Goal: Task Accomplishment & Management: Manage account settings

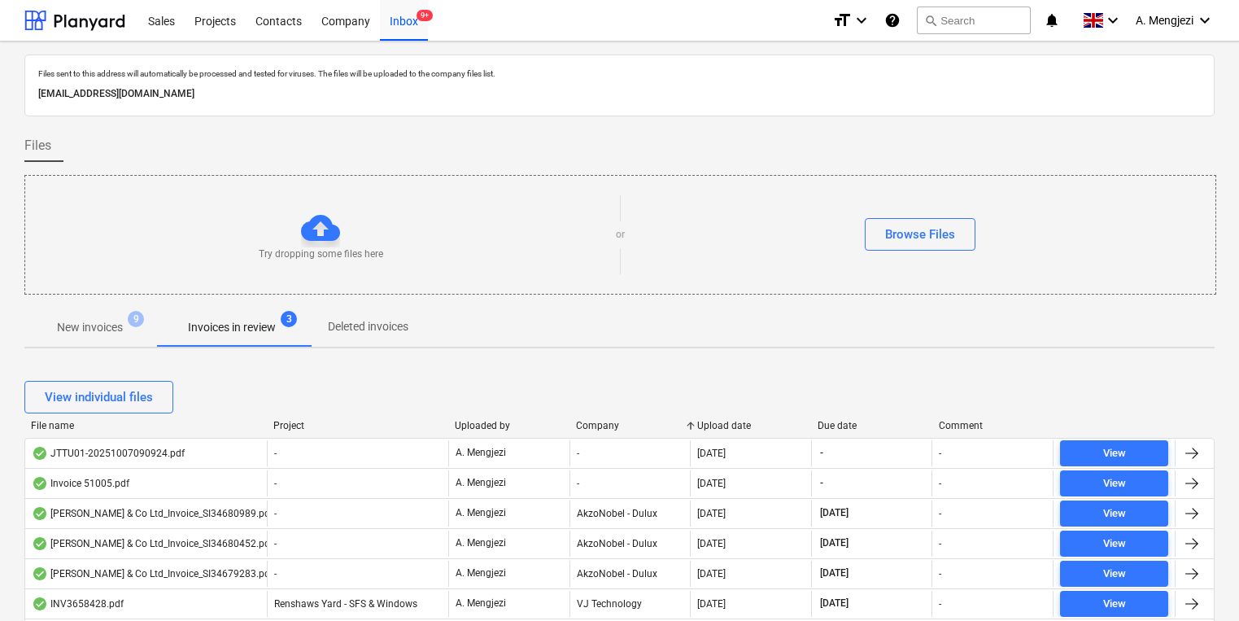
scroll to position [224, 0]
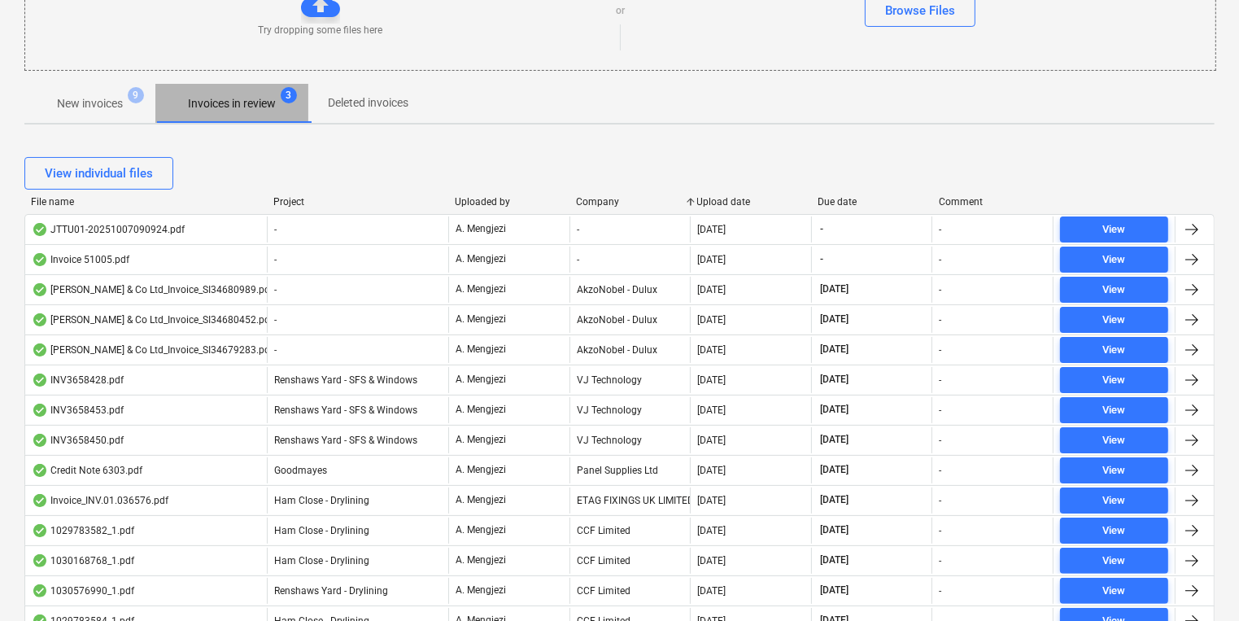
click at [253, 98] on p "Invoices in review" at bounding box center [232, 103] width 88 height 17
click at [285, 199] on div "Project" at bounding box center [357, 201] width 168 height 11
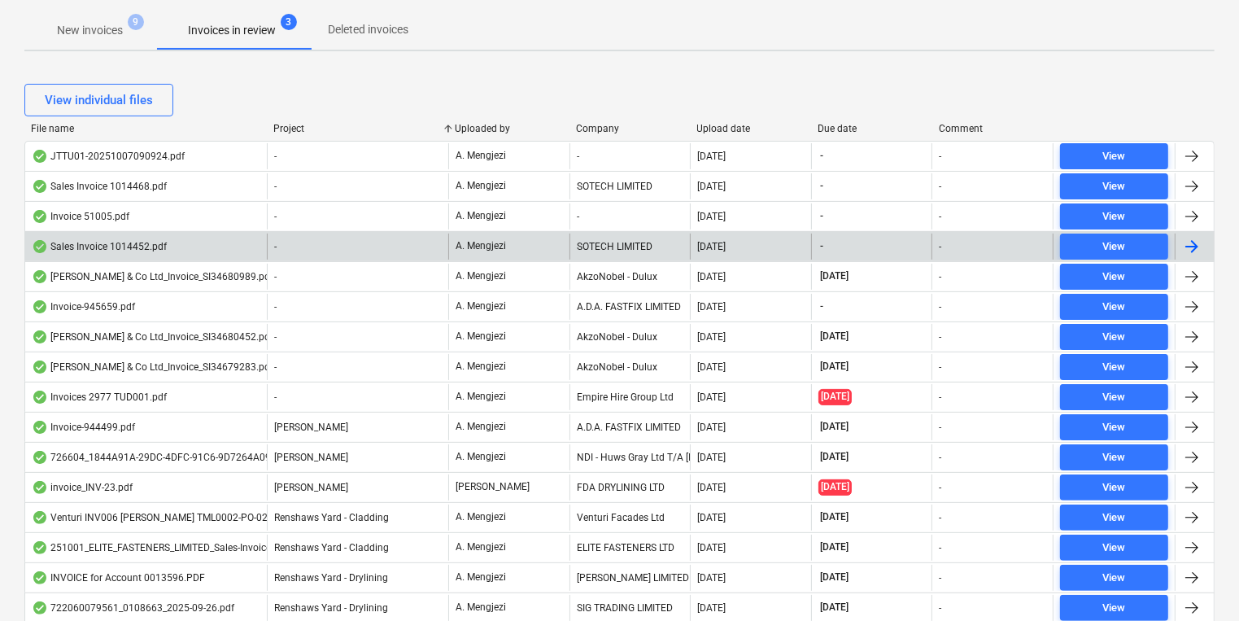
scroll to position [289, 0]
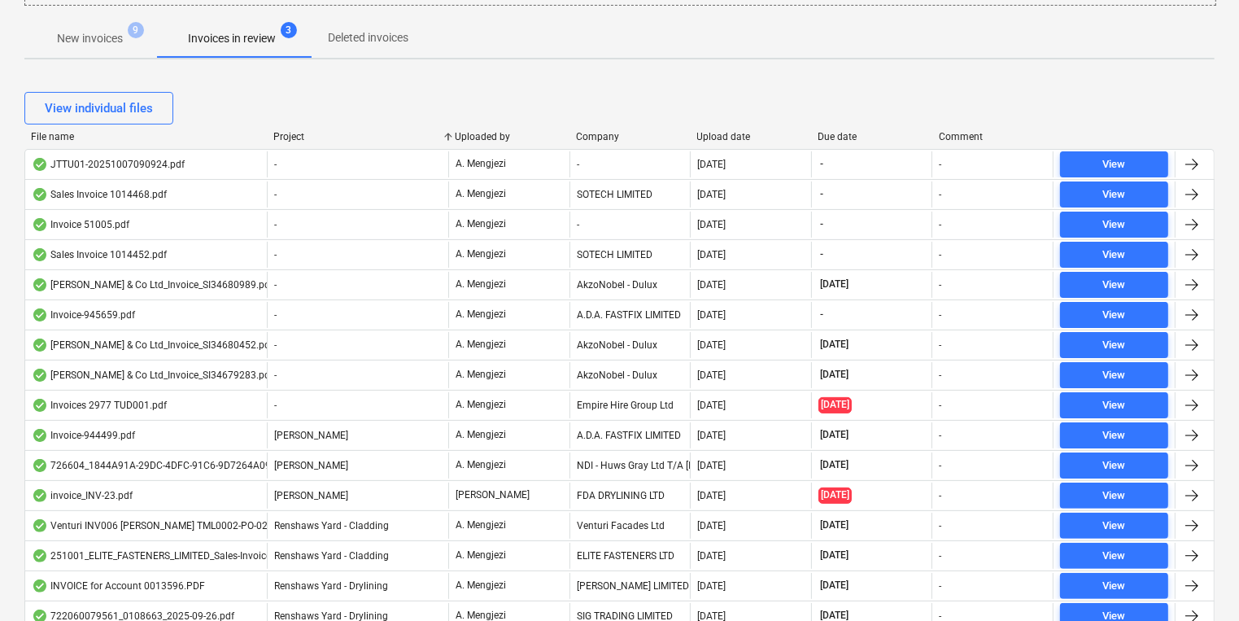
click at [117, 32] on p "New invoices" at bounding box center [90, 38] width 66 height 17
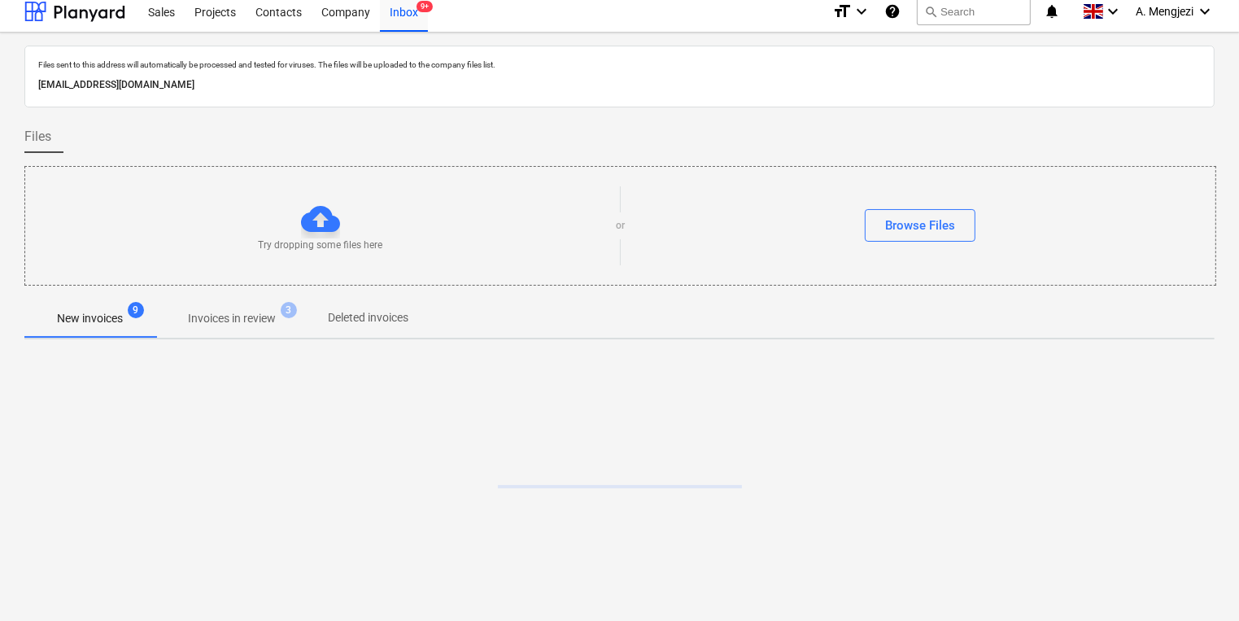
scroll to position [159, 0]
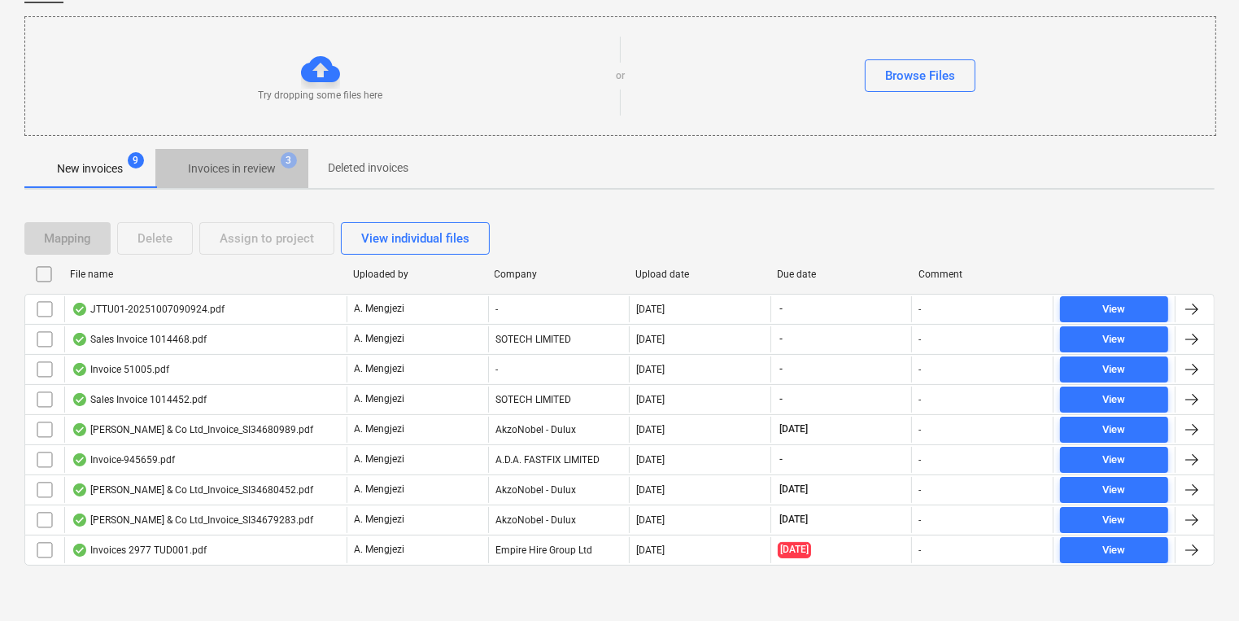
click at [231, 172] on p "Invoices in review" at bounding box center [232, 168] width 88 height 17
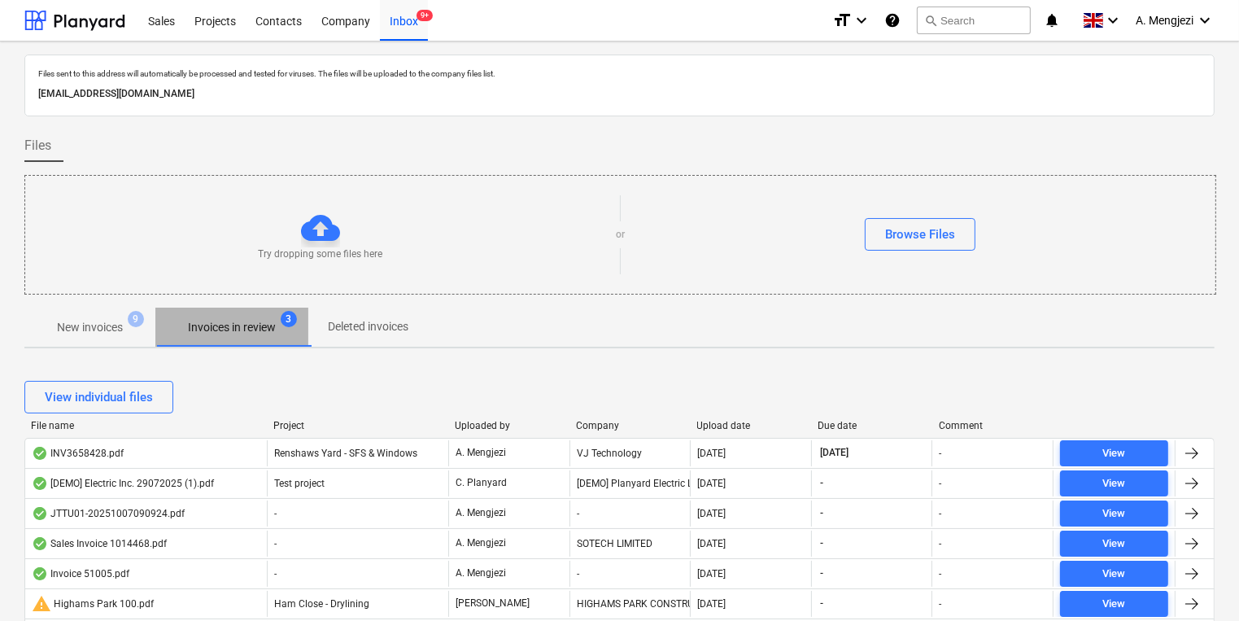
click at [264, 328] on p "Invoices in review" at bounding box center [232, 327] width 88 height 17
click at [306, 420] on div "Project" at bounding box center [357, 425] width 168 height 11
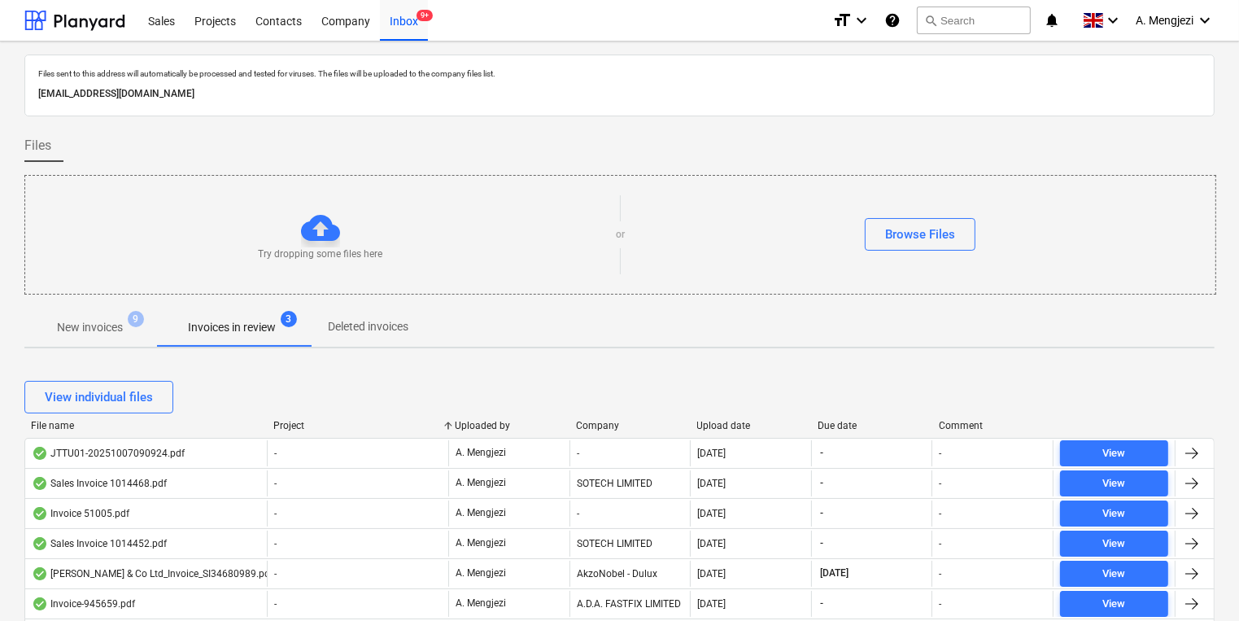
click at [548, 407] on div "View individual files" at bounding box center [619, 397] width 1190 height 33
click at [731, 424] on div "Upload date" at bounding box center [751, 425] width 108 height 11
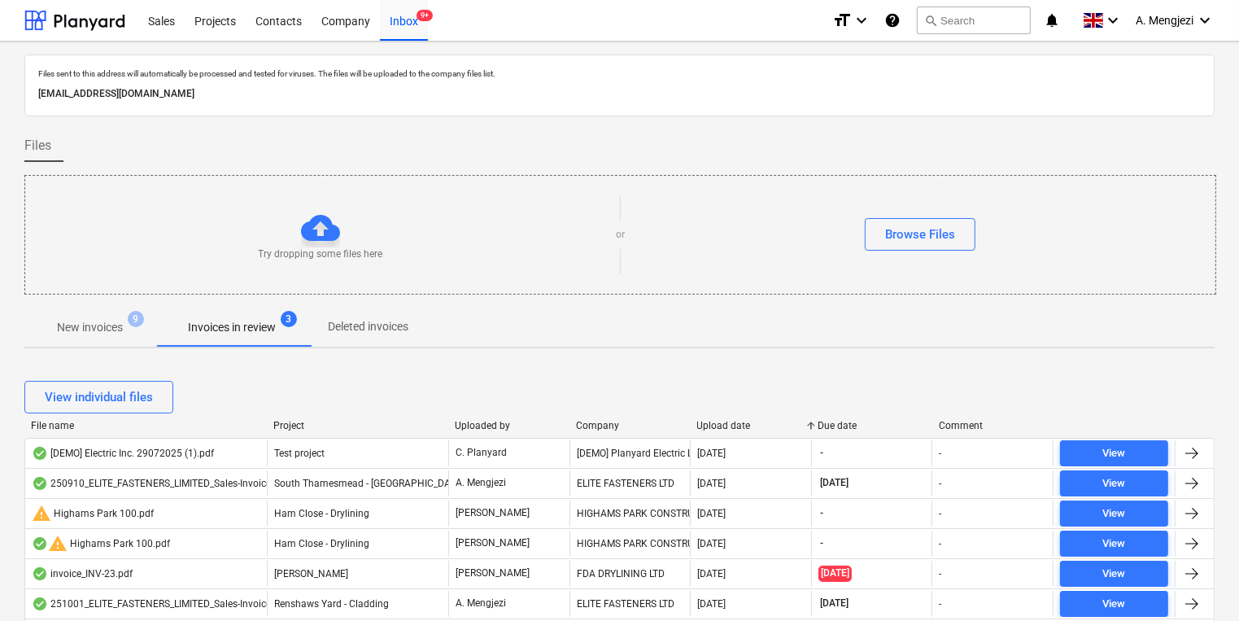
click at [731, 424] on div "Upload date" at bounding box center [751, 425] width 108 height 11
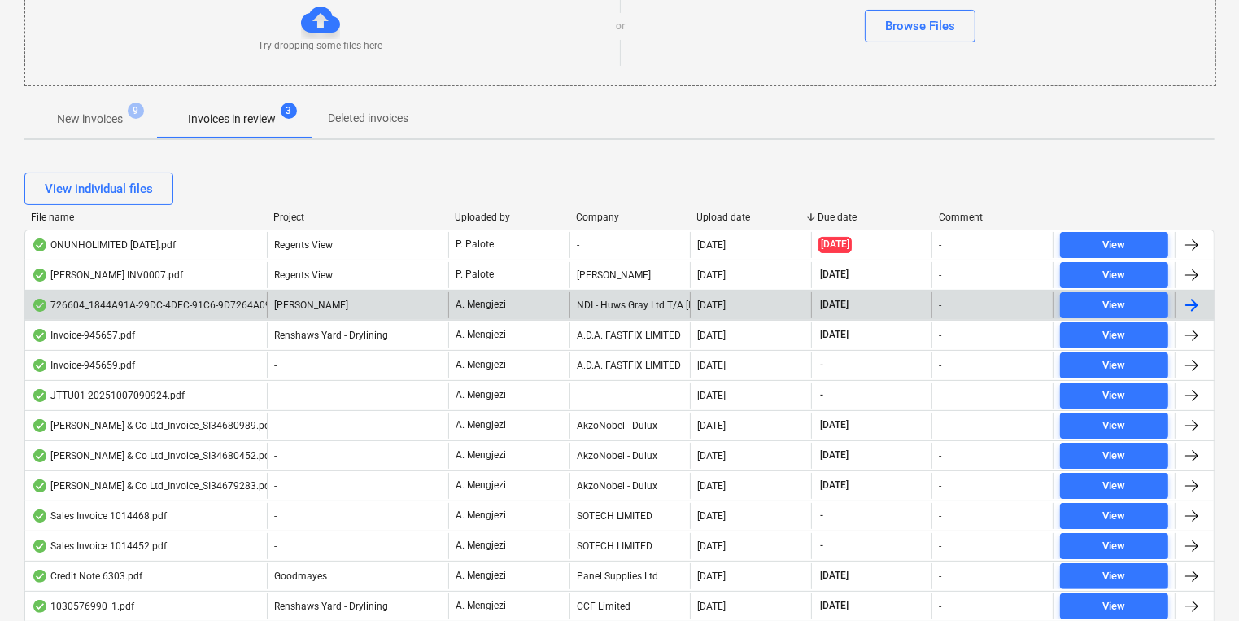
scroll to position [195, 0]
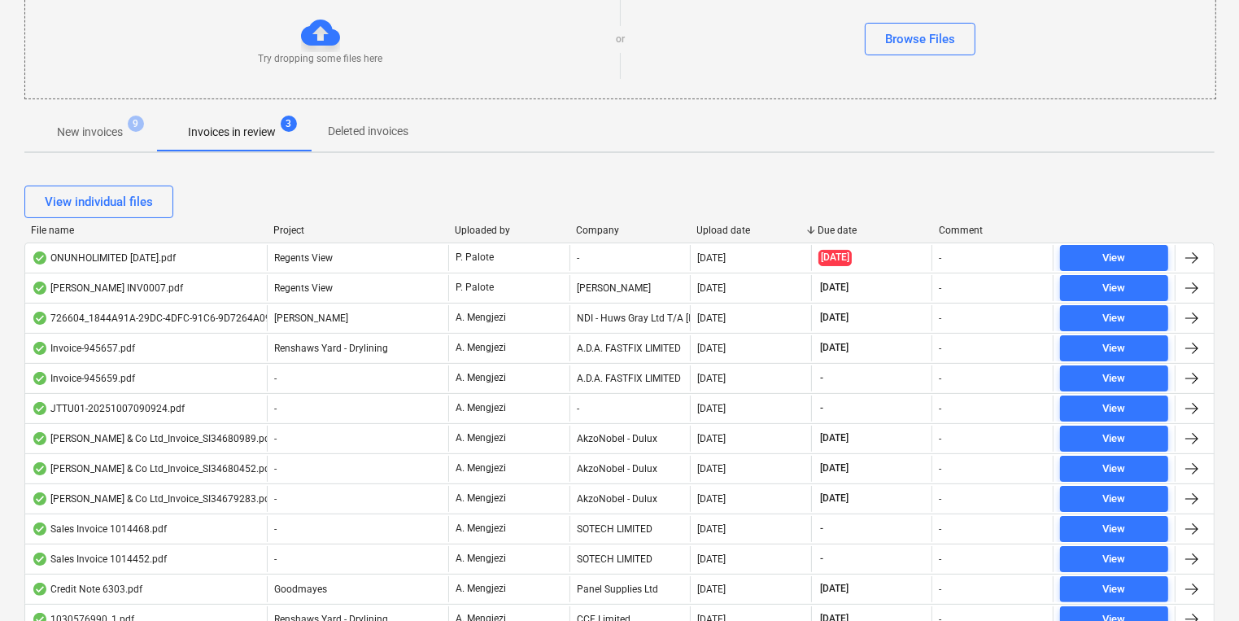
click at [618, 227] on div "Company" at bounding box center [630, 229] width 108 height 11
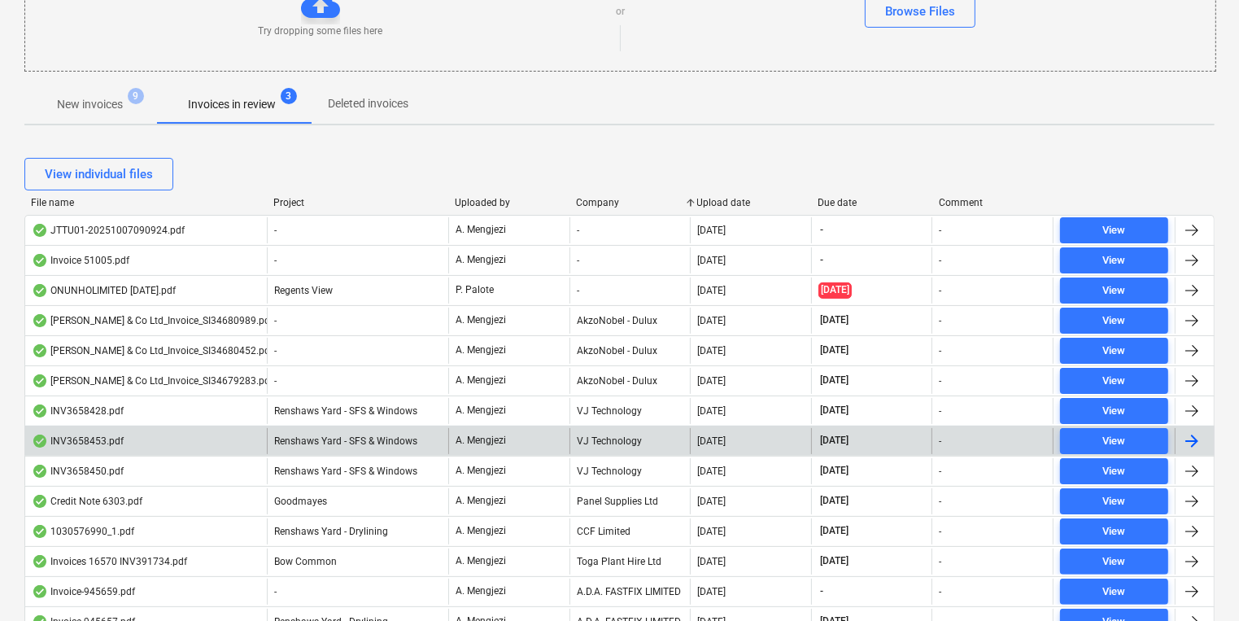
scroll to position [187, 0]
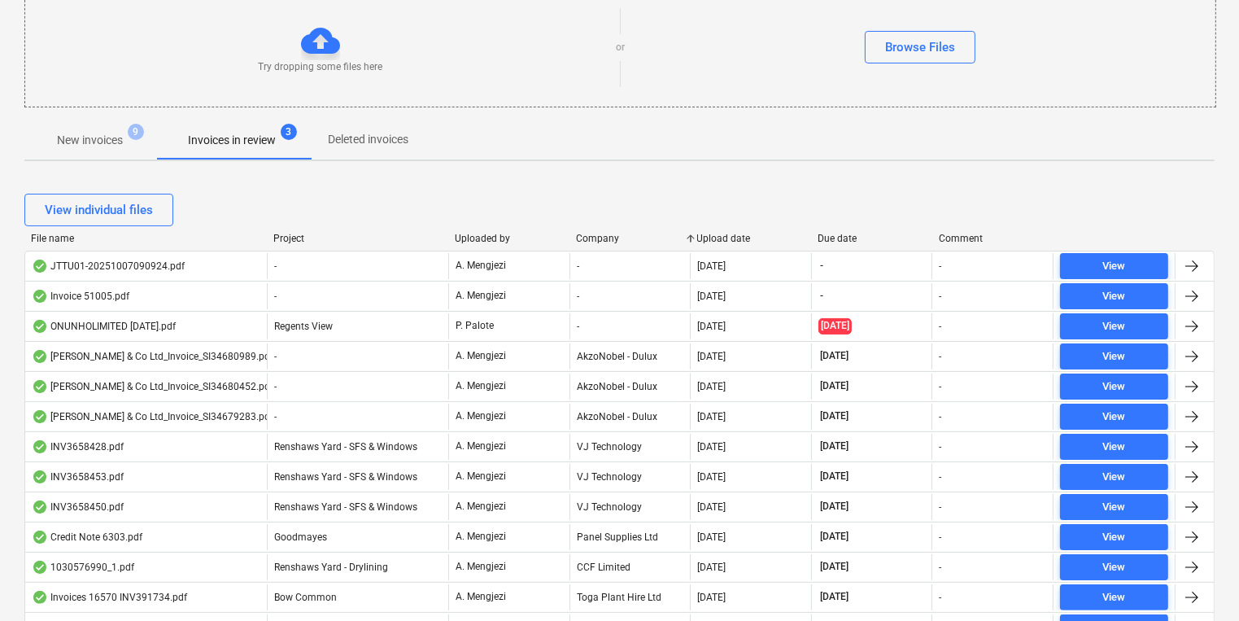
click at [149, 133] on span "New invoices 9" at bounding box center [89, 139] width 131 height 29
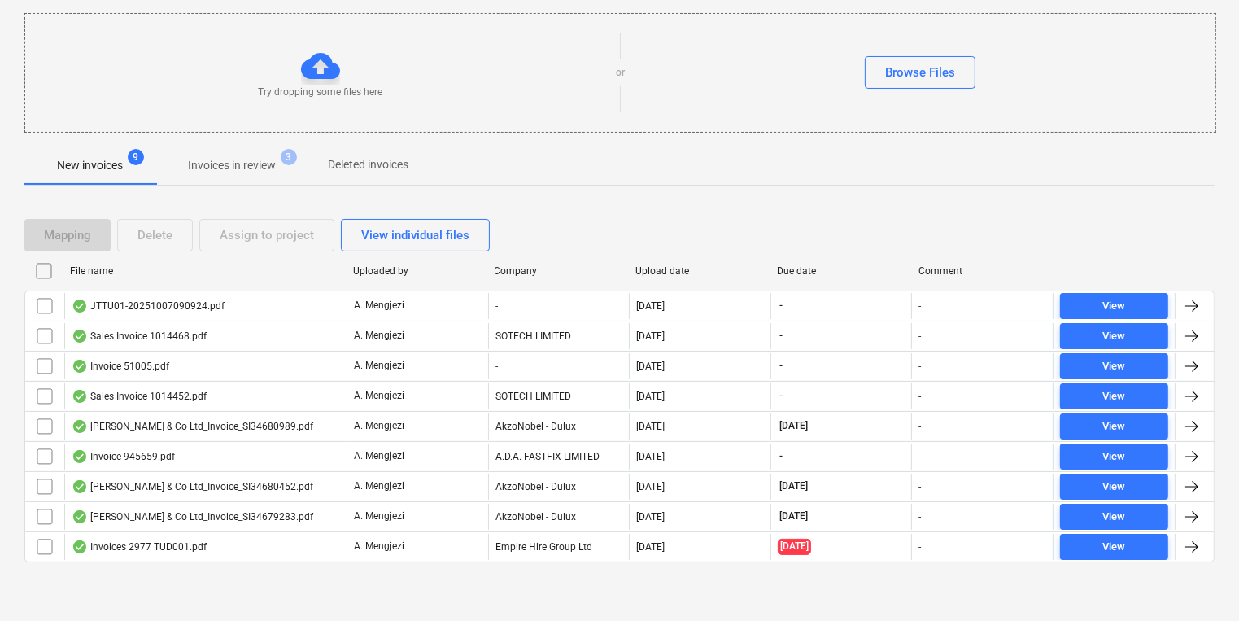
scroll to position [159, 0]
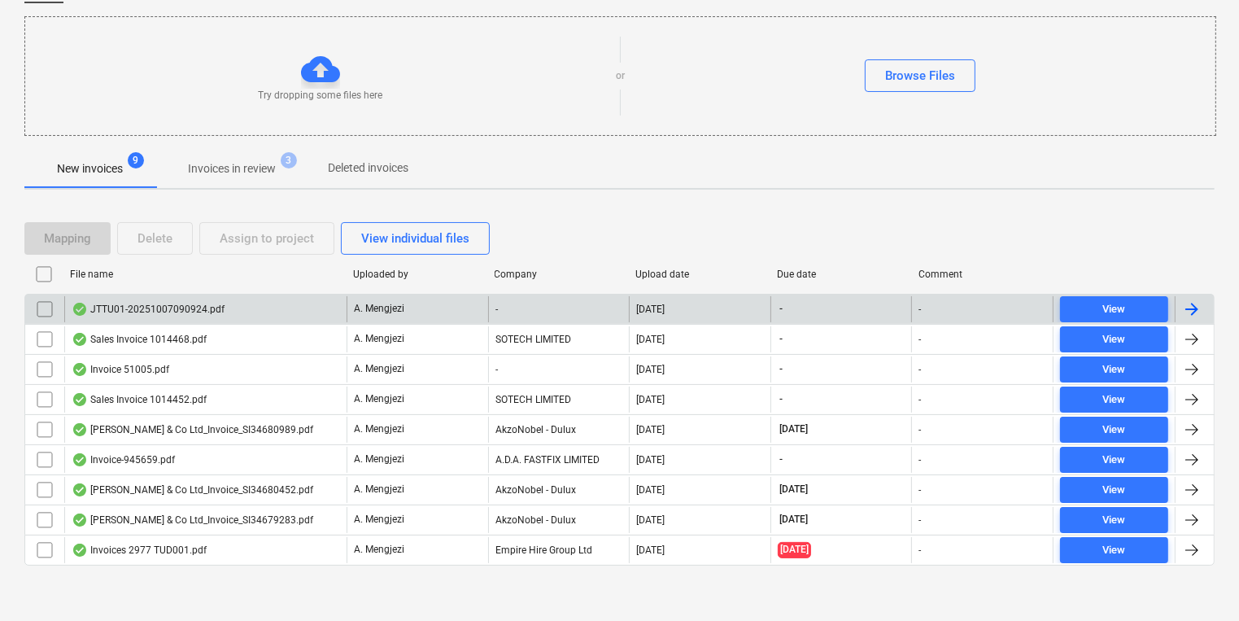
click at [364, 319] on div "A. Mengjezi" at bounding box center [417, 309] width 142 height 26
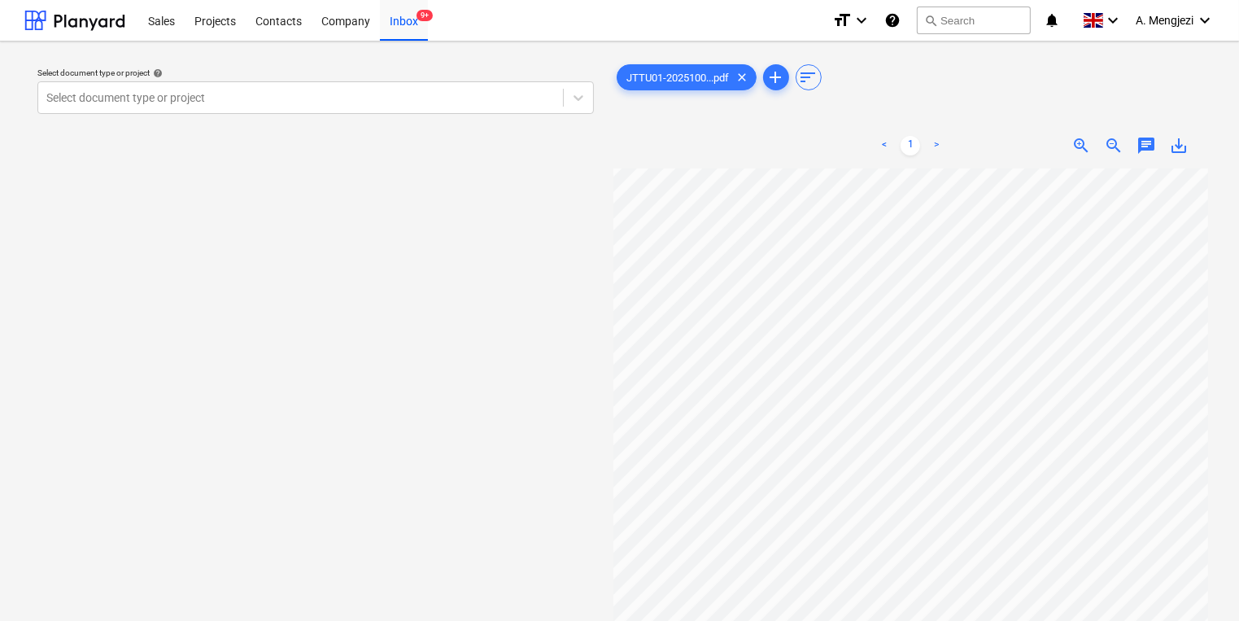
scroll to position [253, 113]
click at [576, 429] on div "Select document type or project help Select document type or project" at bounding box center [315, 401] width 582 height 695
click at [419, 32] on div "Inbox 9+" at bounding box center [404, 19] width 48 height 41
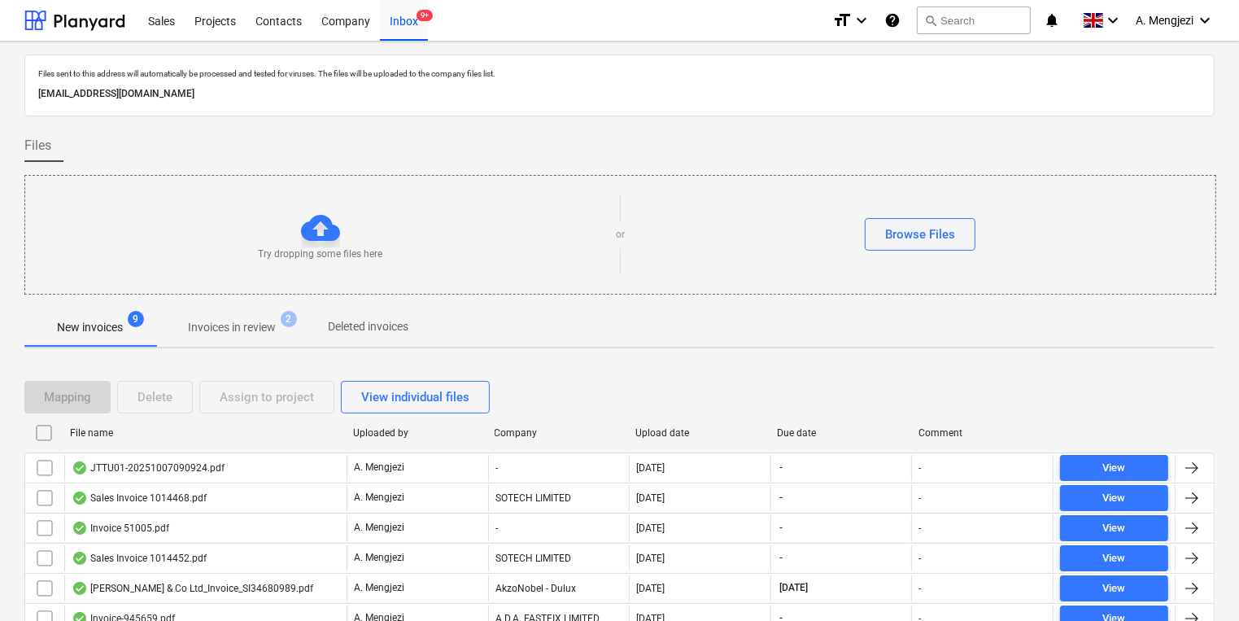
click at [286, 333] on span "Invoices in review 2" at bounding box center [232, 327] width 114 height 17
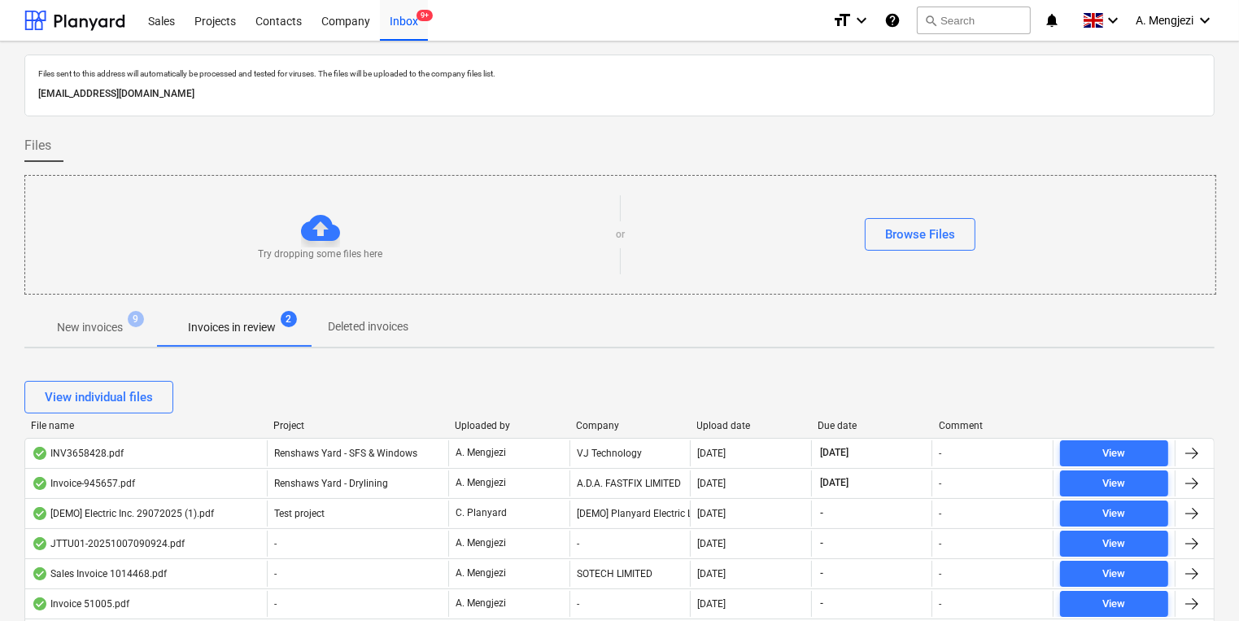
click at [290, 425] on div "Project" at bounding box center [357, 425] width 168 height 11
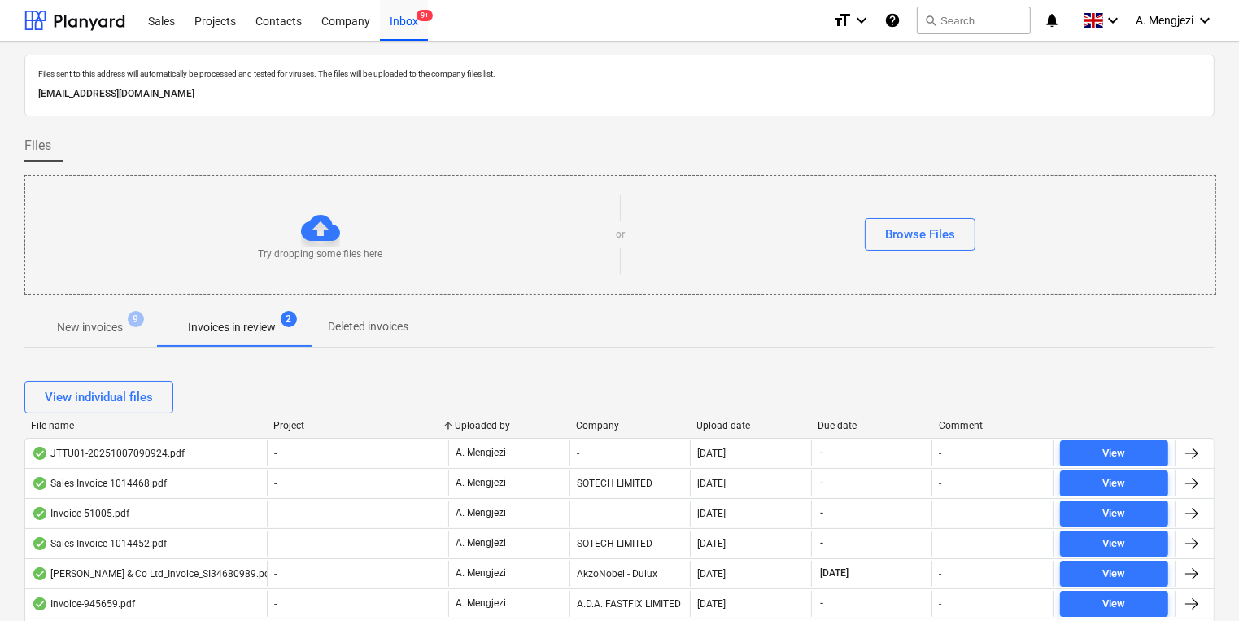
click at [125, 320] on span "New invoices 9" at bounding box center [90, 327] width 92 height 17
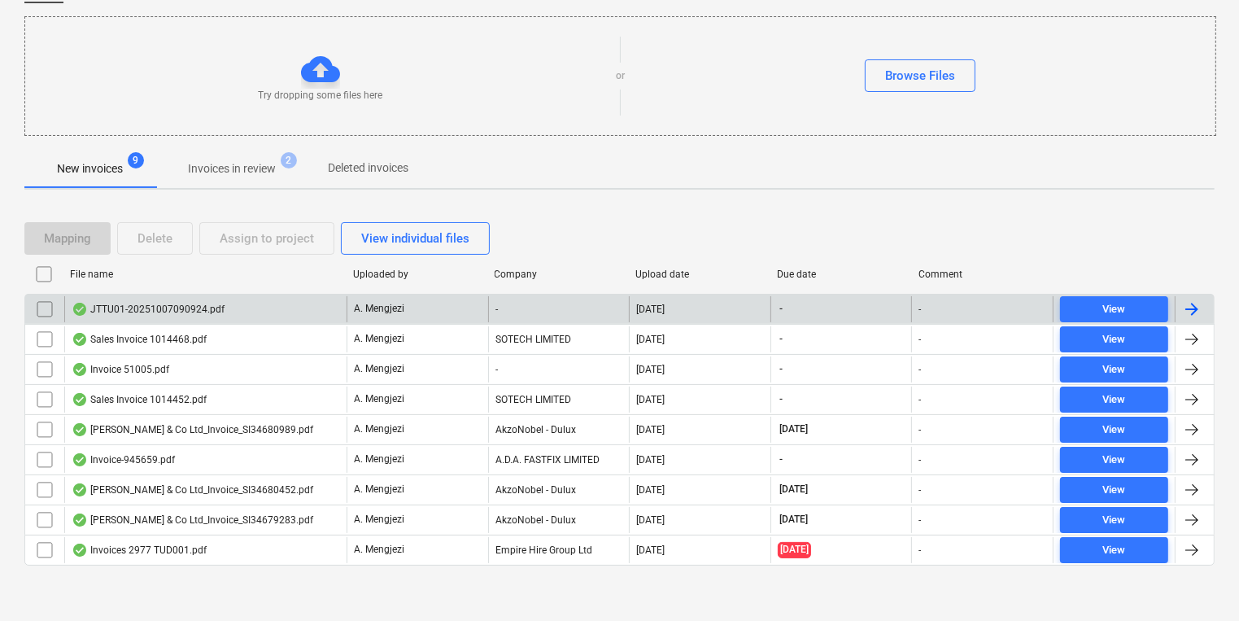
click at [451, 311] on div "A. Mengjezi" at bounding box center [417, 309] width 142 height 26
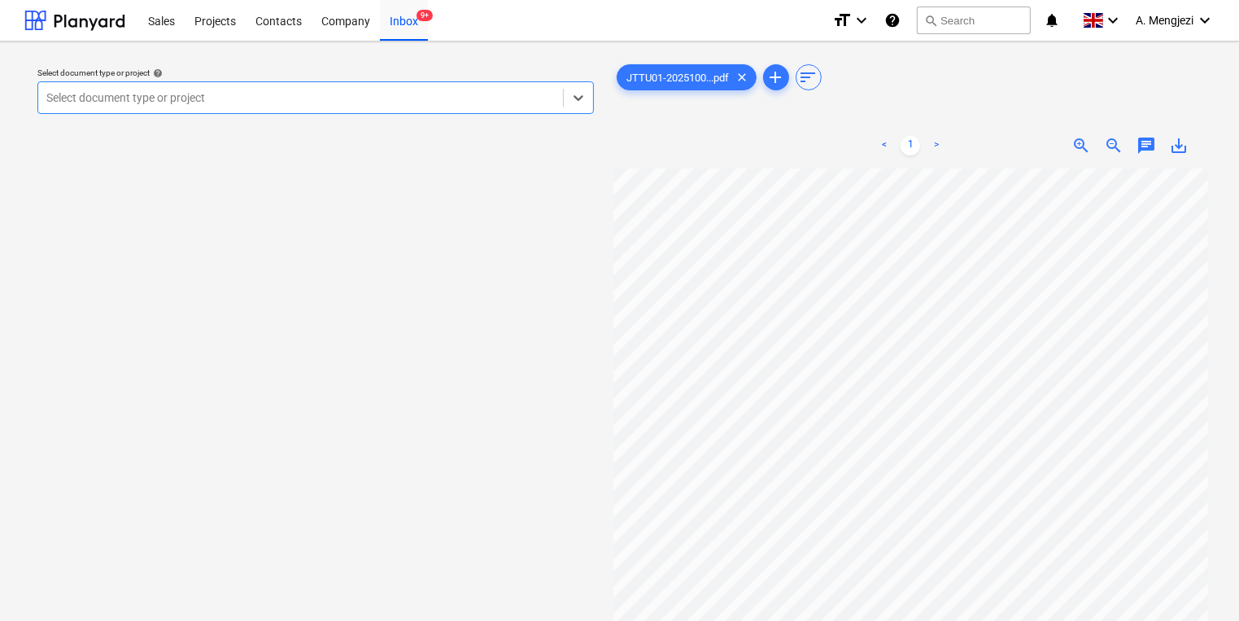
click at [371, 102] on div at bounding box center [300, 97] width 508 height 16
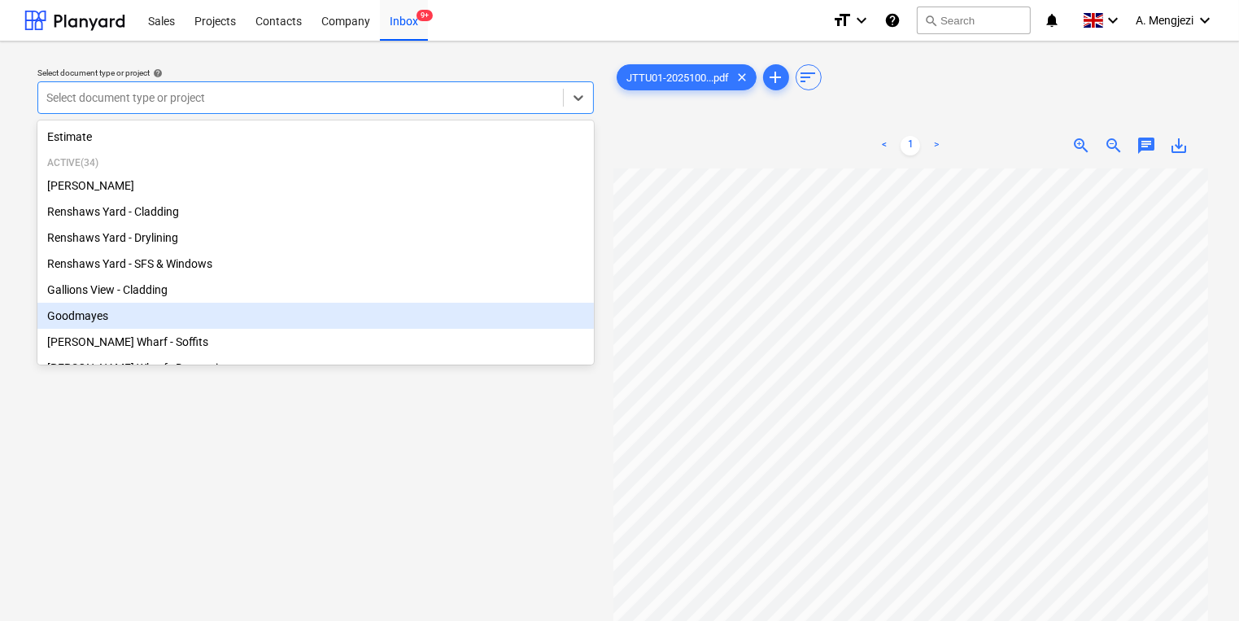
click at [269, 313] on div "Goodmayes" at bounding box center [315, 316] width 556 height 26
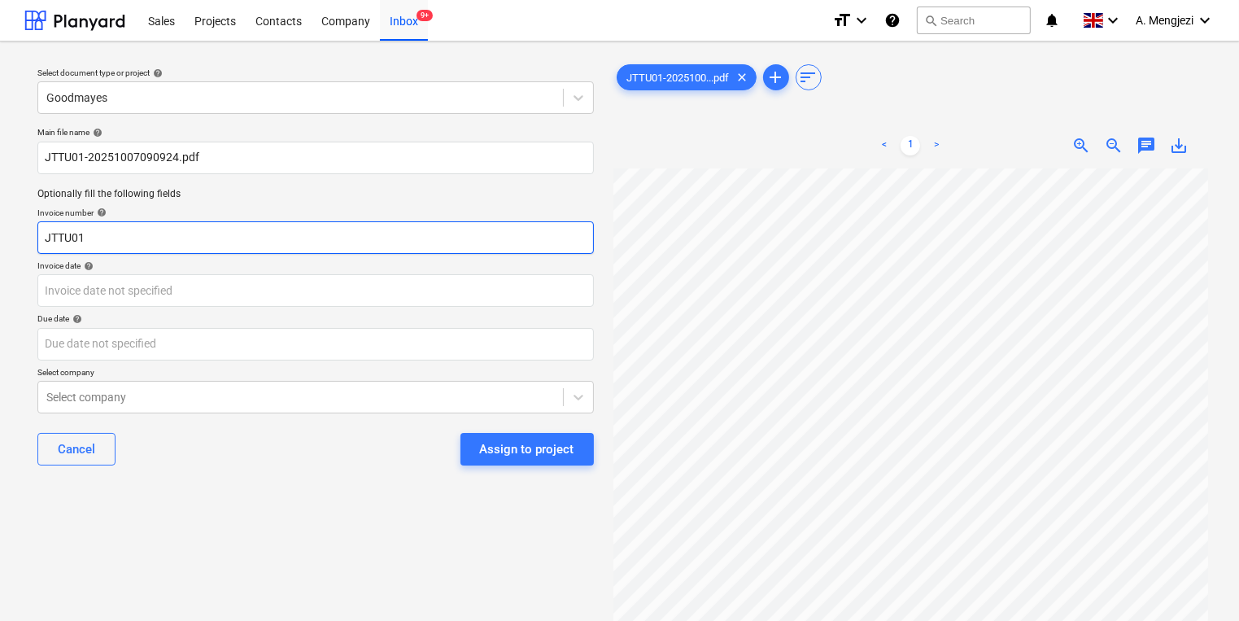
drag, startPoint x: 184, startPoint y: 237, endPoint x: -115, endPoint y: 223, distance: 298.8
click at [0, 223] on html "Sales Projects Contacts Company Inbox 9+ format_size keyboard_arrow_down help s…" at bounding box center [619, 310] width 1239 height 621
click at [582, 325] on div "Select document type or project help Goodmayes Main file name help JTTU01-20251…" at bounding box center [619, 401] width 1190 height 695
click at [211, 237] on input "53SI/" at bounding box center [315, 237] width 556 height 33
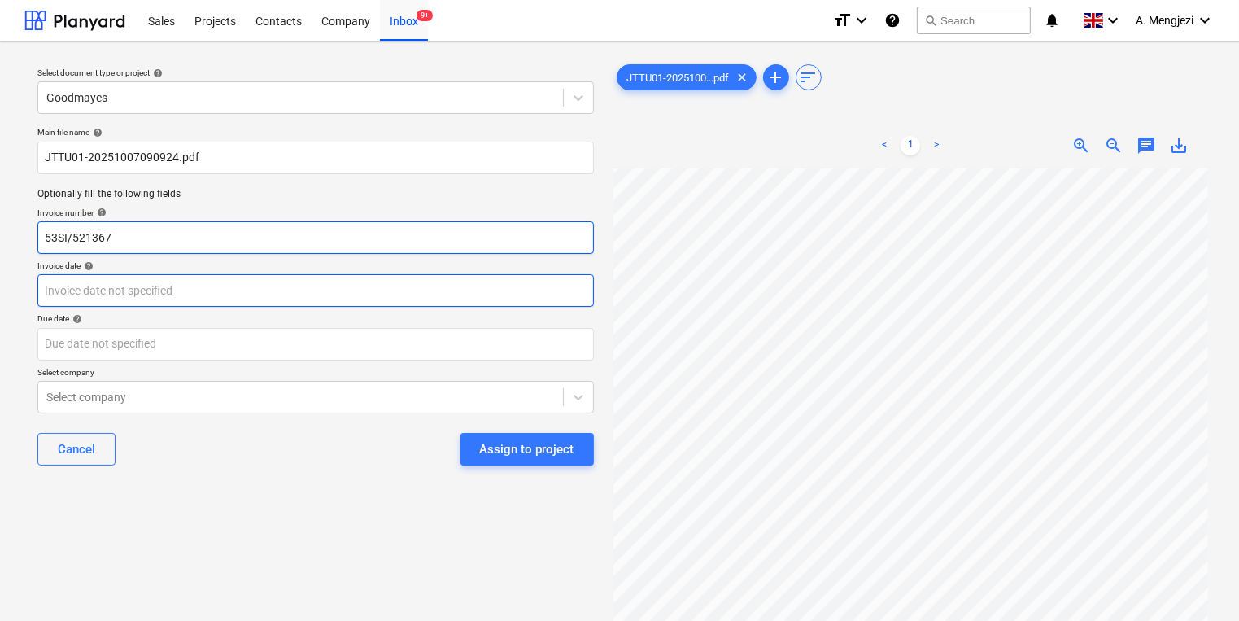
type input "53SI/521367"
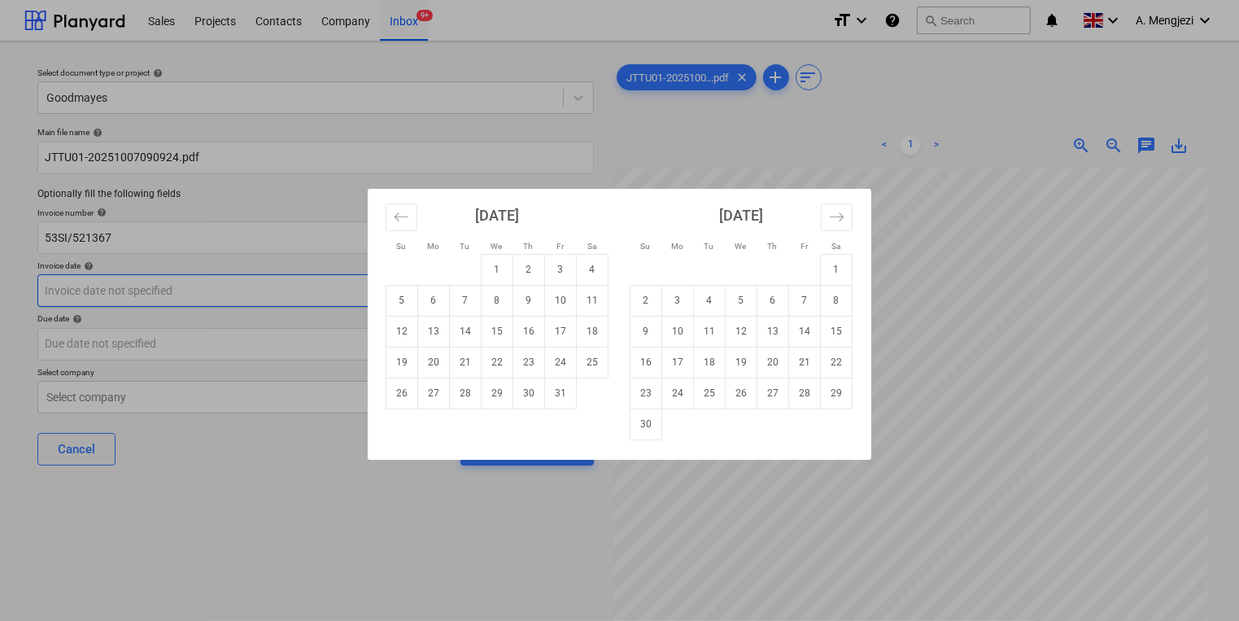
click at [307, 285] on body "Sales Projects Contacts Company Inbox 9+ format_size keyboard_arrow_down help s…" at bounding box center [619, 310] width 1239 height 621
click at [446, 298] on td "6" at bounding box center [434, 300] width 32 height 31
type input "[DATE]"
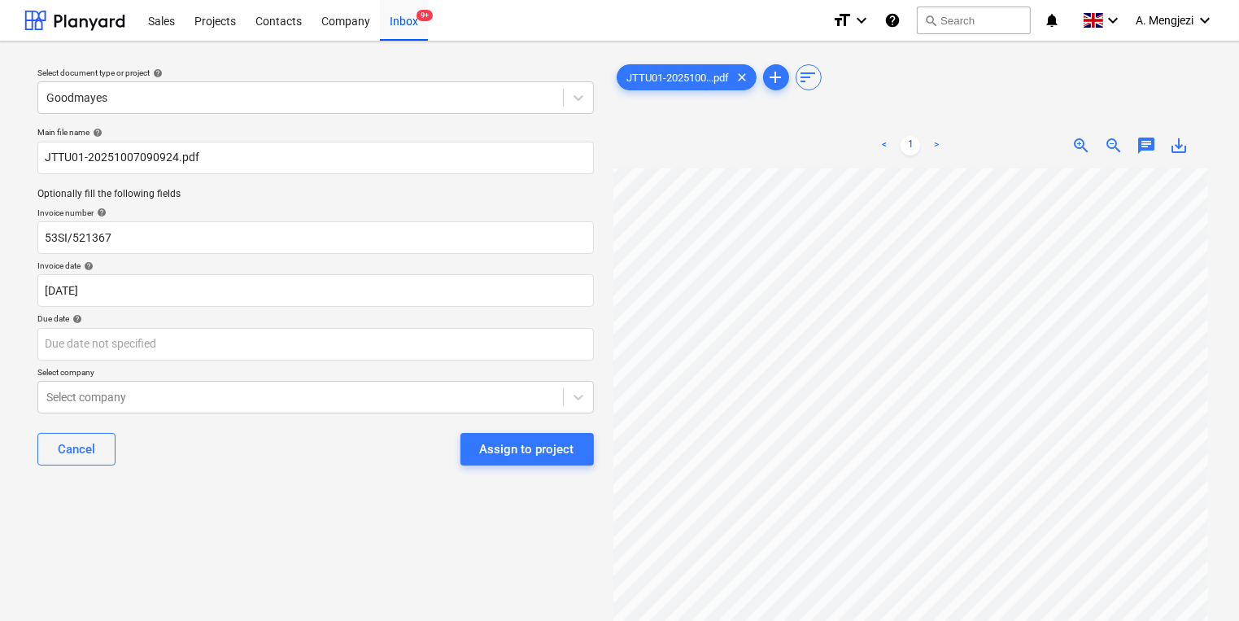
click at [437, 314] on div "Due date help" at bounding box center [315, 318] width 556 height 11
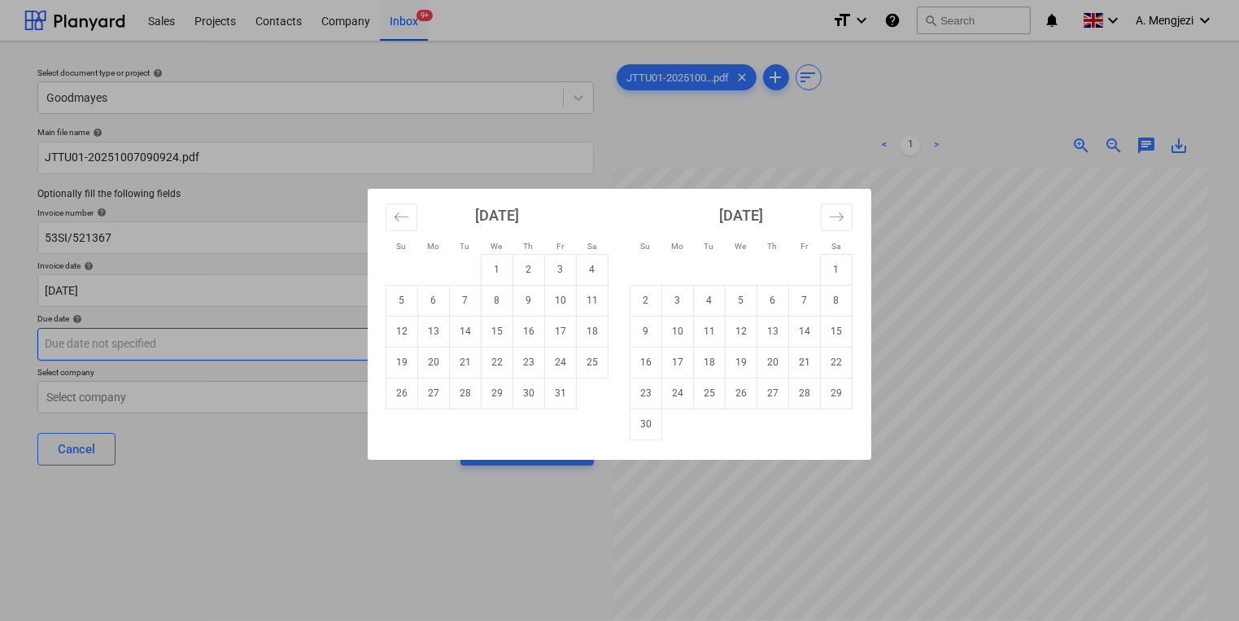
click at [446, 338] on body "Sales Projects Contacts Company Inbox 9+ format_size keyboard_arrow_down help s…" at bounding box center [619, 310] width 1239 height 621
click at [637, 424] on td "30" at bounding box center [646, 423] width 32 height 31
type input "[DATE]"
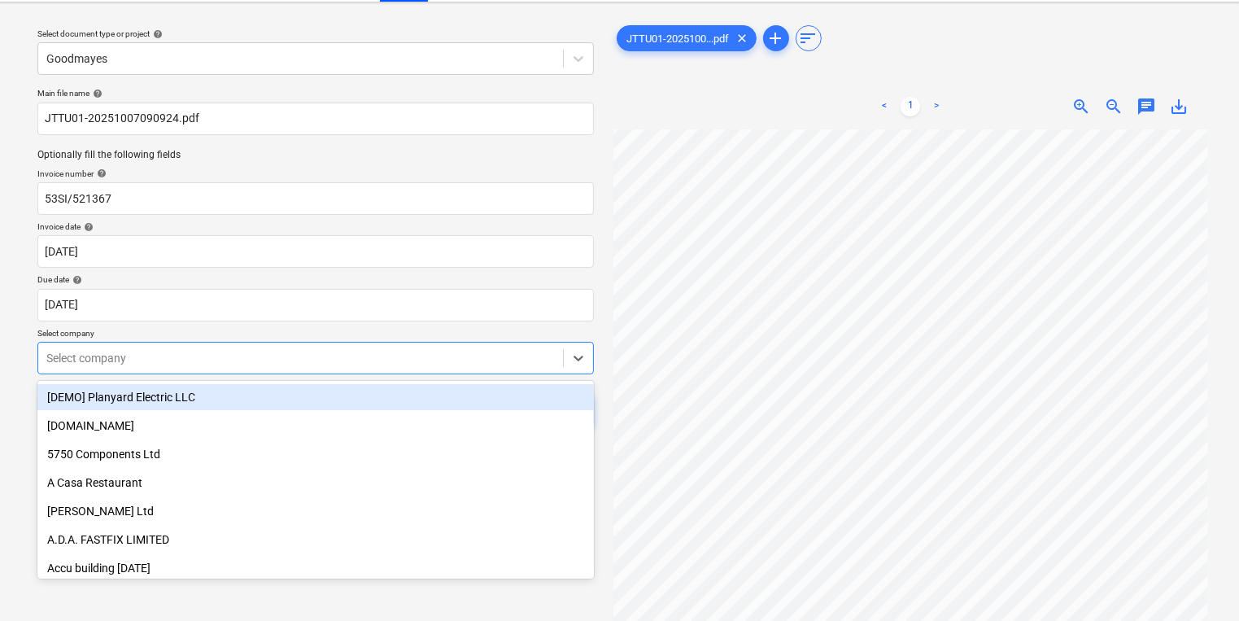
click at [297, 394] on body "Sales Projects Contacts Company Inbox 9+ format_size keyboard_arrow_down help s…" at bounding box center [619, 271] width 1239 height 621
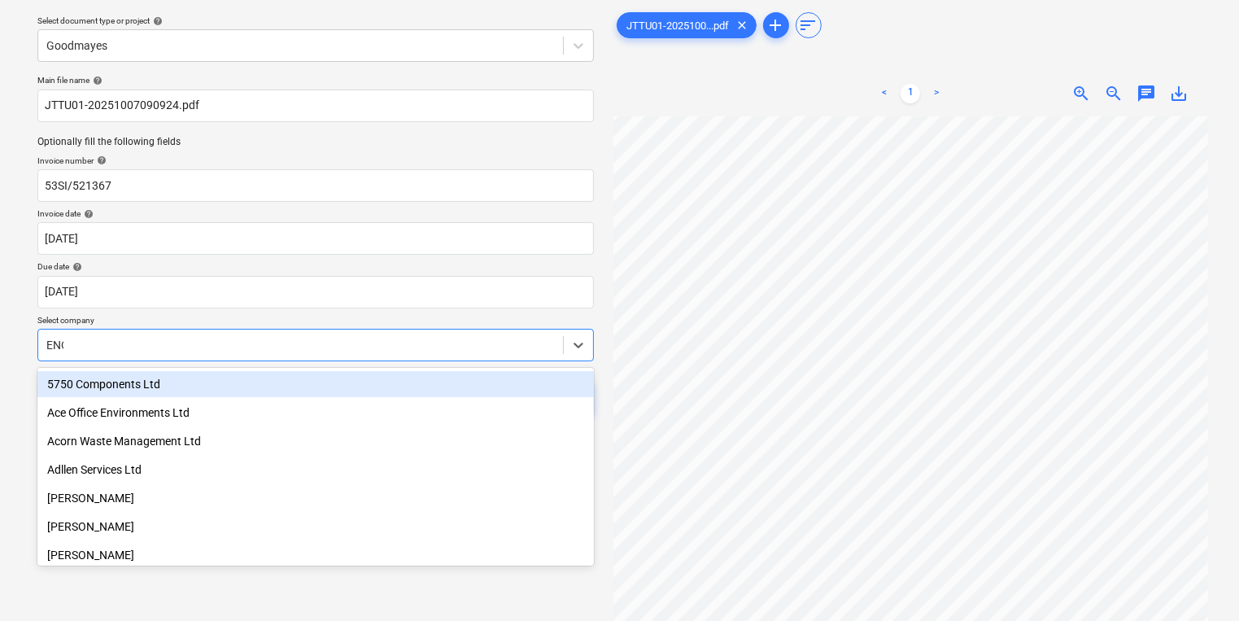
type input "ENCON"
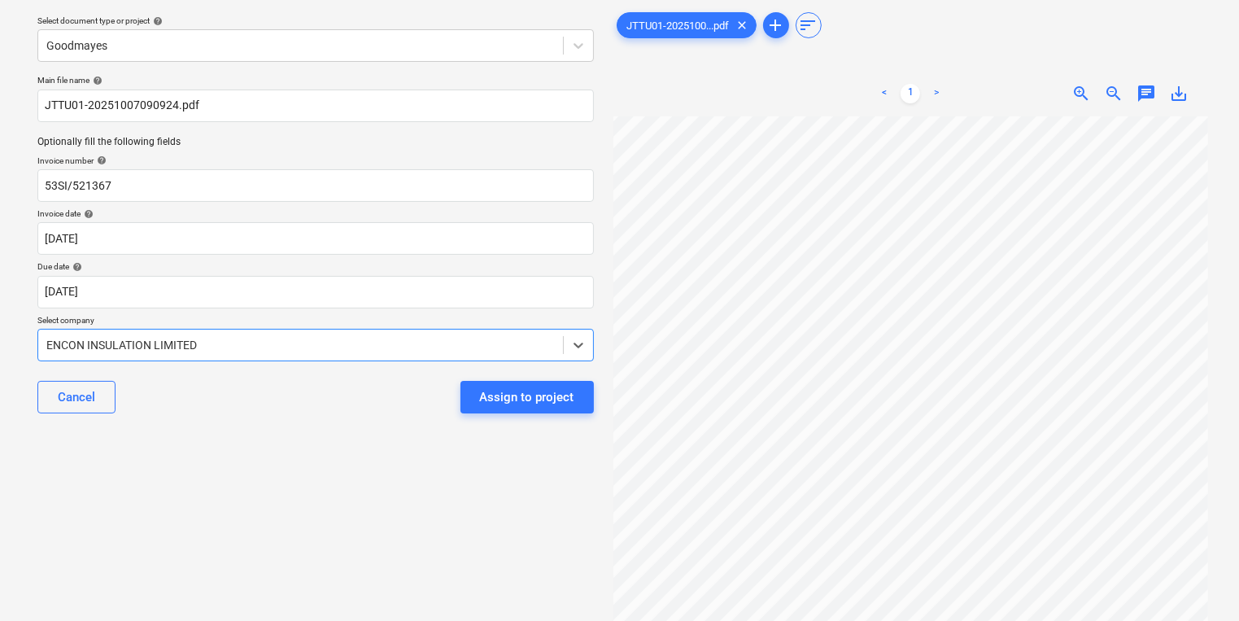
click at [325, 420] on div "Cancel Assign to project" at bounding box center [315, 397] width 556 height 59
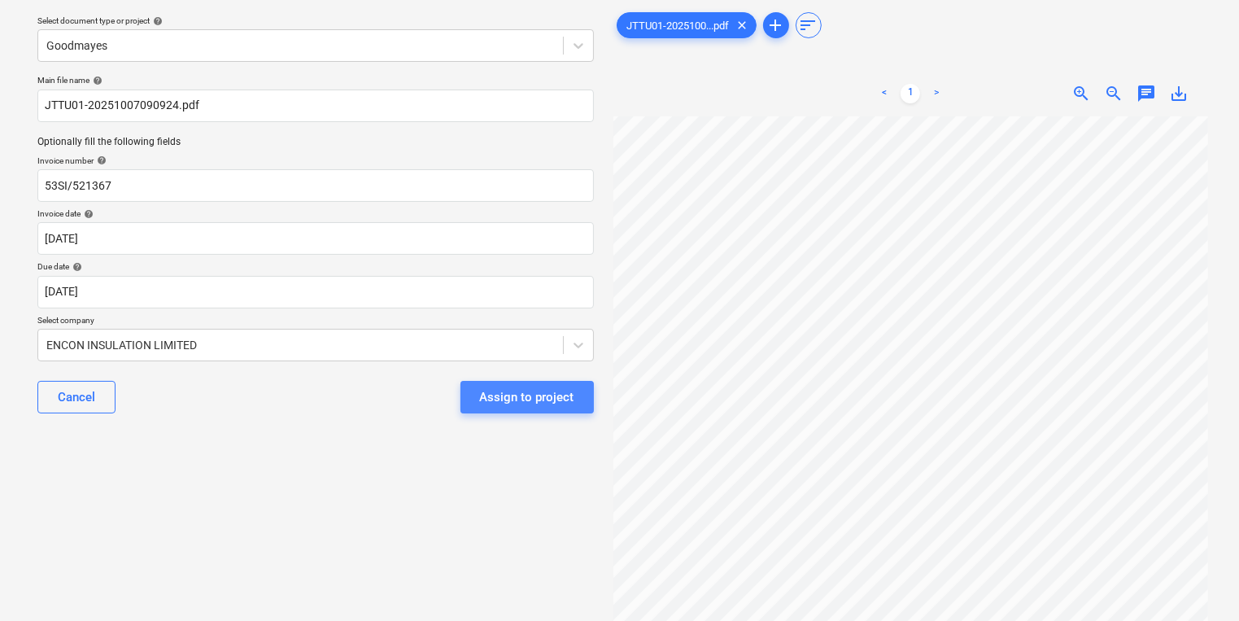
click at [574, 385] on button "Assign to project" at bounding box center [526, 397] width 133 height 33
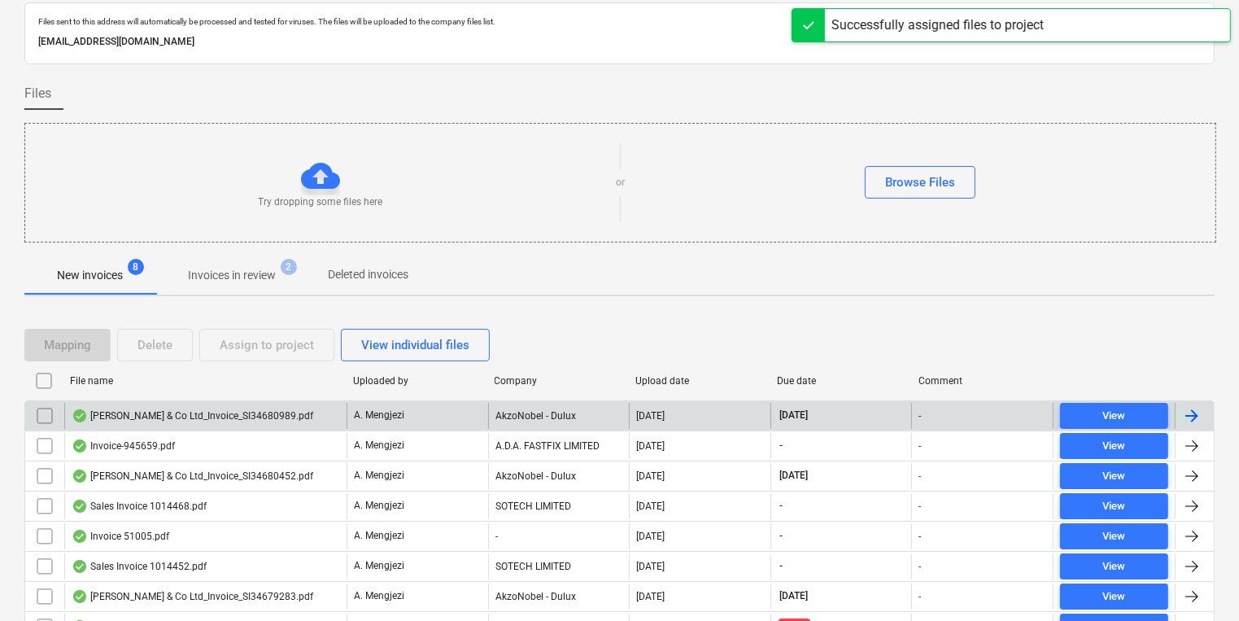
click at [438, 420] on div "A. Mengjezi" at bounding box center [417, 416] width 142 height 26
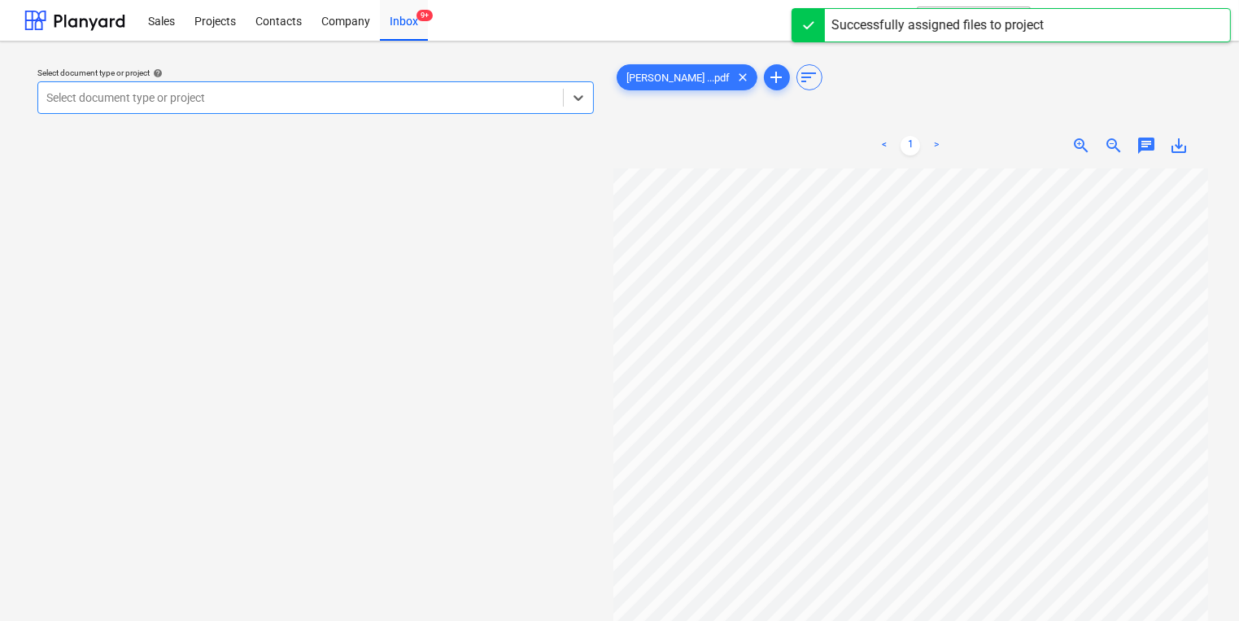
click at [421, 98] on div at bounding box center [300, 97] width 508 height 16
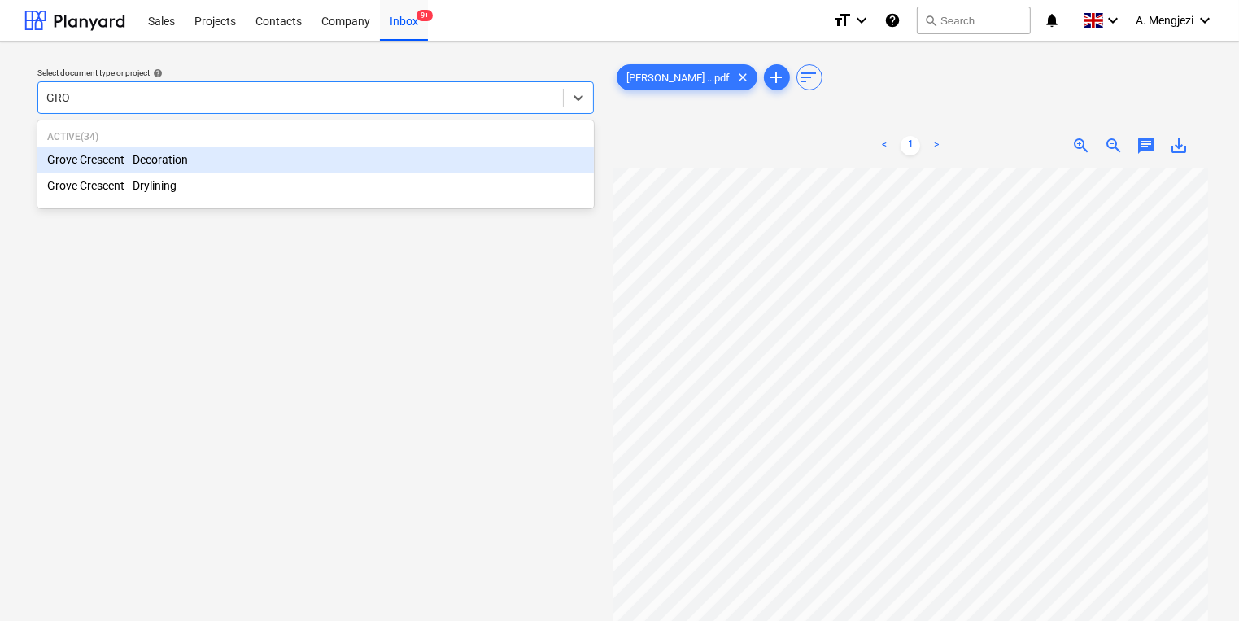
type input "GROV"
click at [184, 169] on div "Grove Crescent - Decoration" at bounding box center [315, 159] width 556 height 26
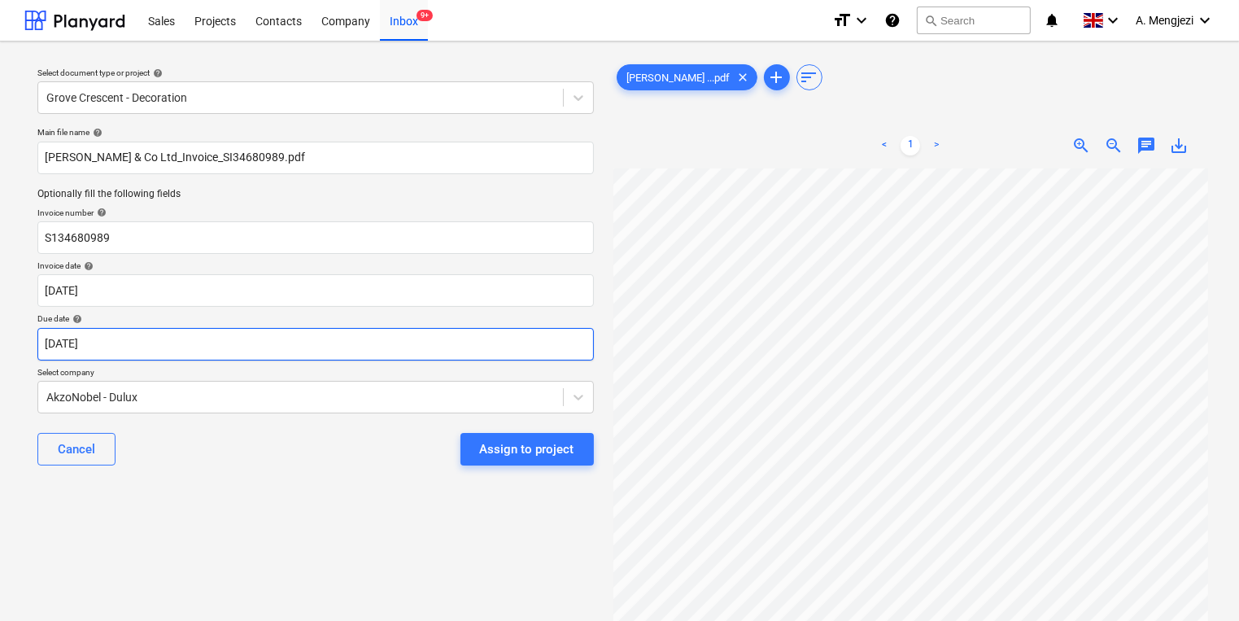
scroll to position [0, 140]
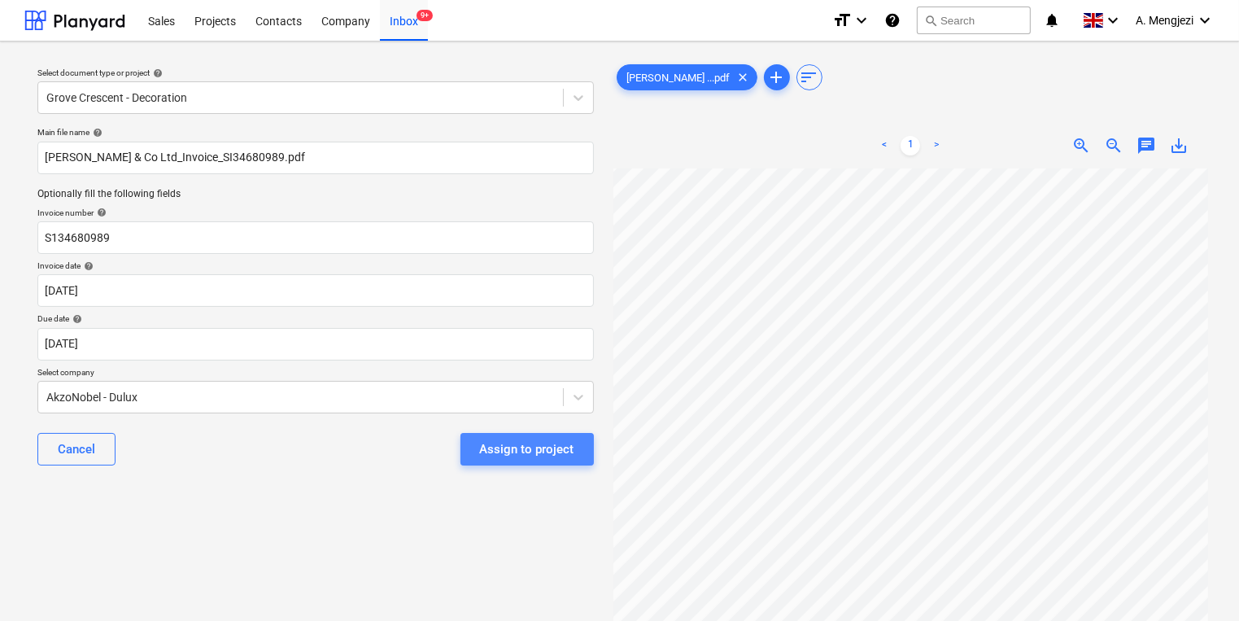
click at [534, 440] on div "Assign to project" at bounding box center [527, 448] width 94 height 21
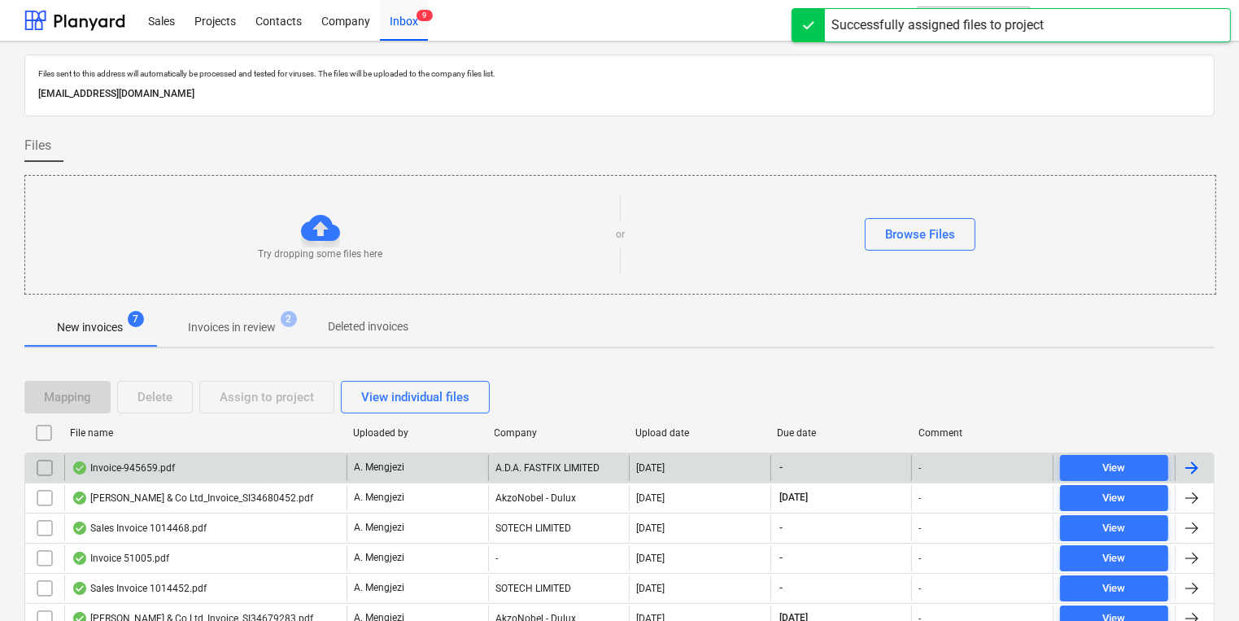
click at [578, 460] on div "A.D.A. FASTFIX LIMITED" at bounding box center [559, 468] width 142 height 26
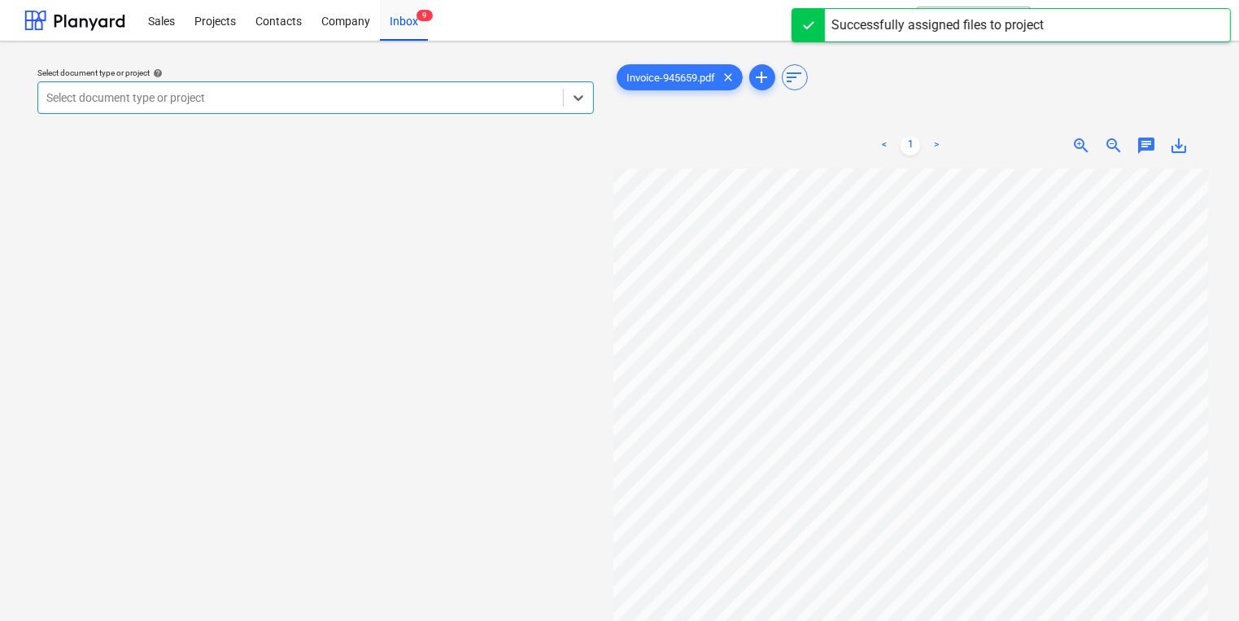
click at [387, 93] on div at bounding box center [300, 97] width 508 height 16
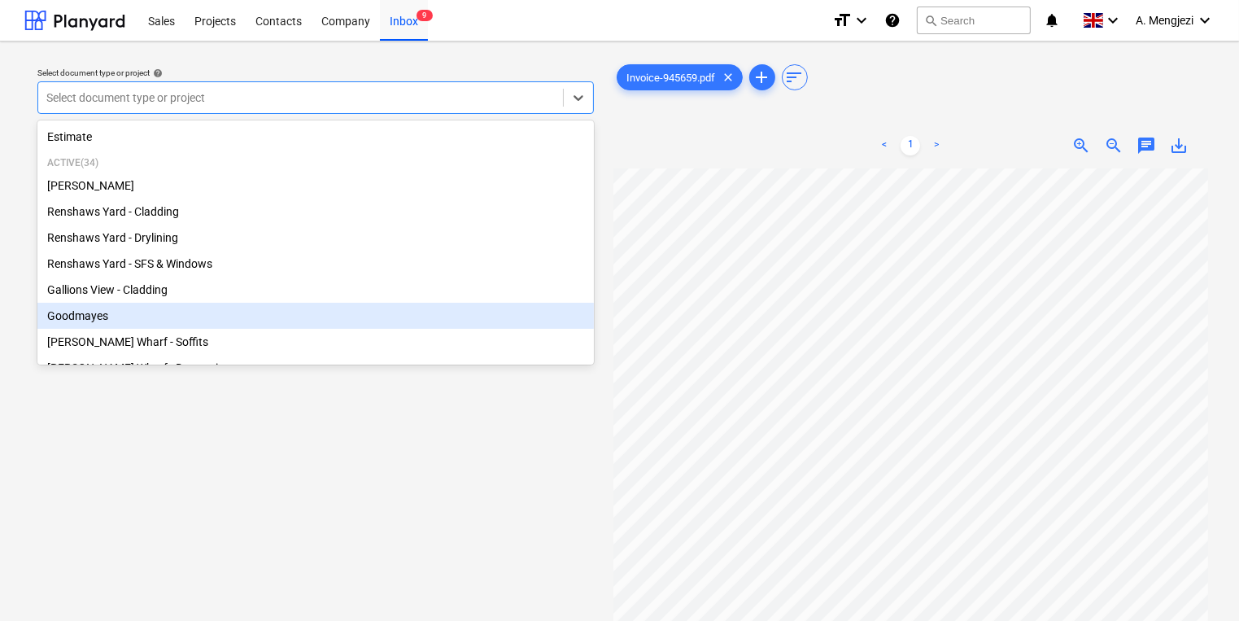
click at [182, 318] on div "Goodmayes" at bounding box center [315, 316] width 556 height 26
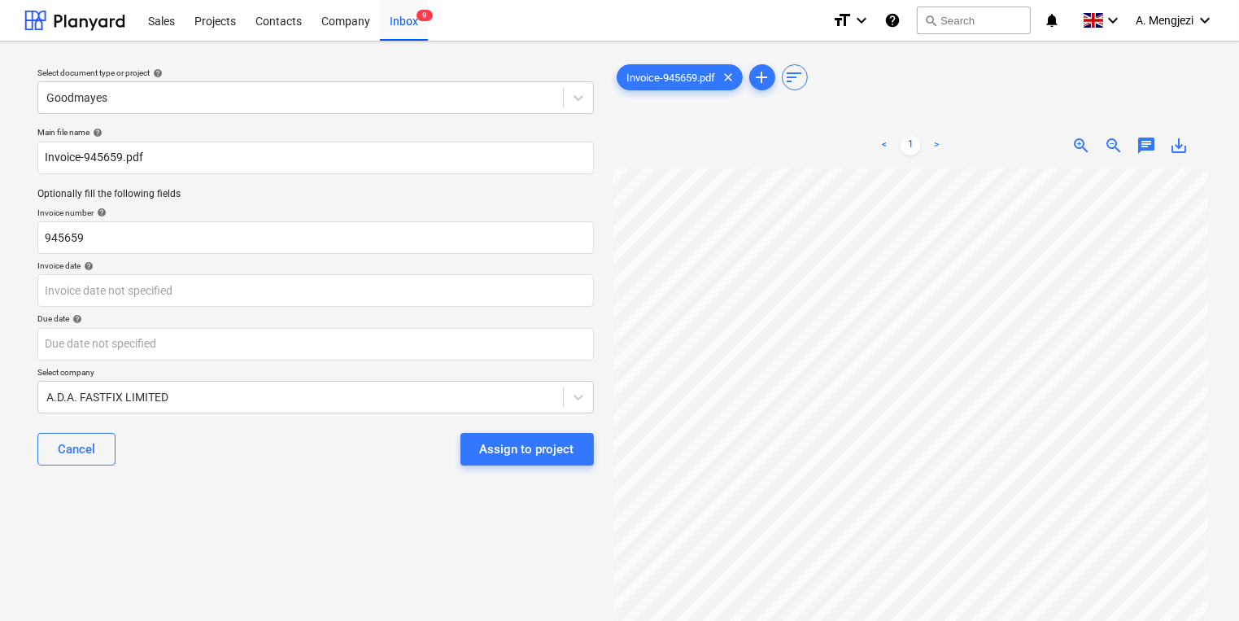
scroll to position [58, 139]
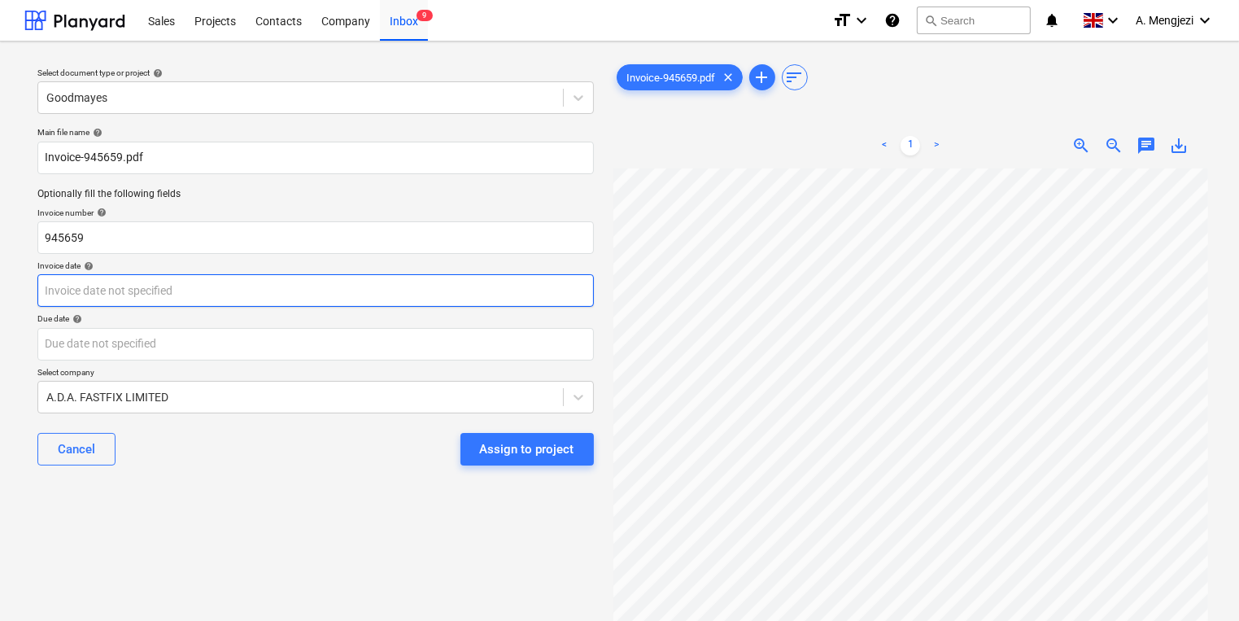
click at [386, 293] on body "Sales Projects Contacts Company Inbox 9 format_size keyboard_arrow_down help se…" at bounding box center [619, 310] width 1239 height 621
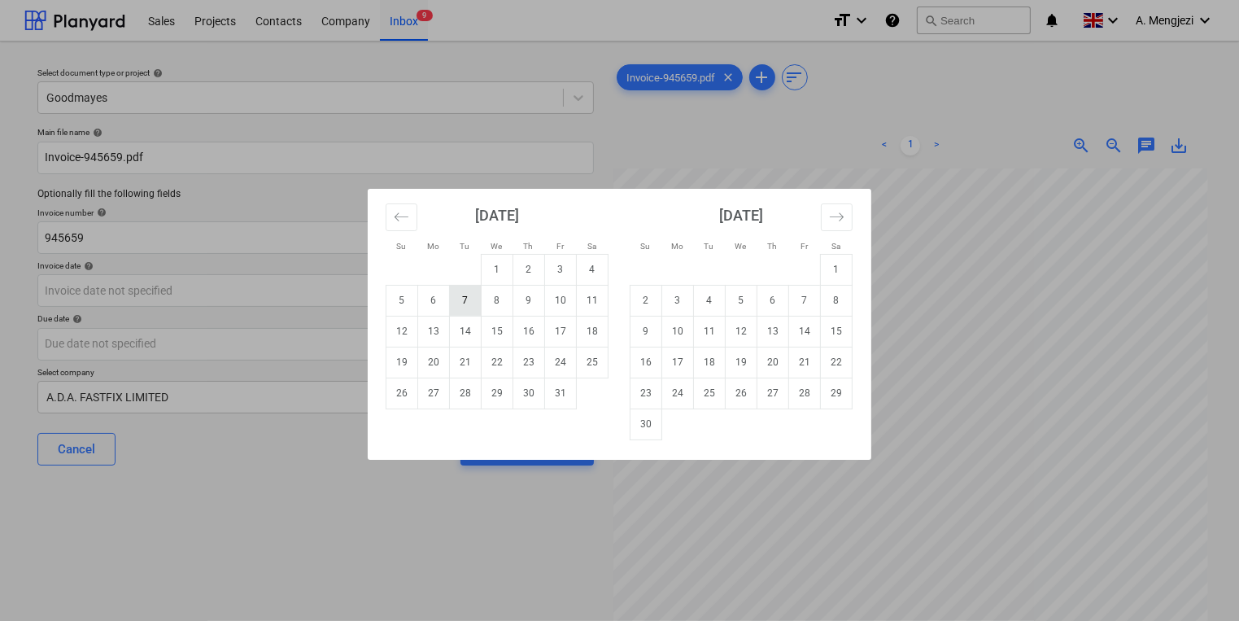
click at [452, 301] on td "7" at bounding box center [466, 300] width 32 height 31
type input "[DATE]"
click at [413, 350] on body "Sales Projects Contacts Company Inbox 9 format_size keyboard_arrow_down help se…" at bounding box center [619, 310] width 1239 height 621
click at [645, 423] on td "30" at bounding box center [646, 423] width 32 height 31
type input "[DATE]"
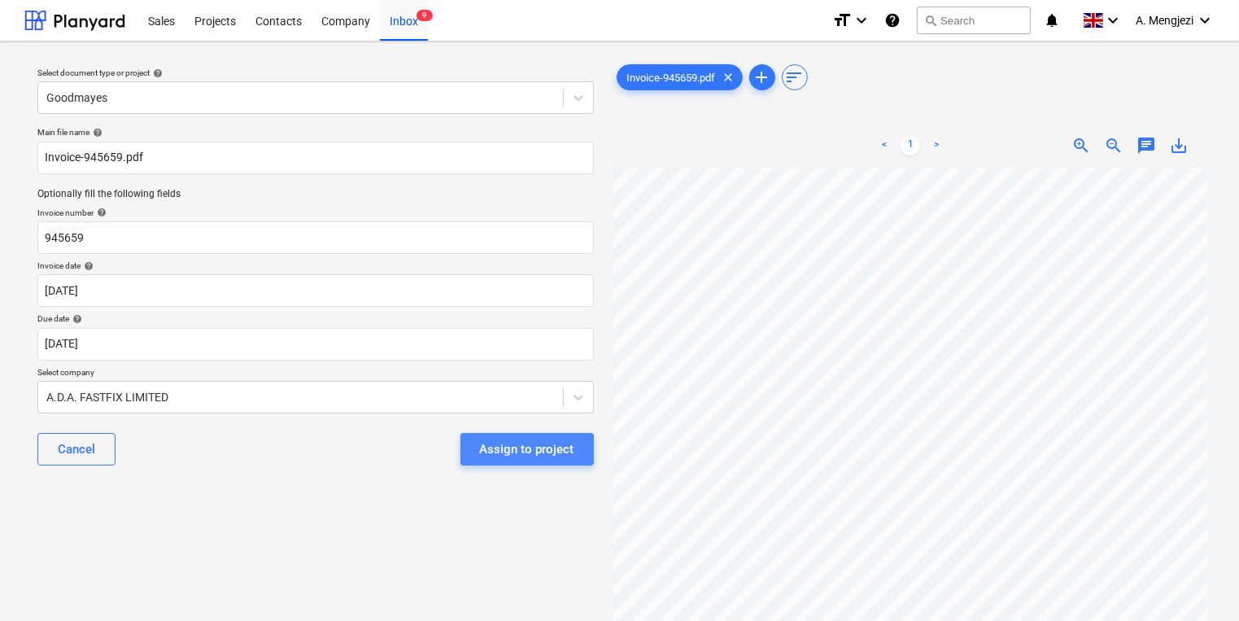
click at [540, 452] on div "Assign to project" at bounding box center [527, 448] width 94 height 21
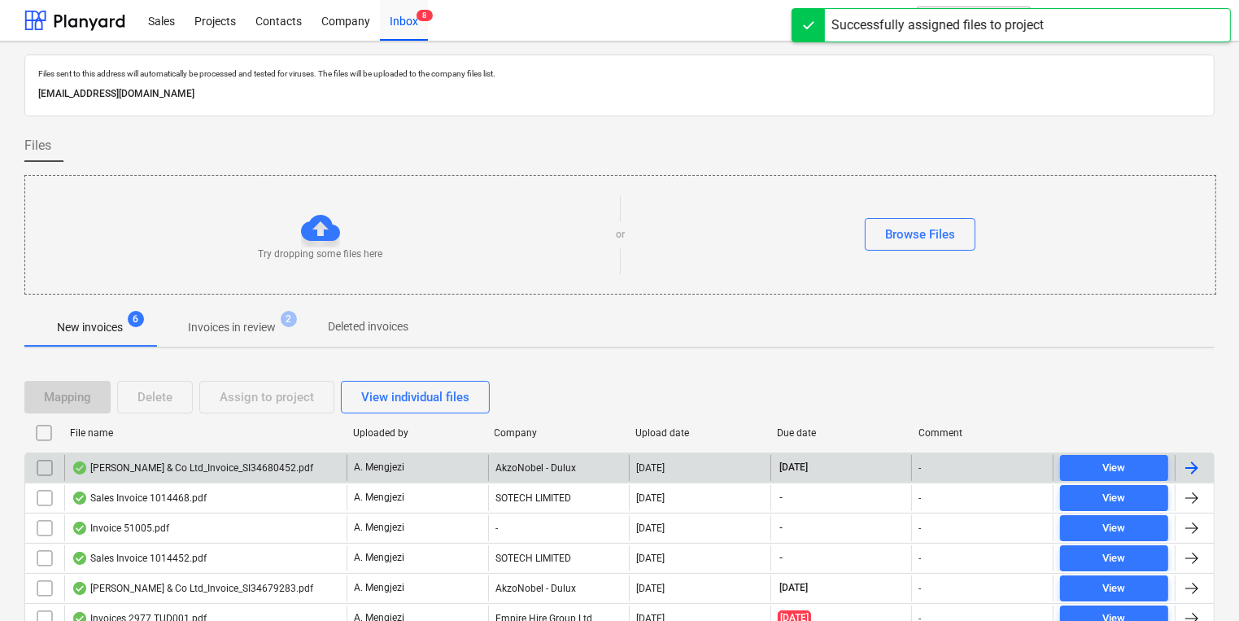
click at [542, 458] on div "AkzoNobel - Dulux" at bounding box center [559, 468] width 142 height 26
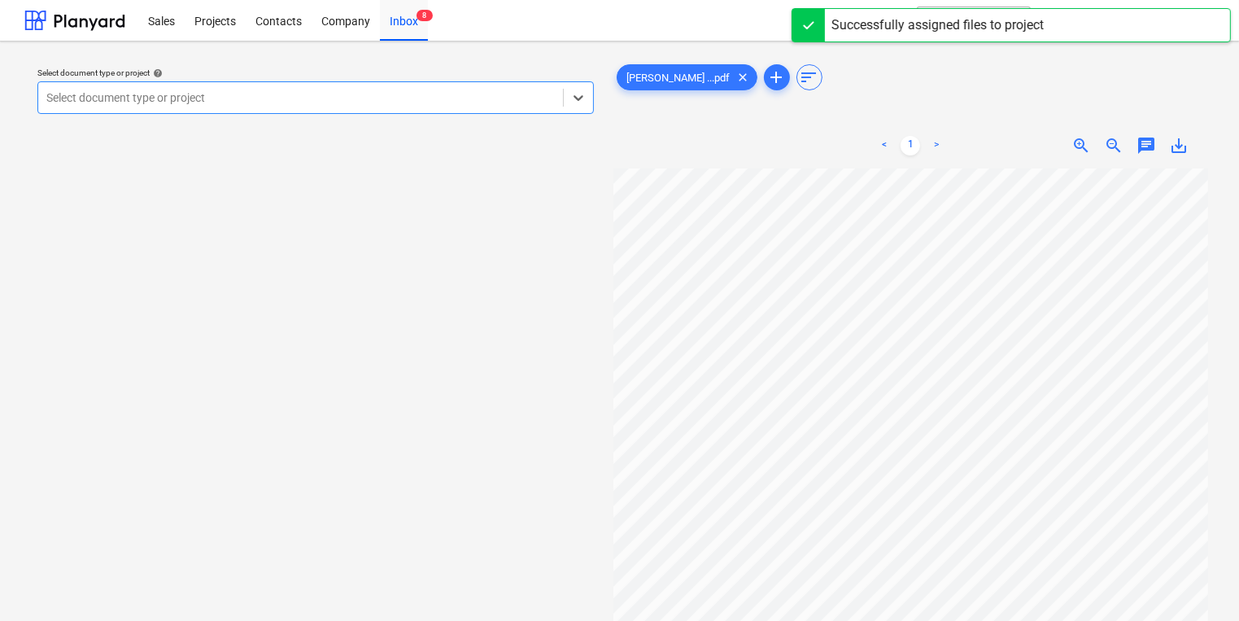
click at [357, 93] on div at bounding box center [300, 97] width 508 height 16
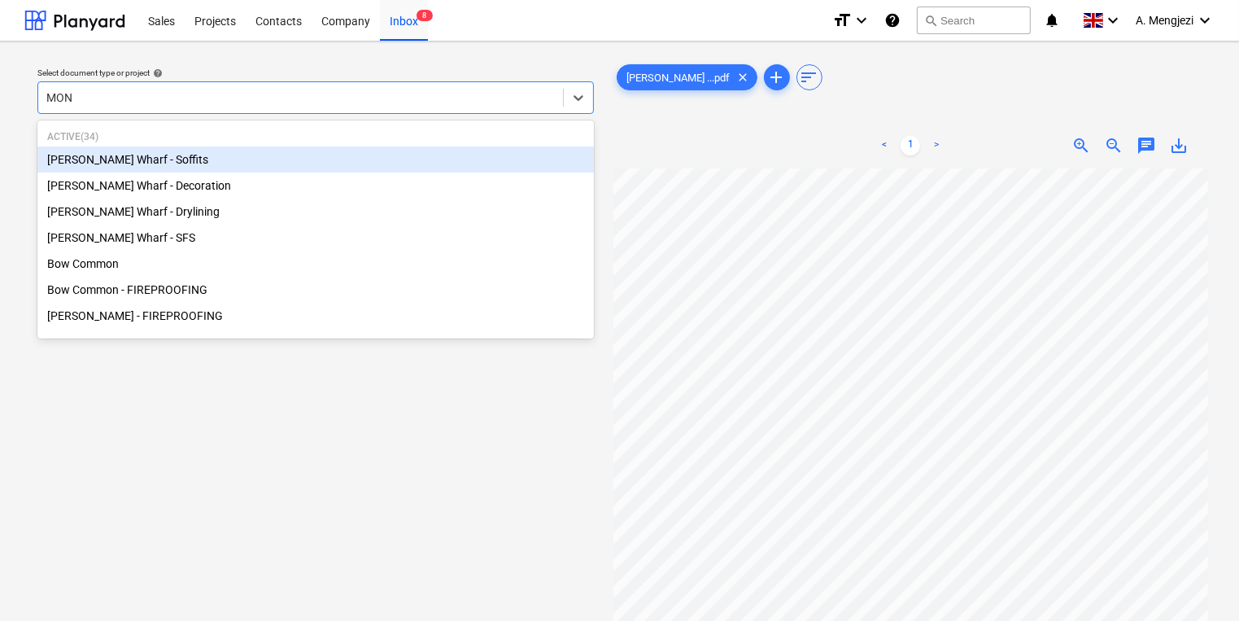
type input "MONT"
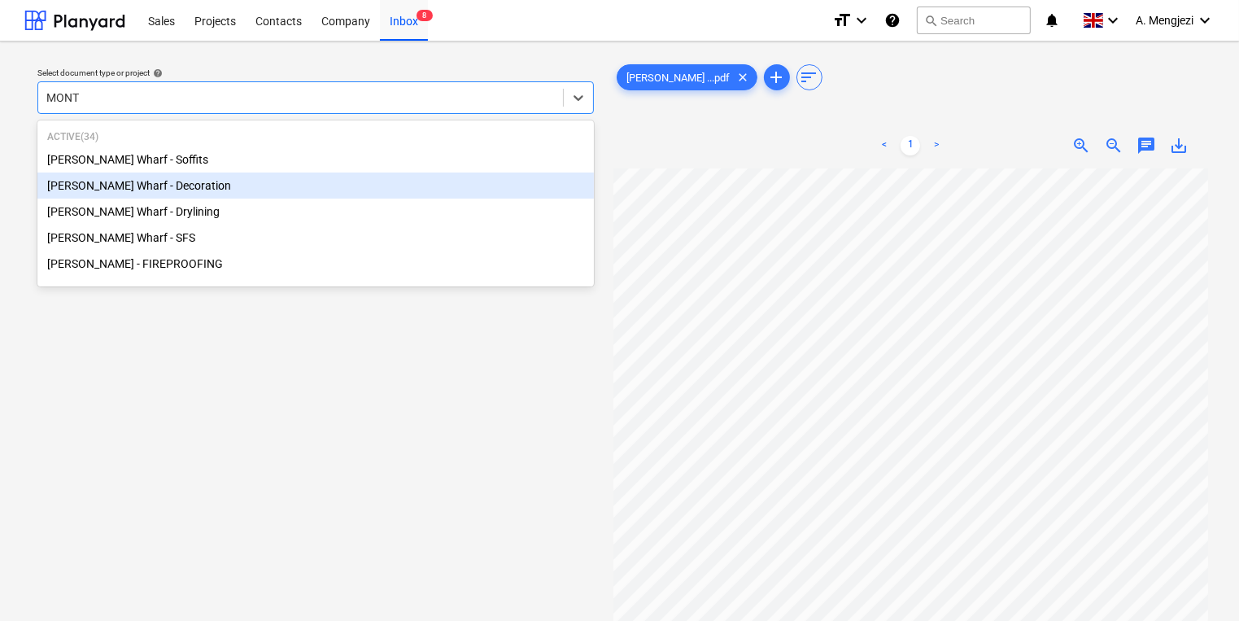
click at [296, 182] on div "[PERSON_NAME] Wharf - Decoration" at bounding box center [315, 185] width 556 height 26
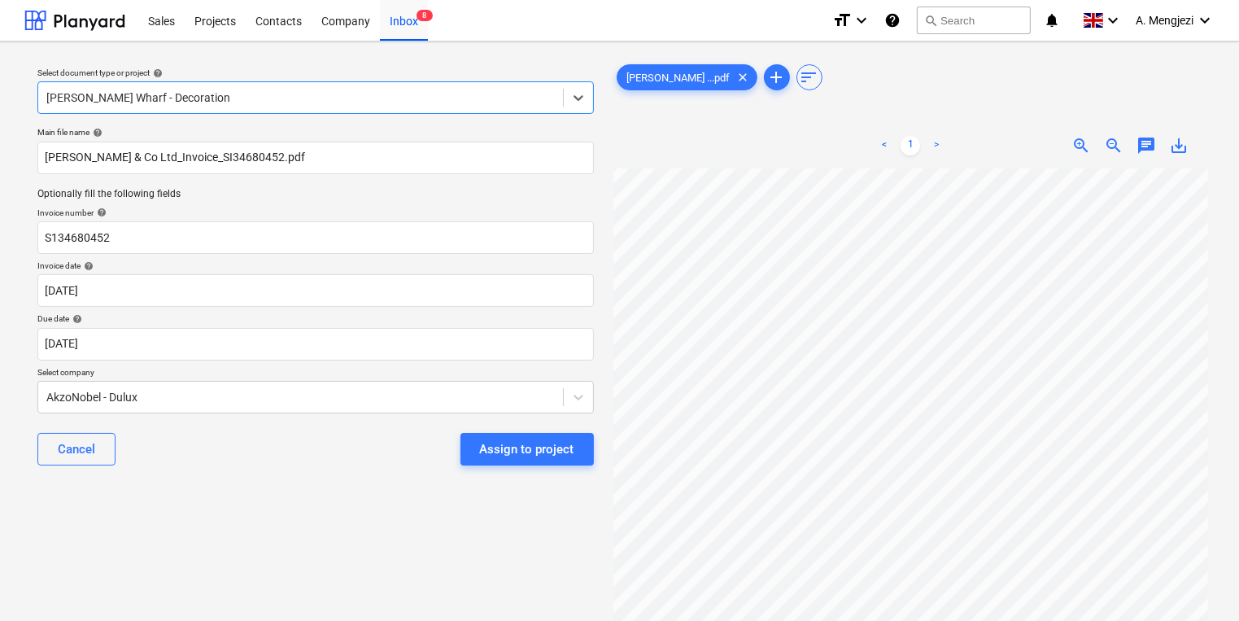
scroll to position [64, 140]
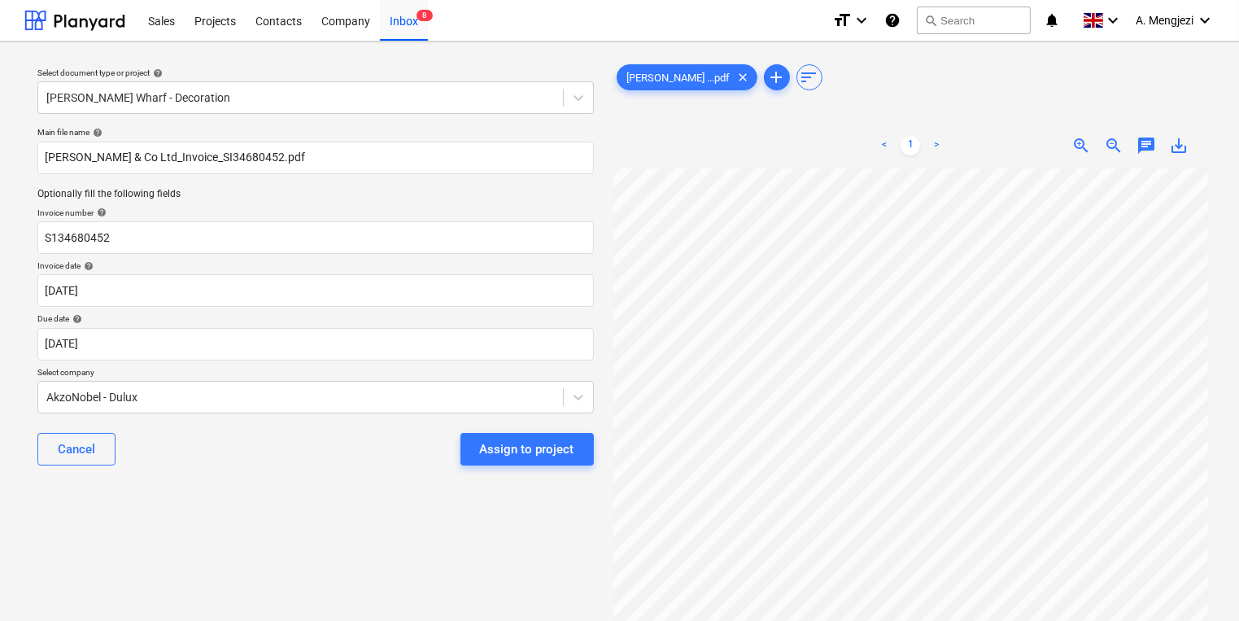
click at [276, 550] on div "Select document type or project help [PERSON_NAME] Wharf - Decoration Main file…" at bounding box center [619, 401] width 1190 height 695
click at [1238, 372] on html "Sales Projects Contacts Company Inbox 8 format_size keyboard_arrow_down help se…" at bounding box center [619, 310] width 1239 height 621
click at [364, 486] on div "Select document type or project help [PERSON_NAME] Wharf - Decoration Main file…" at bounding box center [315, 401] width 582 height 695
click at [512, 461] on button "Assign to project" at bounding box center [526, 449] width 133 height 33
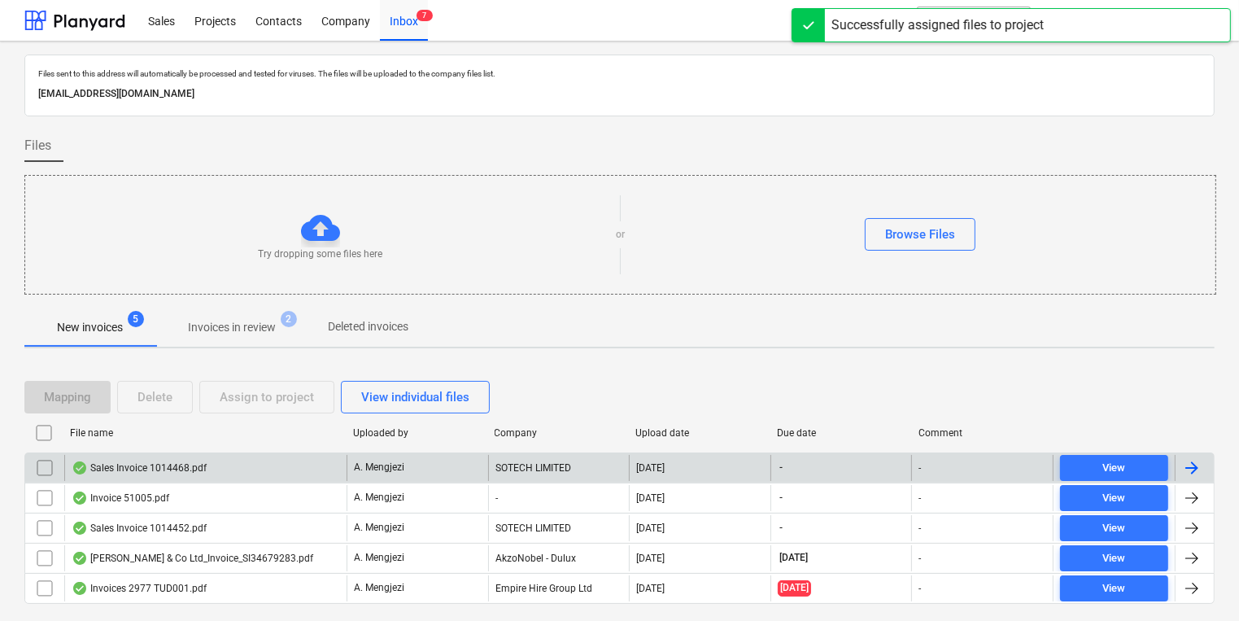
click at [320, 472] on div "Sales Invoice 1014468.pdf" at bounding box center [205, 468] width 282 height 26
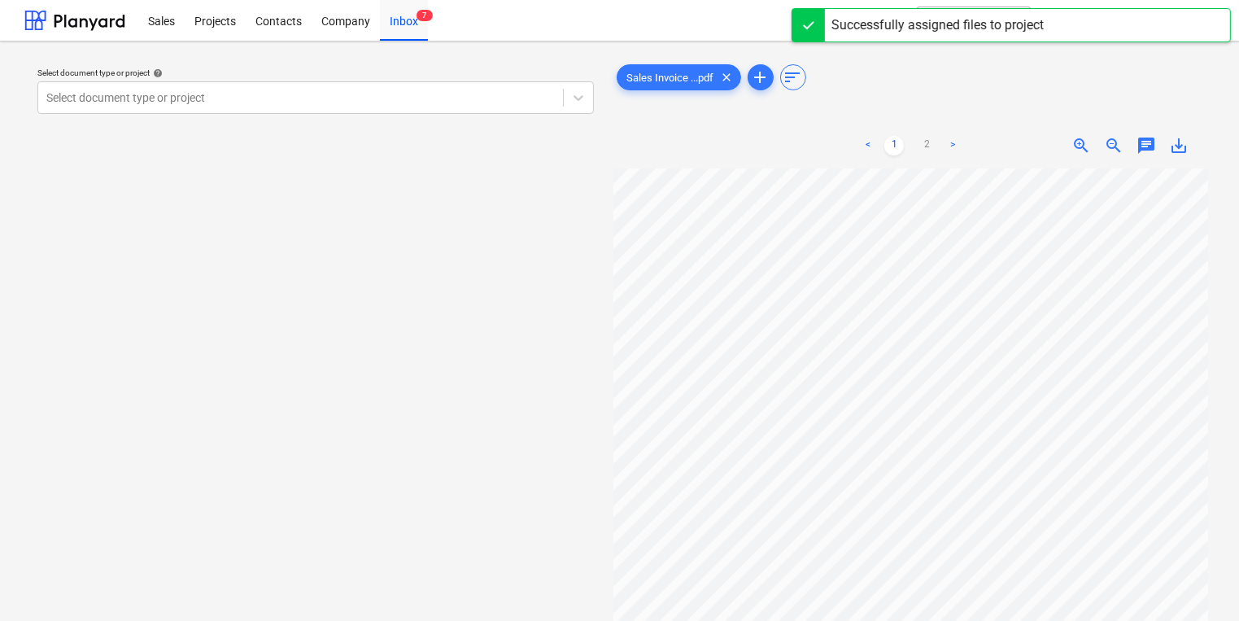
scroll to position [2, 3]
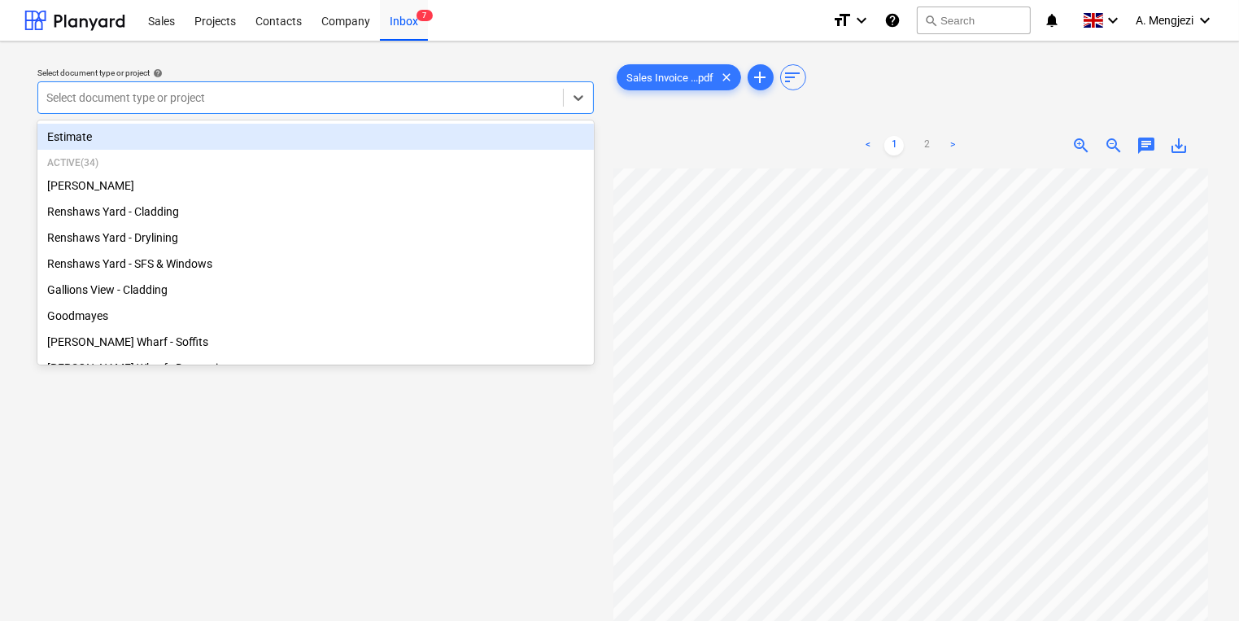
click at [366, 97] on div at bounding box center [300, 97] width 508 height 16
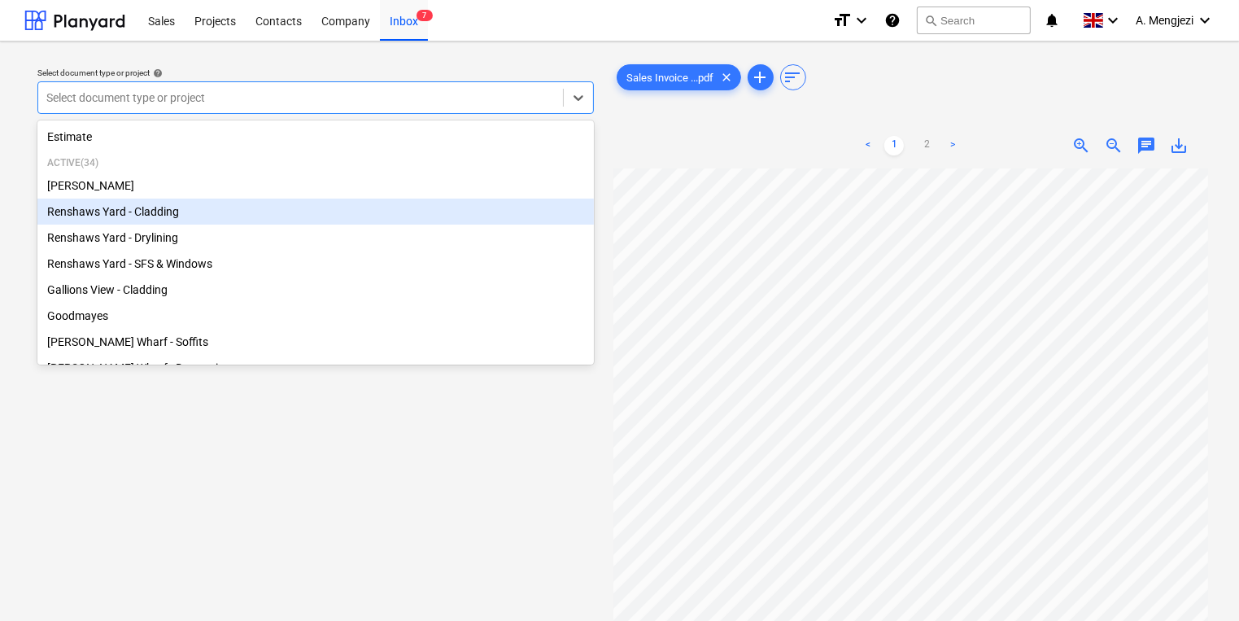
click at [249, 222] on div "Renshaws Yard - Cladding" at bounding box center [315, 211] width 556 height 26
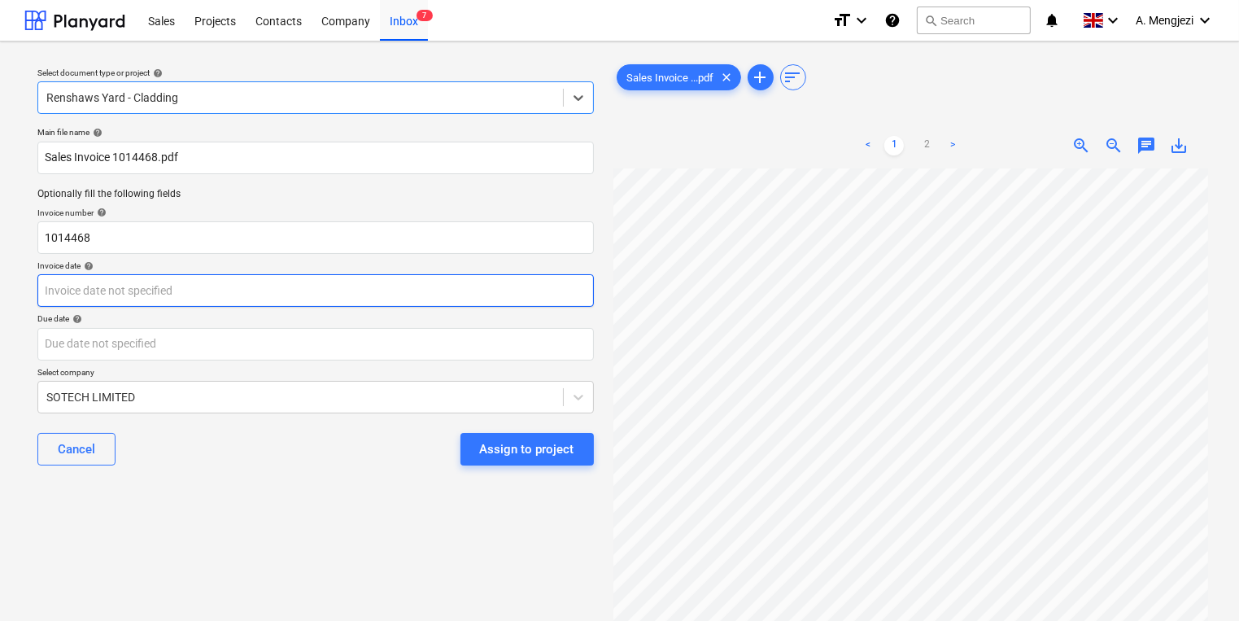
click at [174, 290] on body "Sales Projects Contacts Company Inbox 7 format_size keyboard_arrow_down help se…" at bounding box center [619, 310] width 1239 height 621
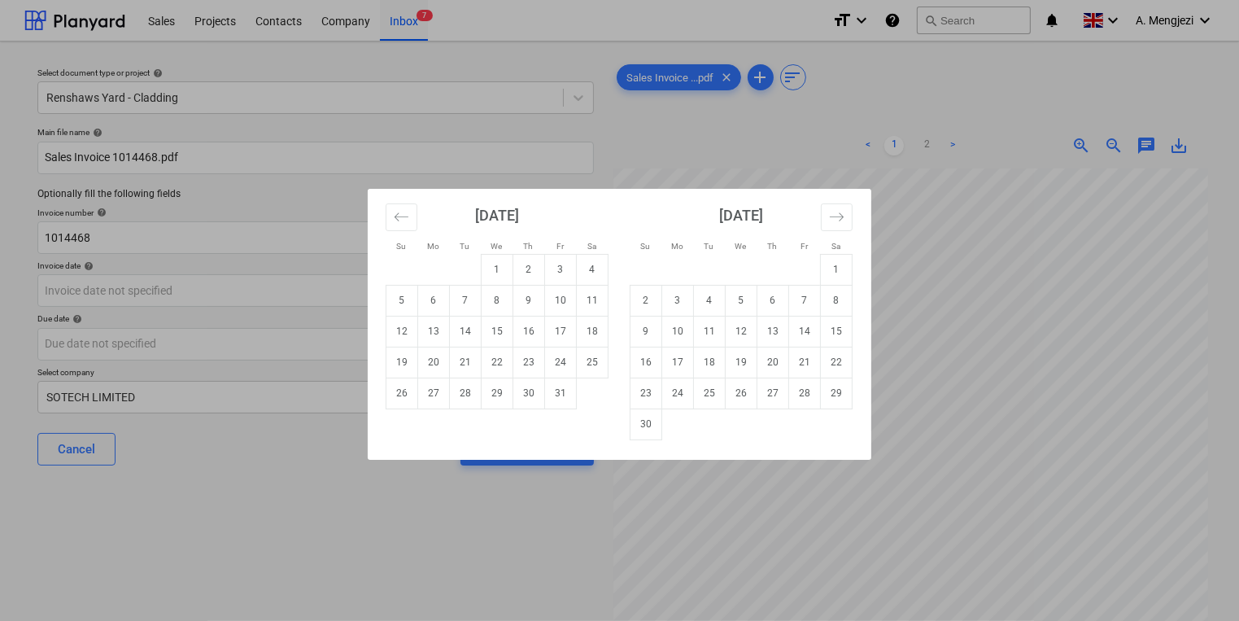
click at [174, 290] on div "Su Mo Tu We Th Fr Sa Su Mo Tu We Th Fr Sa [DATE] 1 2 3 4 5 6 7 8 9 10 11 12 13 …" at bounding box center [619, 310] width 1239 height 621
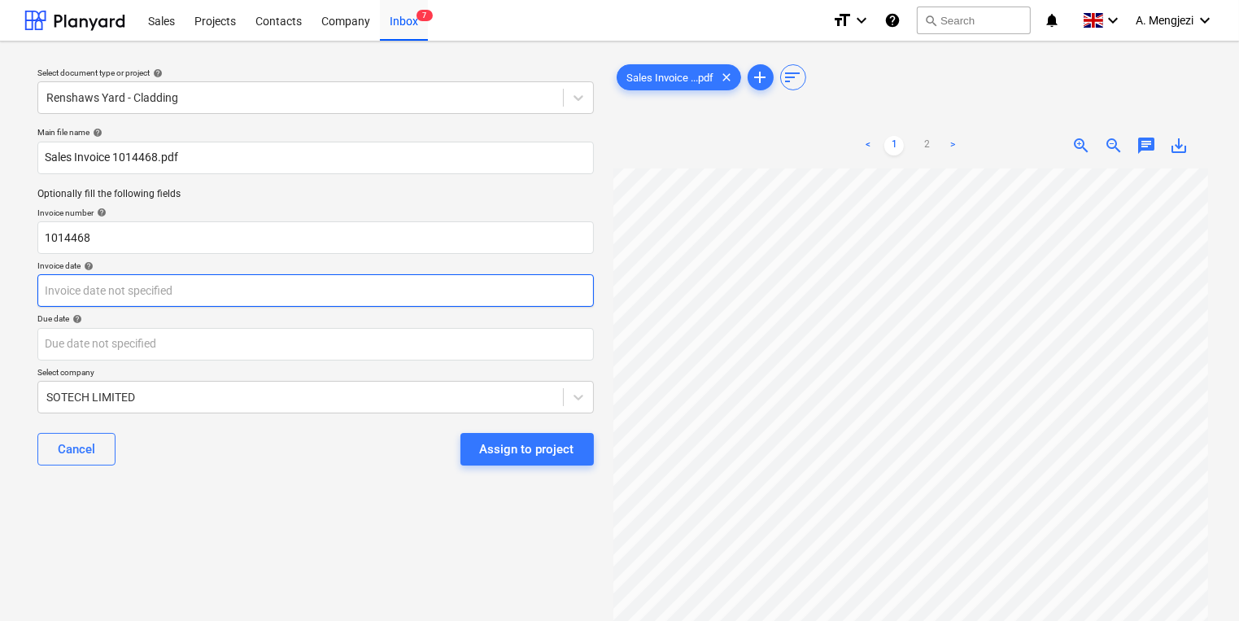
click at [174, 290] on body "Sales Projects Contacts Company Inbox 7 format_size keyboard_arrow_down help se…" at bounding box center [619, 310] width 1239 height 621
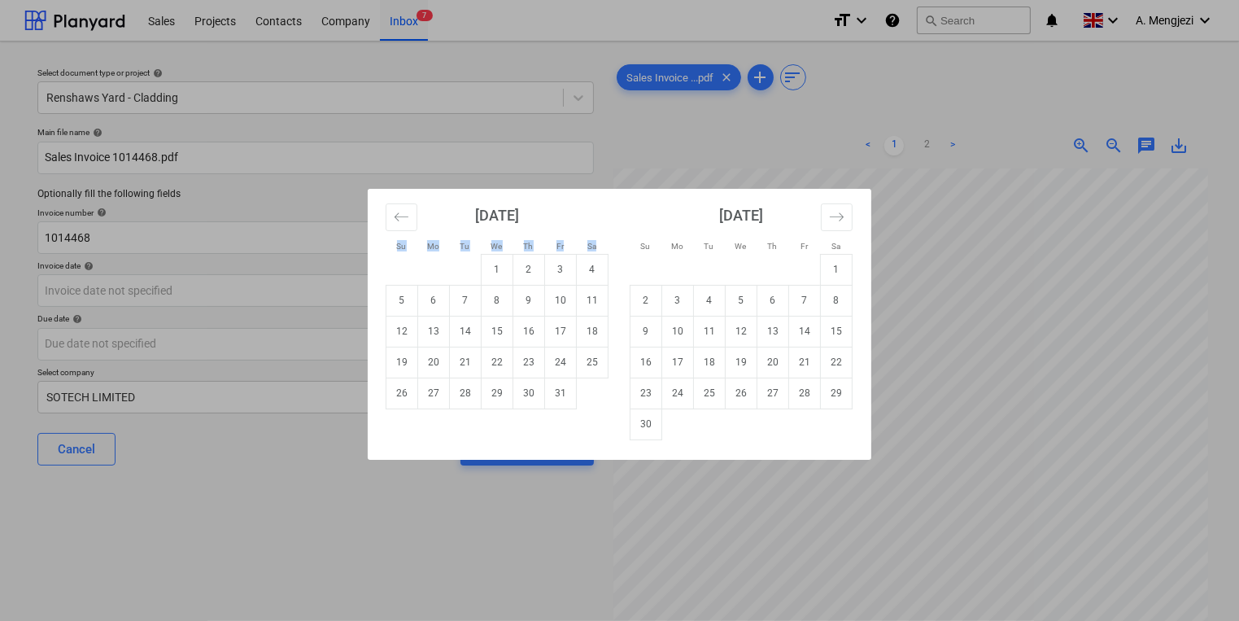
click at [174, 290] on div "Su Mo Tu We Th Fr Sa Su Mo Tu We Th Fr Sa [DATE] 1 2 3 4 5 6 7 8 9 10 11 12 13 …" at bounding box center [619, 310] width 1239 height 621
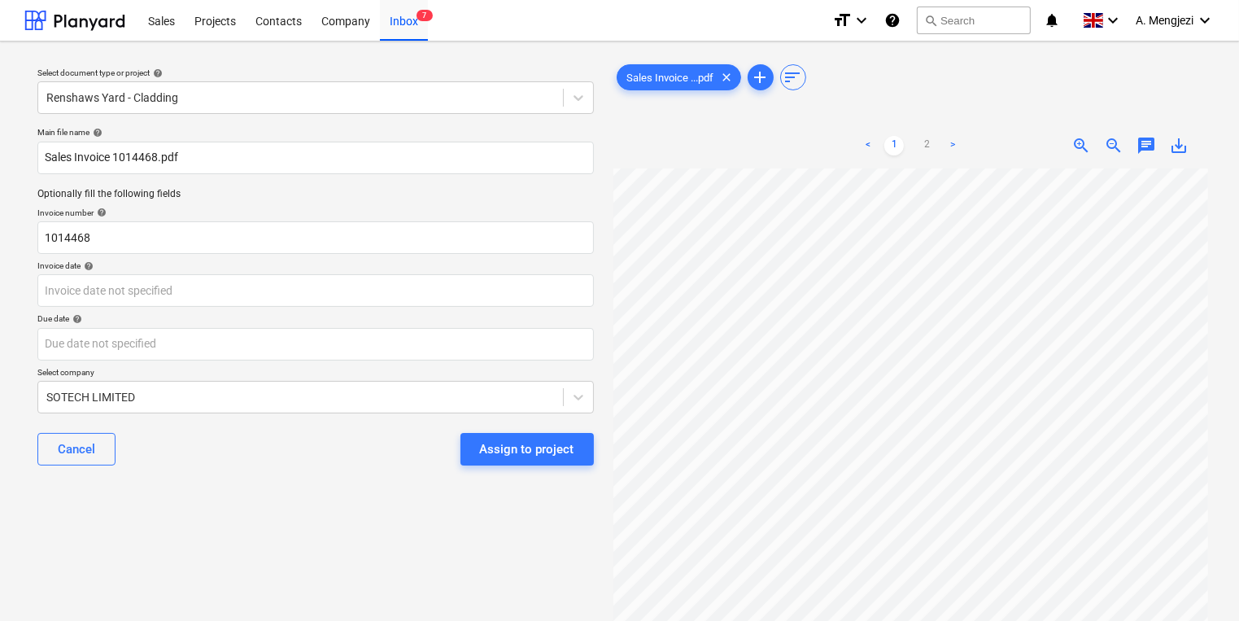
scroll to position [146, 0]
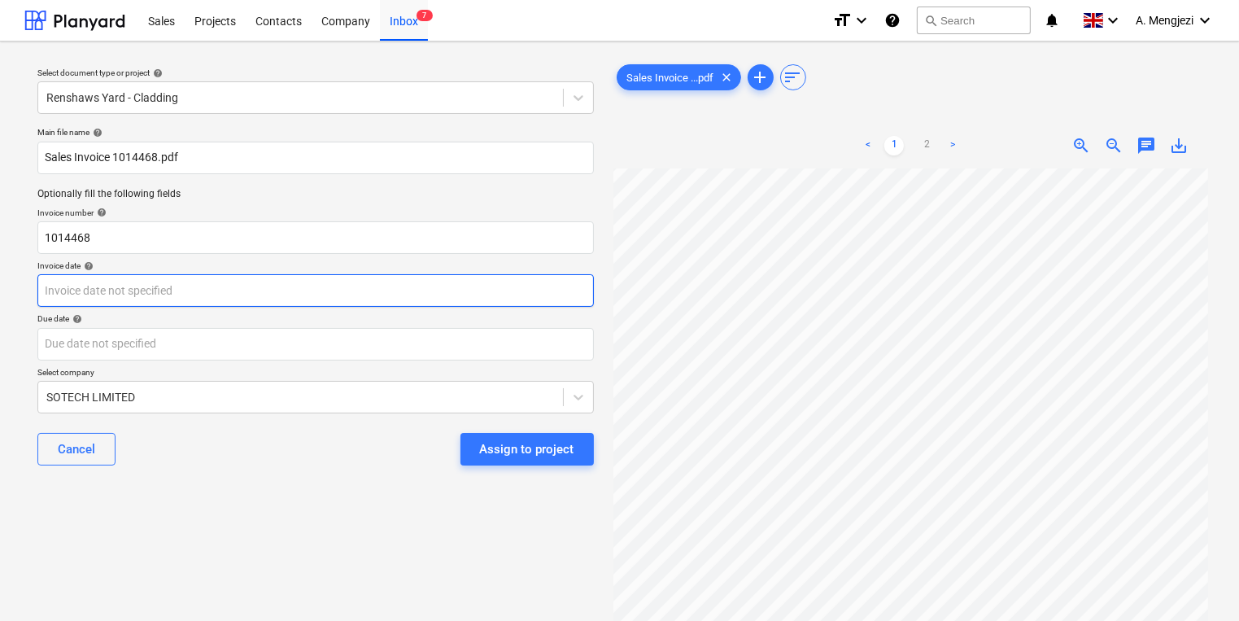
click at [485, 297] on body "Sales Projects Contacts Company Inbox 7 format_size keyboard_arrow_down help se…" at bounding box center [619, 310] width 1239 height 621
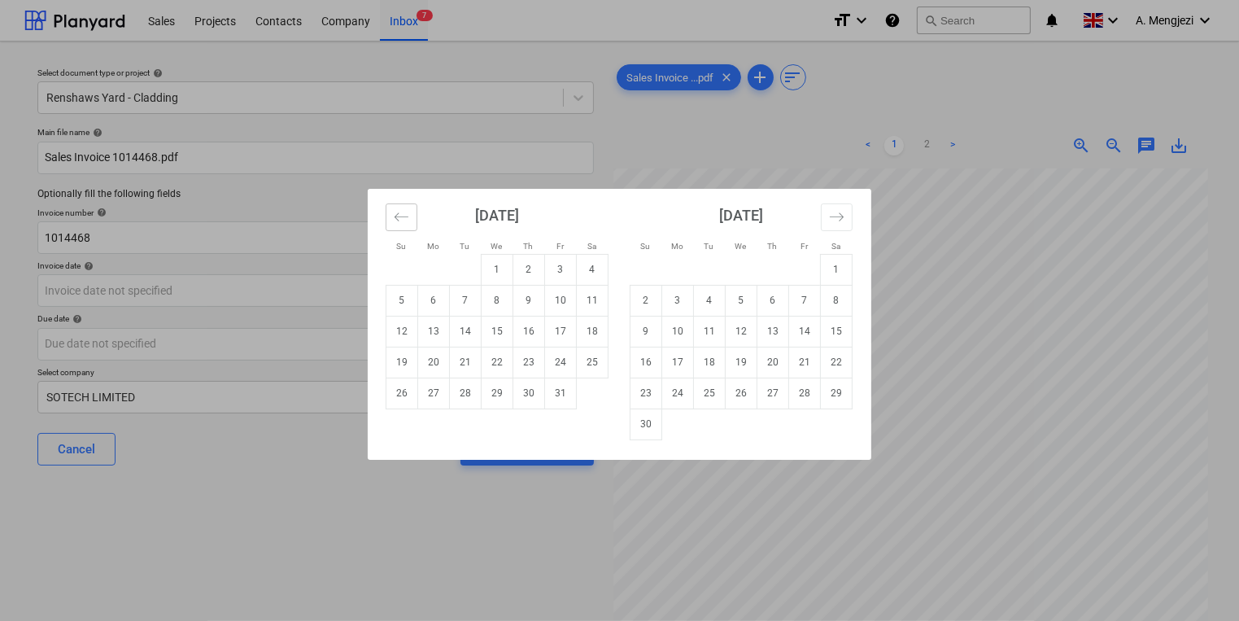
click at [405, 206] on button "Move backward to switch to the previous month." at bounding box center [402, 217] width 32 height 28
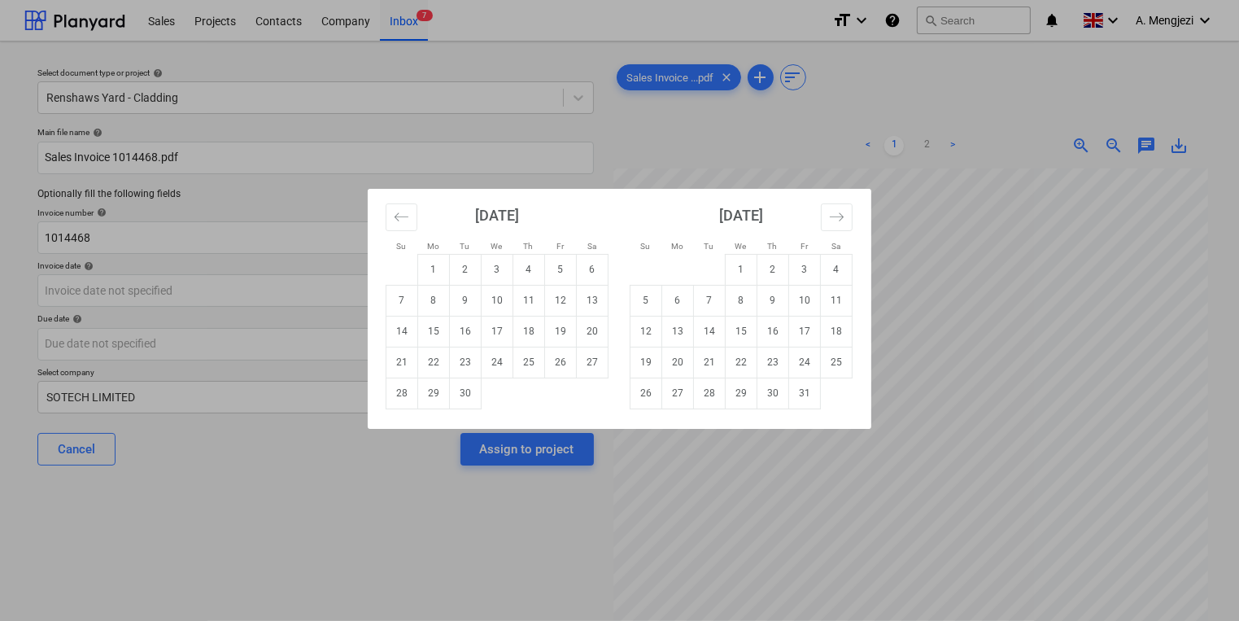
drag, startPoint x: 443, startPoint y: 389, endPoint x: 436, endPoint y: 364, distance: 26.3
click at [443, 388] on td "29" at bounding box center [434, 392] width 32 height 31
type input "[DATE]"
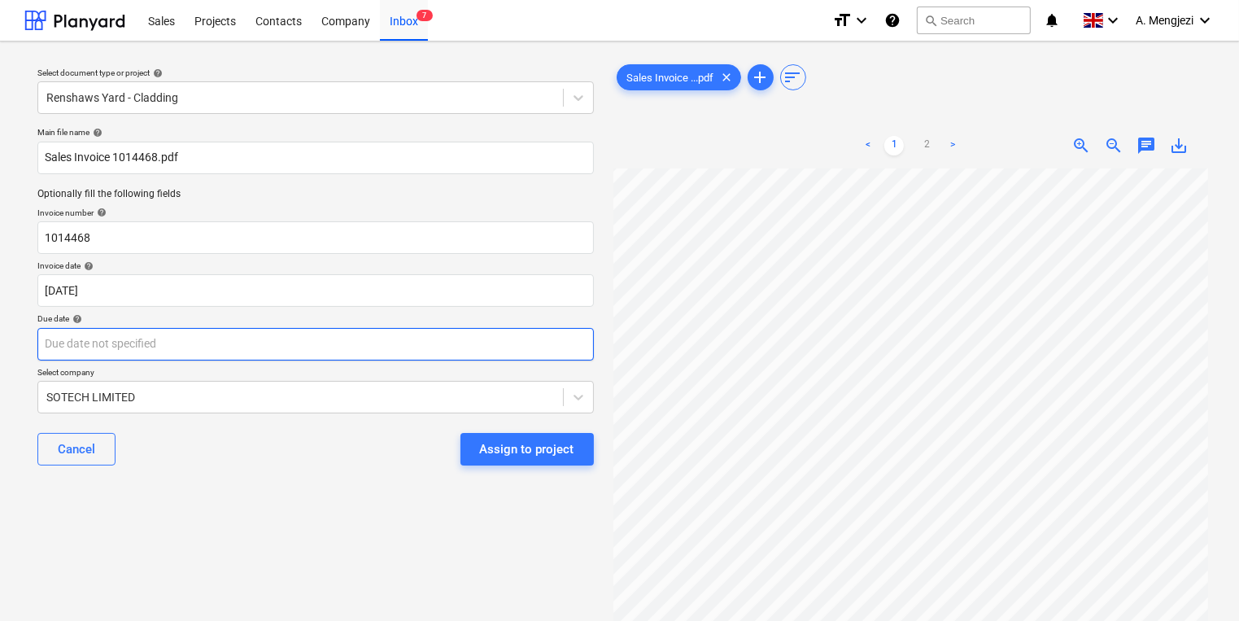
click at [447, 338] on body "Sales Projects Contacts Company Inbox 7 format_size keyboard_arrow_down help se…" at bounding box center [619, 310] width 1239 height 621
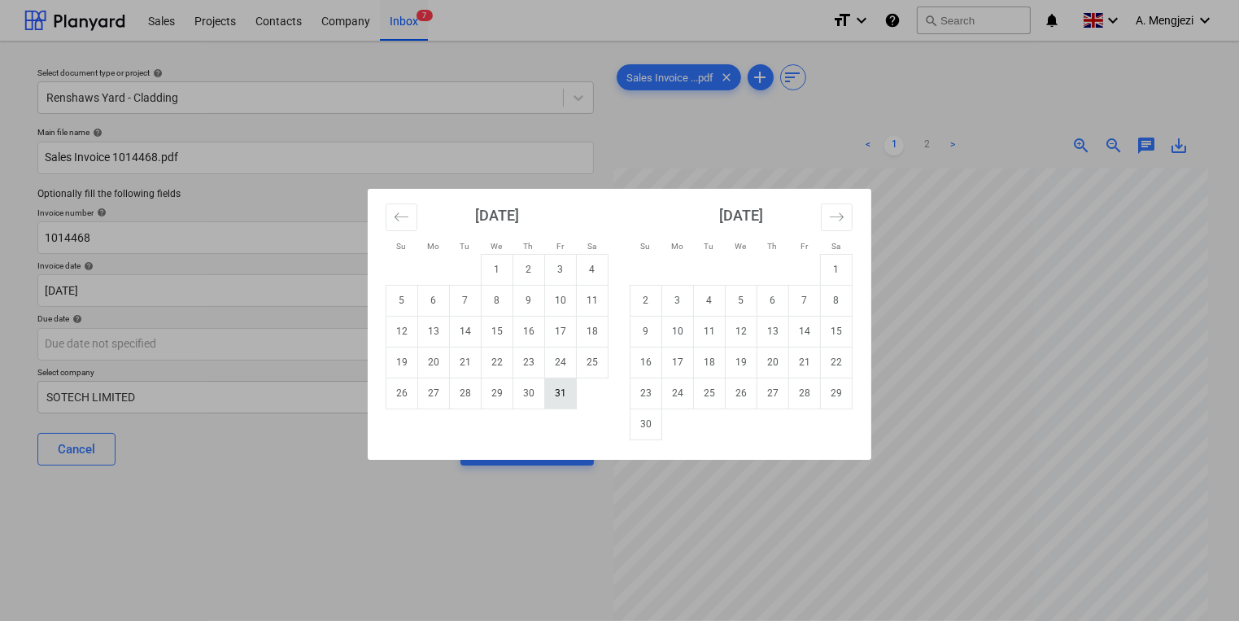
click at [573, 391] on td "31" at bounding box center [561, 392] width 32 height 31
type input "[DATE]"
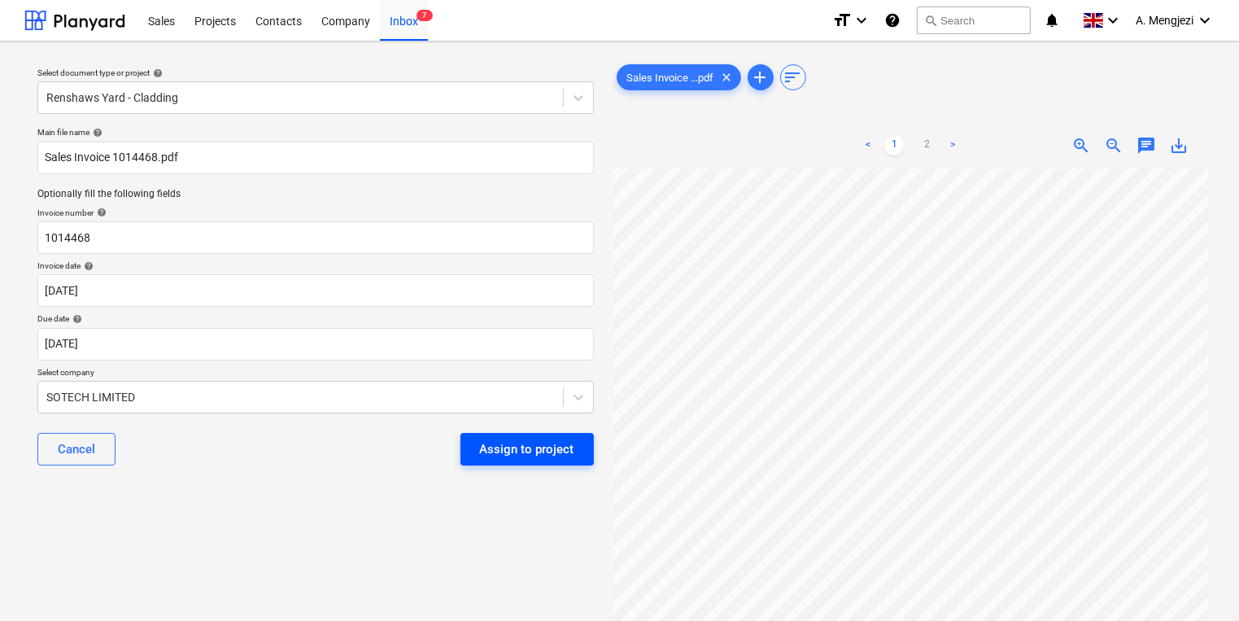
click at [500, 439] on div "Assign to project" at bounding box center [527, 448] width 94 height 21
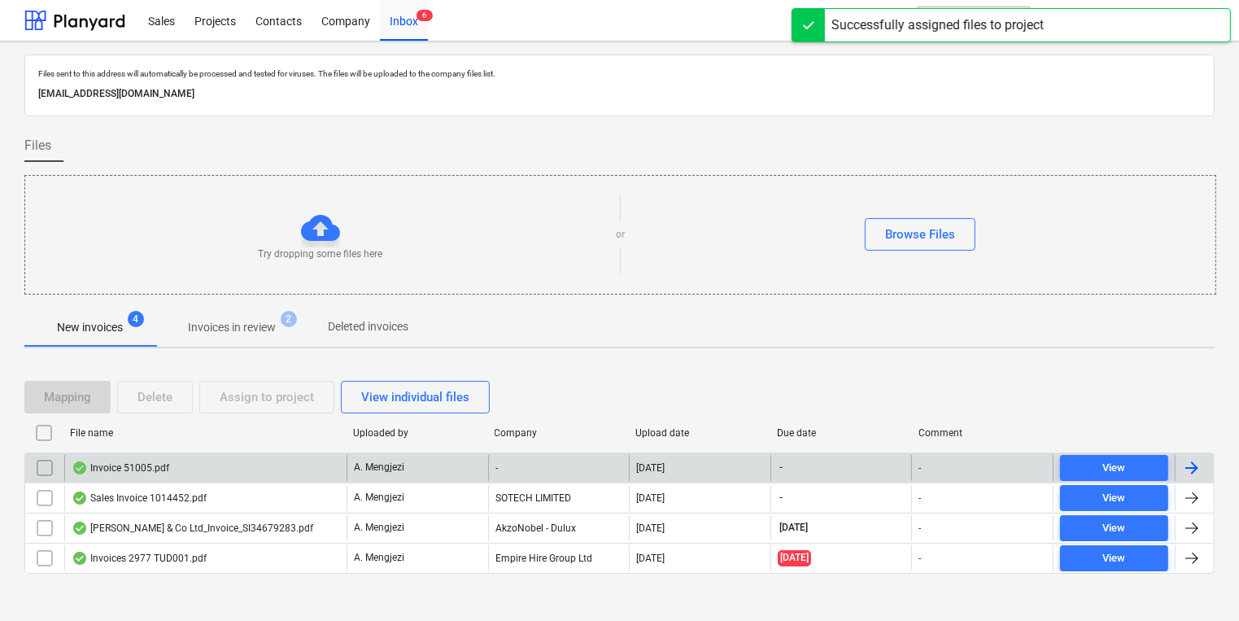
click at [321, 463] on div "Invoice 51005.pdf" at bounding box center [205, 468] width 282 height 26
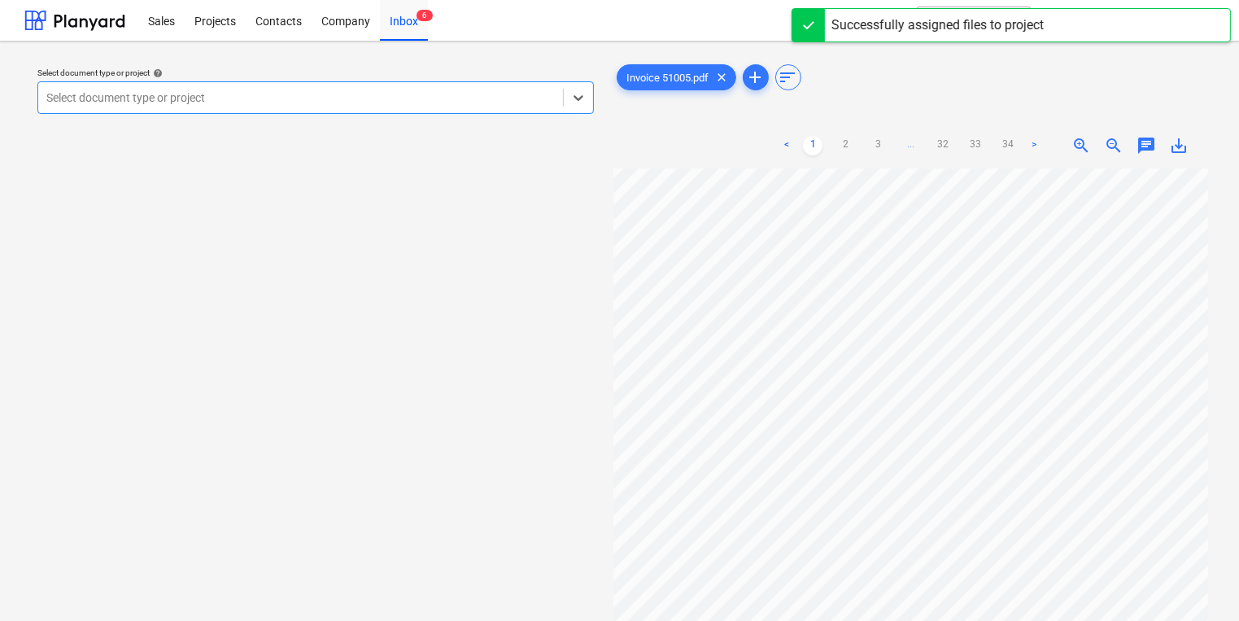
scroll to position [195, 0]
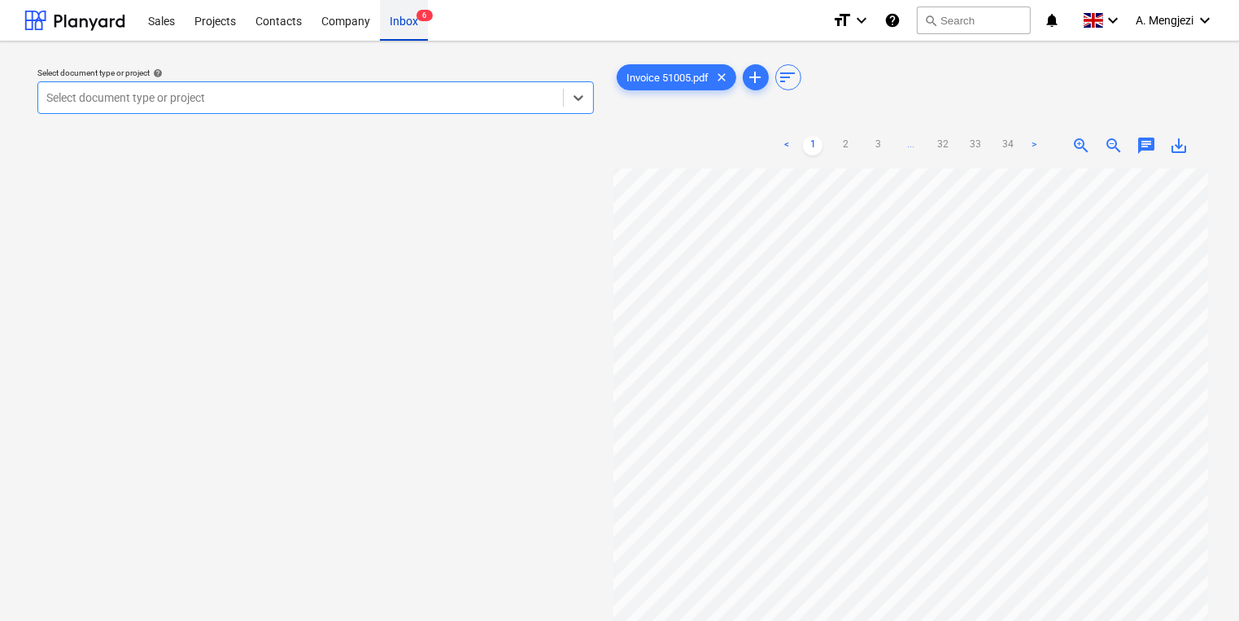
click at [424, 27] on div "Inbox 6" at bounding box center [404, 19] width 48 height 41
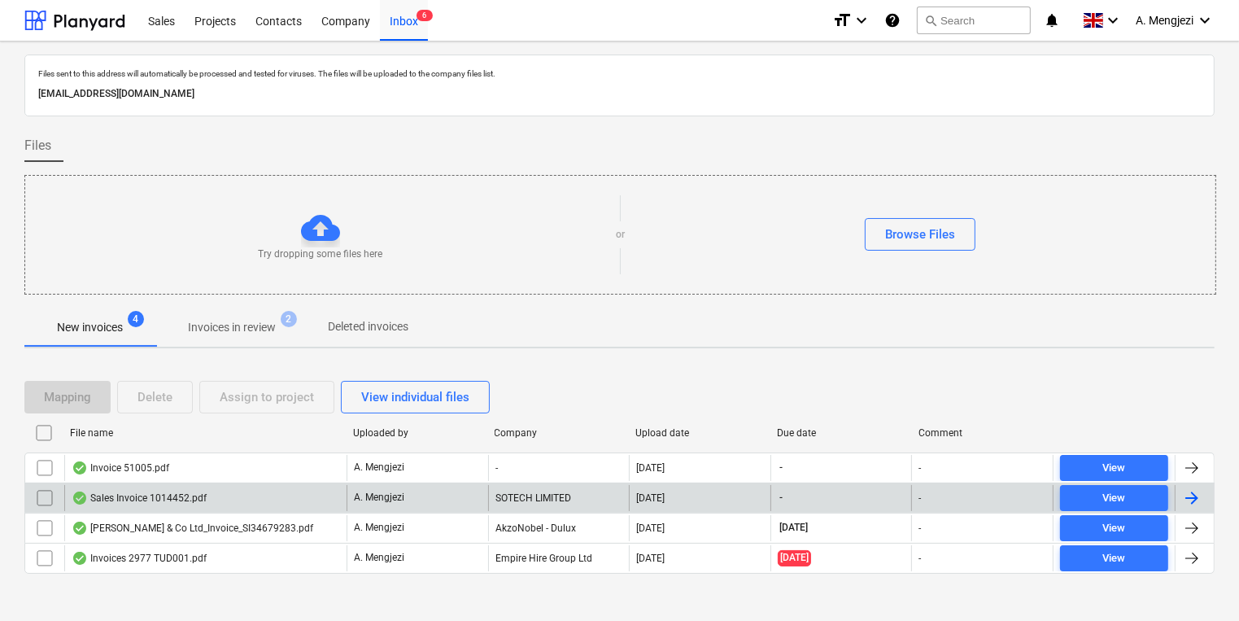
click at [355, 504] on div "A. Mengjezi" at bounding box center [417, 498] width 142 height 26
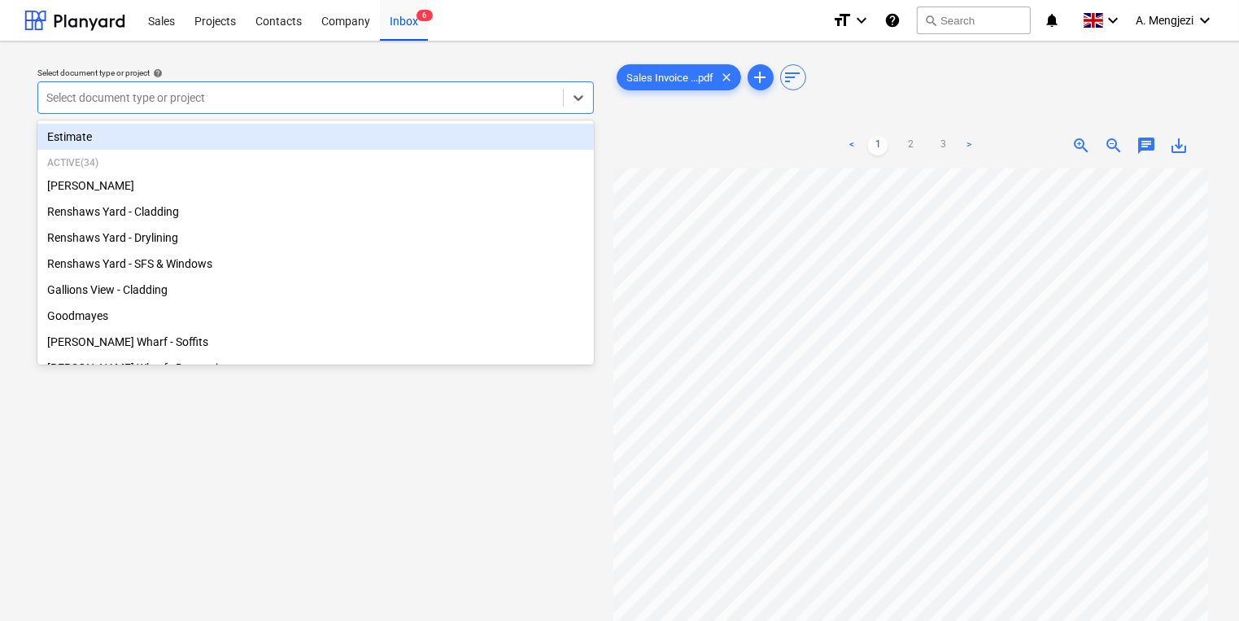
click at [416, 84] on div "Select document type or project" at bounding box center [315, 97] width 556 height 33
click at [417, 84] on div "Select document type or project" at bounding box center [315, 97] width 556 height 33
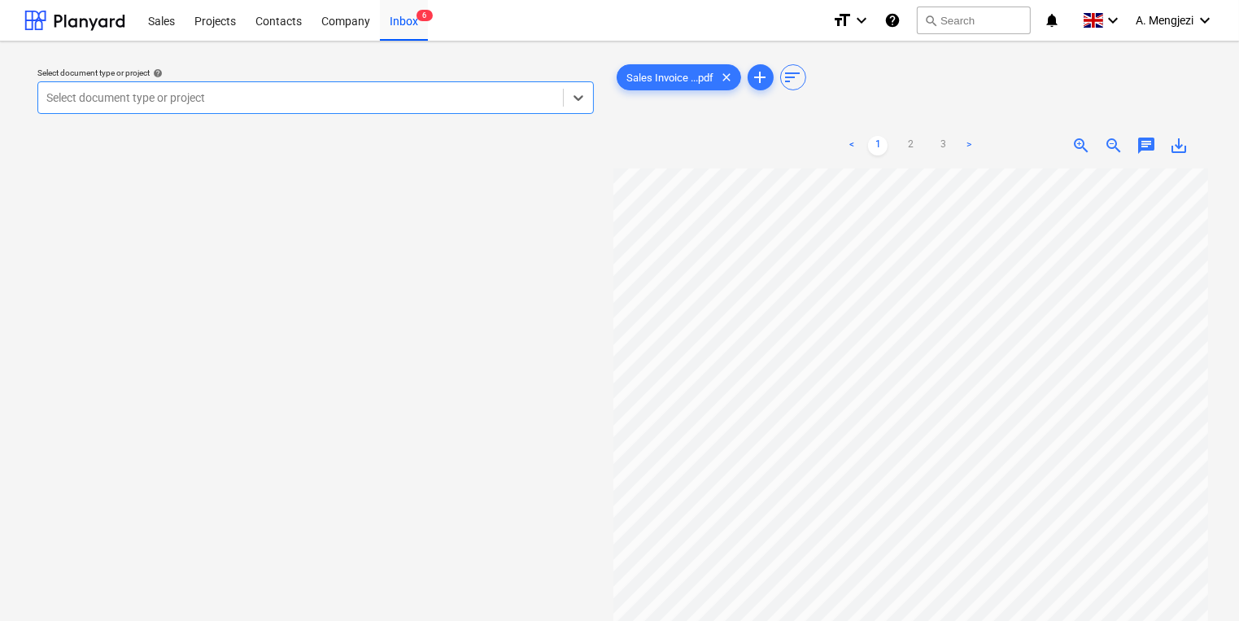
click at [282, 115] on div "Select document type or project help Select is focused ,type to refine list, pr…" at bounding box center [315, 90] width 569 height 59
click at [270, 102] on div at bounding box center [300, 97] width 508 height 16
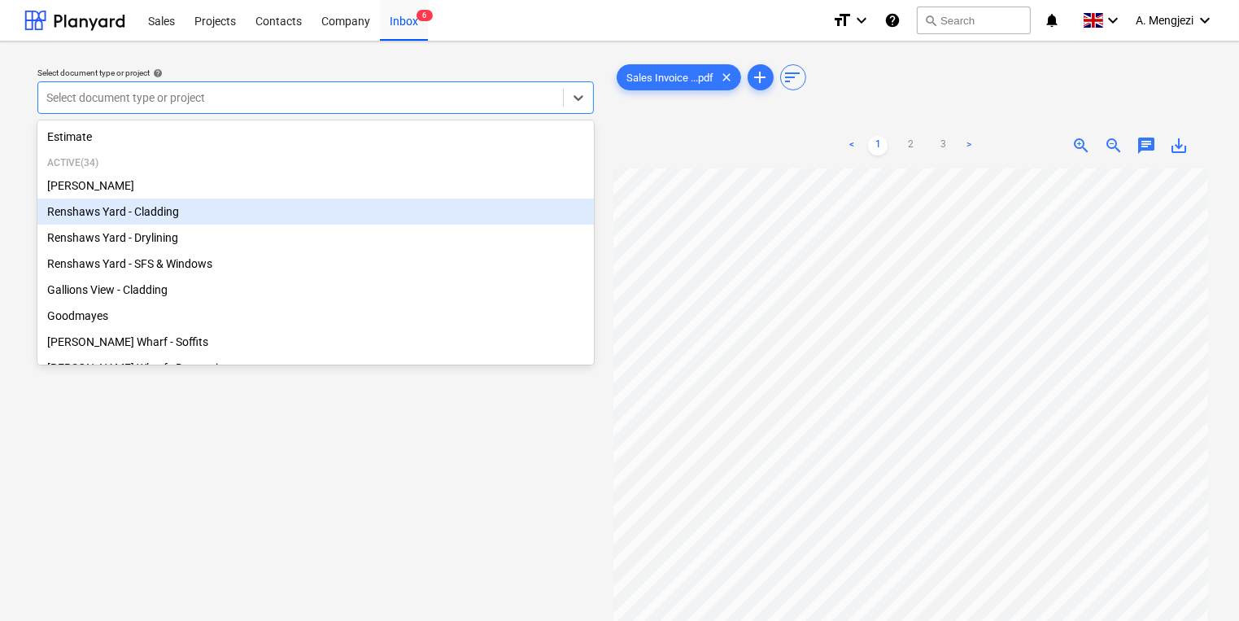
click at [217, 211] on div "Renshaws Yard - Cladding" at bounding box center [315, 211] width 556 height 26
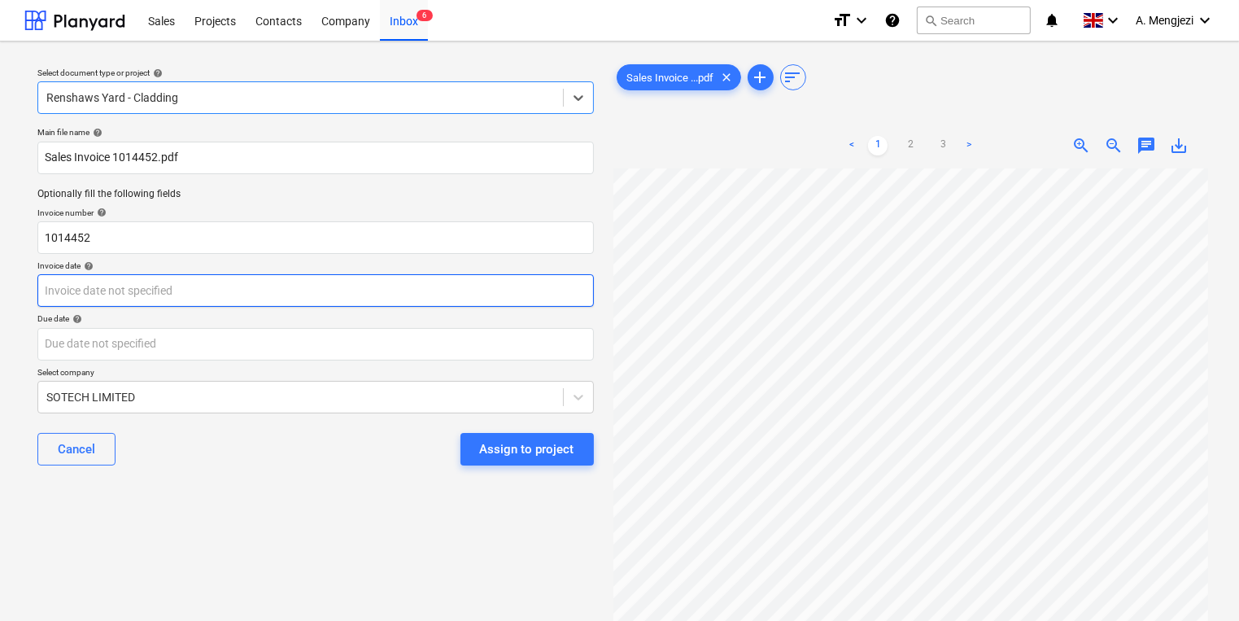
click at [467, 299] on body "Sales Projects Contacts Company Inbox 6 format_size keyboard_arrow_down help se…" at bounding box center [619, 310] width 1239 height 621
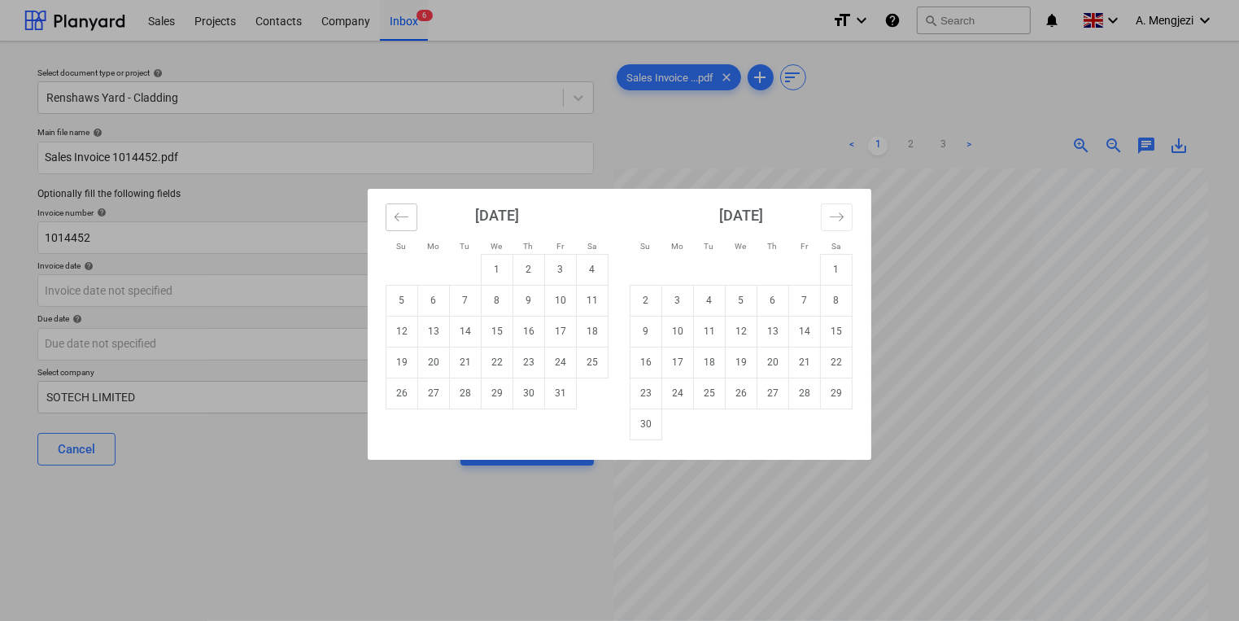
click at [397, 229] on button "Move backward to switch to the previous month." at bounding box center [402, 217] width 32 height 28
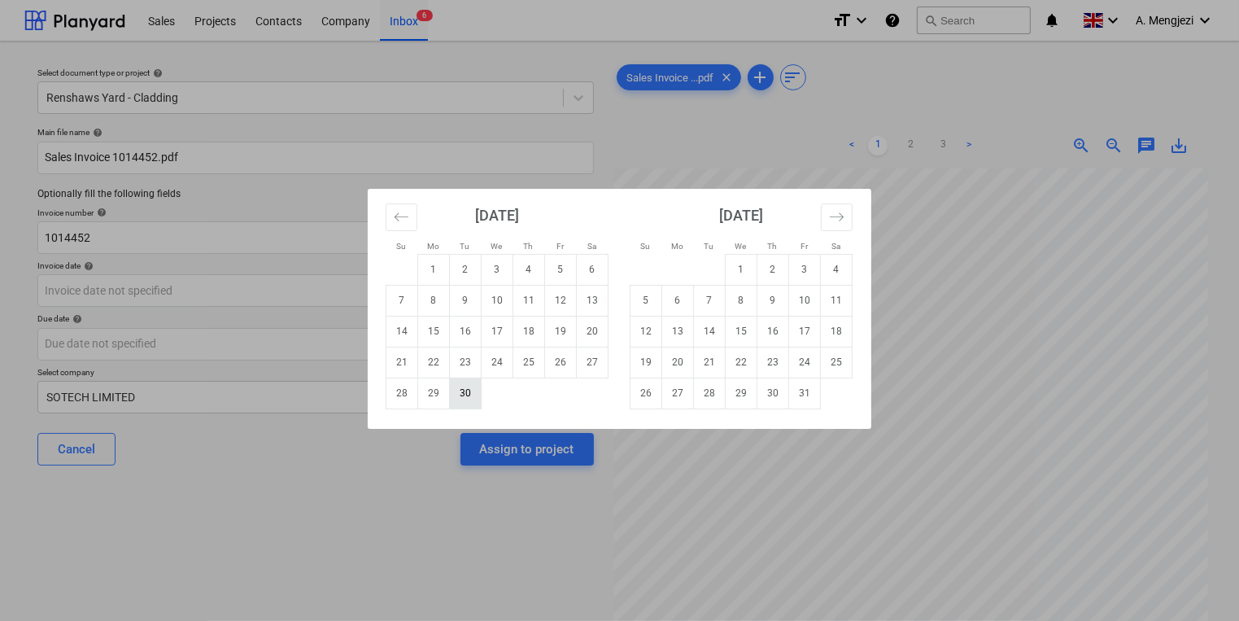
click at [462, 387] on td "30" at bounding box center [466, 392] width 32 height 31
type input "[DATE]"
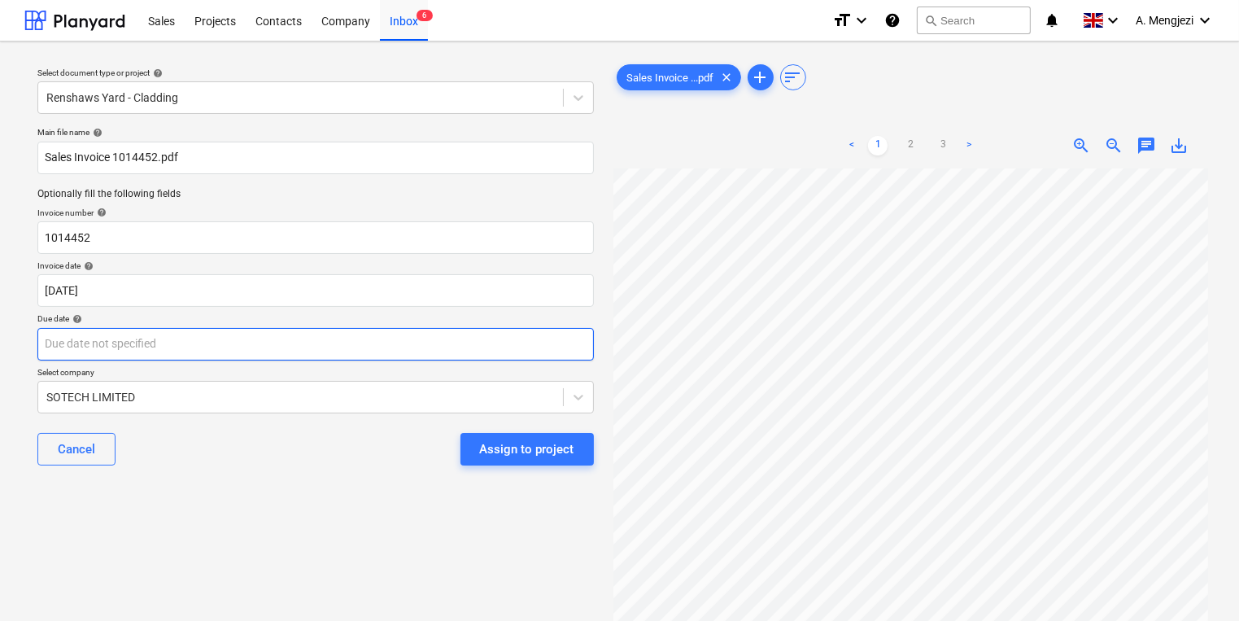
click at [445, 338] on body "Sales Projects Contacts Company Inbox 6 format_size keyboard_arrow_down help se…" at bounding box center [619, 310] width 1239 height 621
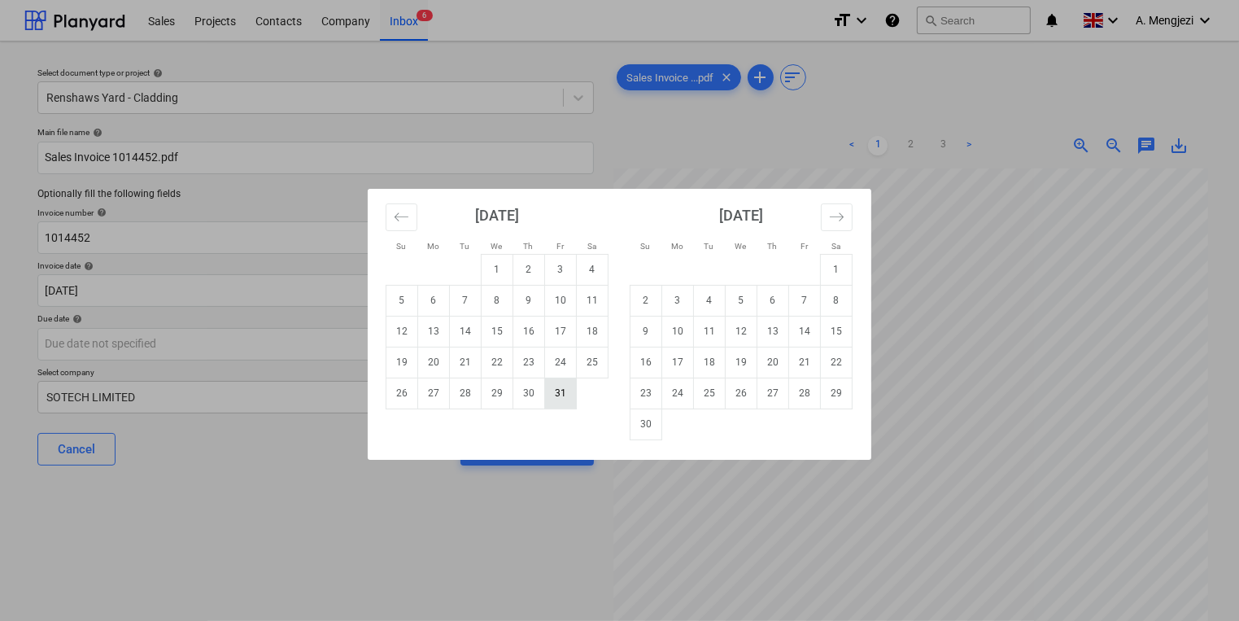
click at [548, 390] on td "31" at bounding box center [561, 392] width 32 height 31
type input "[DATE]"
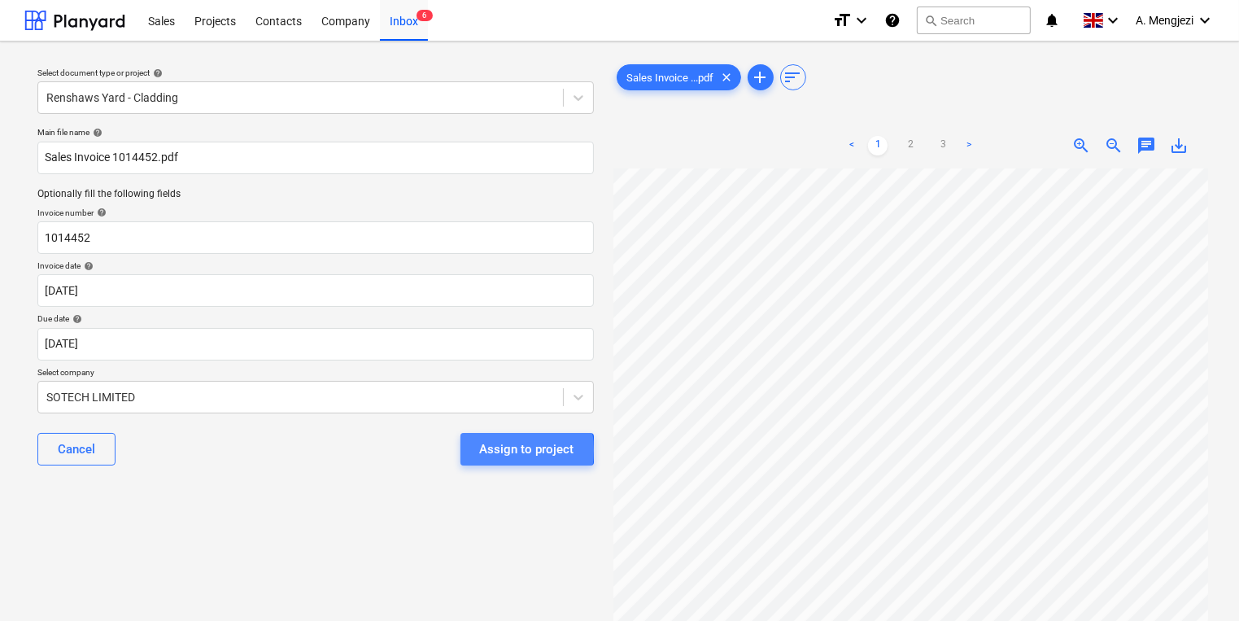
click at [486, 450] on div "Assign to project" at bounding box center [527, 448] width 94 height 21
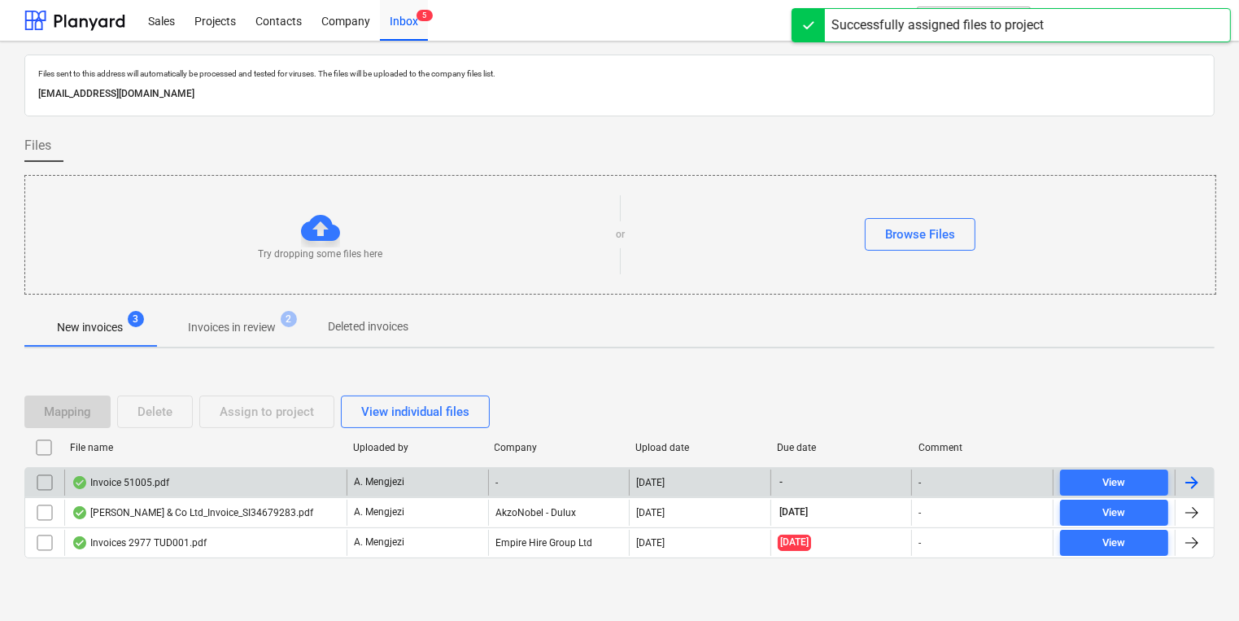
click at [302, 486] on div "Invoice 51005.pdf" at bounding box center [205, 482] width 282 height 26
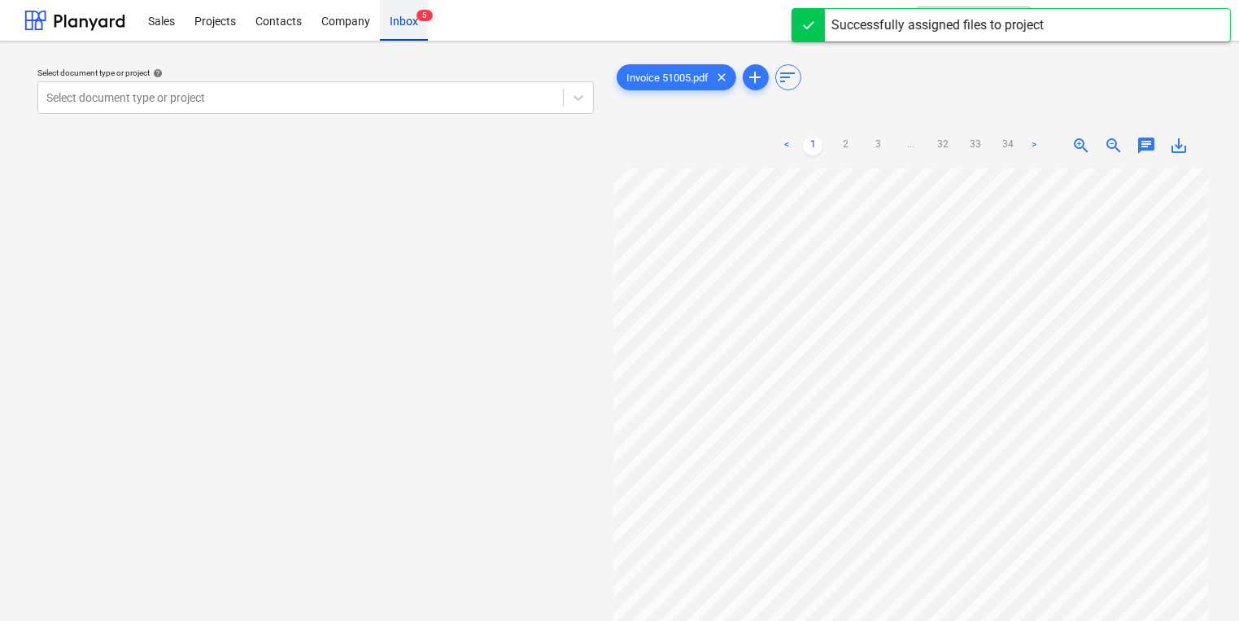
click at [431, 13] on div "Sales Projects Contacts Company Inbox 5" at bounding box center [478, 20] width 681 height 41
click at [420, 17] on span "5" at bounding box center [424, 15] width 16 height 11
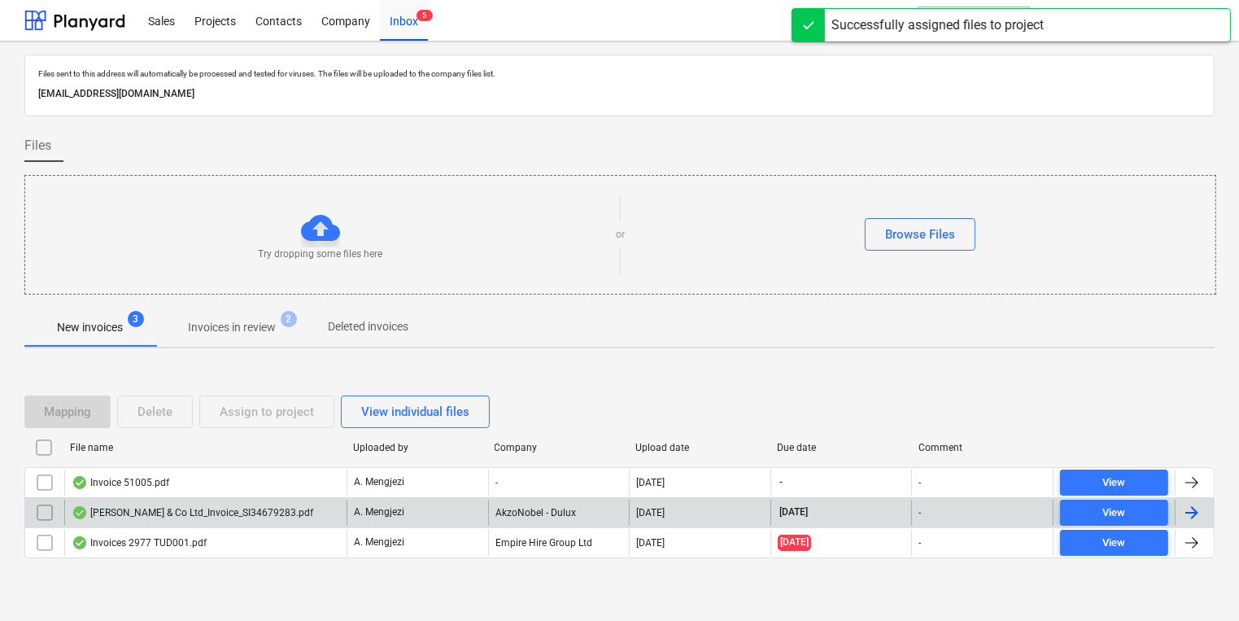
click at [398, 499] on div "A. Mengjezi" at bounding box center [417, 512] width 142 height 26
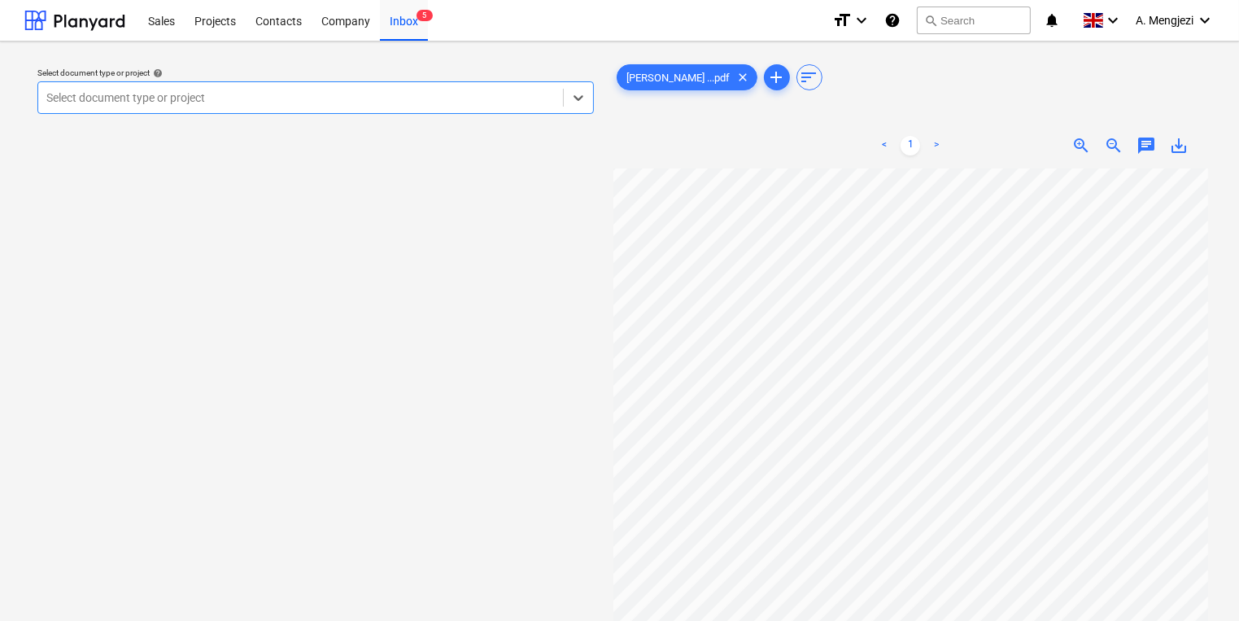
scroll to position [130, 0]
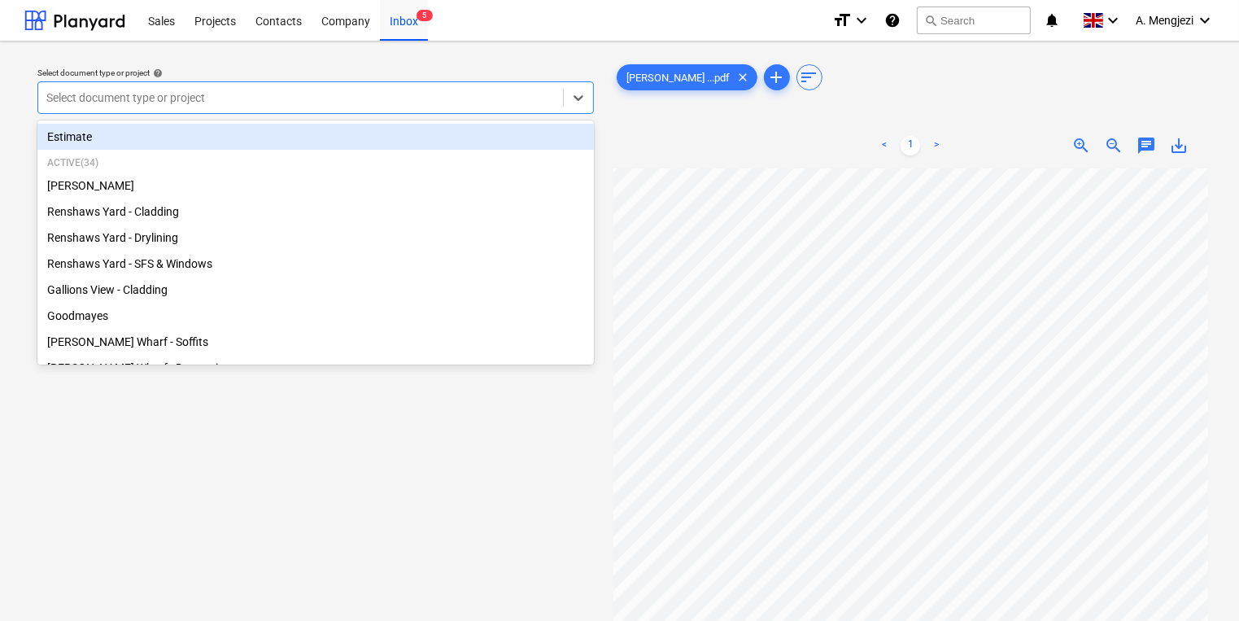
click at [410, 98] on div at bounding box center [300, 97] width 508 height 16
type input "MON"
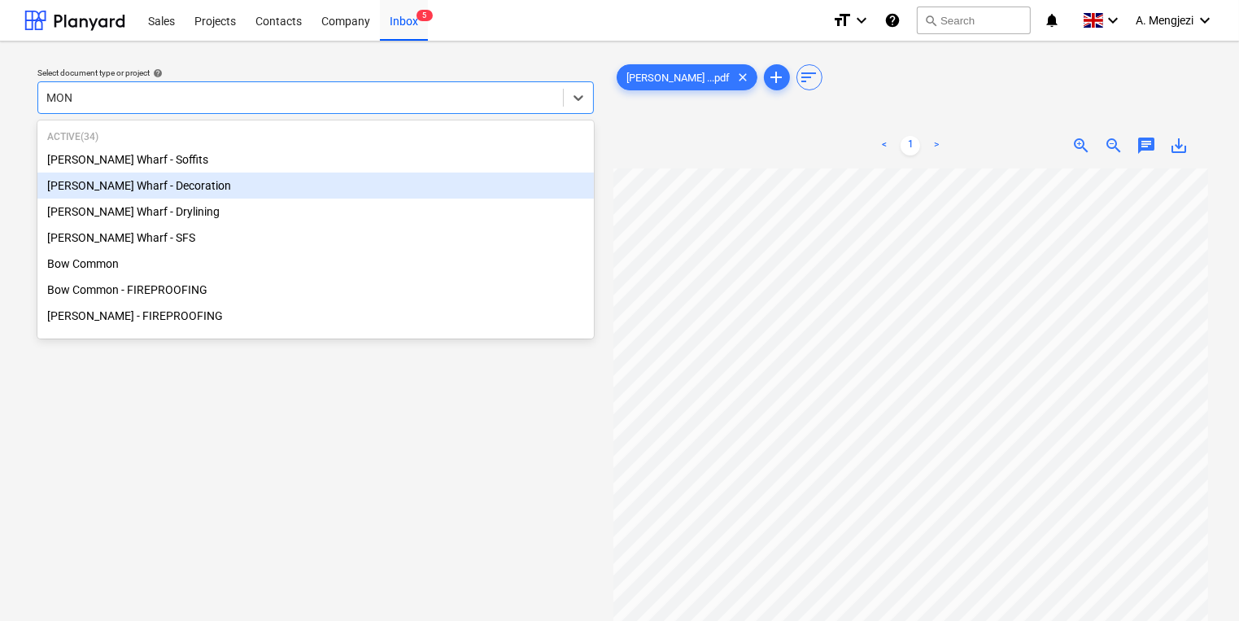
click at [177, 192] on div "[PERSON_NAME] Wharf - Decoration" at bounding box center [315, 185] width 556 height 26
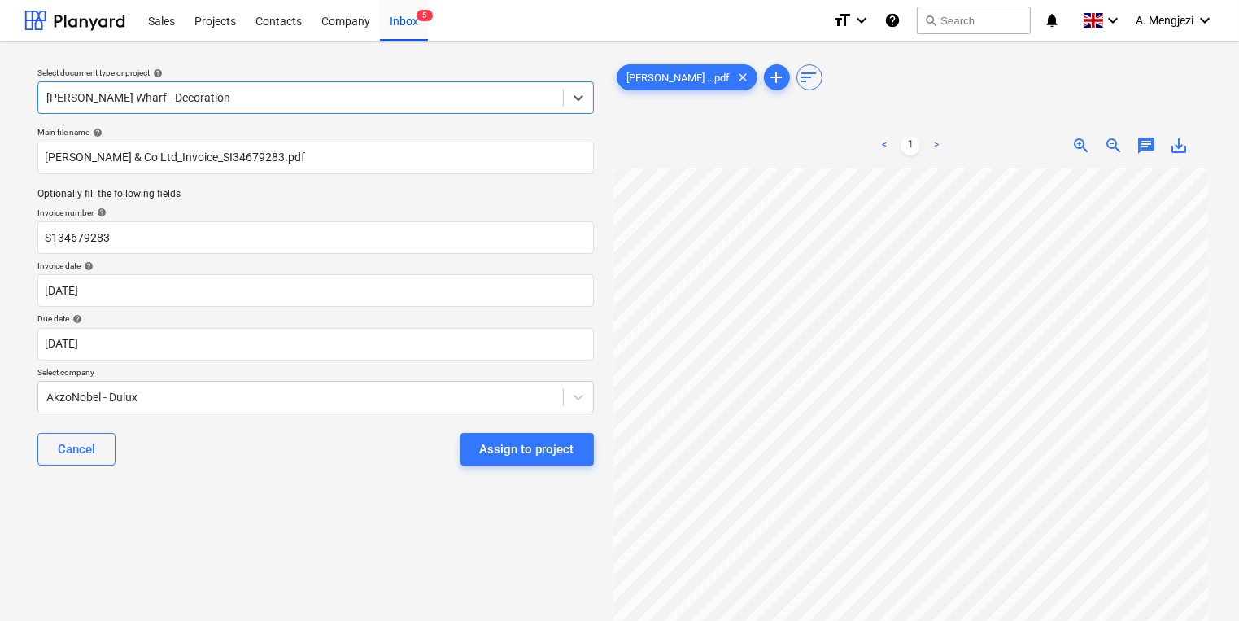
click at [244, 525] on div "Select document type or project help option [PERSON_NAME] Wharf - Decoration, s…" at bounding box center [315, 401] width 582 height 695
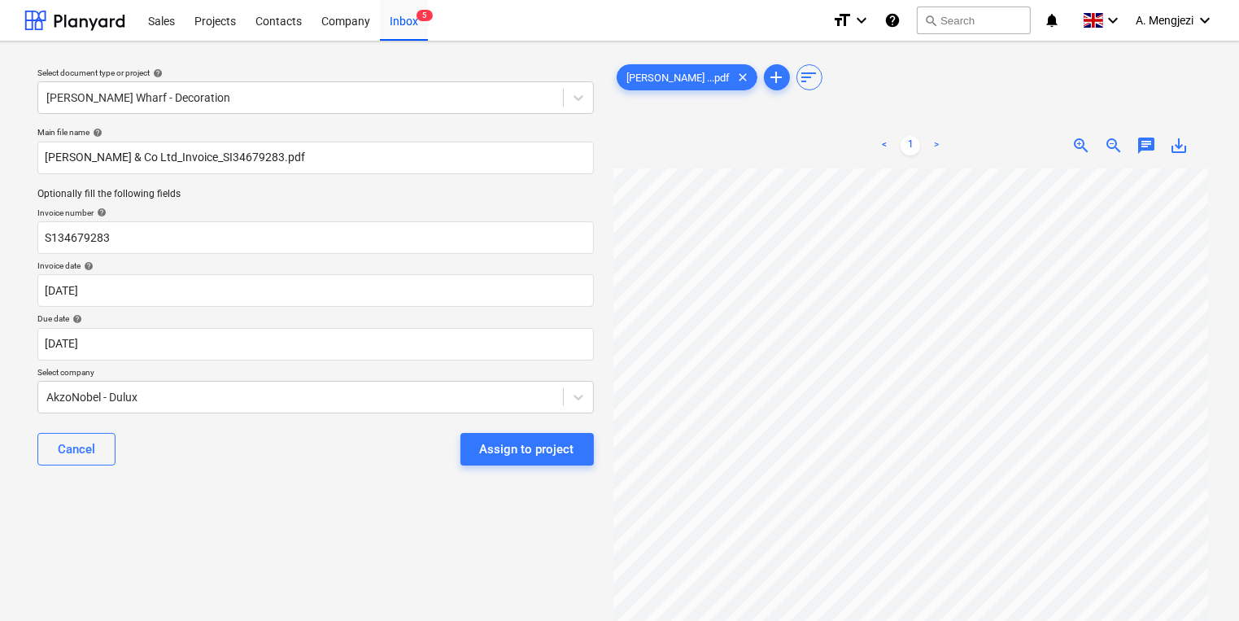
scroll to position [50, 140]
click at [483, 450] on div "Assign to project" at bounding box center [527, 448] width 94 height 21
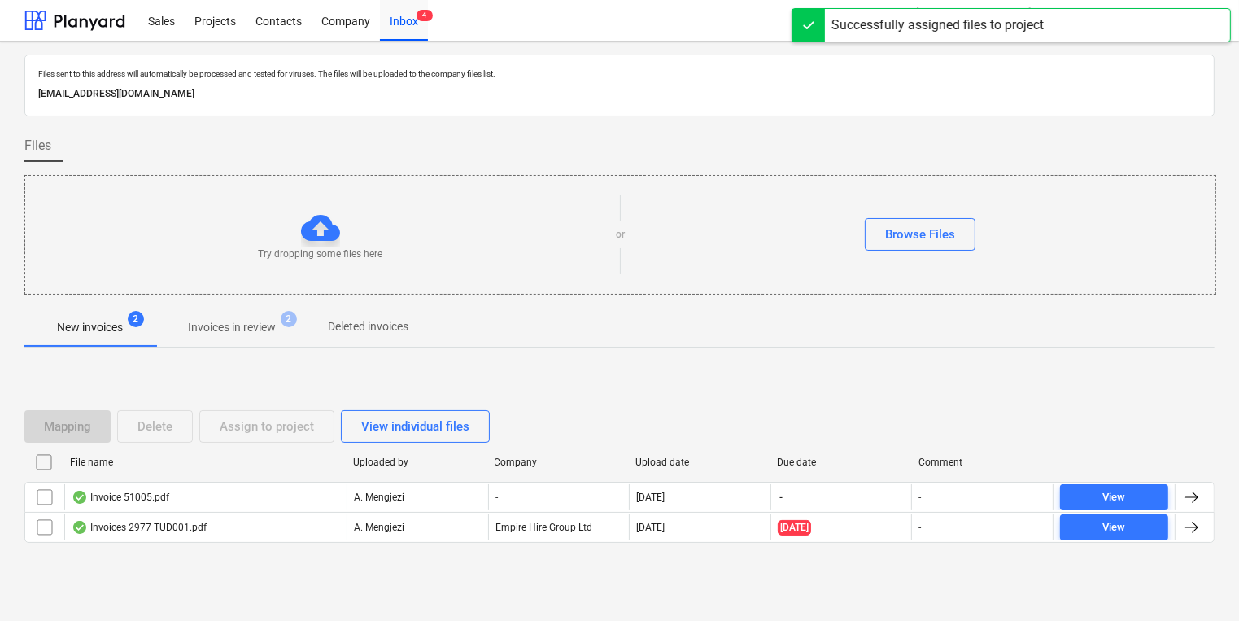
click at [640, 566] on div "Mapping Delete Assign to project View individual files File name Uploaded by Co…" at bounding box center [619, 482] width 1190 height 185
click at [231, 332] on p "Invoices in review" at bounding box center [232, 327] width 88 height 17
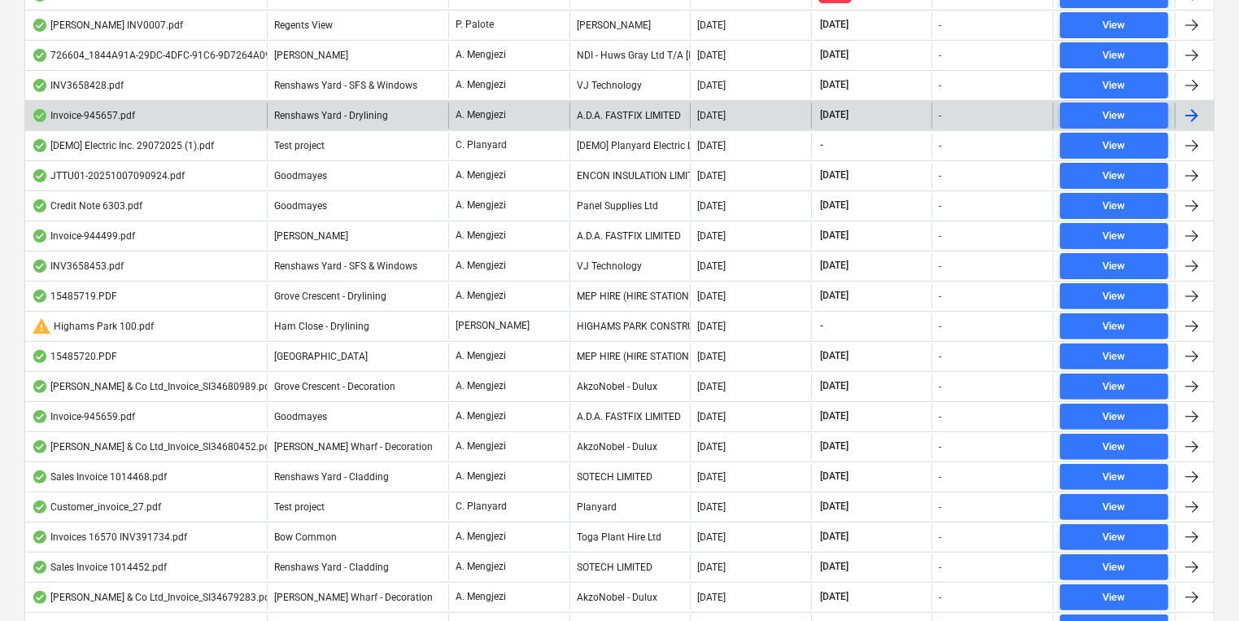
scroll to position [325, 0]
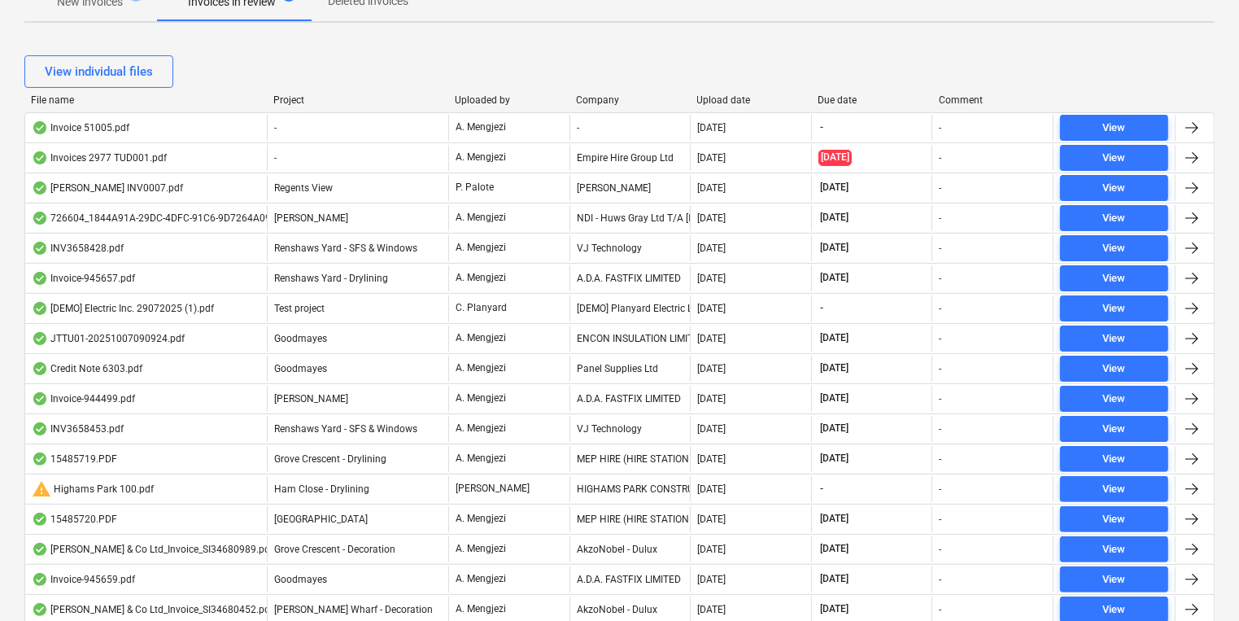
click at [298, 98] on div "Project" at bounding box center [357, 99] width 168 height 11
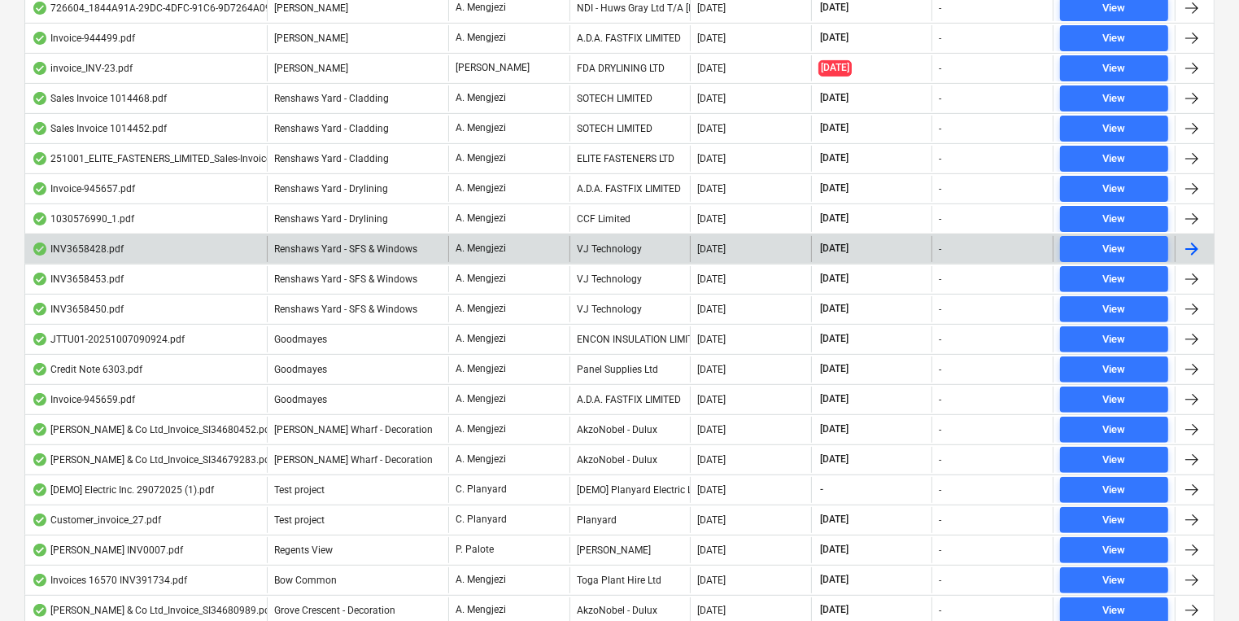
scroll to position [482, 0]
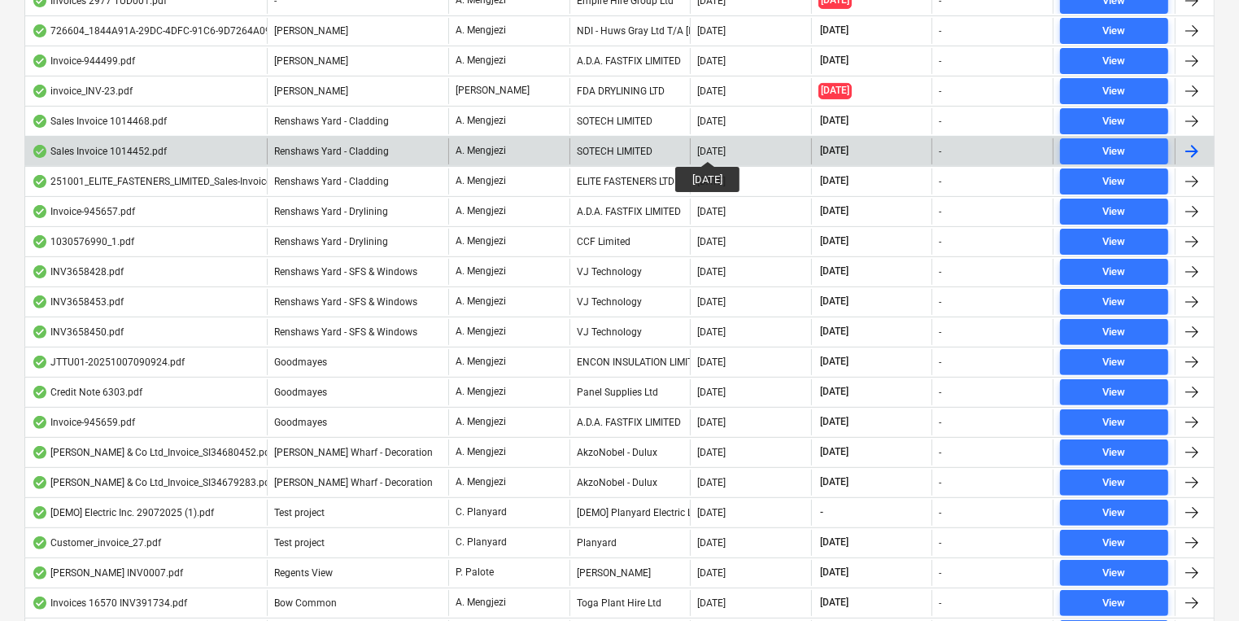
click at [719, 146] on div "[DATE]" at bounding box center [711, 151] width 28 height 11
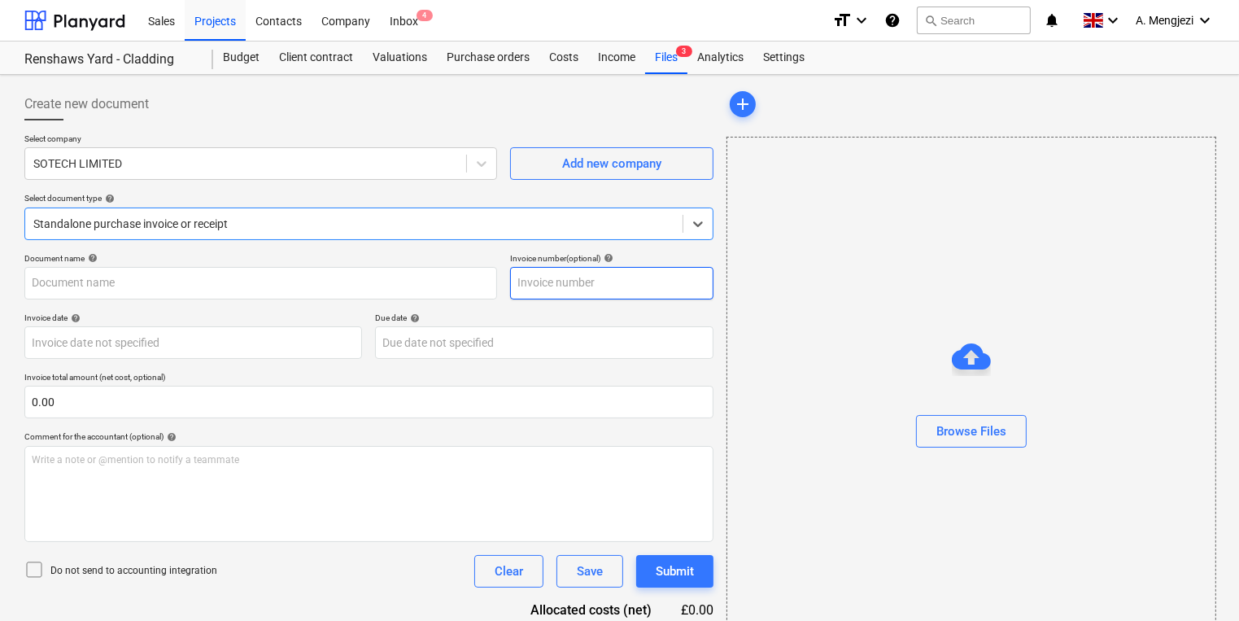
type input "1014452"
type input "[DATE]"
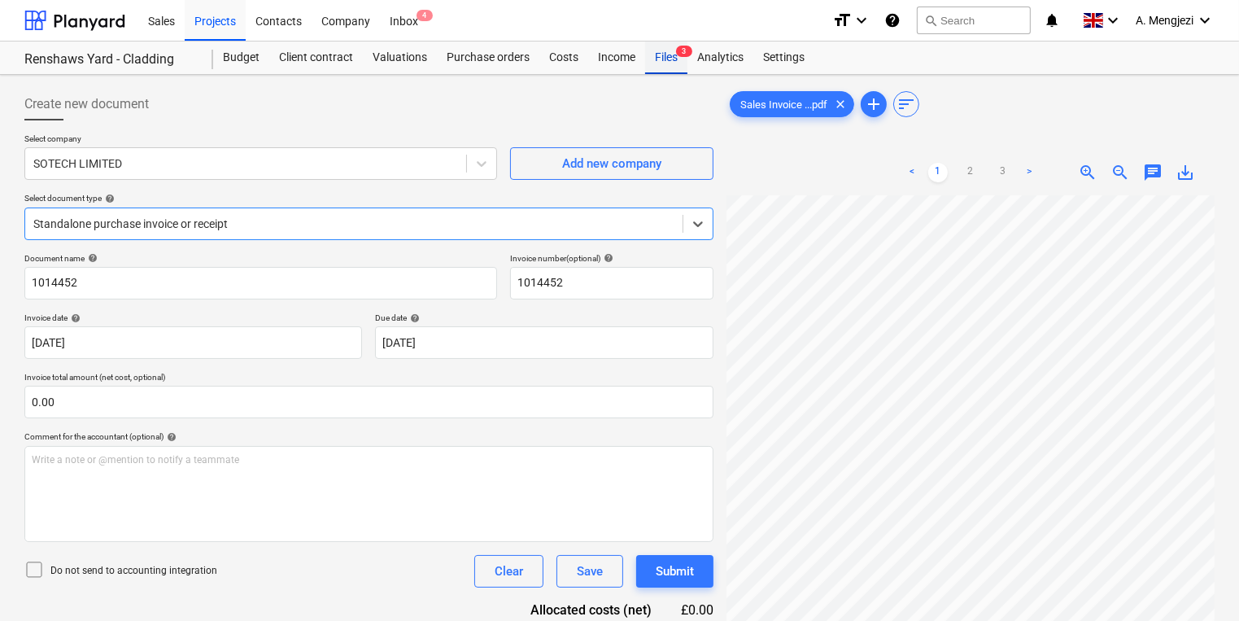
click at [656, 69] on div "Files 3" at bounding box center [666, 57] width 42 height 33
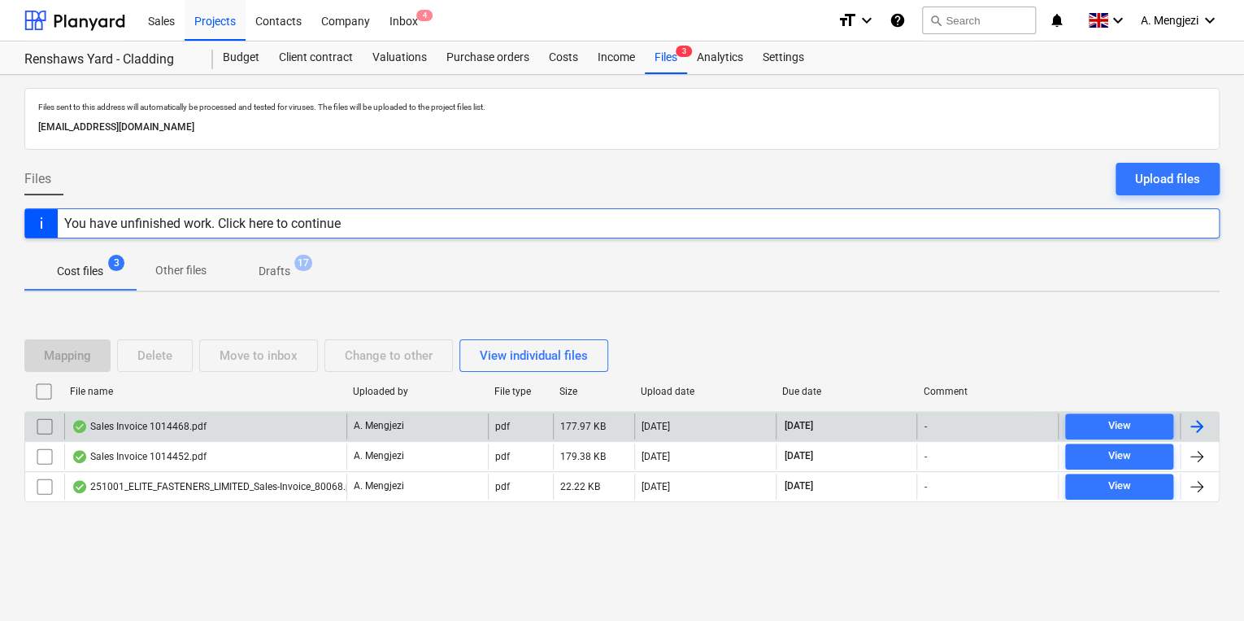
click at [185, 425] on div "Sales Invoice 1014468.pdf" at bounding box center [139, 426] width 135 height 13
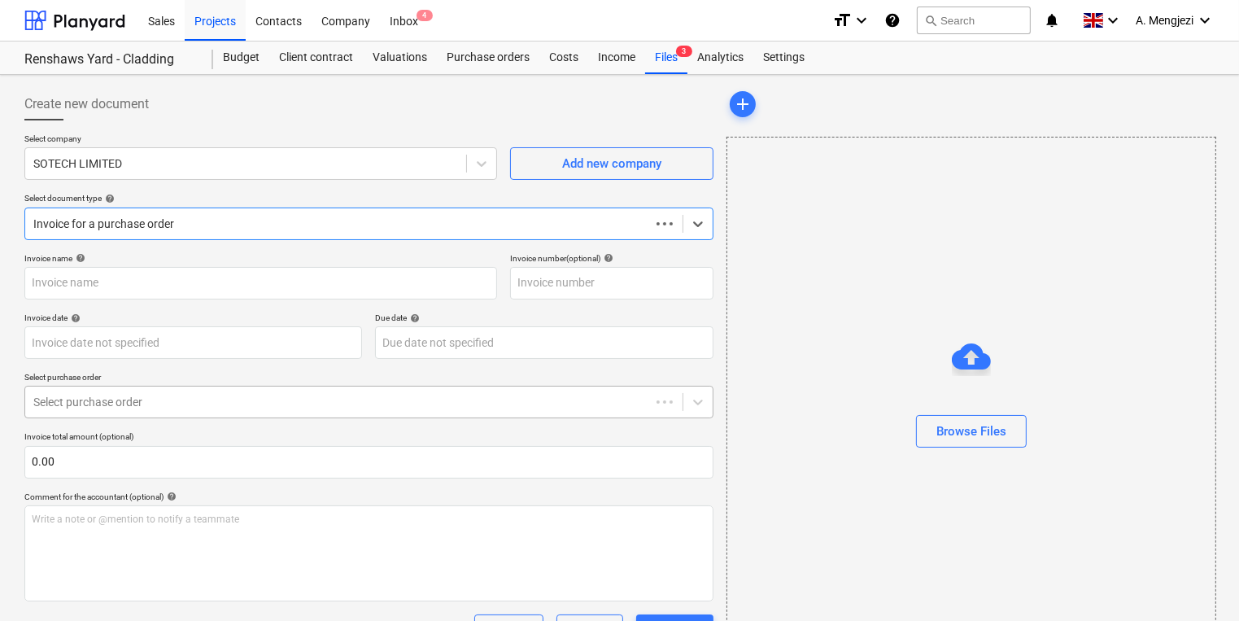
type input "1014468"
type input "[DATE]"
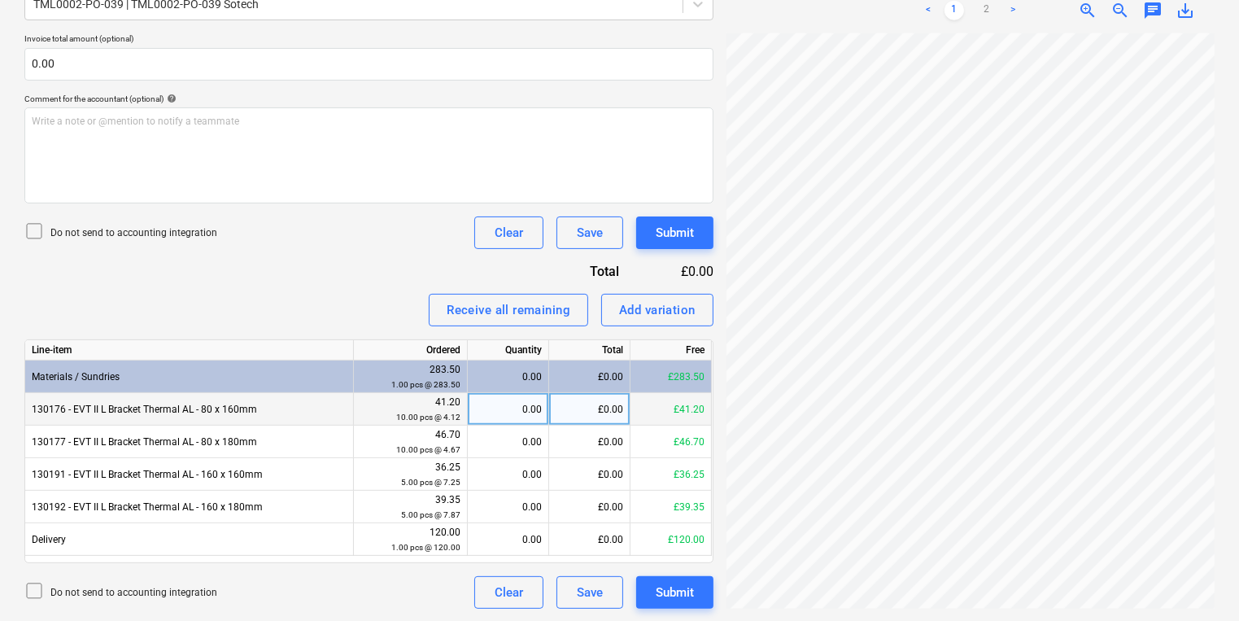
scroll to position [306, 146]
click at [533, 408] on div "0.00" at bounding box center [508, 409] width 68 height 33
type input "10"
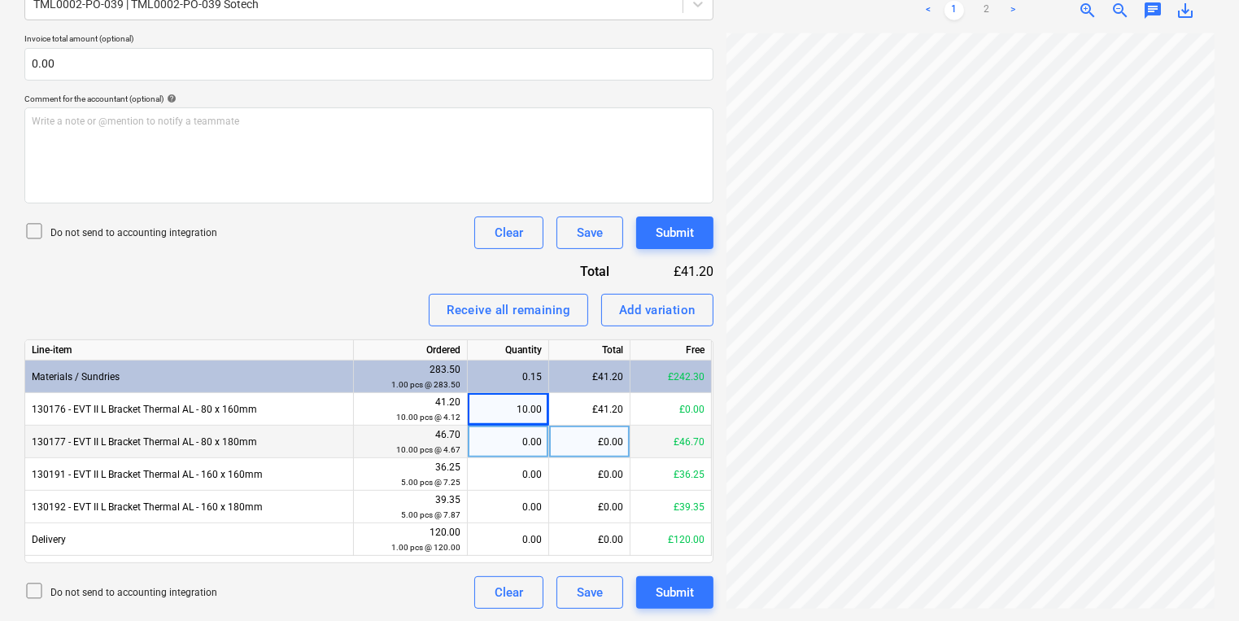
click at [534, 447] on div "0.00" at bounding box center [508, 441] width 68 height 33
type input "10"
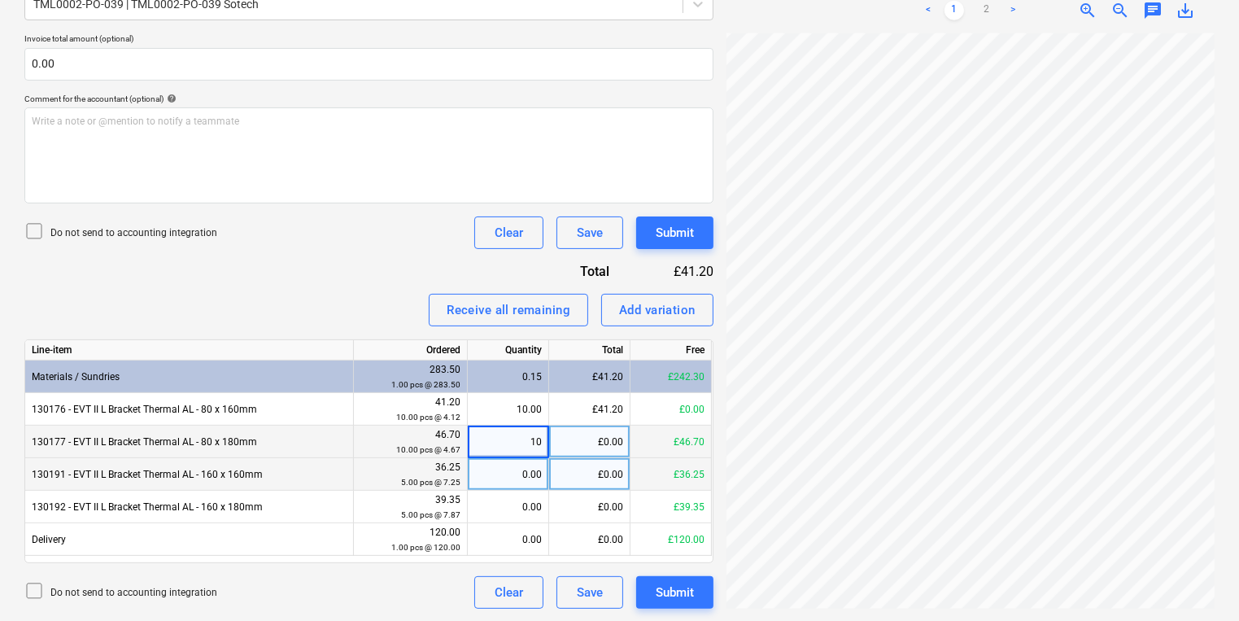
click at [516, 487] on div "0.00" at bounding box center [508, 474] width 68 height 33
type input "4"
type input "5"
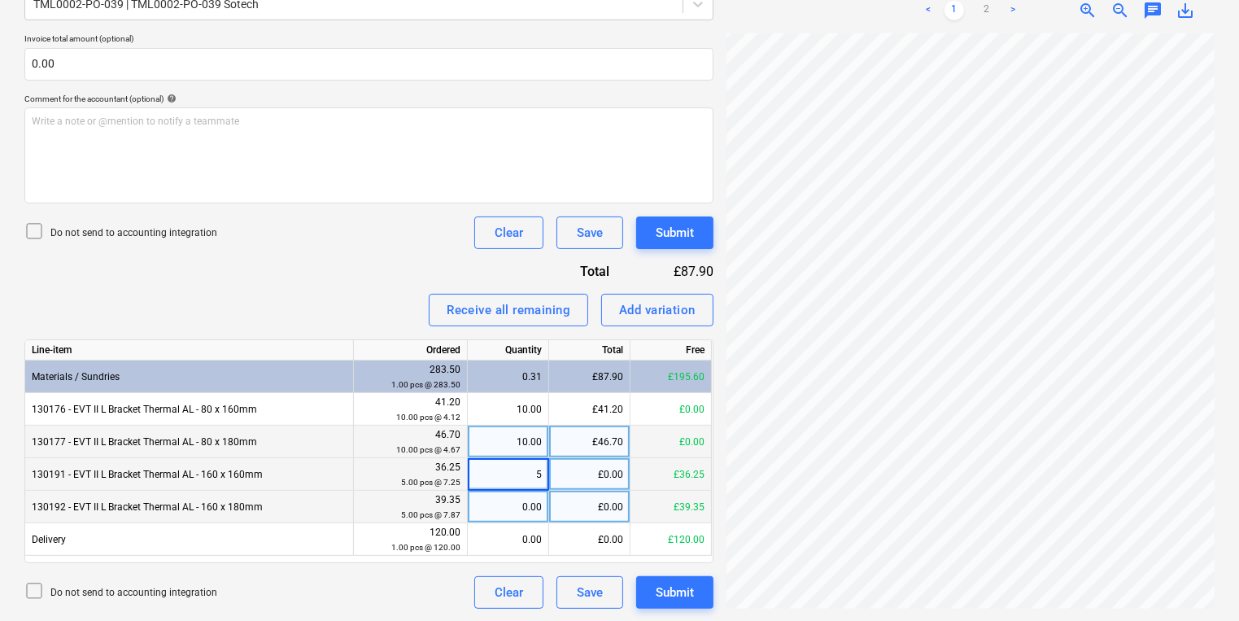
click at [515, 516] on div "0.00" at bounding box center [508, 506] width 68 height 33
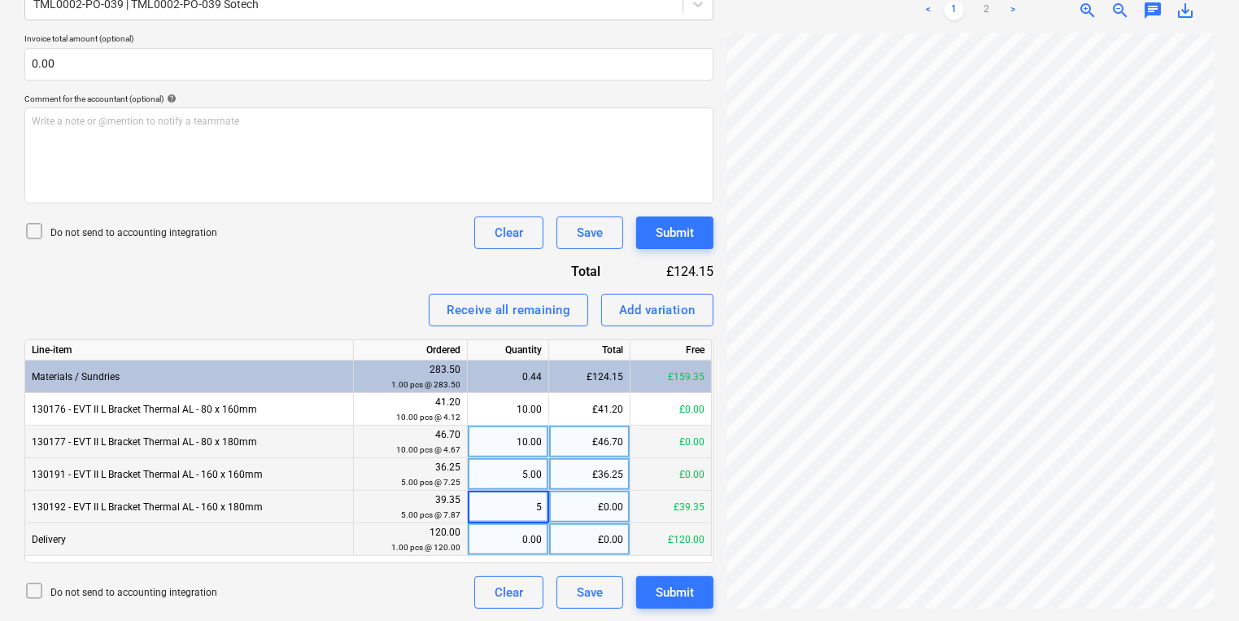
click at [517, 542] on div "0.00" at bounding box center [508, 539] width 68 height 33
type input "1"
click at [461, 580] on div "Clear Save Submit" at bounding box center [587, 592] width 252 height 33
click at [653, 432] on div "Create new document Select company SOTECH LIMITED Add new company Select docume…" at bounding box center [619, 149] width 1203 height 931
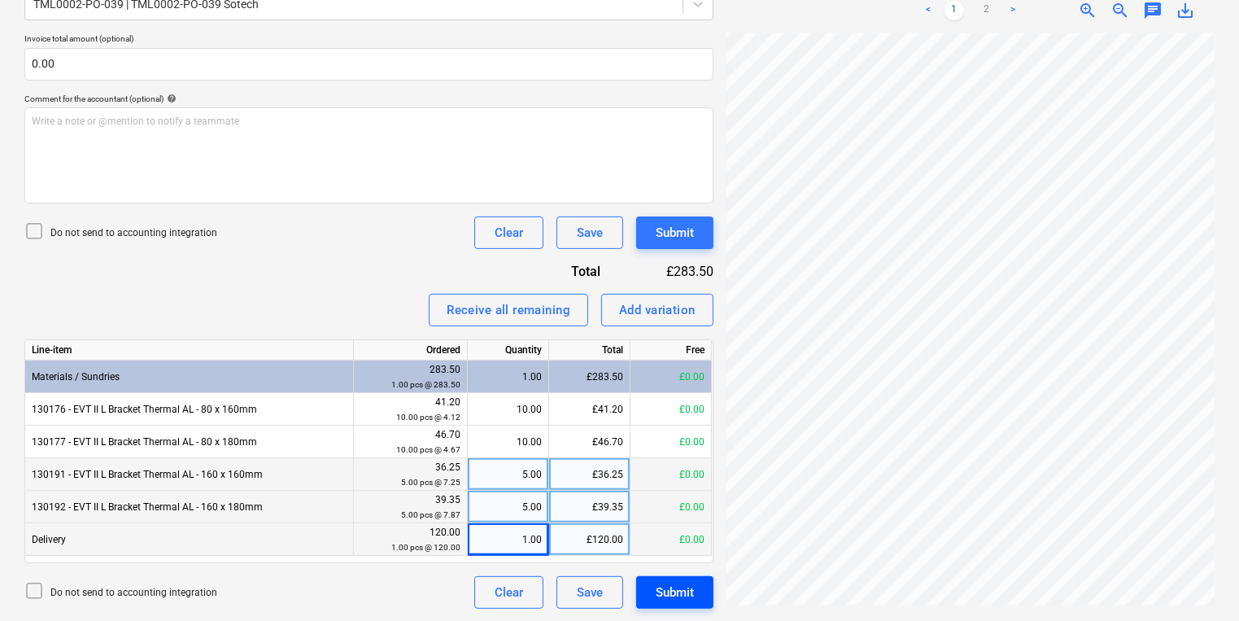
click at [677, 598] on div "Submit" at bounding box center [675, 592] width 38 height 21
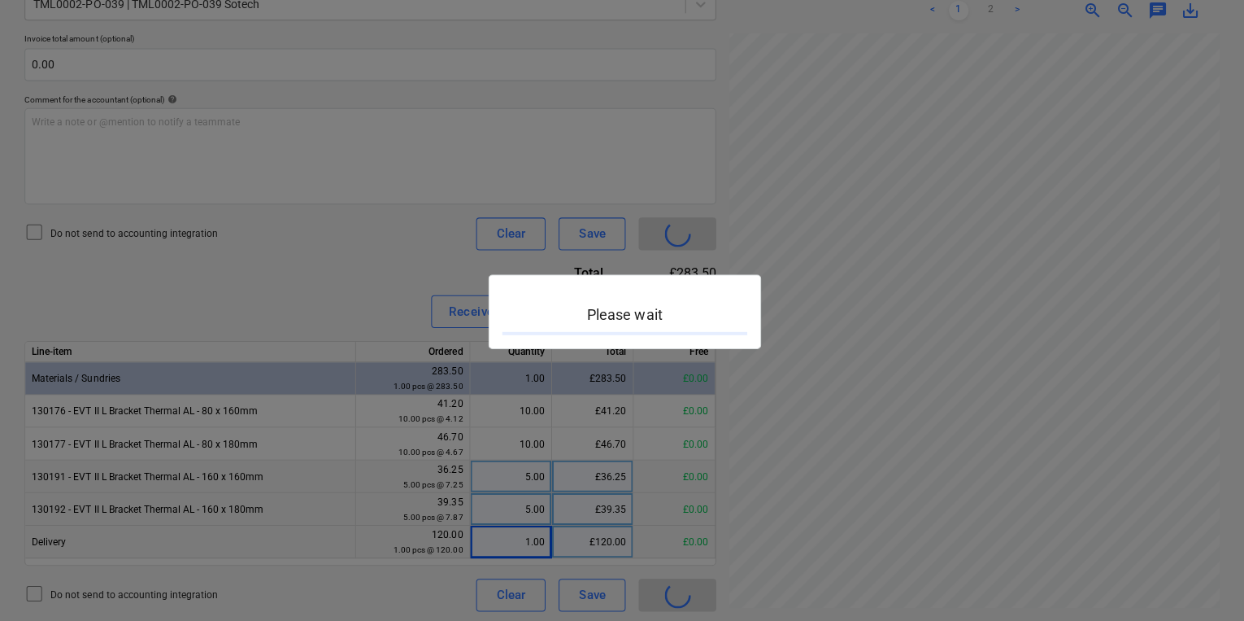
scroll to position [459, 246]
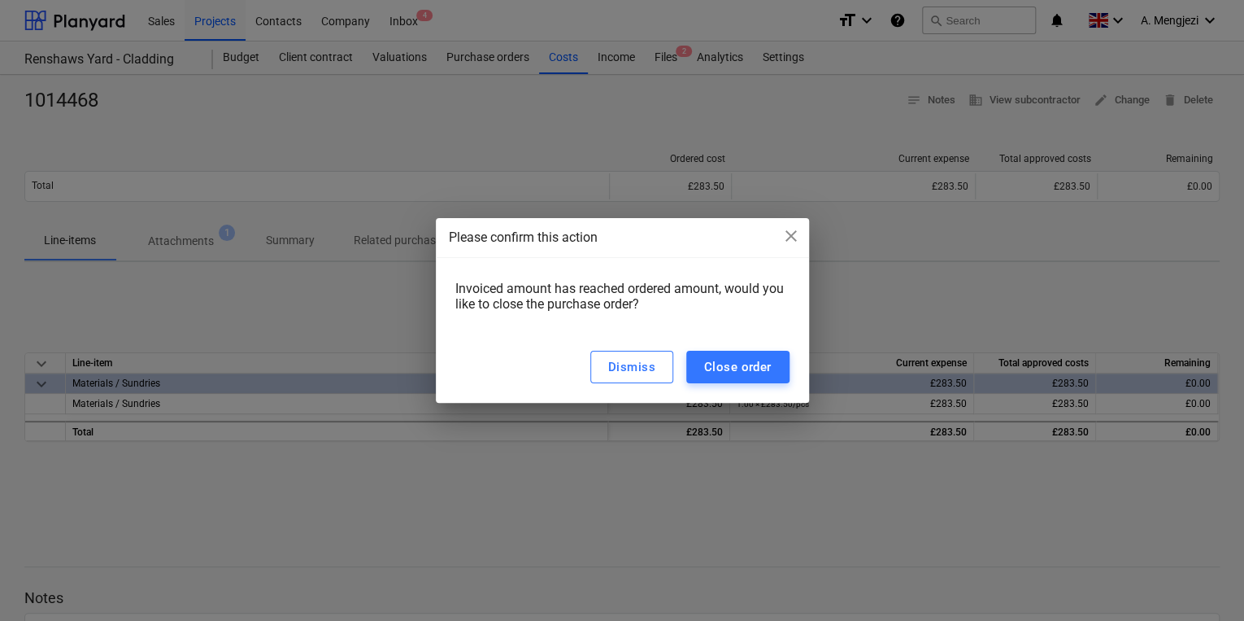
click at [721, 384] on div "Dismiss Close order" at bounding box center [622, 367] width 373 height 72
click at [721, 374] on div "Close order" at bounding box center [738, 366] width 68 height 21
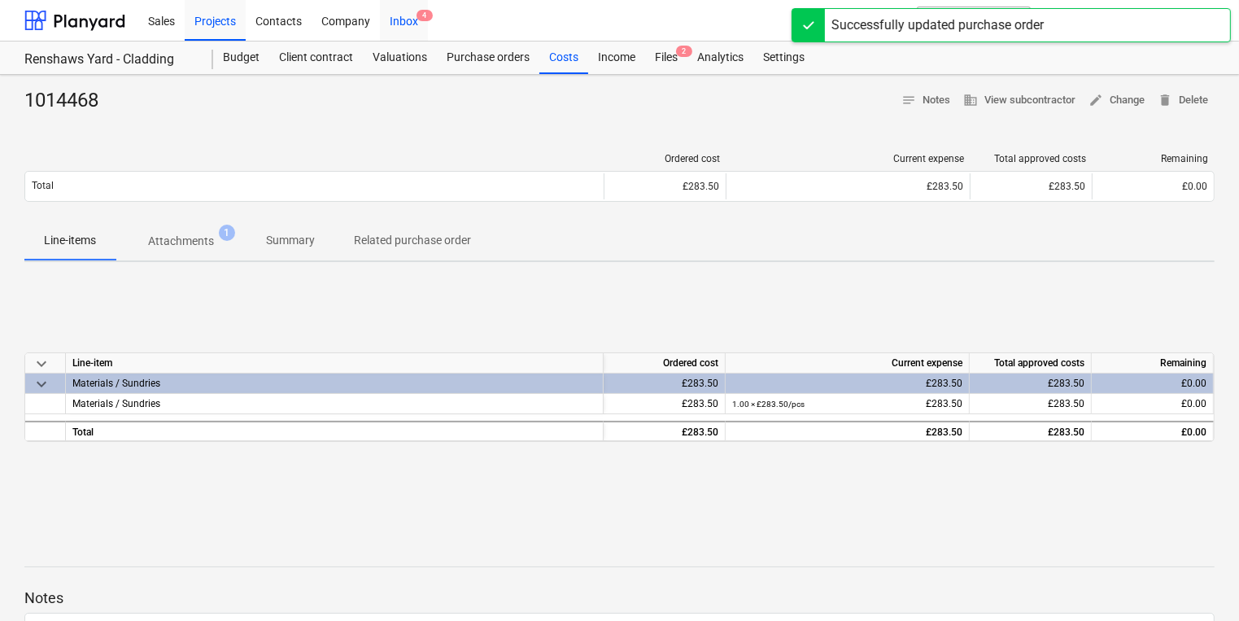
click at [411, 21] on div "Inbox 4" at bounding box center [404, 19] width 48 height 41
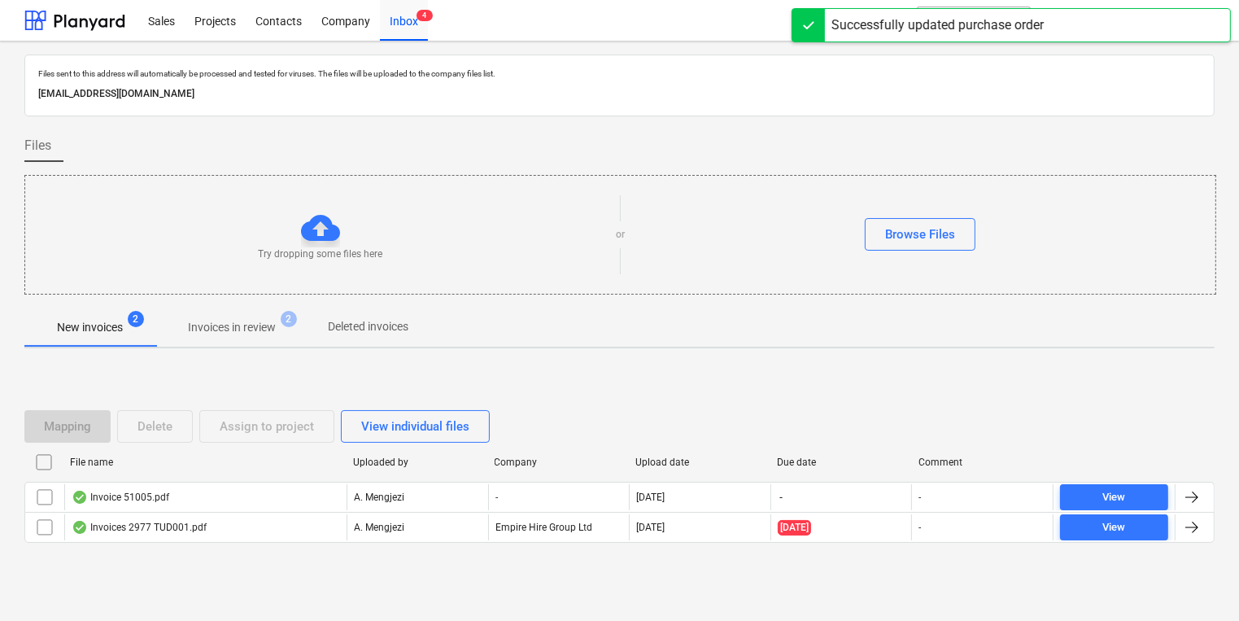
click at [196, 339] on span "Invoices in review 2" at bounding box center [231, 326] width 153 height 29
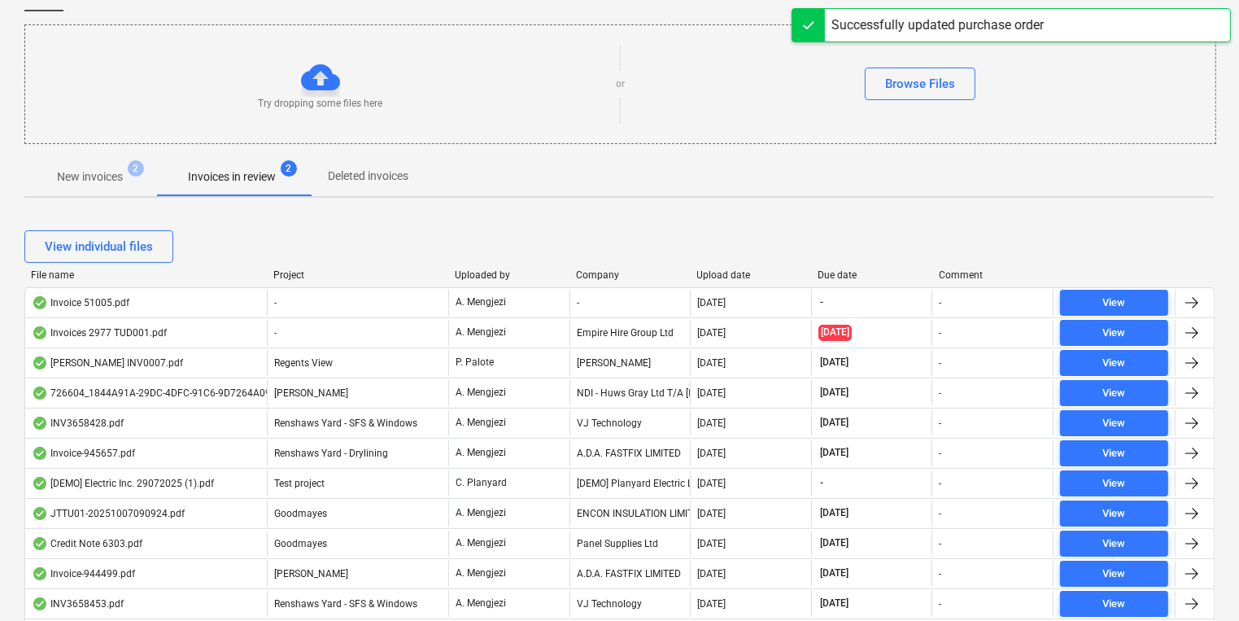
scroll to position [260, 0]
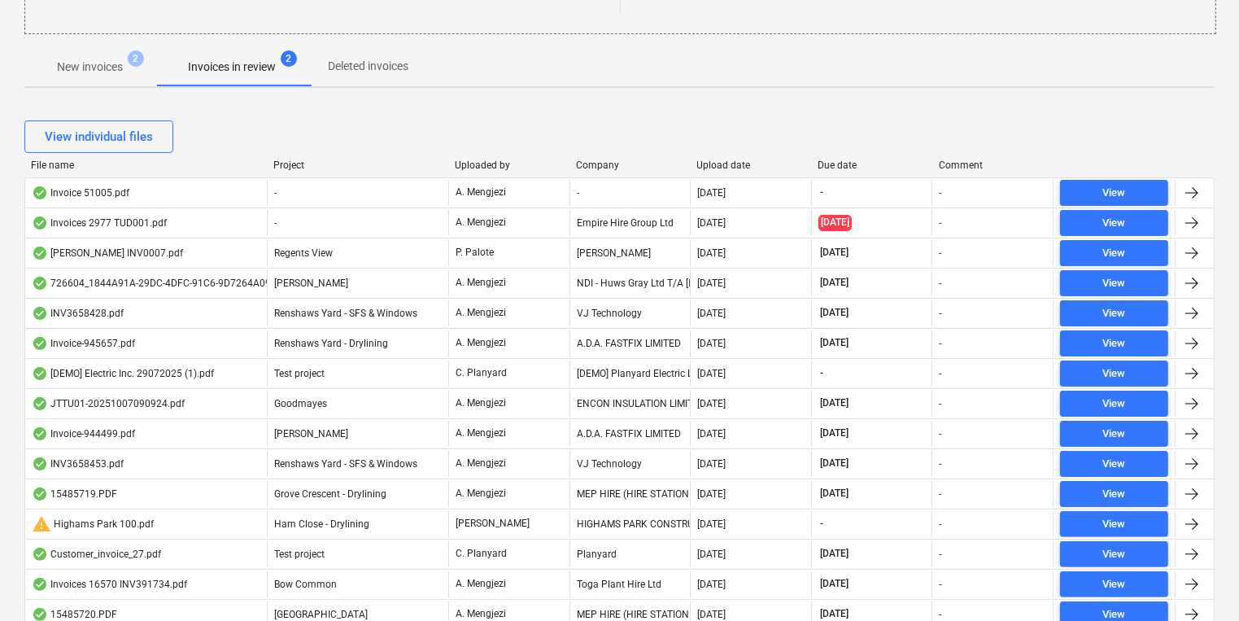
click at [291, 160] on div "Project" at bounding box center [357, 164] width 168 height 11
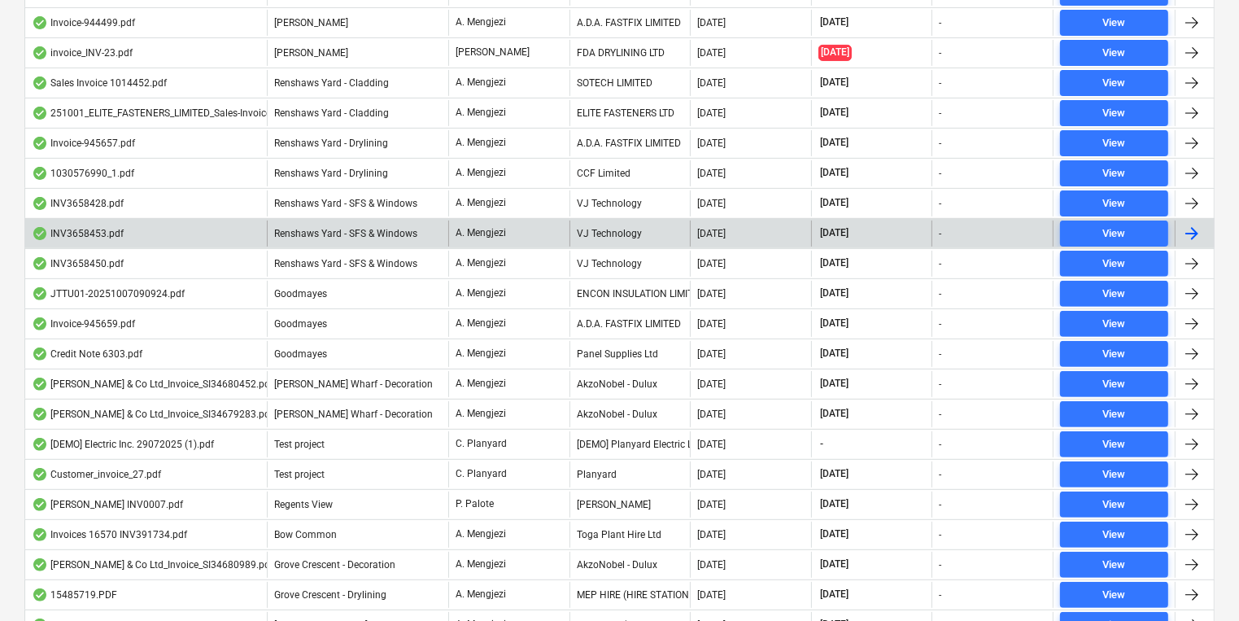
scroll to position [712, 0]
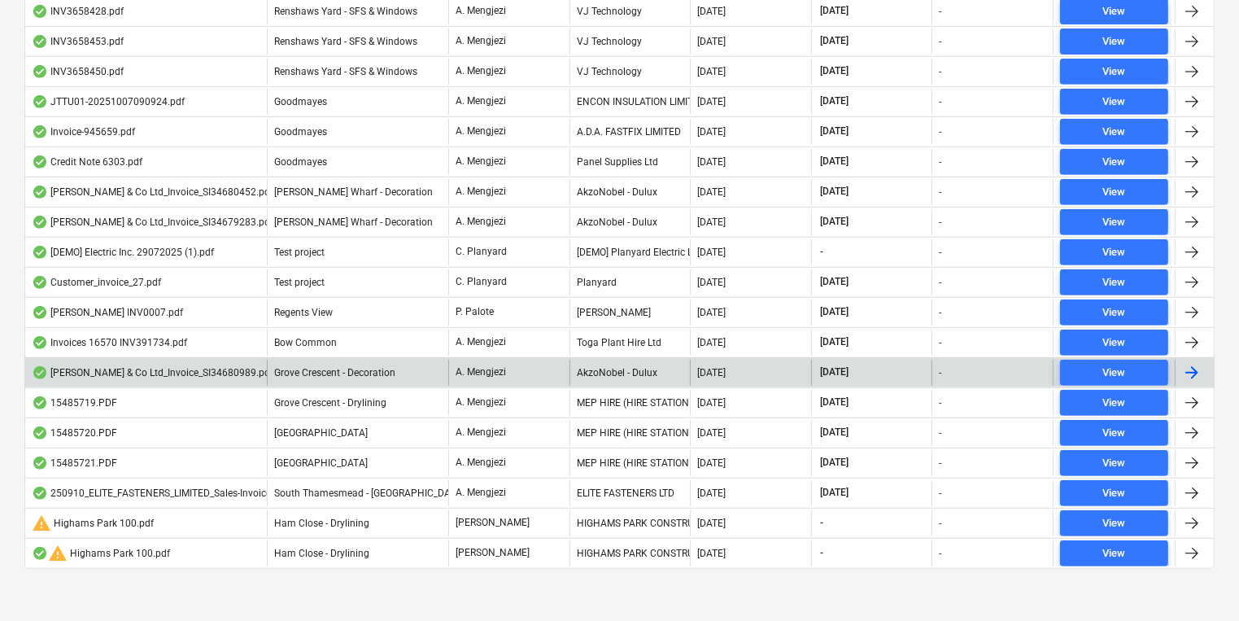
click at [389, 370] on span "Grove Crescent - Decoration" at bounding box center [334, 372] width 121 height 11
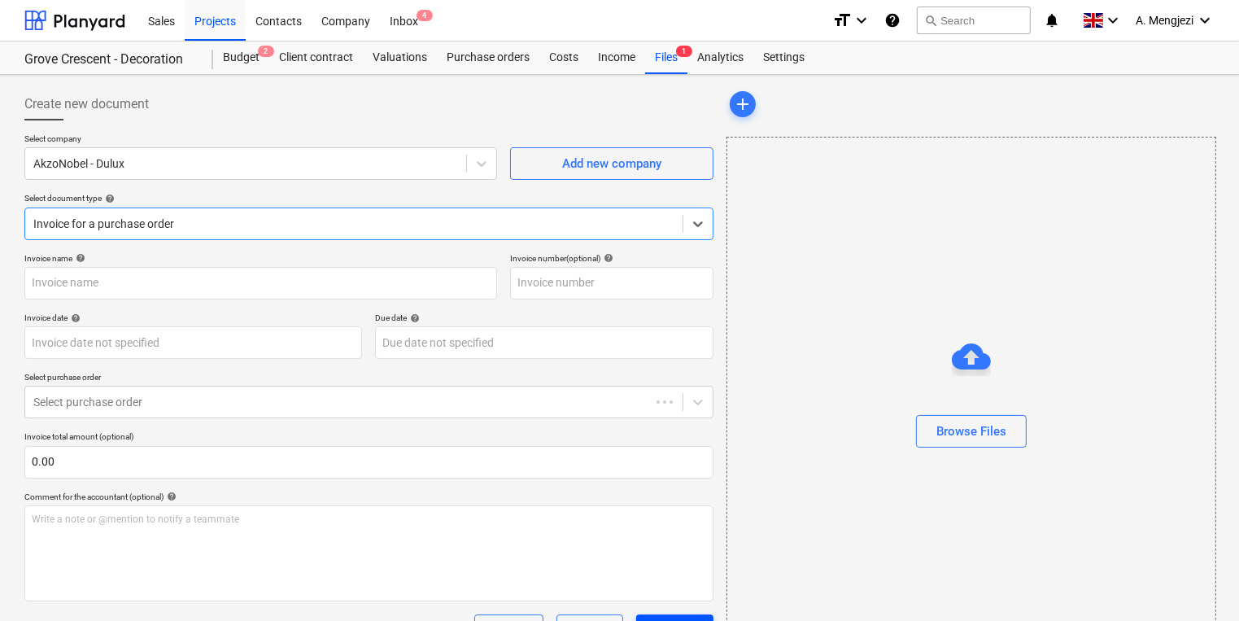
type input "S134680989"
type input "[DATE]"
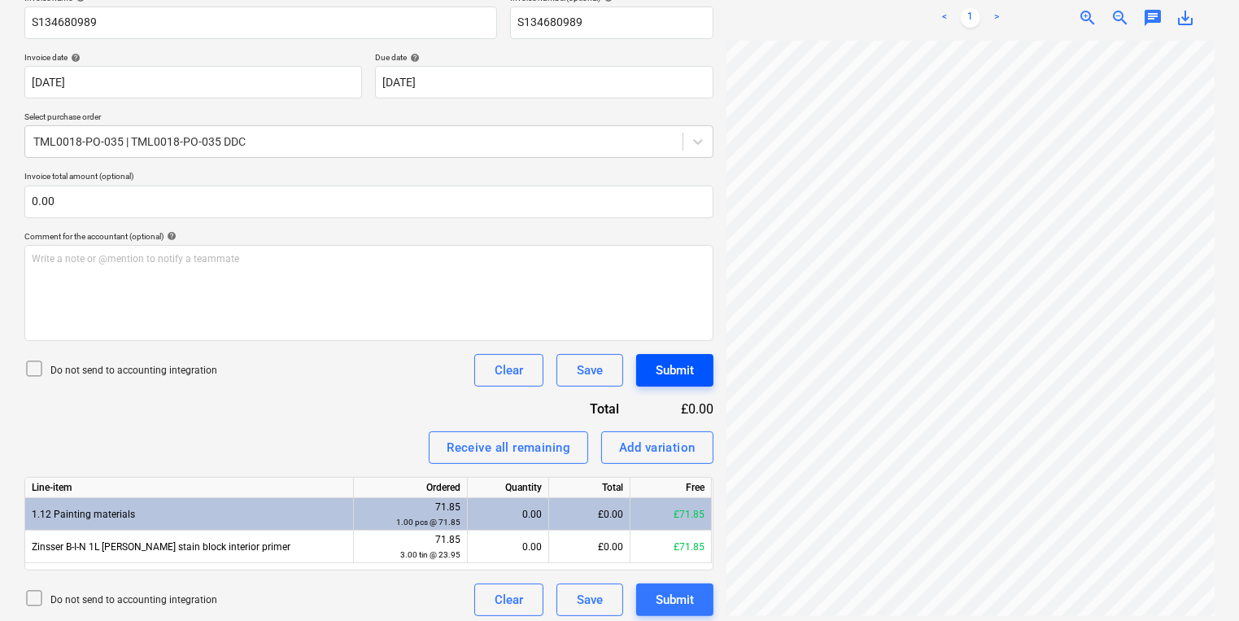
scroll to position [7, 130]
click at [1129, 18] on span "zoom_out" at bounding box center [1120, 18] width 20 height 20
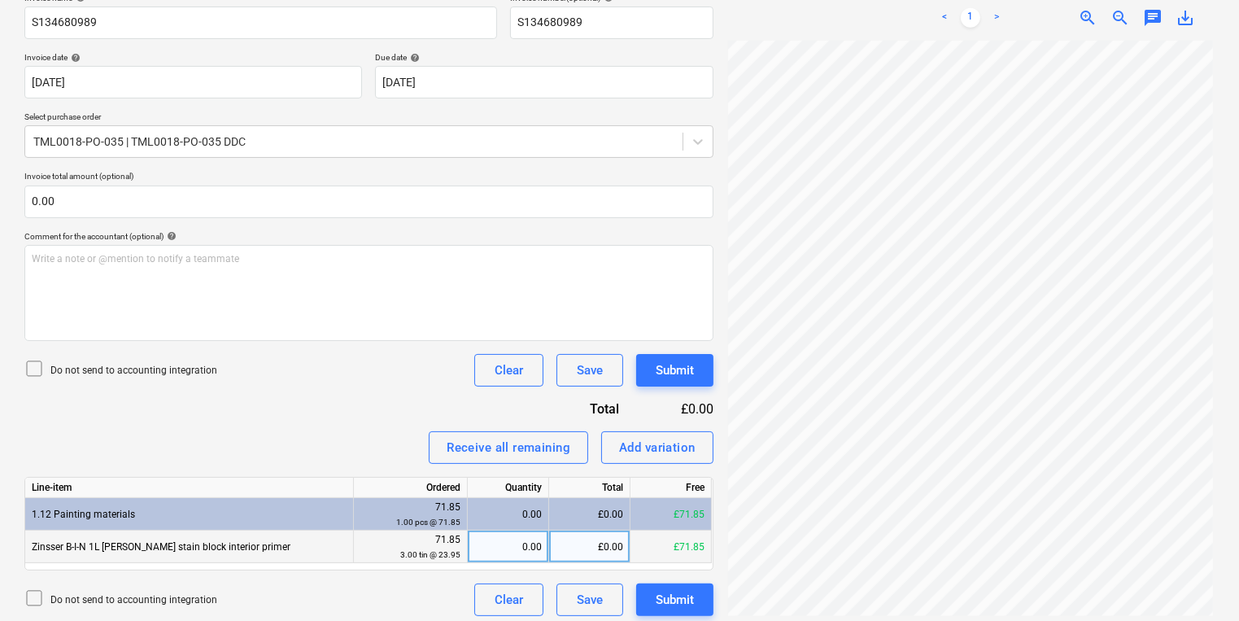
click at [511, 540] on div "0.00" at bounding box center [508, 546] width 68 height 33
type input "3"
click at [660, 603] on div "Submit" at bounding box center [675, 599] width 38 height 21
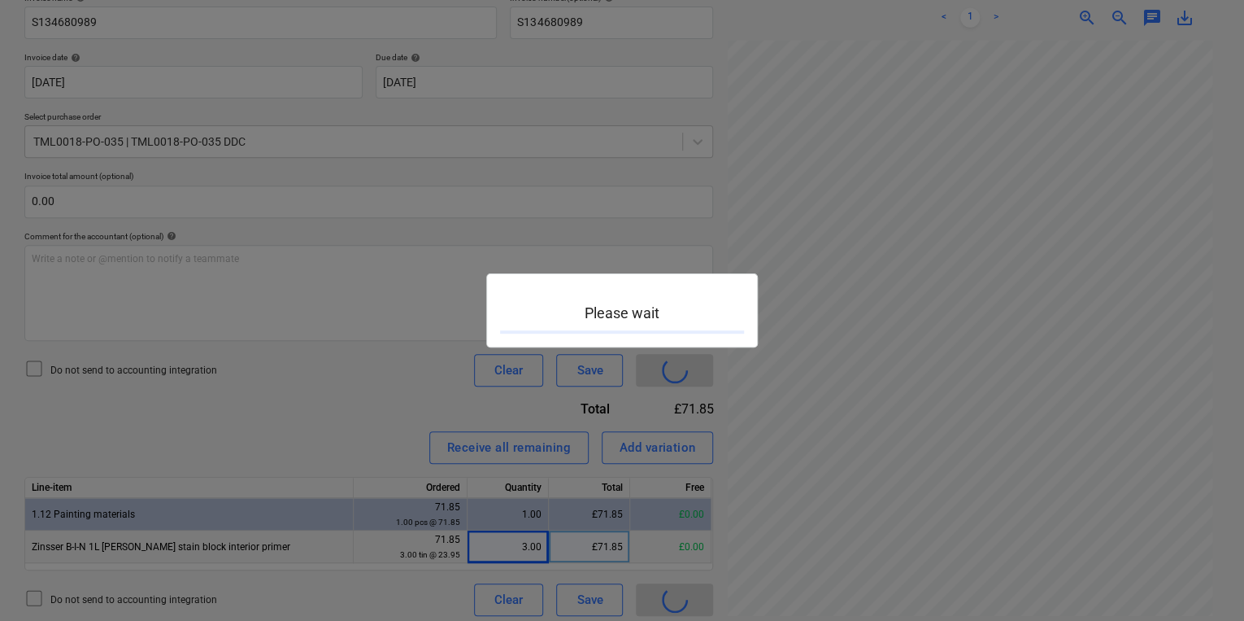
scroll to position [7, 3]
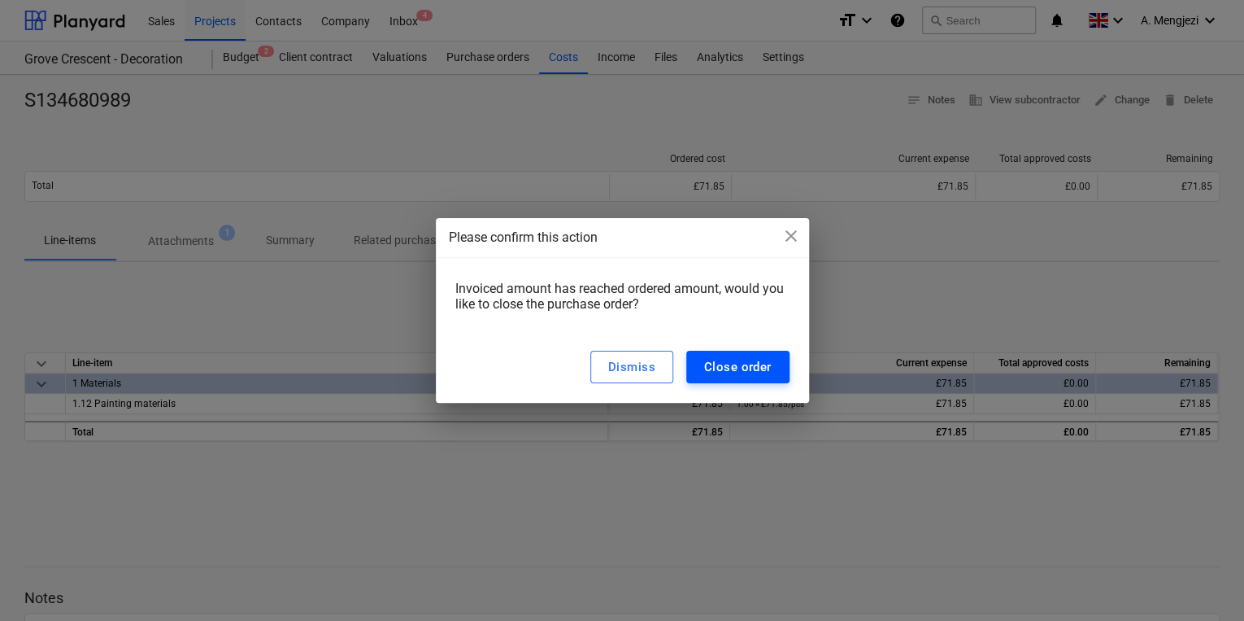
click at [708, 359] on div "Close order" at bounding box center [738, 366] width 68 height 21
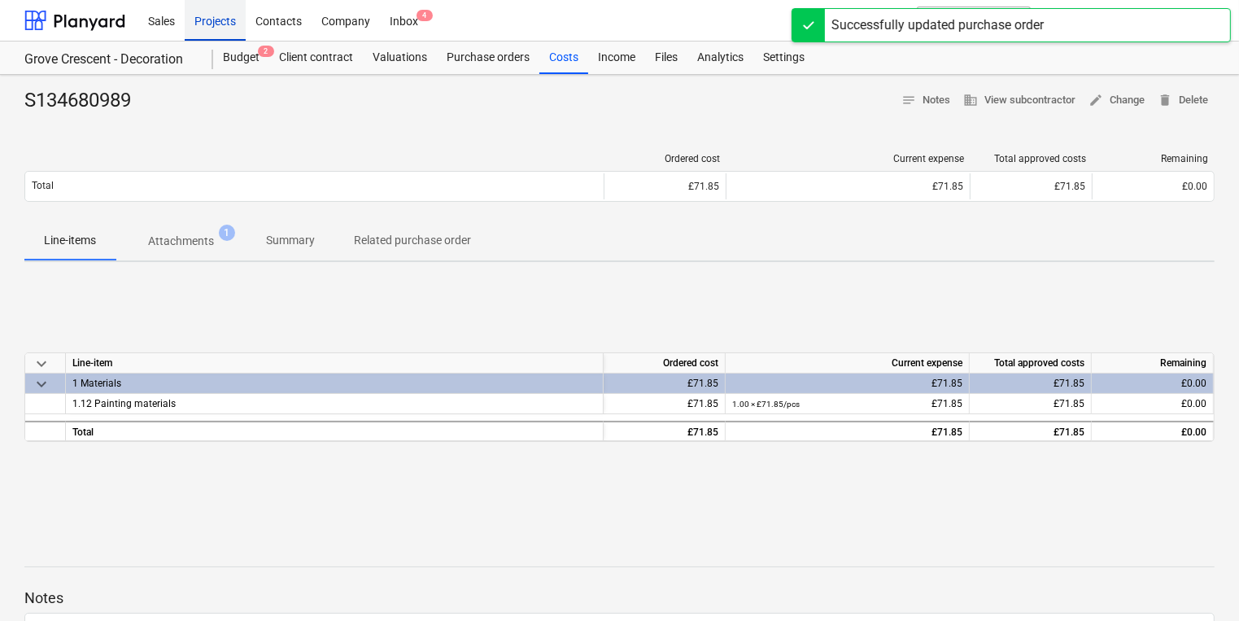
click at [219, 29] on div "Projects" at bounding box center [215, 19] width 61 height 41
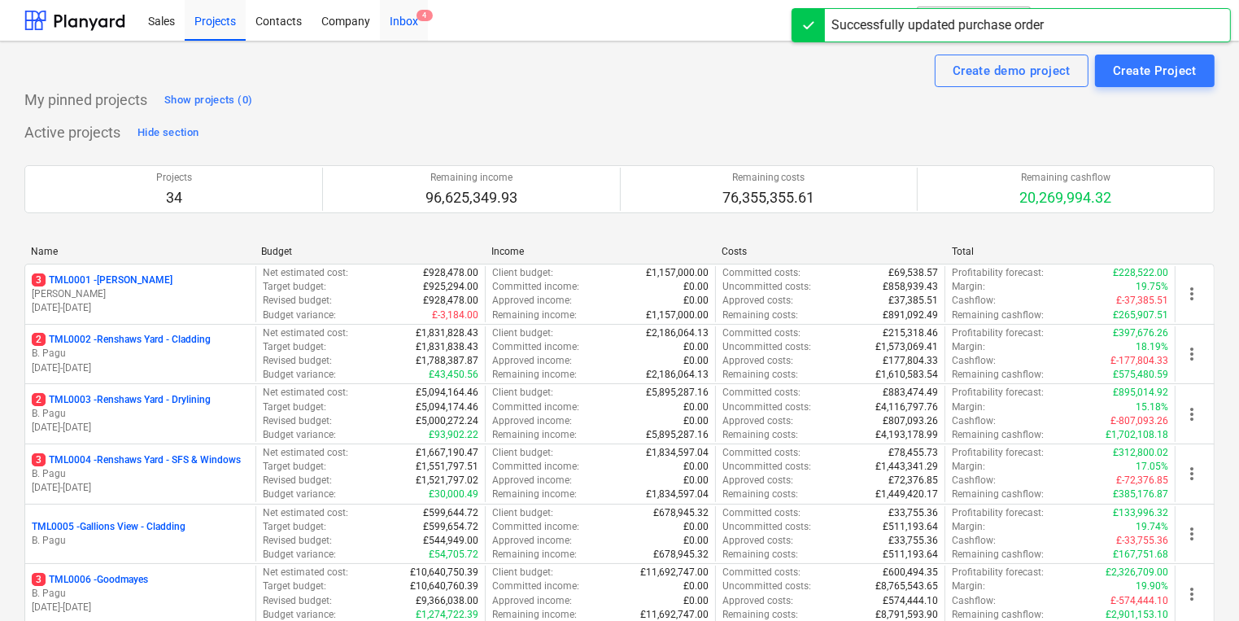
click at [416, 15] on div "Inbox 4" at bounding box center [404, 19] width 48 height 41
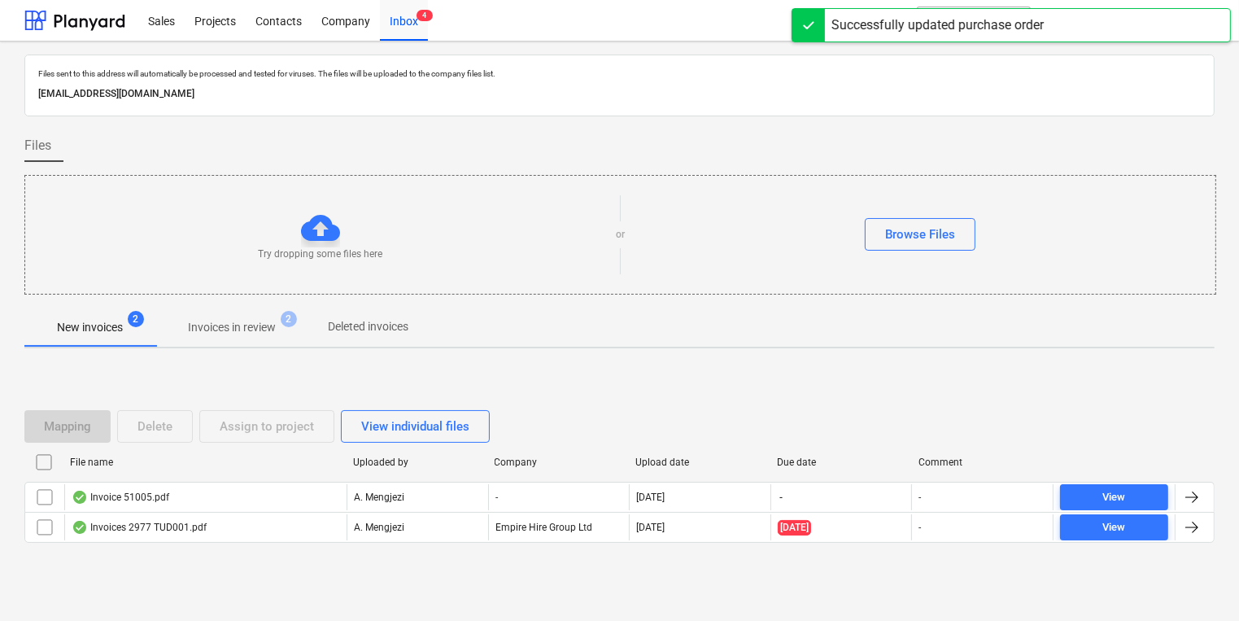
click at [254, 300] on div at bounding box center [619, 300] width 1190 height 13
click at [259, 310] on button "Invoices in review 2" at bounding box center [231, 326] width 153 height 39
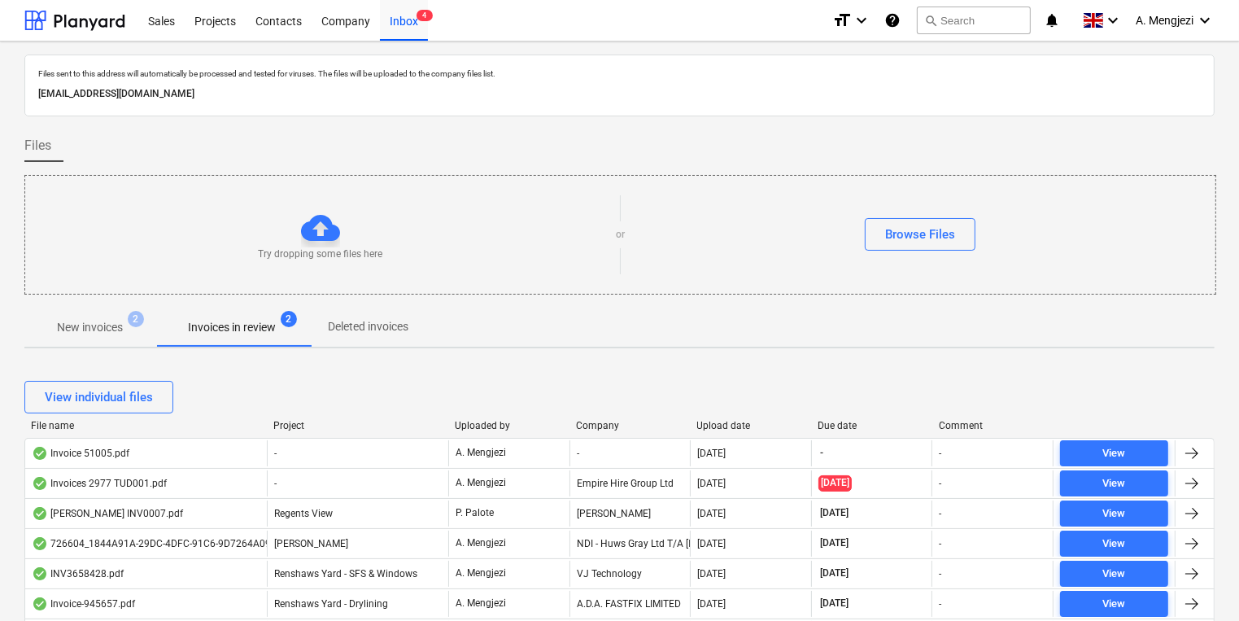
click at [316, 423] on div "Project" at bounding box center [357, 425] width 168 height 11
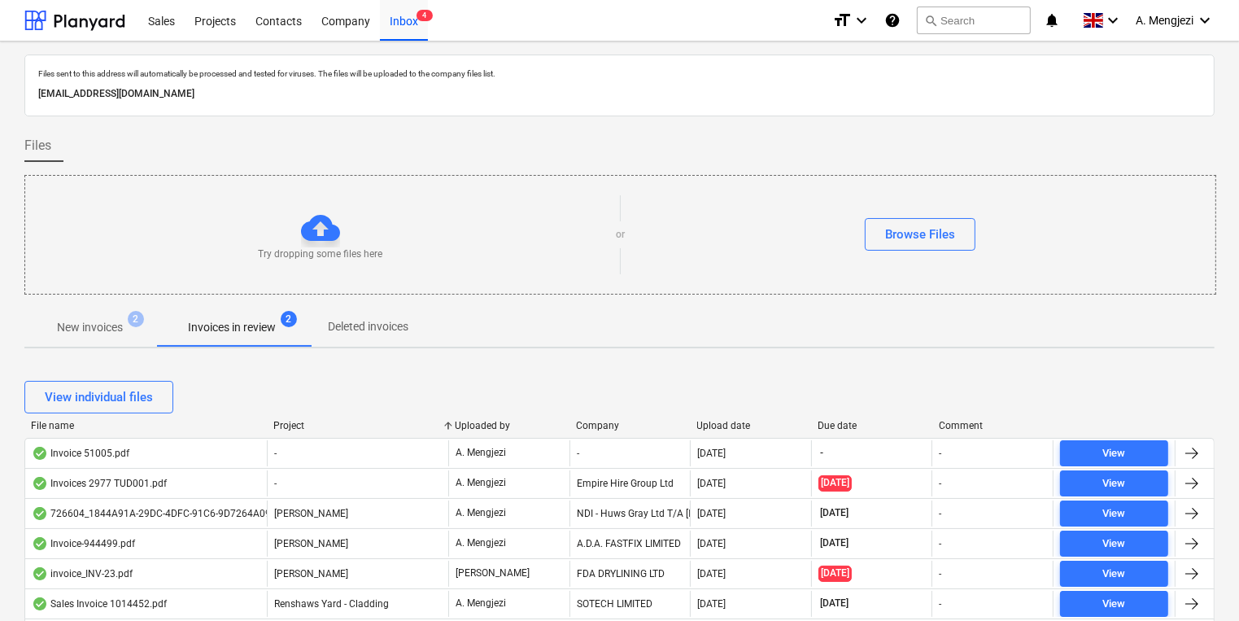
click at [303, 416] on div "View individual files" at bounding box center [619, 397] width 1190 height 46
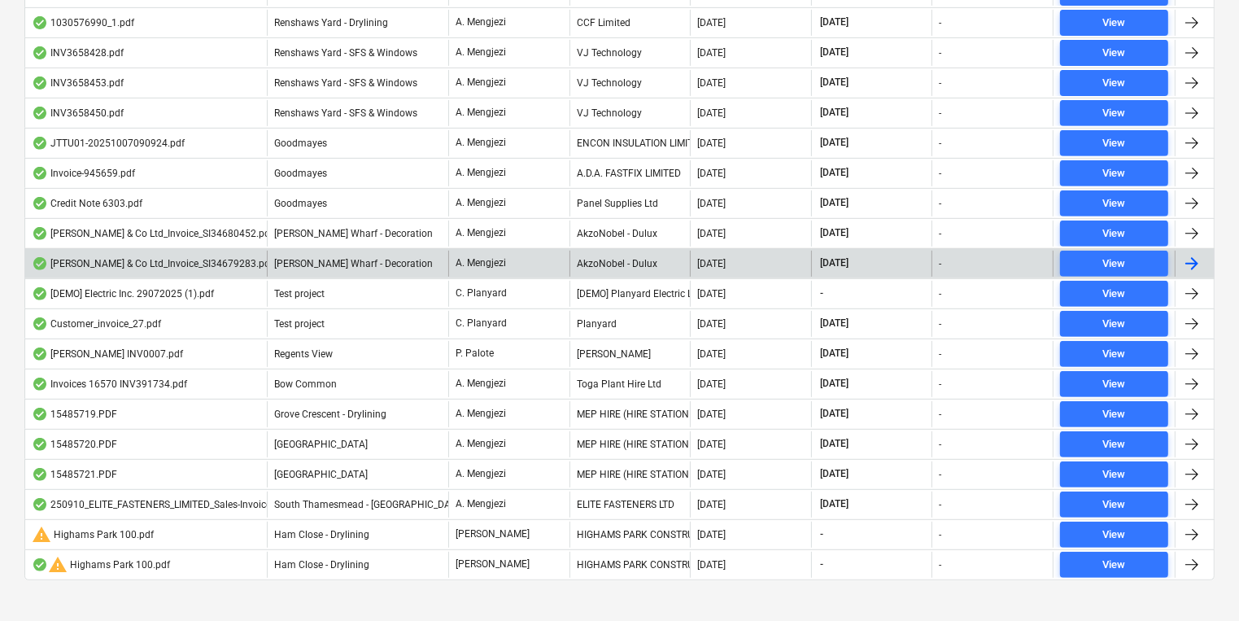
scroll to position [683, 0]
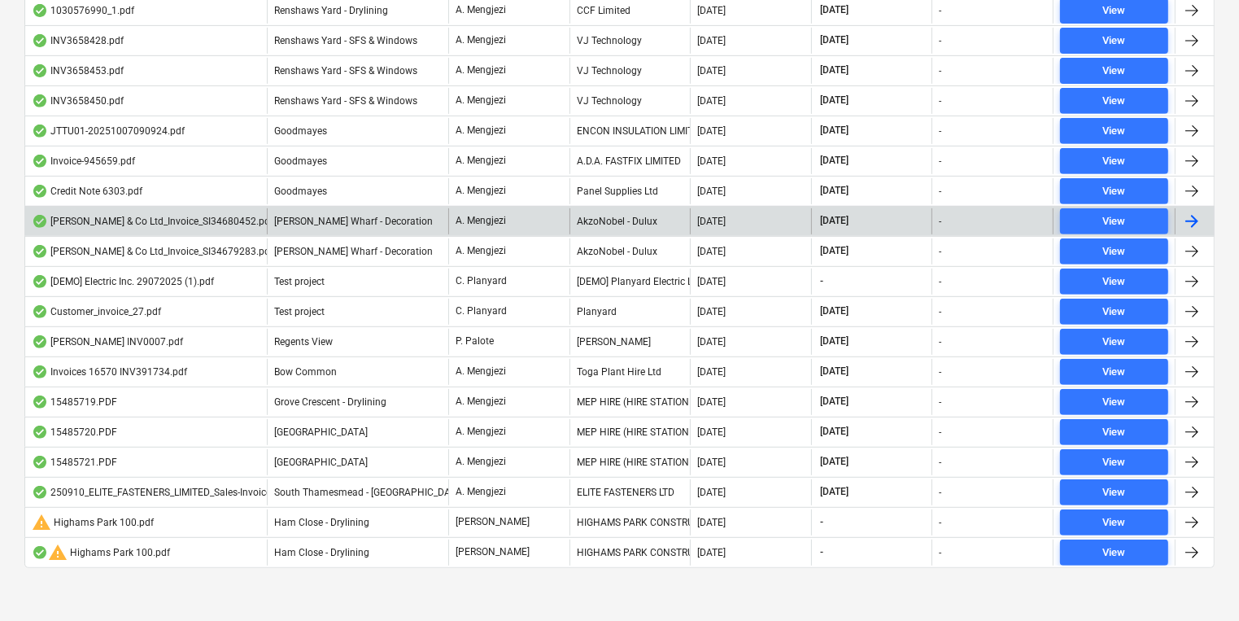
click at [514, 228] on div "A. Mengjezi" at bounding box center [508, 221] width 121 height 26
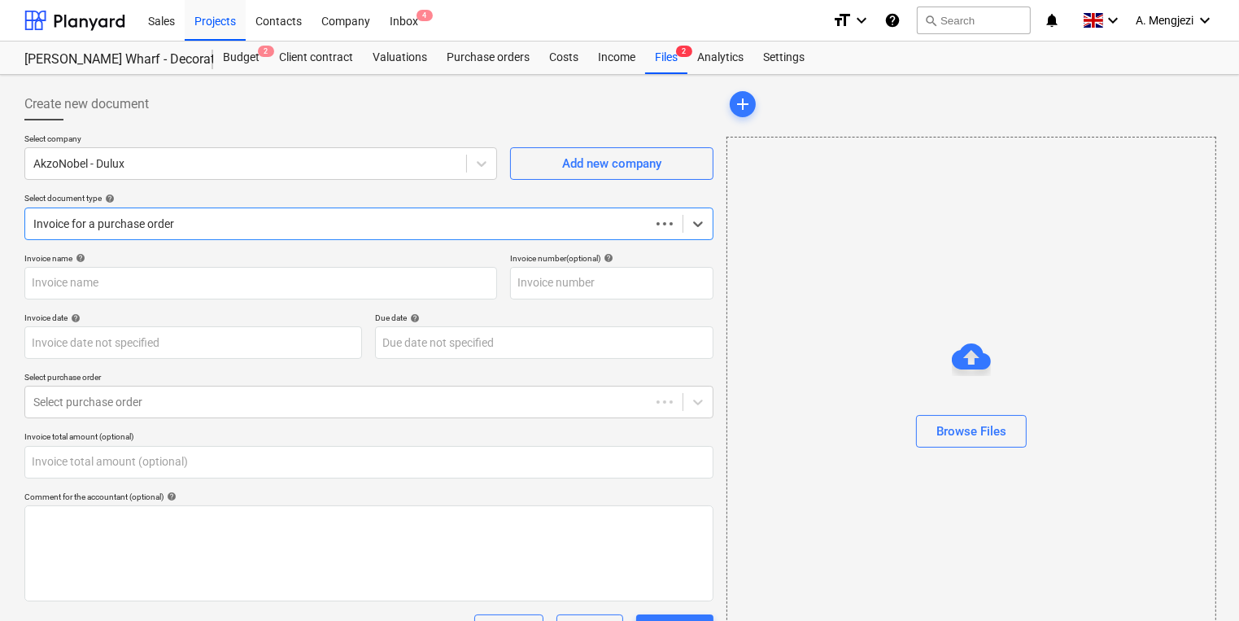
type input "0.00"
type input "S134680452"
type input "[DATE]"
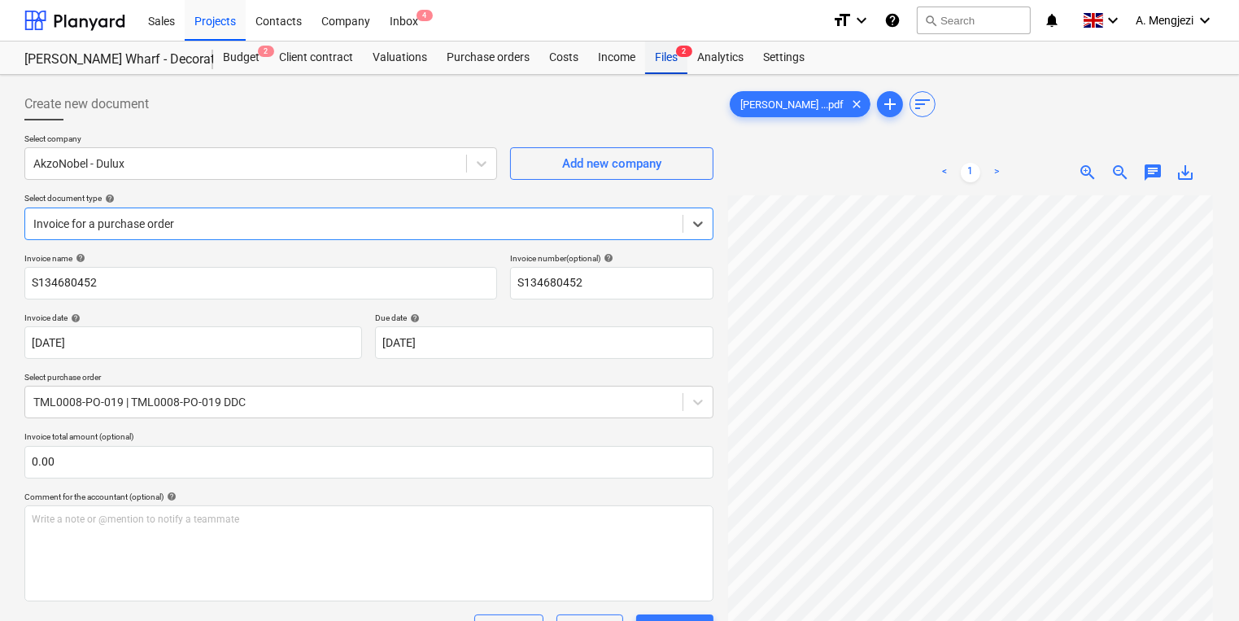
click at [677, 46] on div "Files 2" at bounding box center [666, 57] width 42 height 33
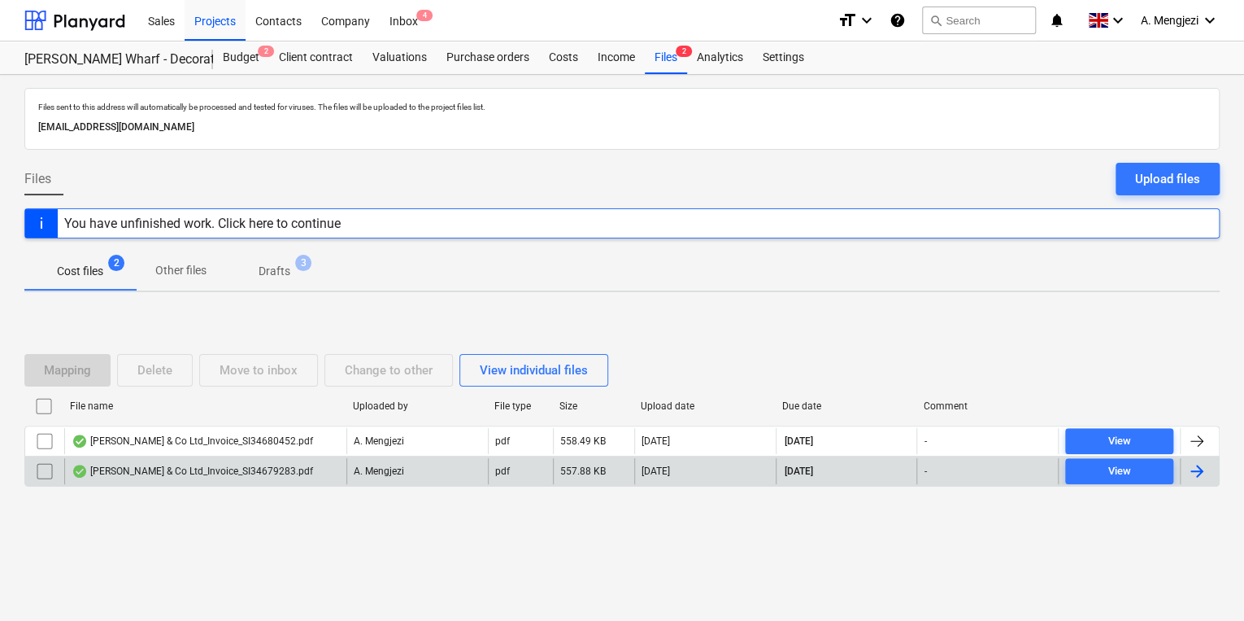
click at [256, 475] on div "[PERSON_NAME] & Co Ltd_Invoice_SI34679283.pdf" at bounding box center [193, 470] width 242 height 13
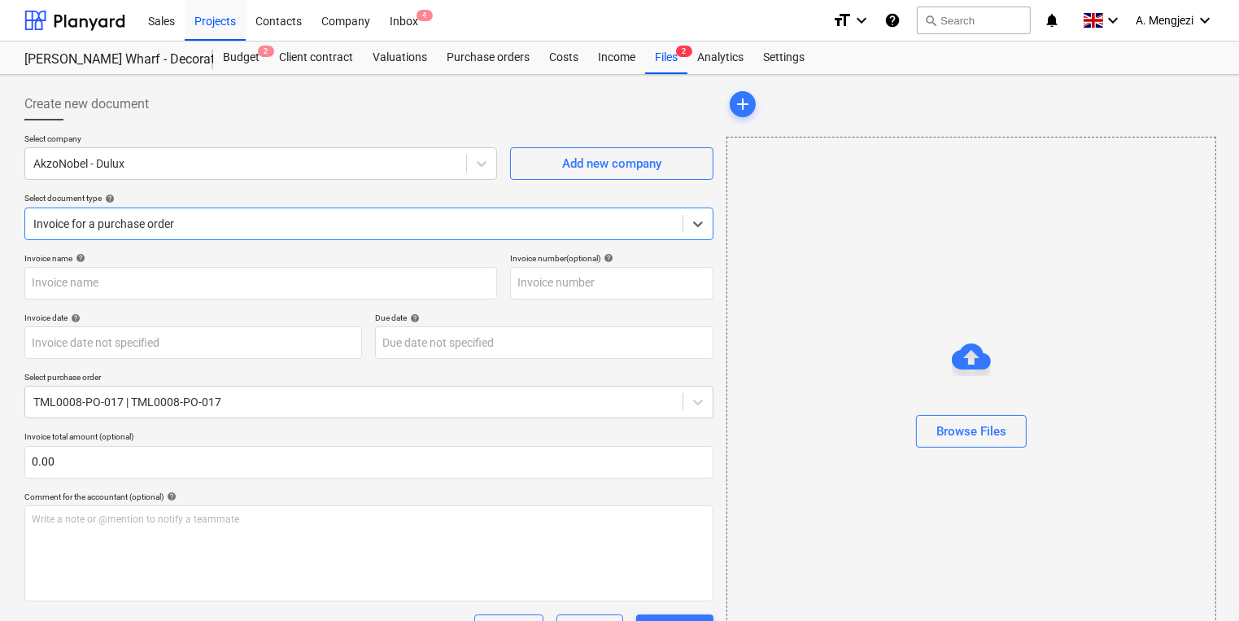
type input "S134679283"
type input "[DATE]"
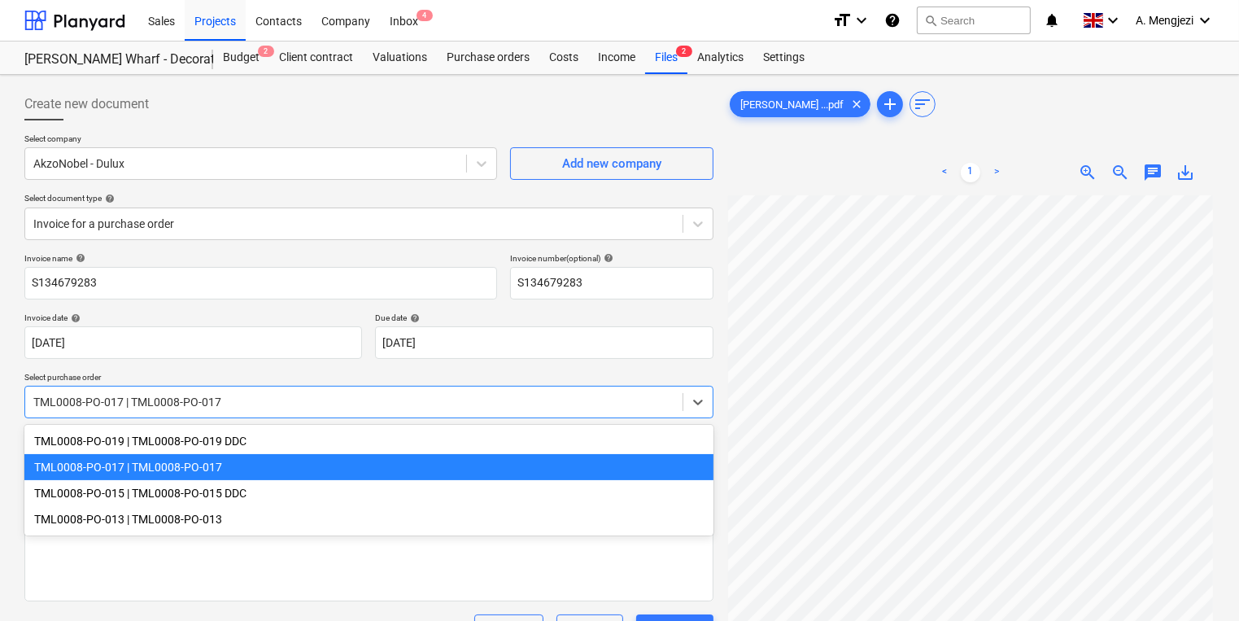
click at [514, 414] on div "TML0008-PO-017 | TML0008-PO-017" at bounding box center [368, 402] width 689 height 33
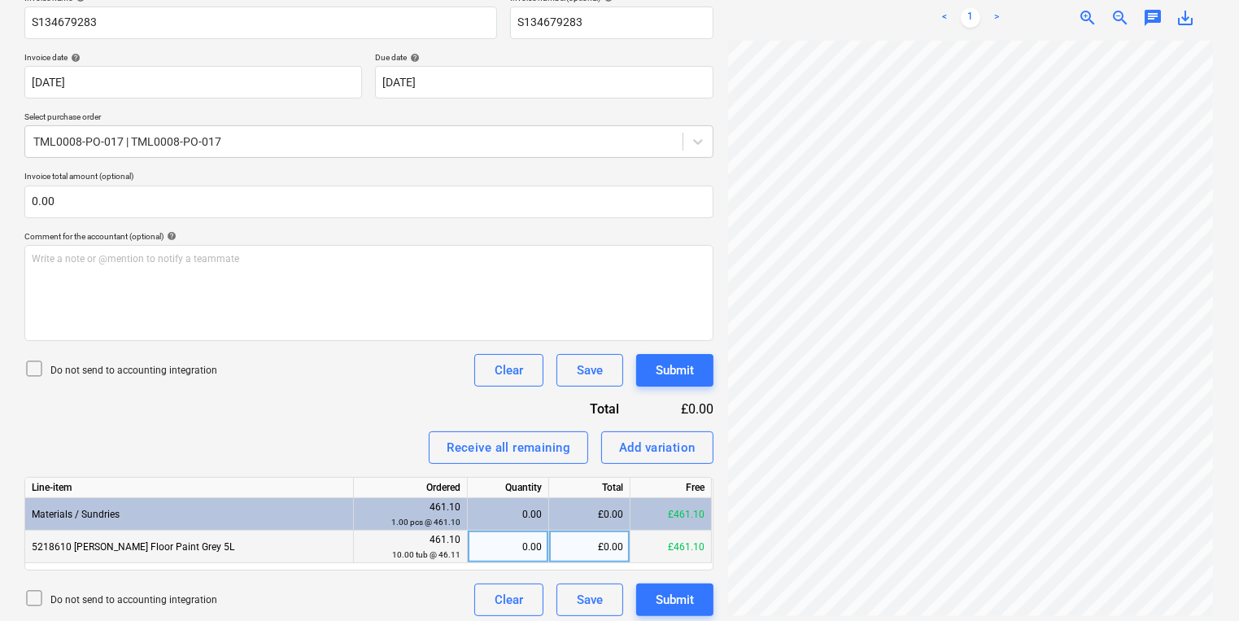
click at [524, 548] on div "0.00" at bounding box center [508, 546] width 68 height 33
type input "2"
type input "10"
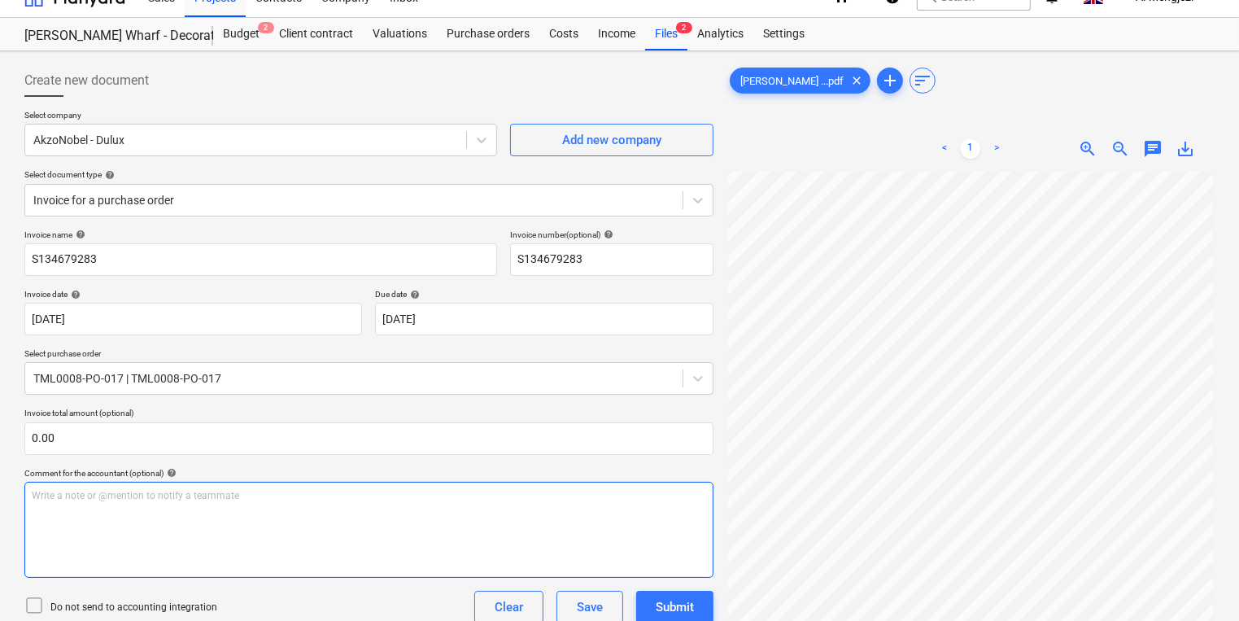
scroll to position [268, 0]
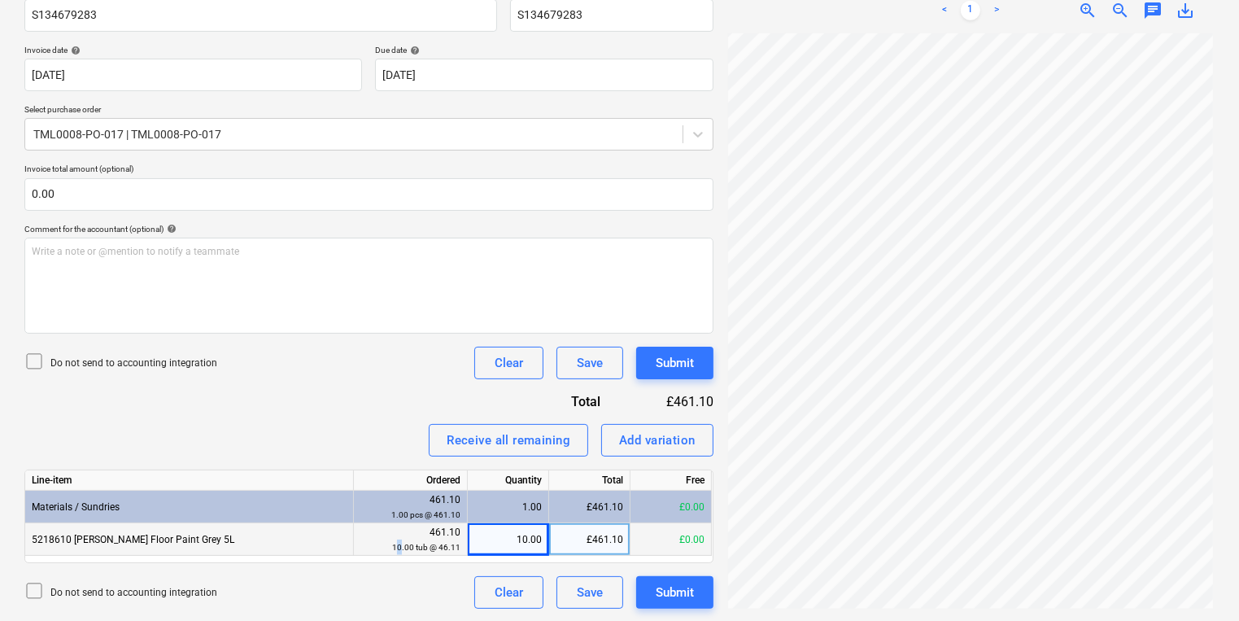
click at [403, 539] on div "10.00 tub @ 46.11" at bounding box center [410, 546] width 100 height 15
drag, startPoint x: 403, startPoint y: 539, endPoint x: 436, endPoint y: 547, distance: 33.5
click at [436, 547] on div "10.00 tub @ 46.11" at bounding box center [410, 546] width 100 height 15
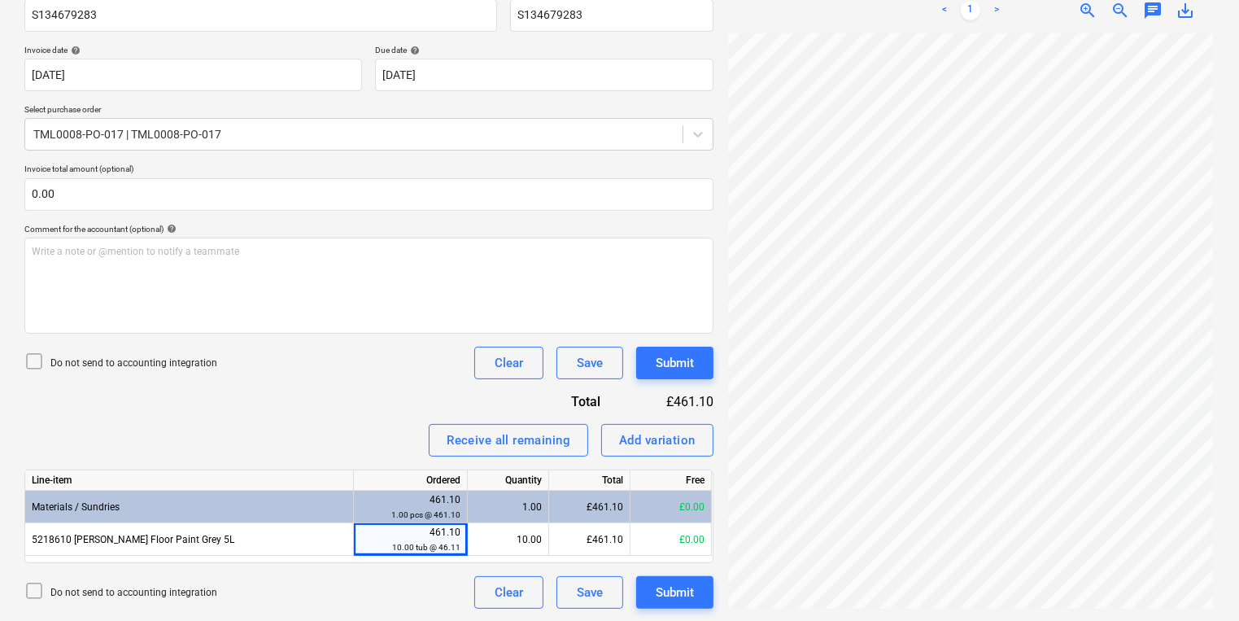
click at [398, 612] on div "Create new document Select company AkzoNobel - Dulux Add new company Select doc…" at bounding box center [369, 214] width 702 height 801
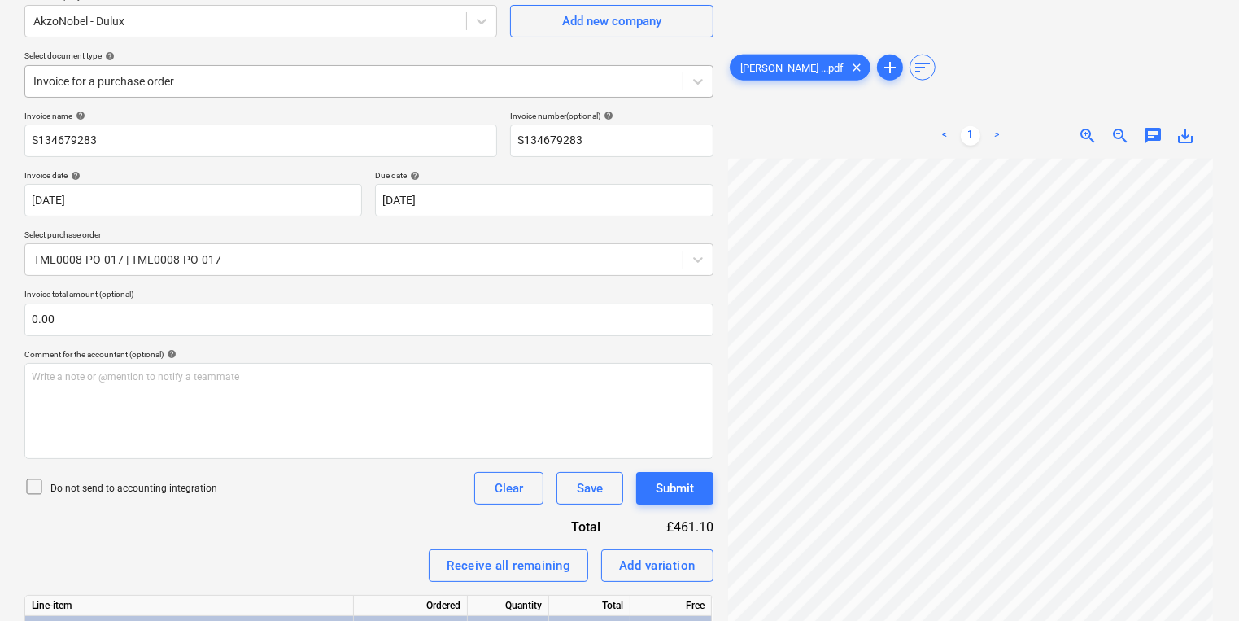
scroll to position [0, 0]
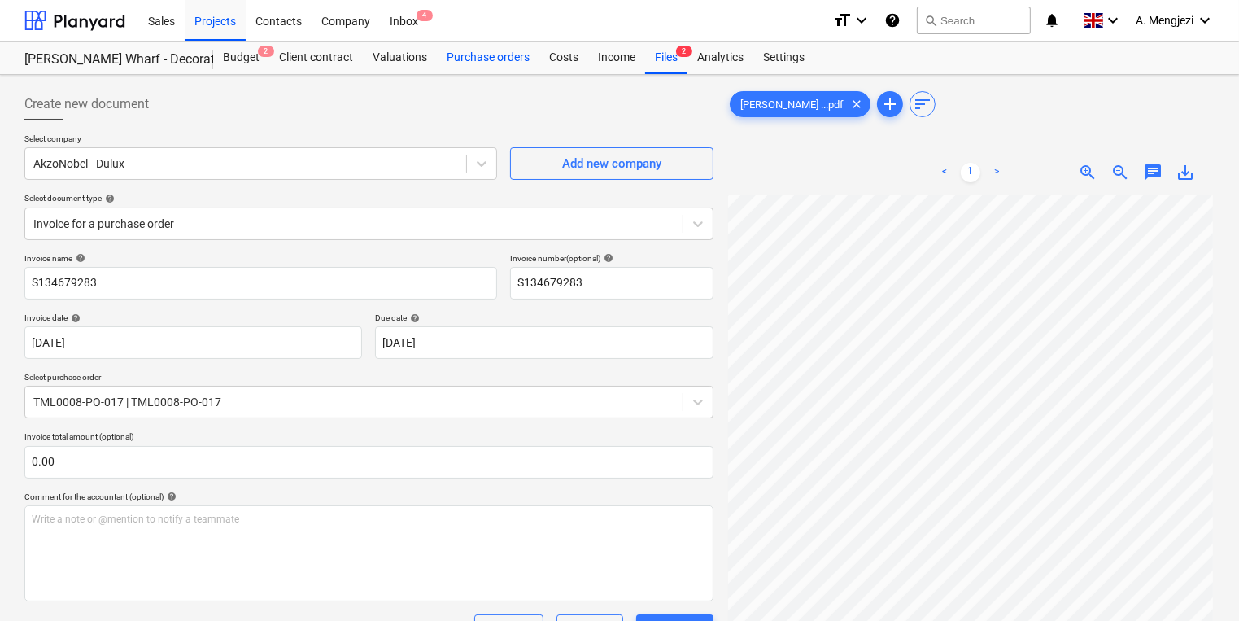
click at [508, 52] on div "Purchase orders" at bounding box center [488, 57] width 102 height 33
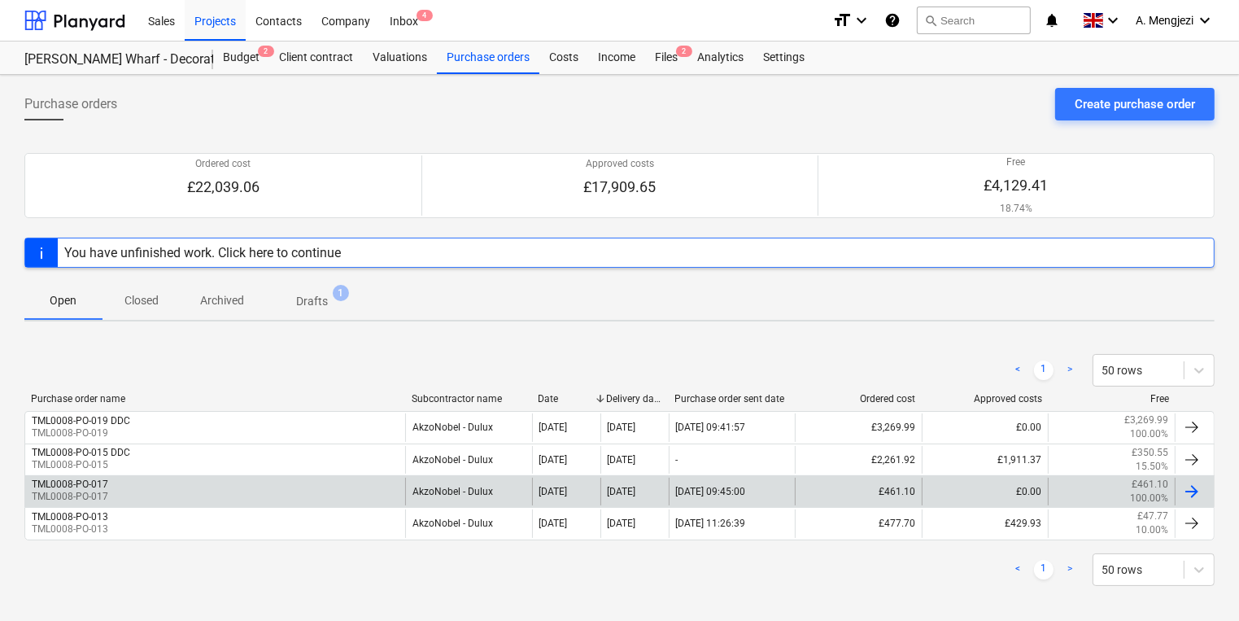
click at [179, 492] on div "TML0008-PO-017 TML0008-PO-017" at bounding box center [215, 491] width 380 height 28
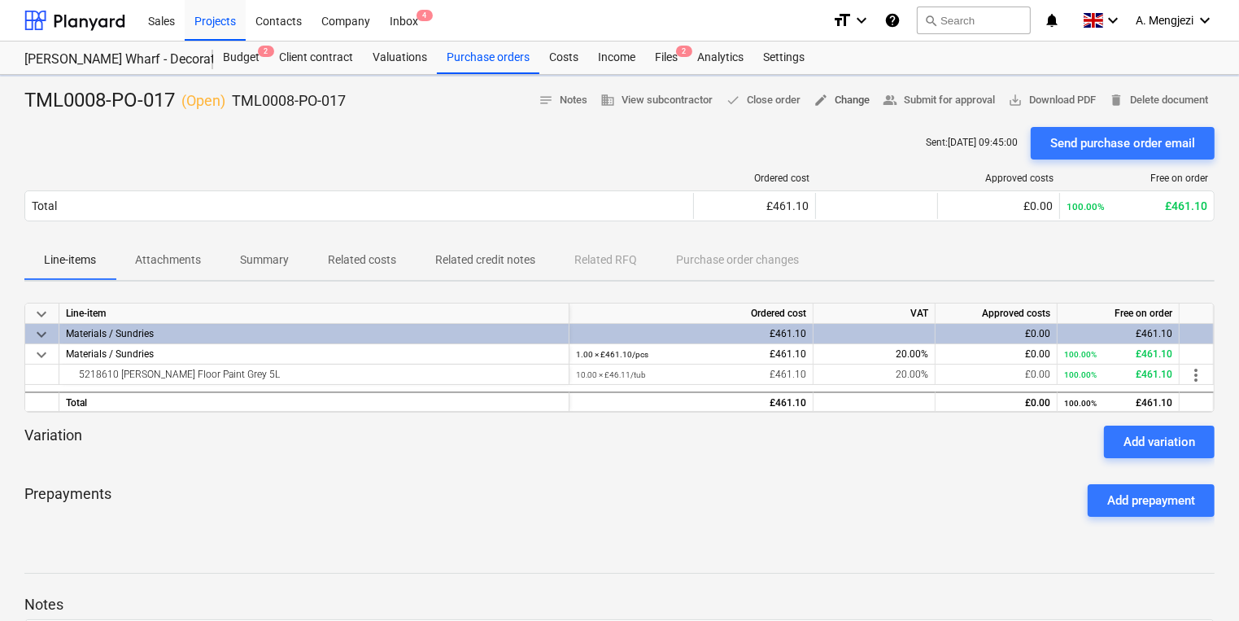
click at [813, 107] on span "edit" at bounding box center [820, 100] width 15 height 15
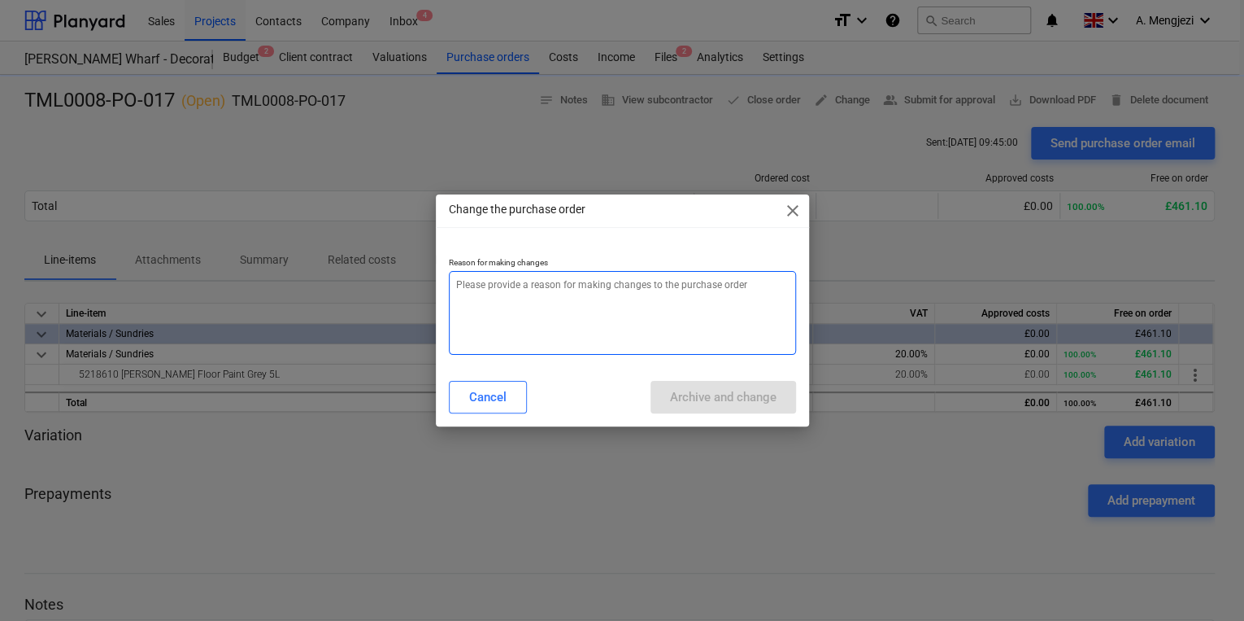
click at [692, 294] on textarea at bounding box center [622, 313] width 347 height 84
type textarea "x"
type textarea "p"
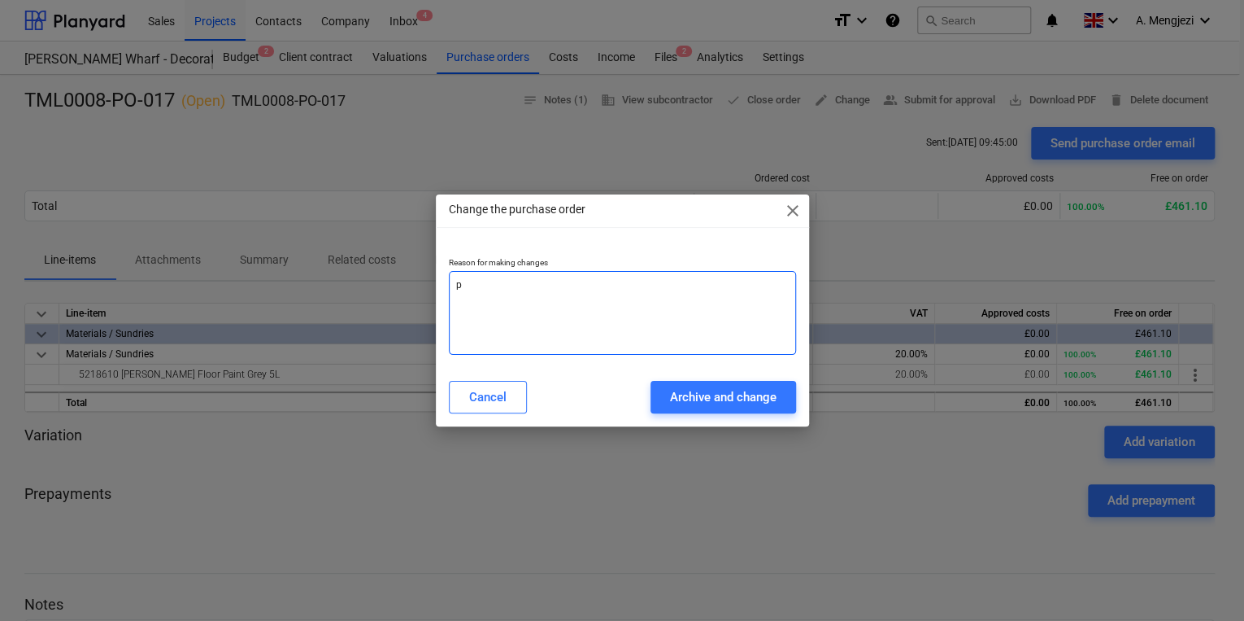
type textarea "x"
type textarea "pr"
type textarea "x"
type textarea "pri"
type textarea "x"
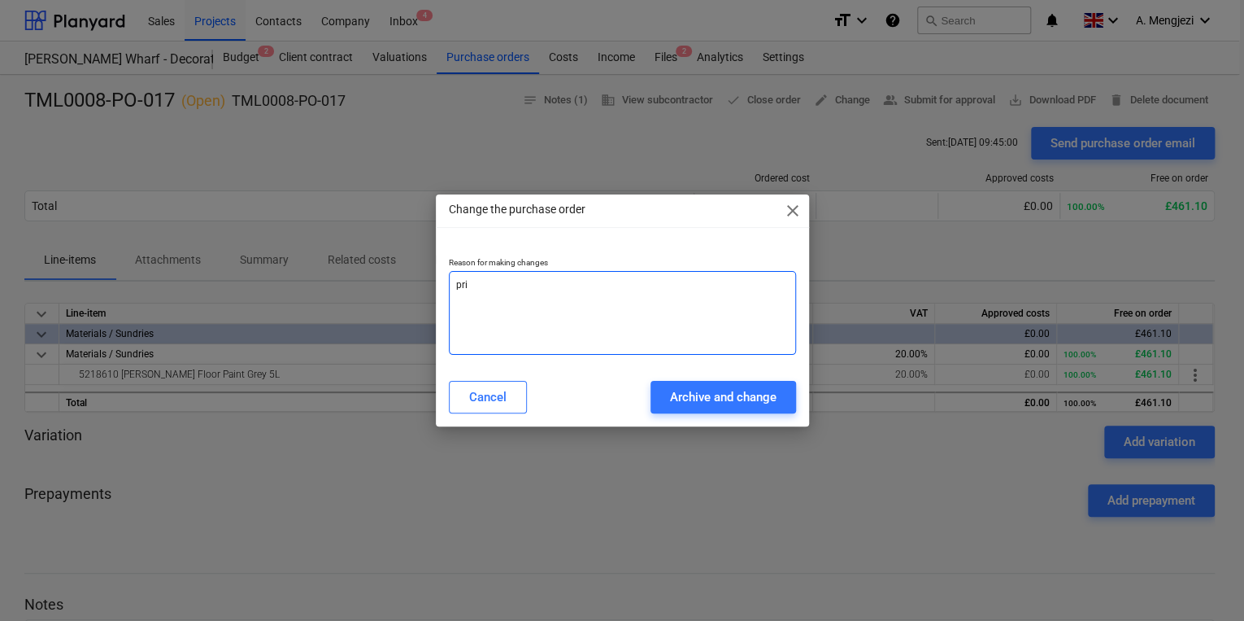
type textarea "pric"
type textarea "x"
type textarea "price"
type textarea "x"
type textarea "price c"
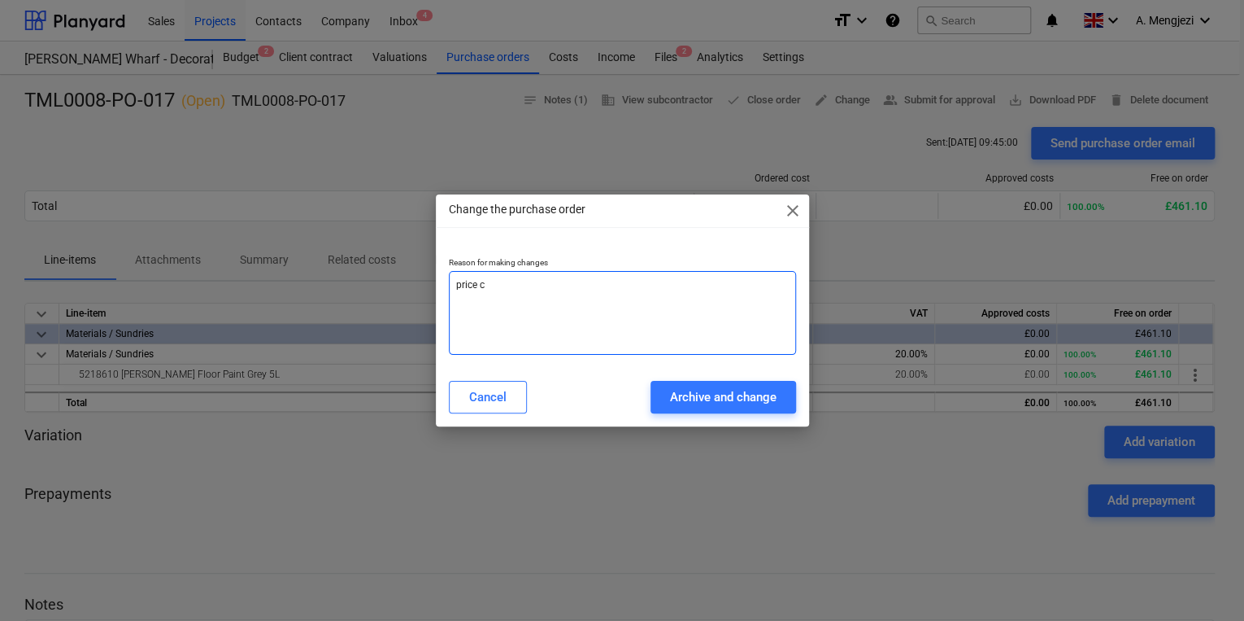
type textarea "x"
type textarea "price ch"
type textarea "x"
type textarea "price cha"
type textarea "x"
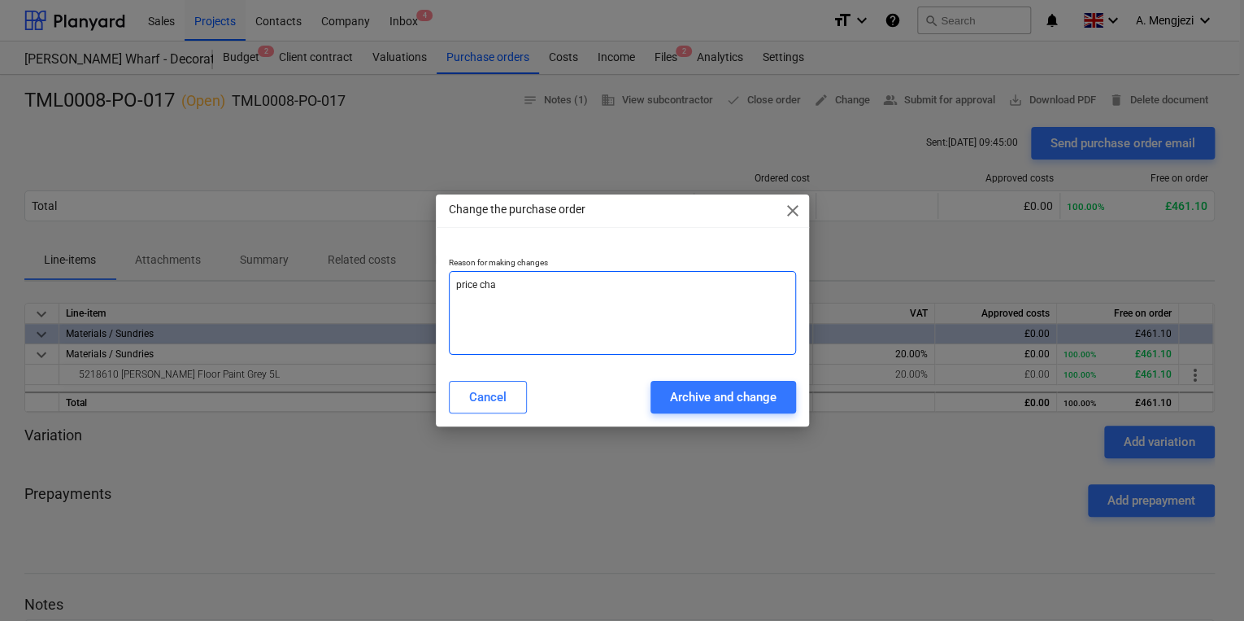
type textarea "price chan"
type textarea "x"
type textarea "[PERSON_NAME]"
type textarea "x"
type textarea "price change"
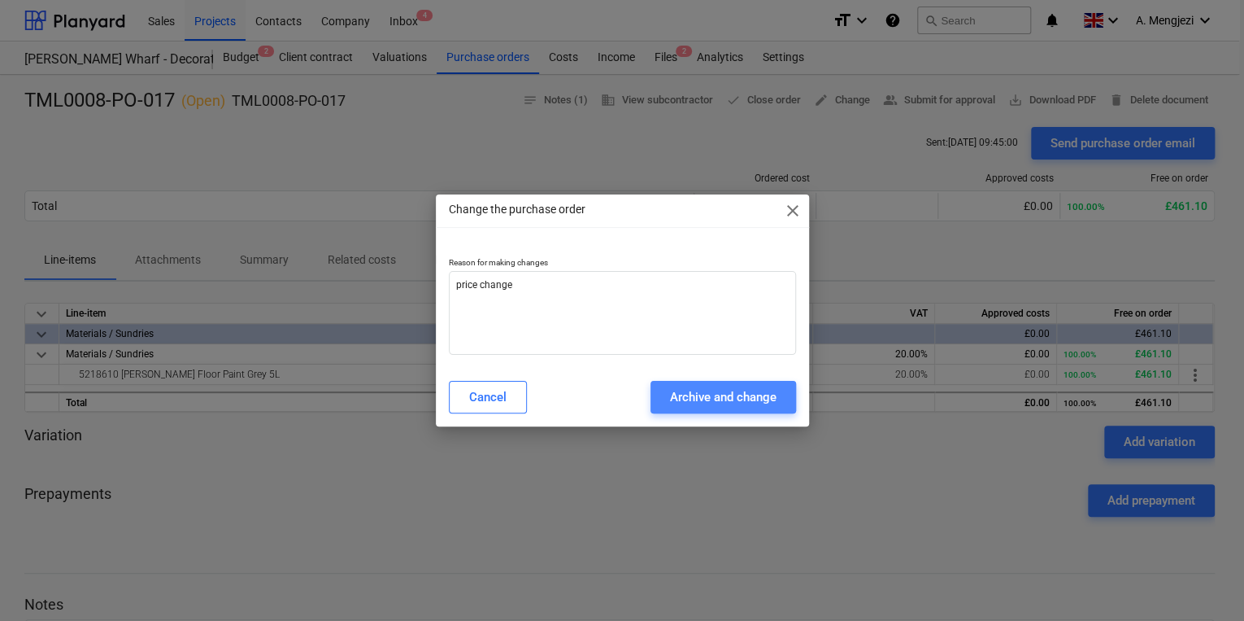
click at [704, 396] on div "Archive and change" at bounding box center [723, 396] width 107 height 21
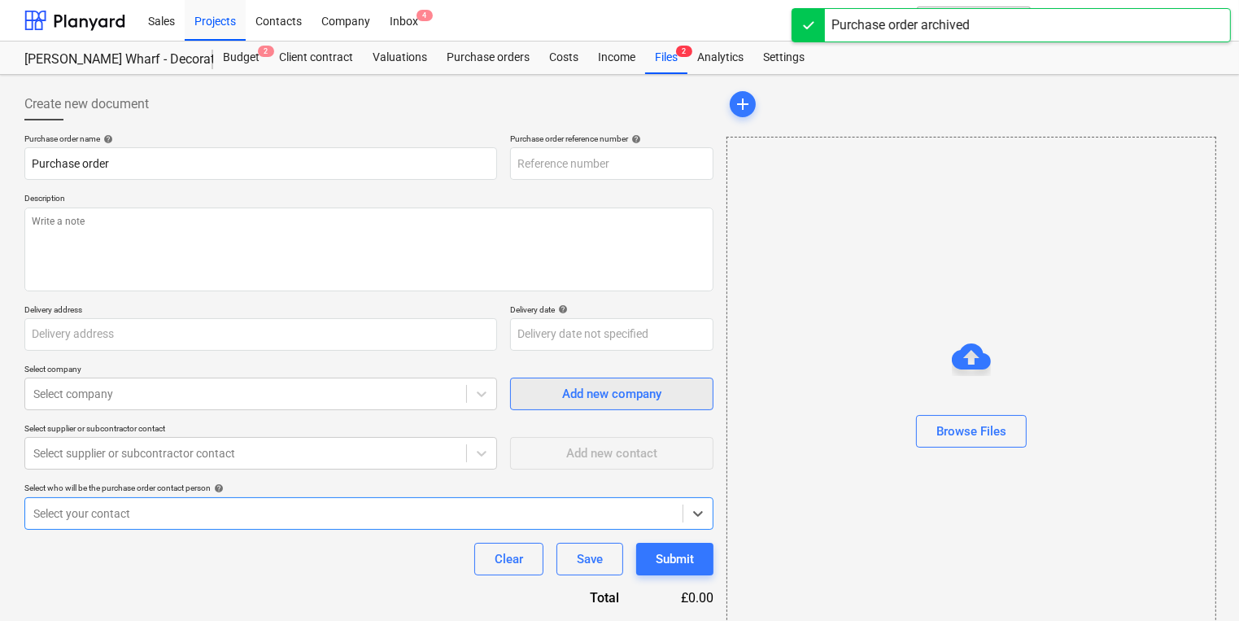
type textarea "x"
type input "TML0008-PO-020"
type textarea "x"
type input "TML0008-PO-017"
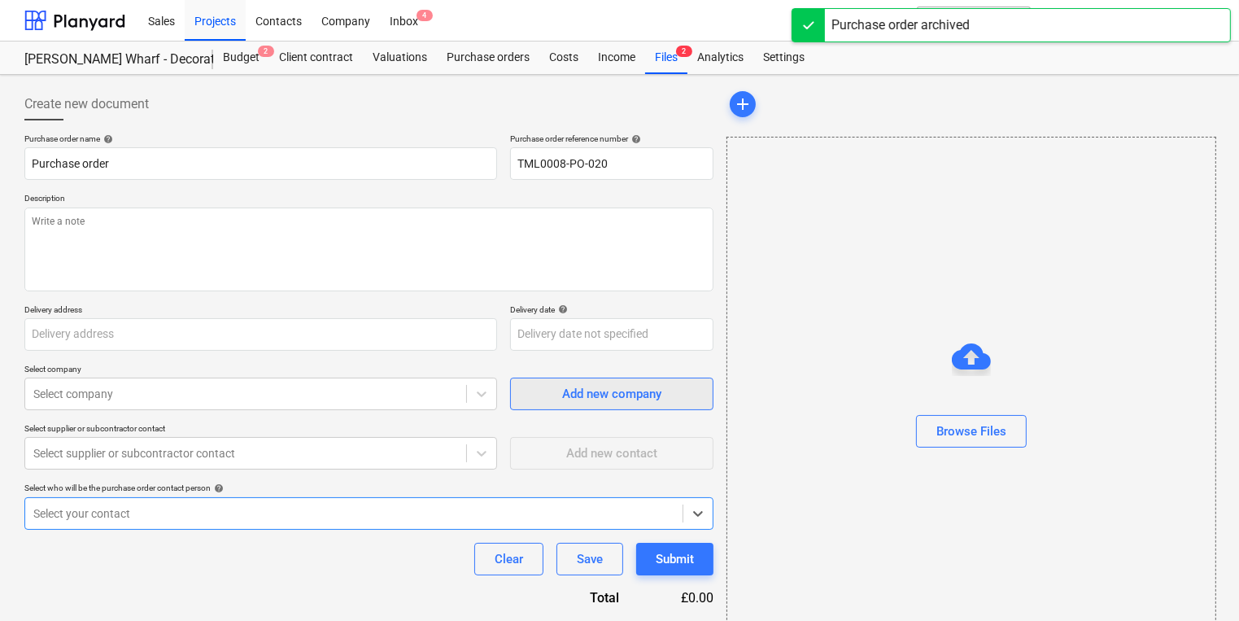
type textarea "Site contact [PERSON_NAME] [PHONE_NUMBER] nectar card : [CREDIT_CARD_NUMBER]"
type input "Fairview Estates, [PERSON_NAME][GEOGRAPHIC_DATA], [STREET_ADDRESS]"
type input "[DATE]"
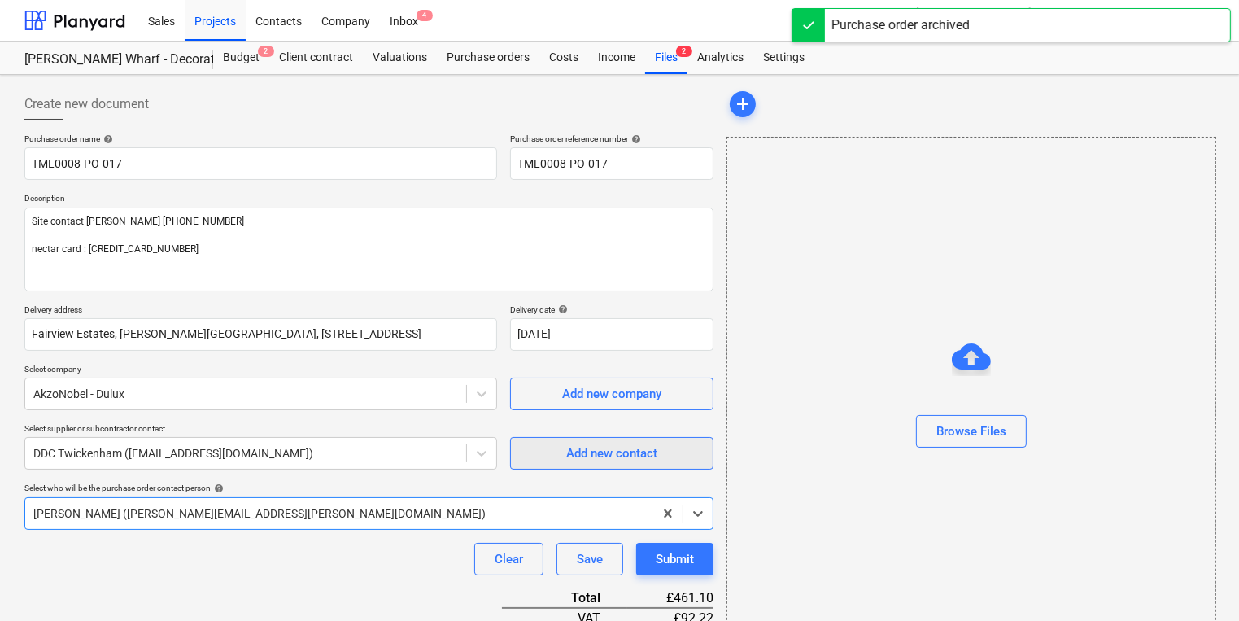
type textarea "x"
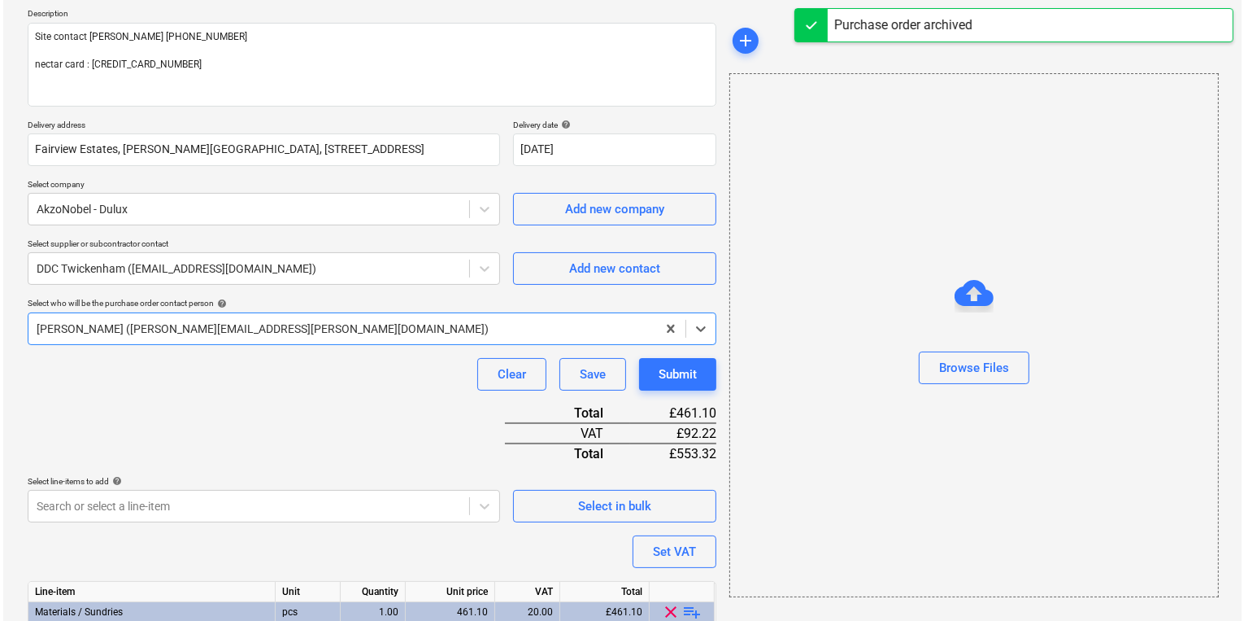
scroll to position [271, 0]
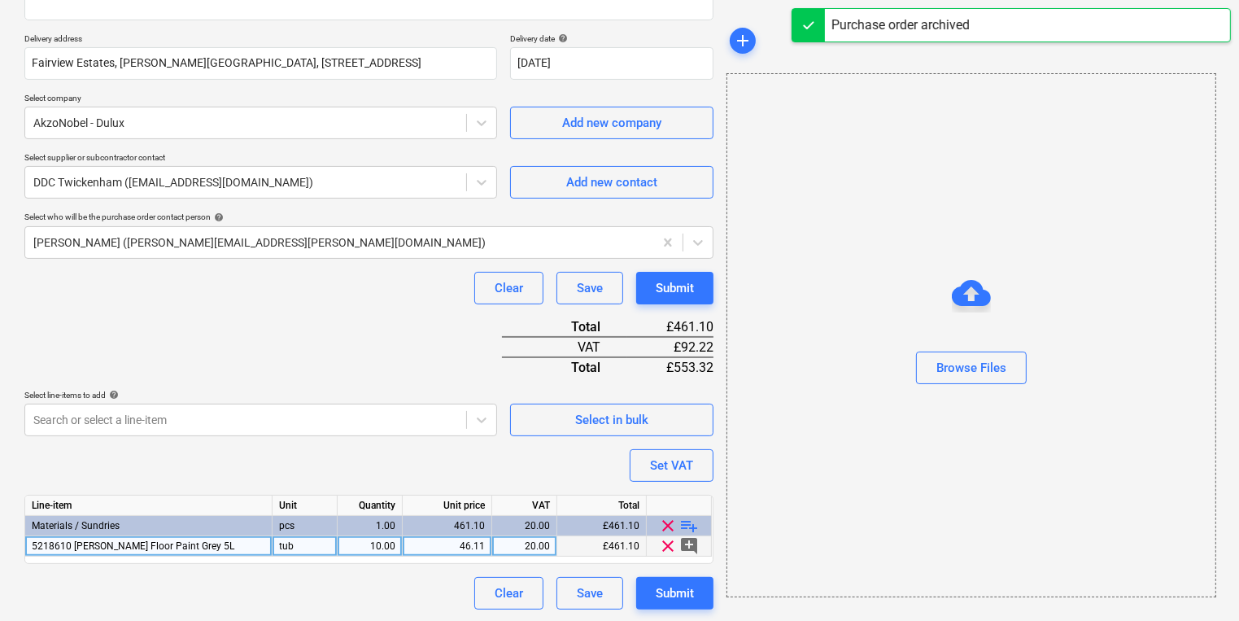
click at [462, 551] on div "46.11" at bounding box center [447, 546] width 76 height 20
type input "47.50"
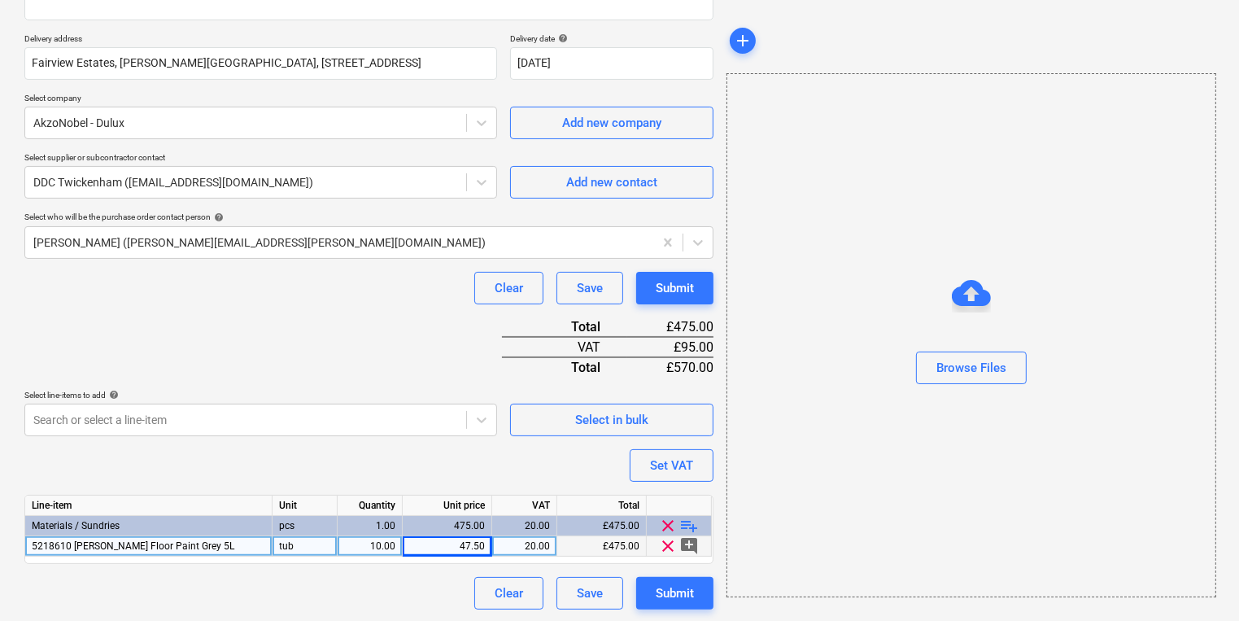
drag, startPoint x: 777, startPoint y: 386, endPoint x: 776, endPoint y: 462, distance: 75.6
click at [778, 386] on div at bounding box center [971, 390] width 488 height 13
click at [669, 600] on div "Submit" at bounding box center [675, 592] width 38 height 21
type textarea "x"
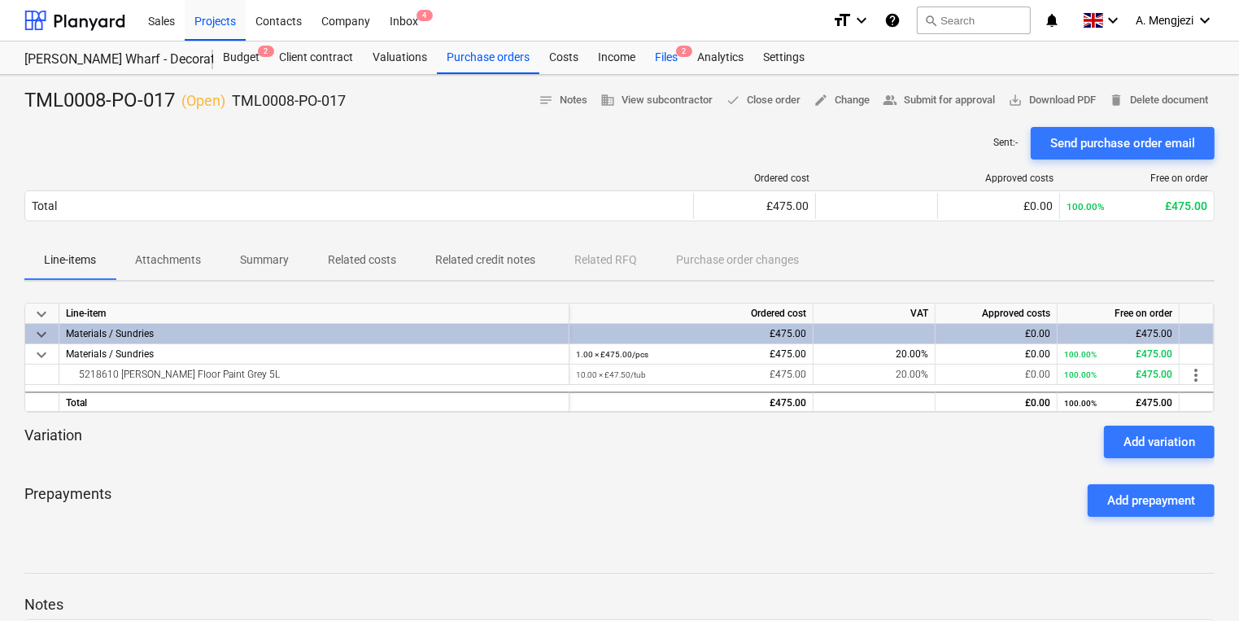
click at [669, 63] on div "Files 2" at bounding box center [666, 57] width 42 height 33
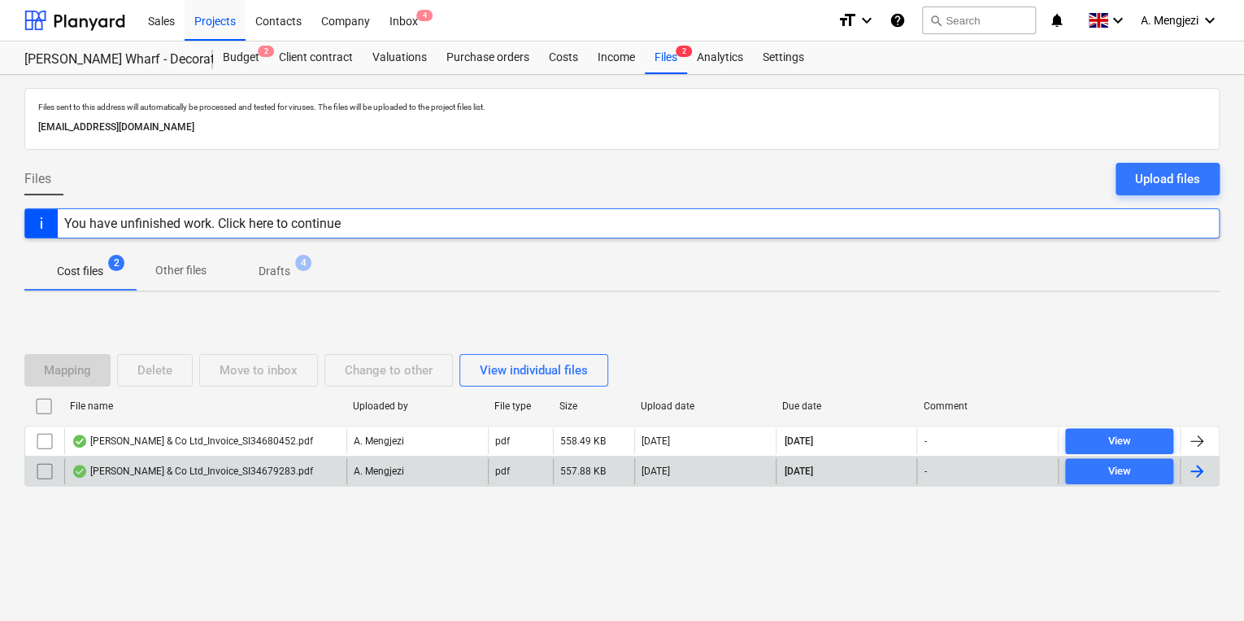
click at [321, 472] on div "[PERSON_NAME] & Co Ltd_Invoice_SI34679283.pdf" at bounding box center [205, 471] width 282 height 26
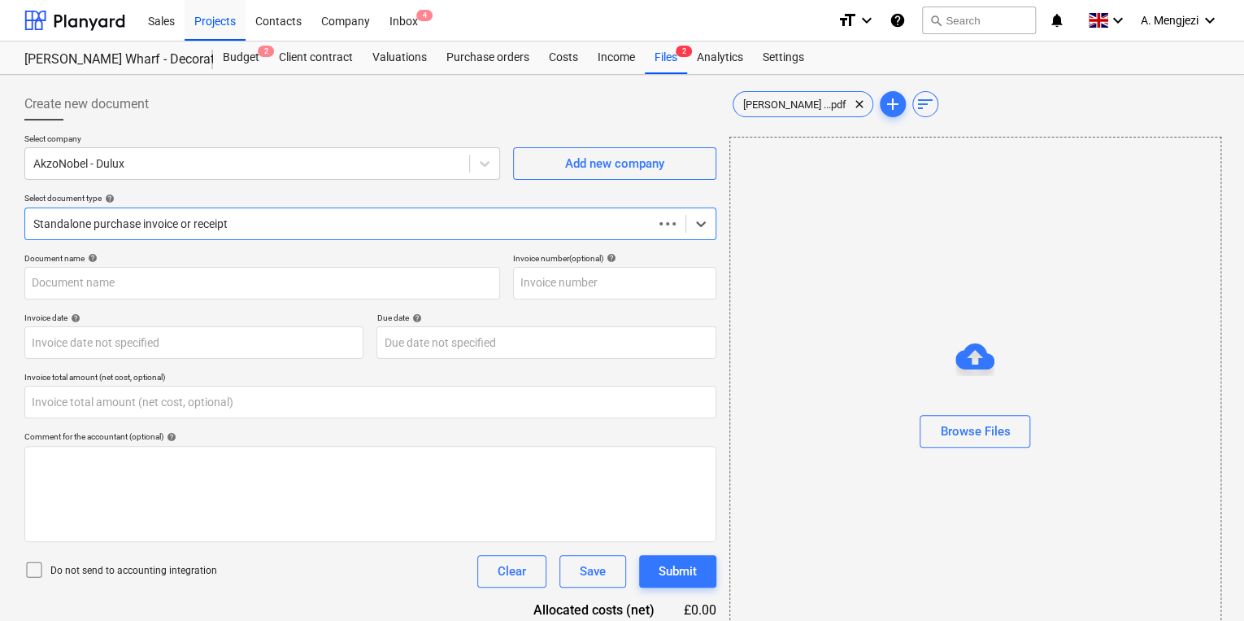
type input "S134679283"
type input "[DATE]"
type input "0.00"
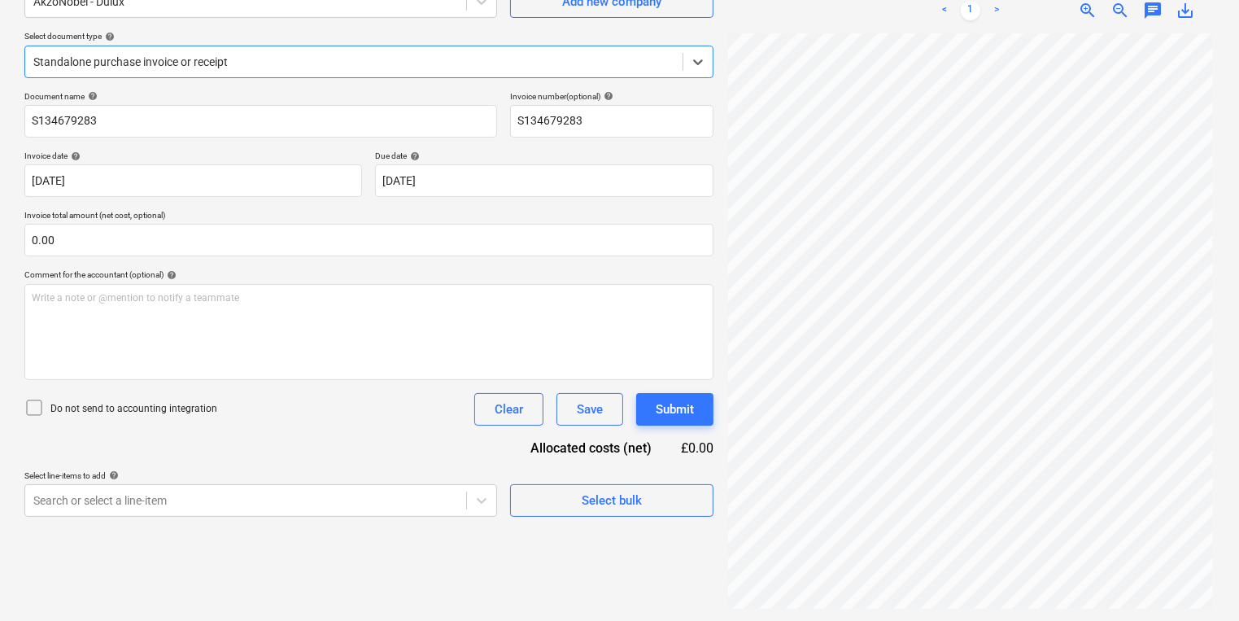
scroll to position [163, 0]
click at [377, 55] on div at bounding box center [353, 61] width 641 height 16
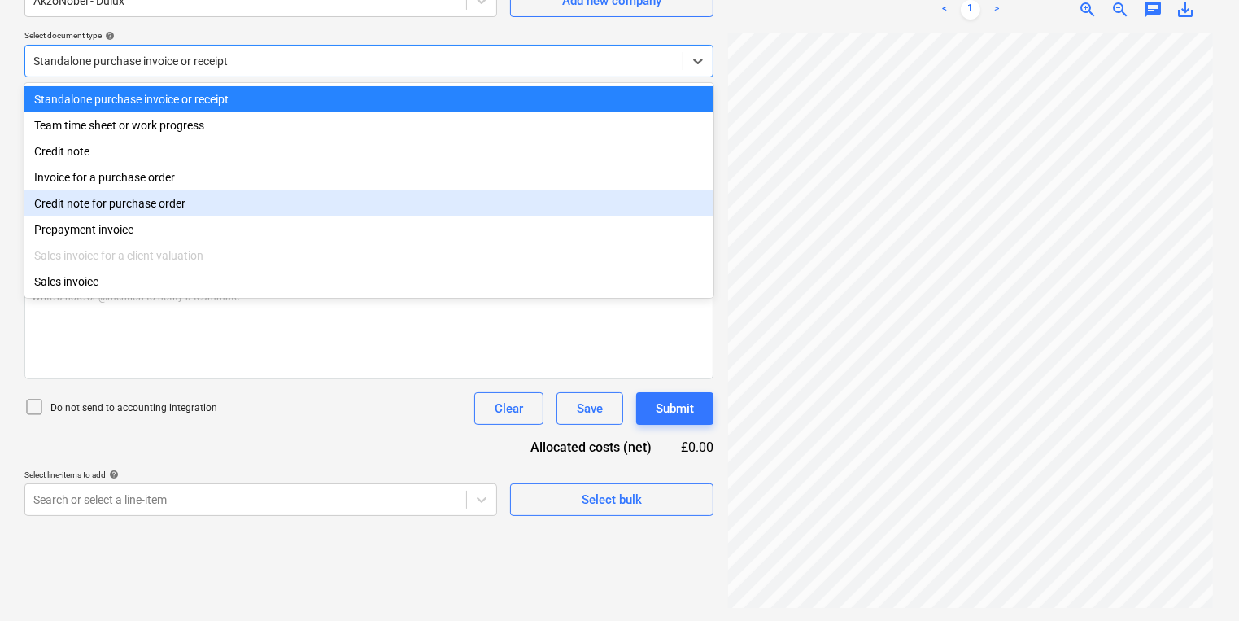
click at [338, 205] on div "Credit note for purchase order" at bounding box center [368, 203] width 689 height 26
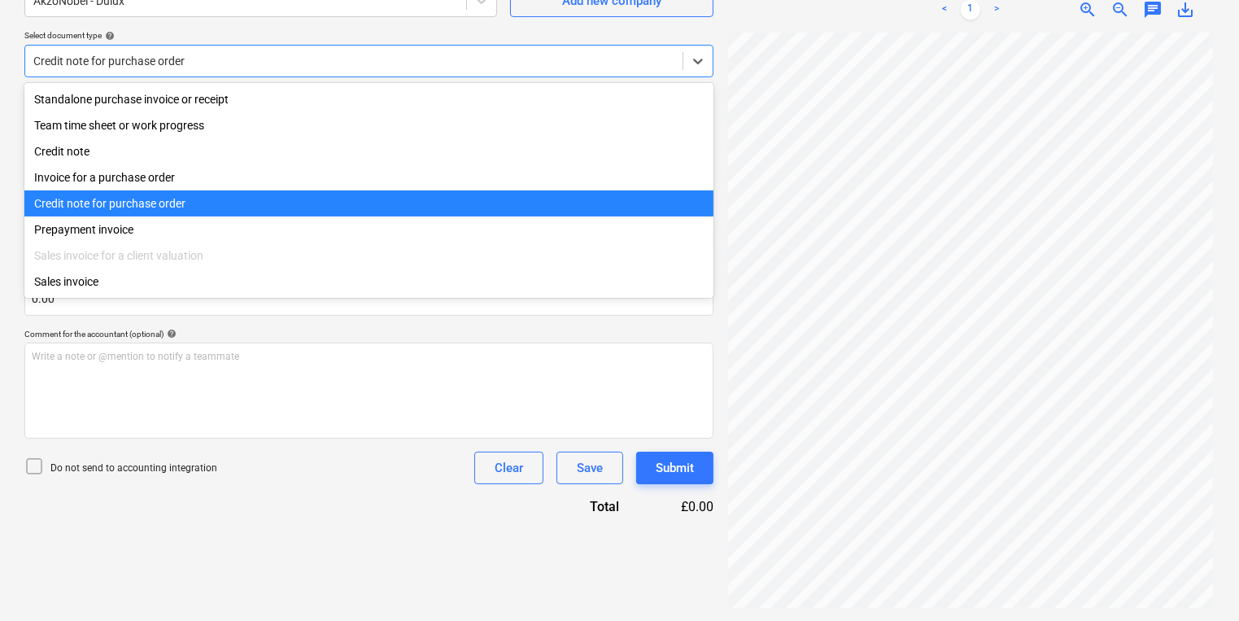
click at [306, 58] on div at bounding box center [353, 61] width 641 height 16
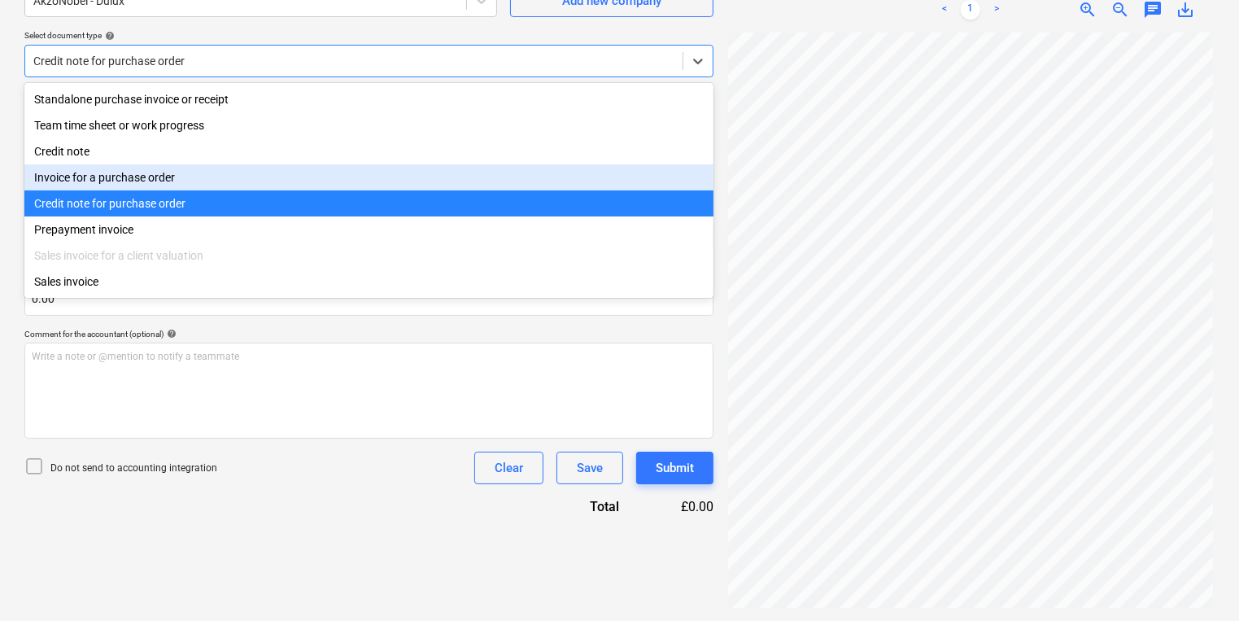
click at [278, 176] on div "Invoice for a purchase order" at bounding box center [368, 177] width 689 height 26
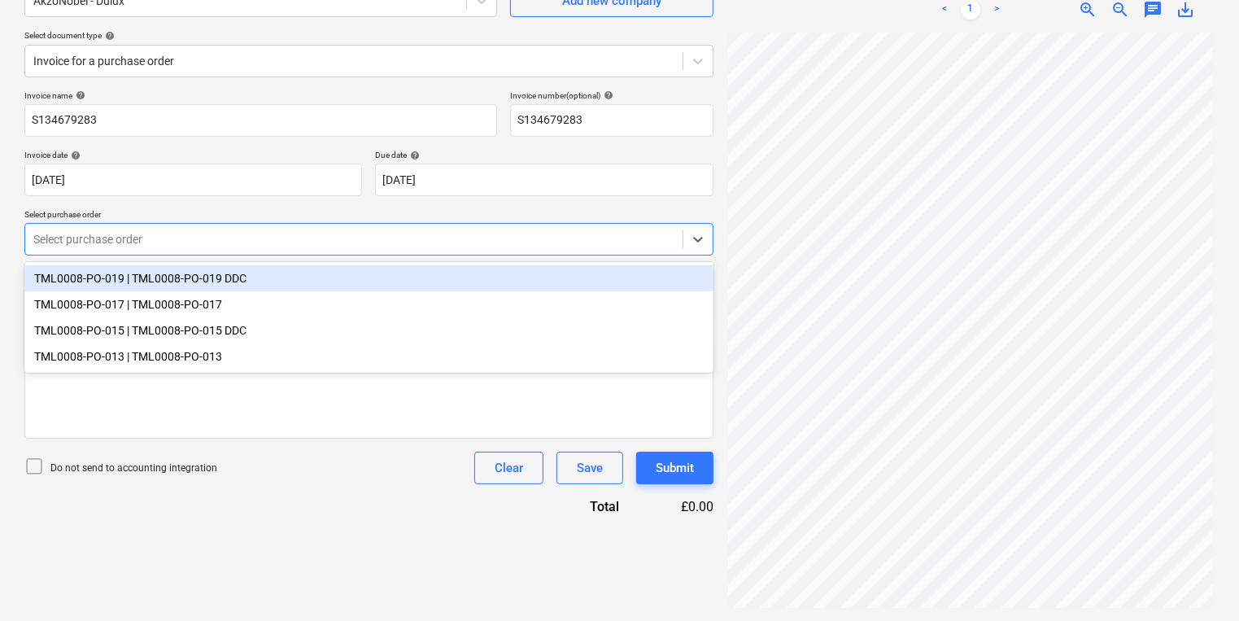
click at [277, 241] on div at bounding box center [353, 239] width 641 height 16
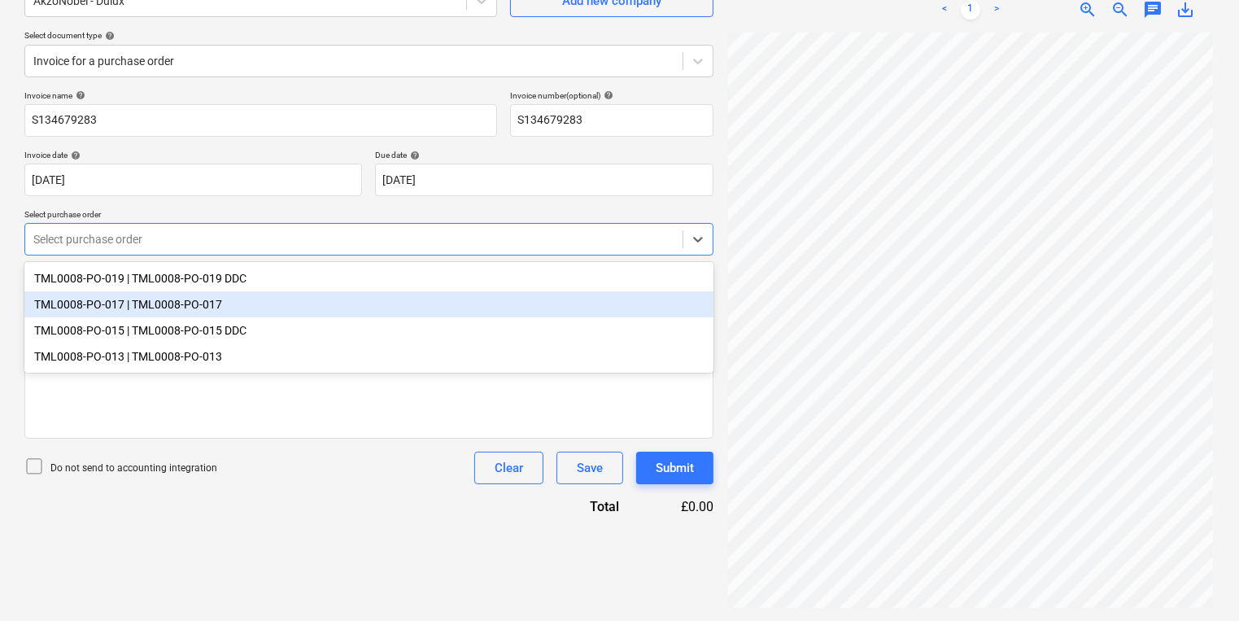
click at [311, 305] on div "TML0008-PO-017 | TML0008-PO-017" at bounding box center [368, 304] width 689 height 26
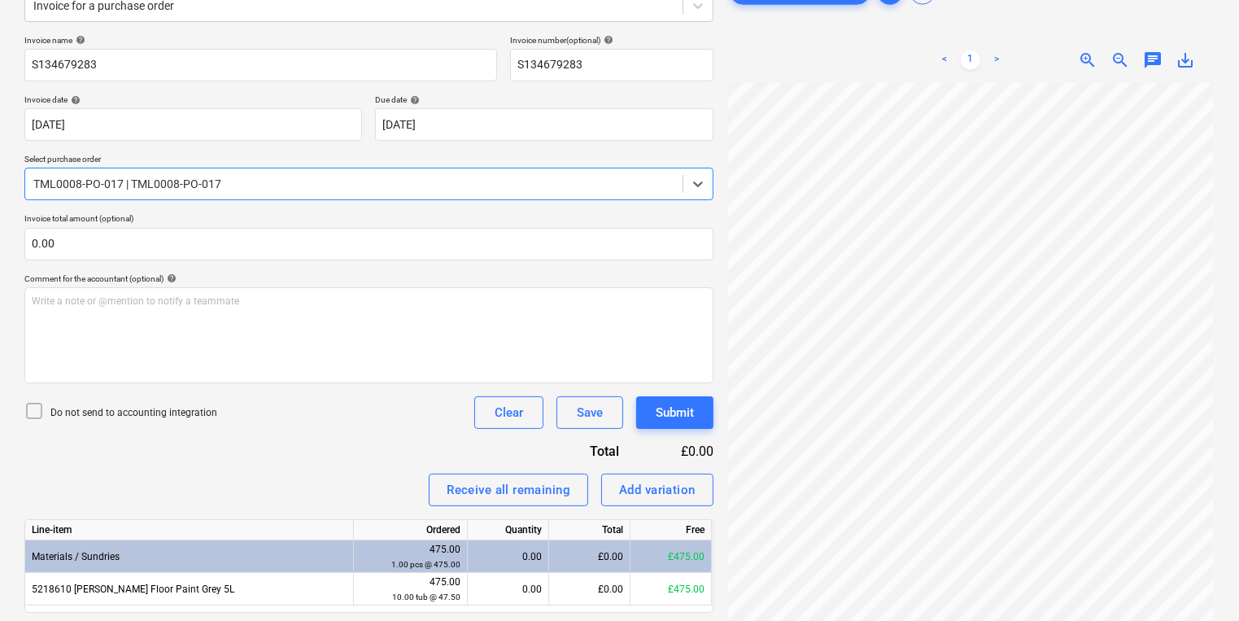
scroll to position [268, 0]
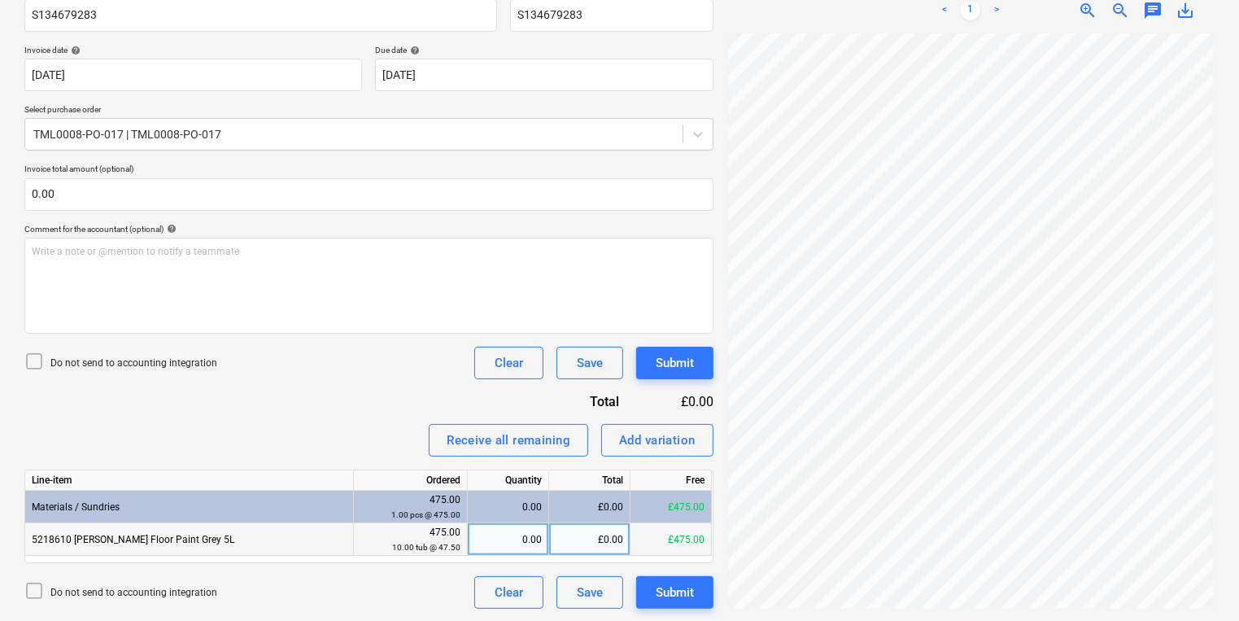
click at [490, 548] on div "0.00" at bounding box center [508, 539] width 68 height 33
type input "10"
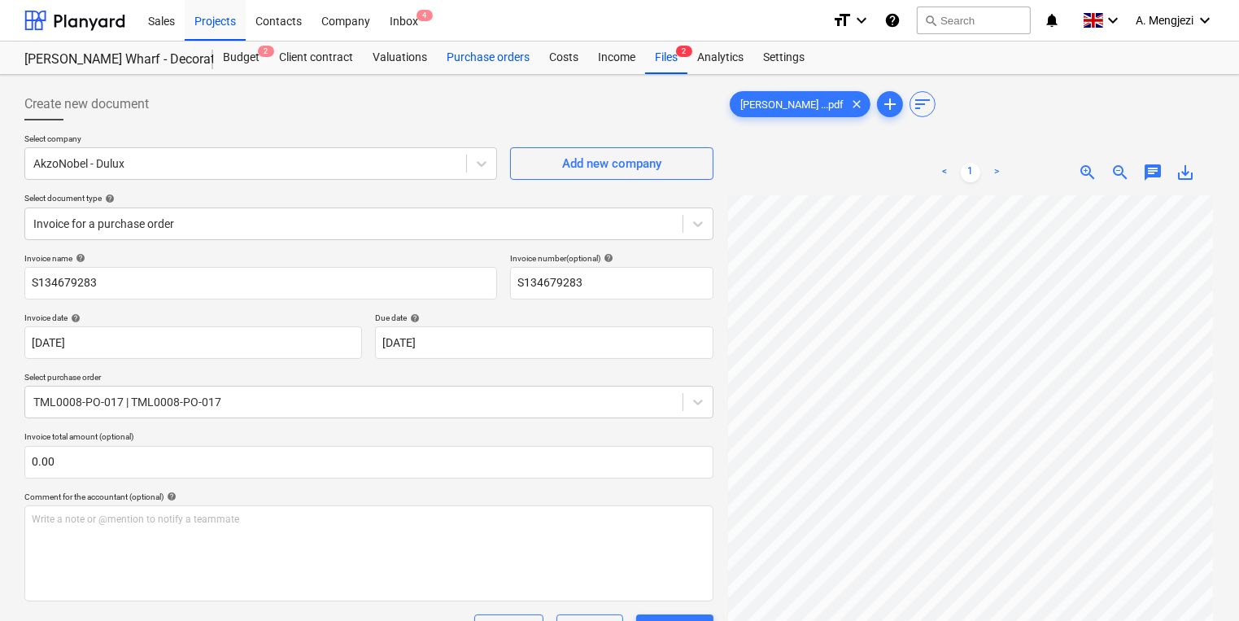
click at [489, 42] on div "Purchase orders" at bounding box center [488, 57] width 102 height 33
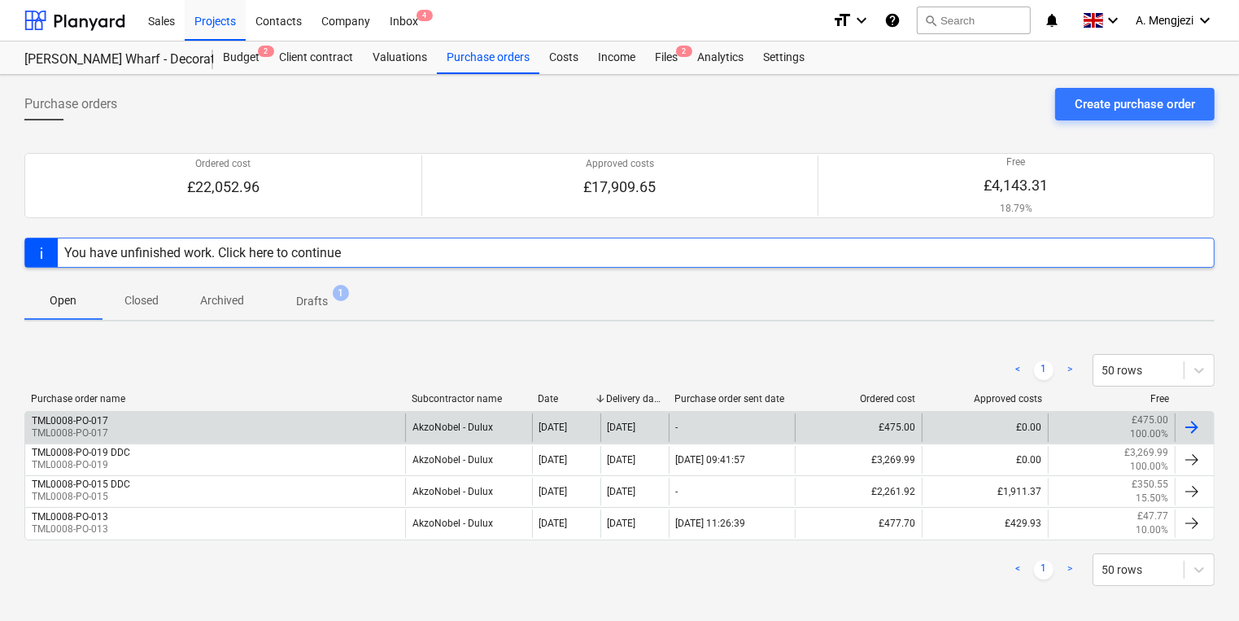
click at [185, 431] on div "TML0008-PO-017 TML0008-PO-017" at bounding box center [215, 427] width 380 height 28
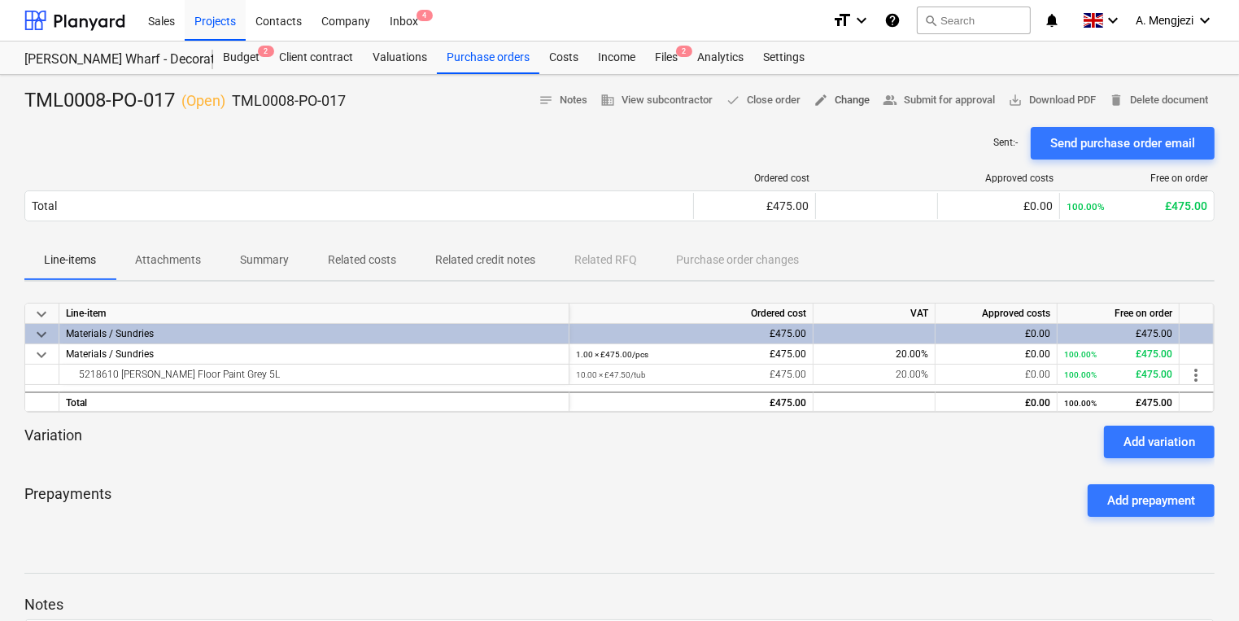
click at [832, 98] on span "edit Change" at bounding box center [841, 100] width 56 height 19
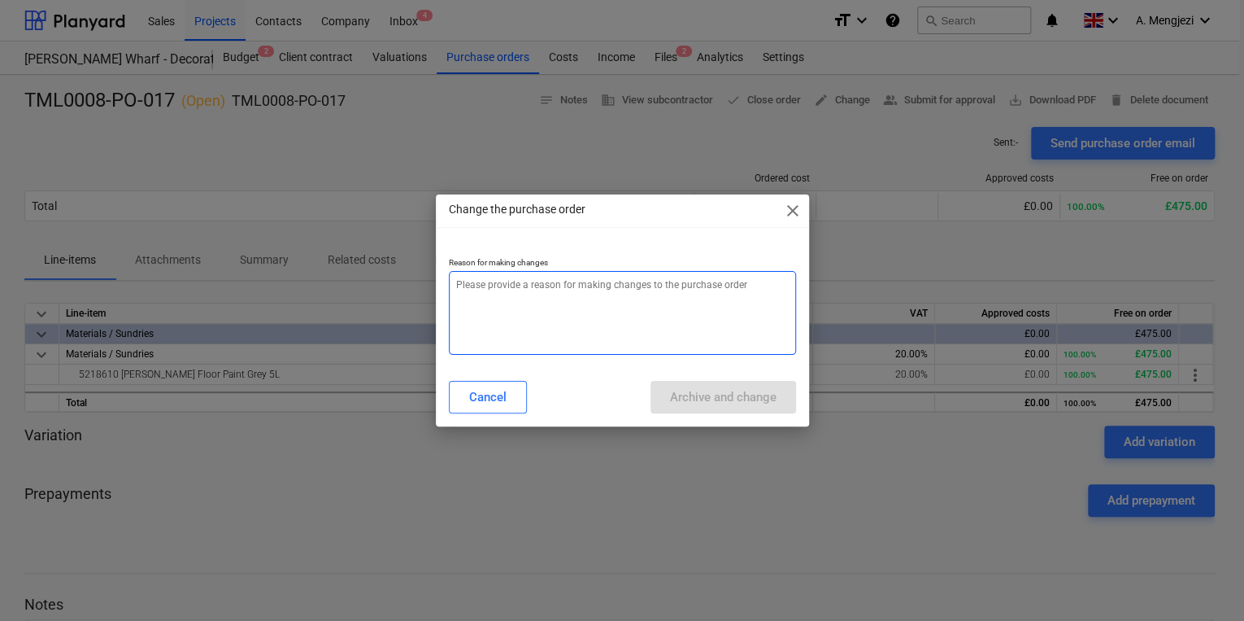
click at [644, 300] on textarea at bounding box center [622, 313] width 347 height 84
type textarea "x"
type textarea "p"
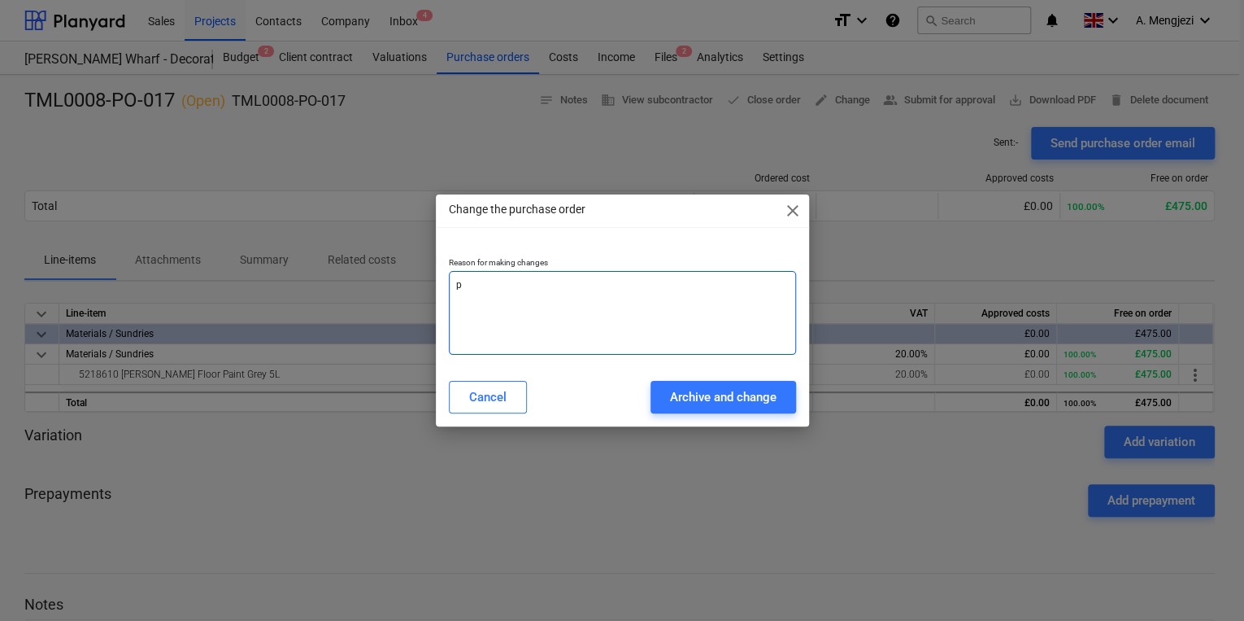
type textarea "x"
type textarea "pr"
type textarea "x"
type textarea "pri"
type textarea "x"
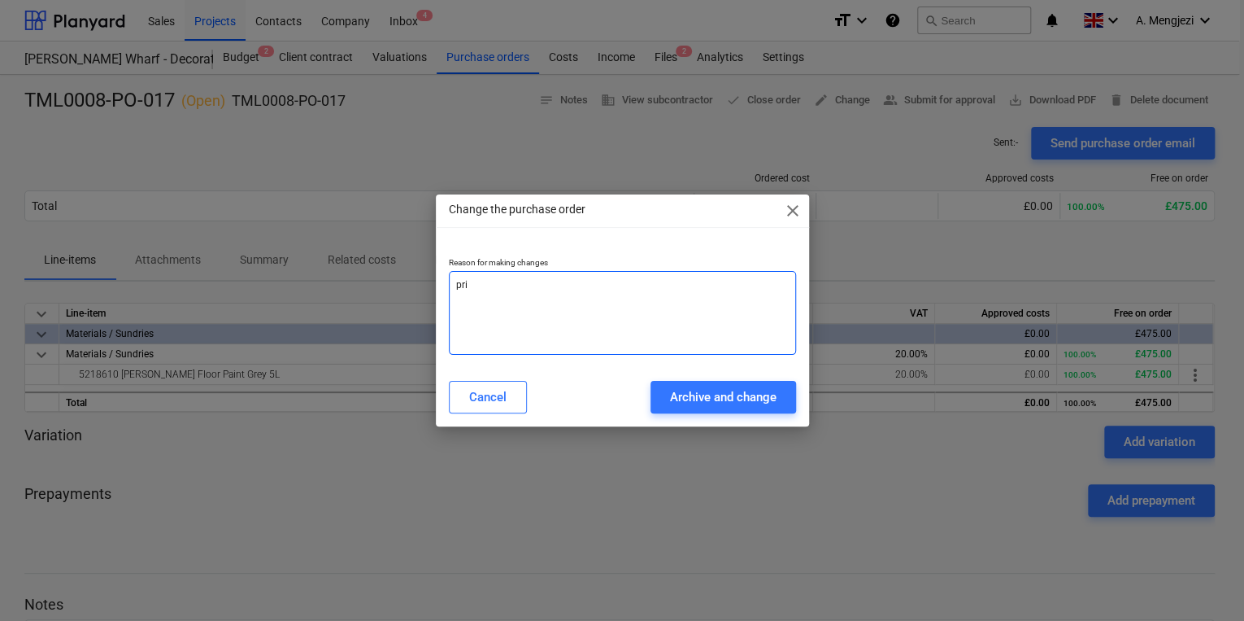
type textarea "pric"
type textarea "x"
type textarea "price"
type textarea "x"
type textarea "price"
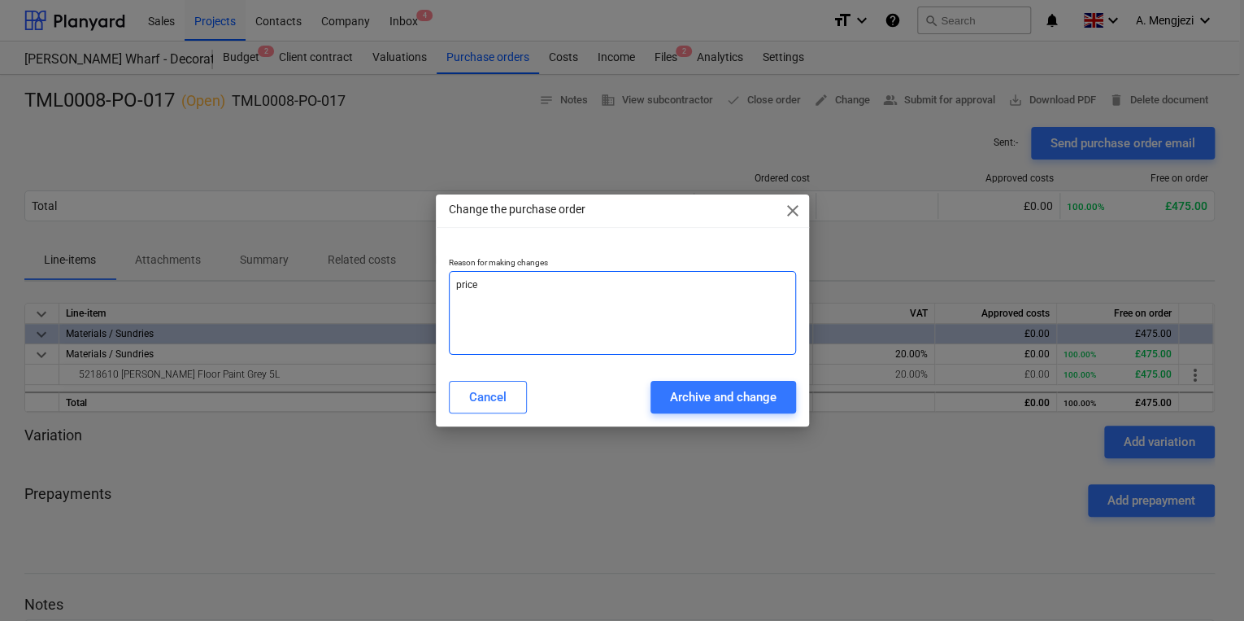
type textarea "x"
type textarea "price c"
type textarea "x"
type textarea "price ch"
type textarea "x"
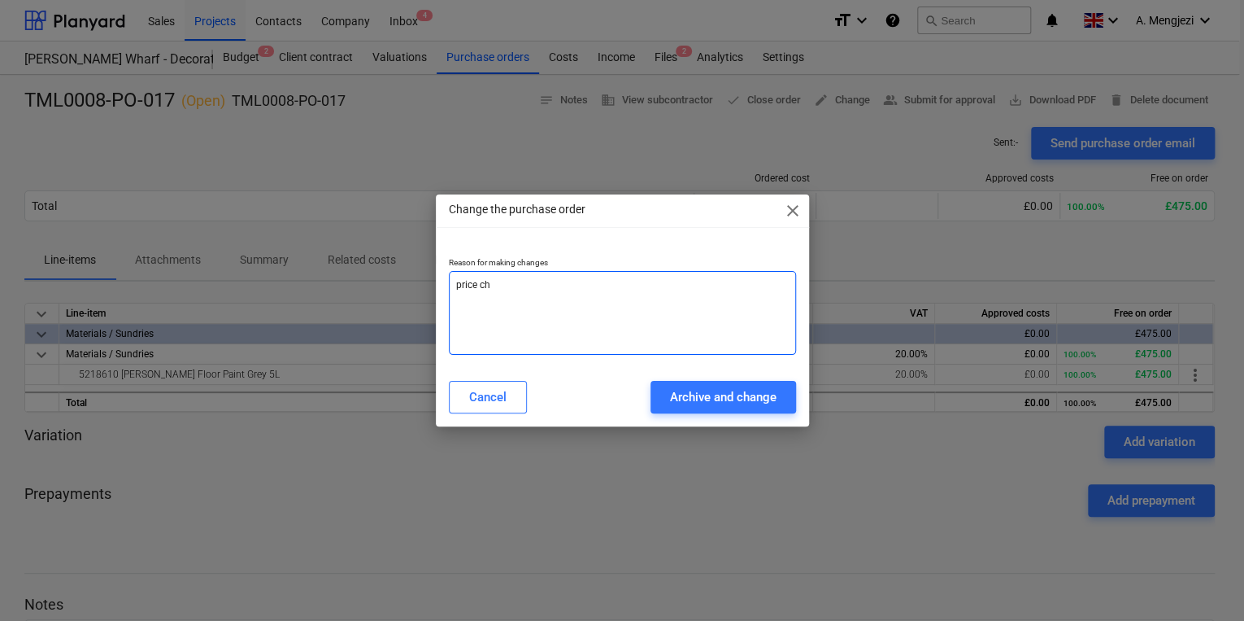
type textarea "price cha"
type textarea "x"
type textarea "price chan"
type textarea "x"
type textarea "[PERSON_NAME]"
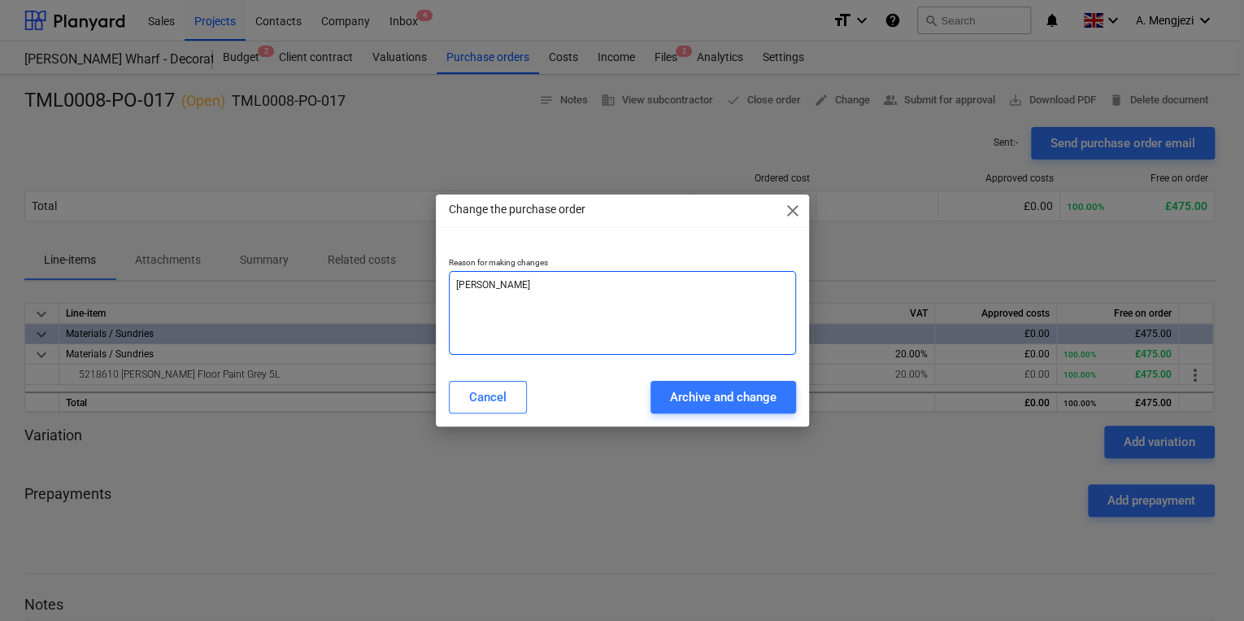
type textarea "x"
type textarea "price change"
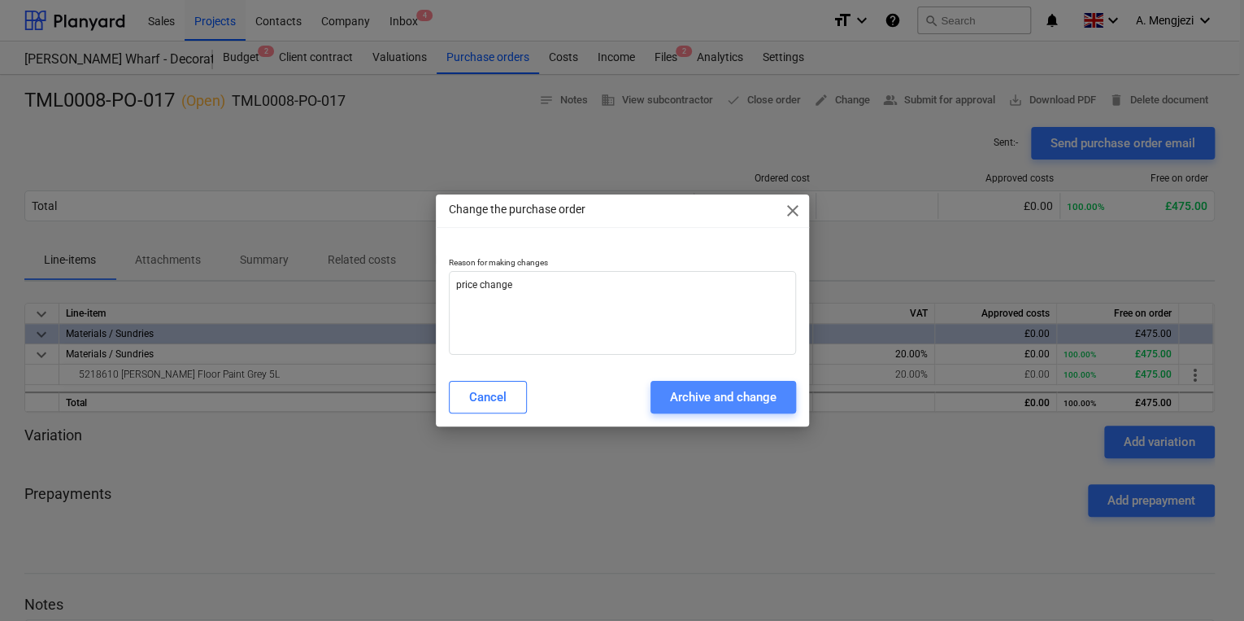
click at [735, 395] on div "Archive and change" at bounding box center [723, 396] width 107 height 21
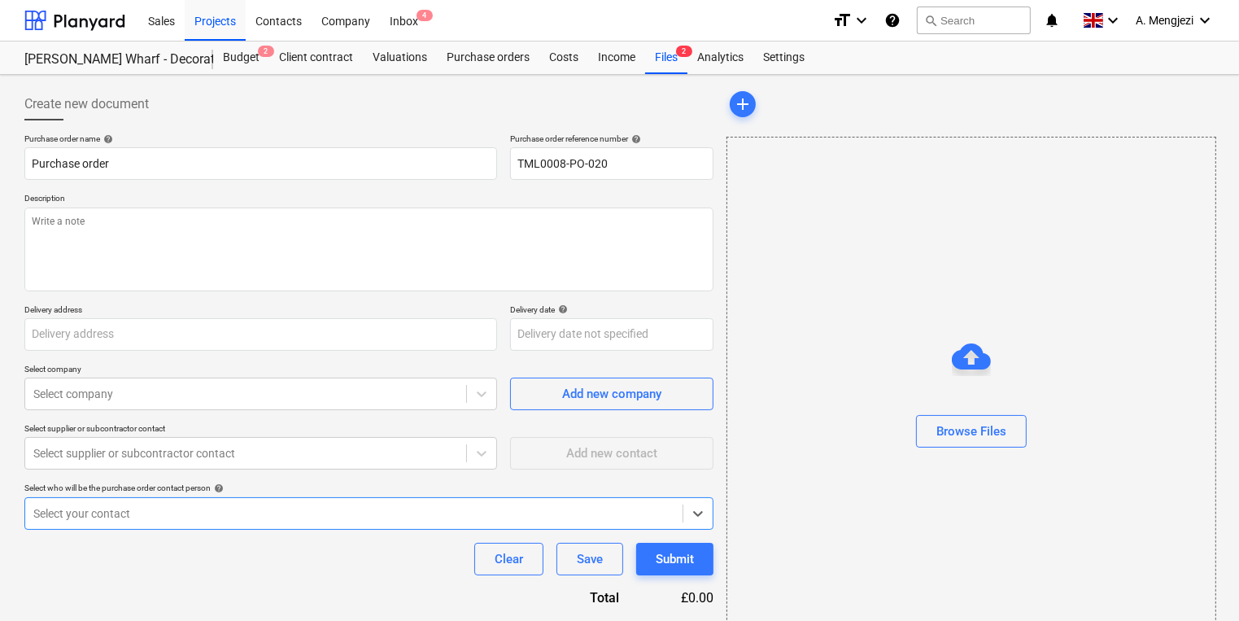
type textarea "x"
type input "TML0008-PO-017"
type textarea "Site contact [PERSON_NAME] [PHONE_NUMBER] nectar card : [CREDIT_CARD_NUMBER]"
type input "Fairview Estates, [PERSON_NAME][GEOGRAPHIC_DATA], [STREET_ADDRESS]"
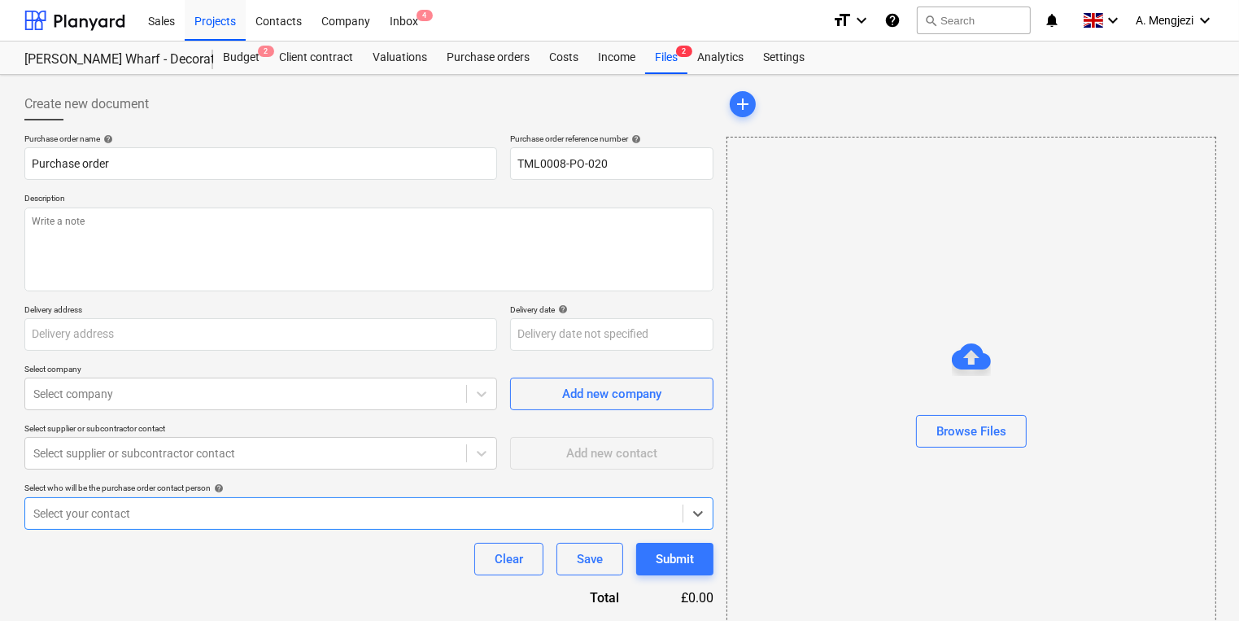
type input "[DATE]"
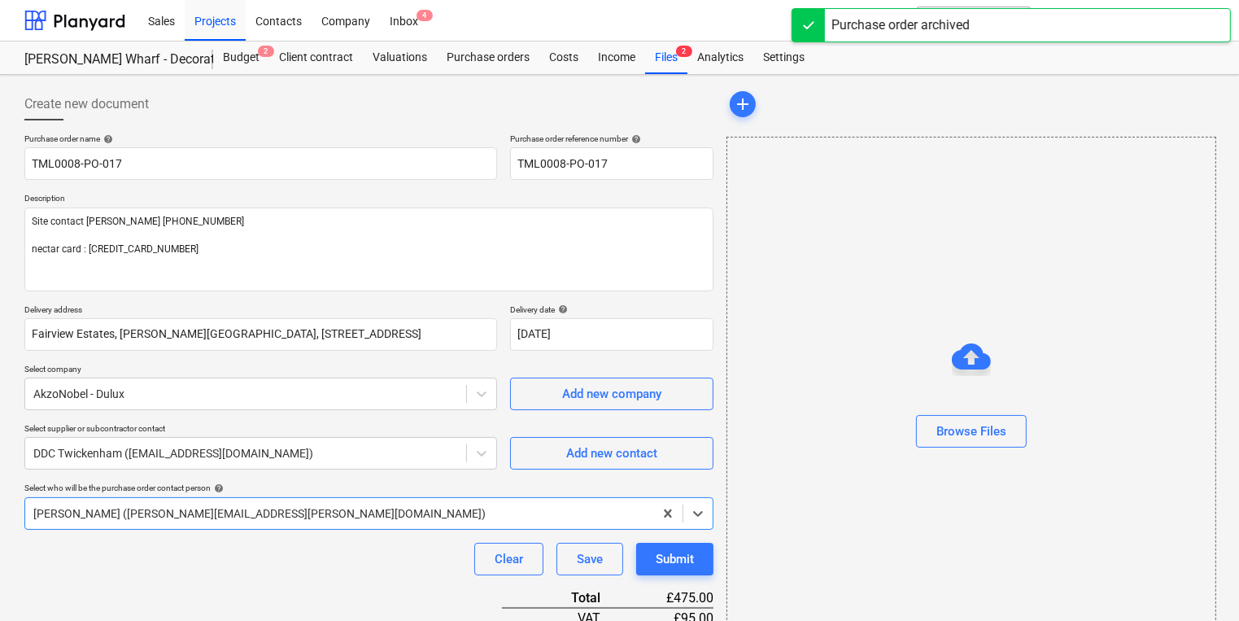
type textarea "x"
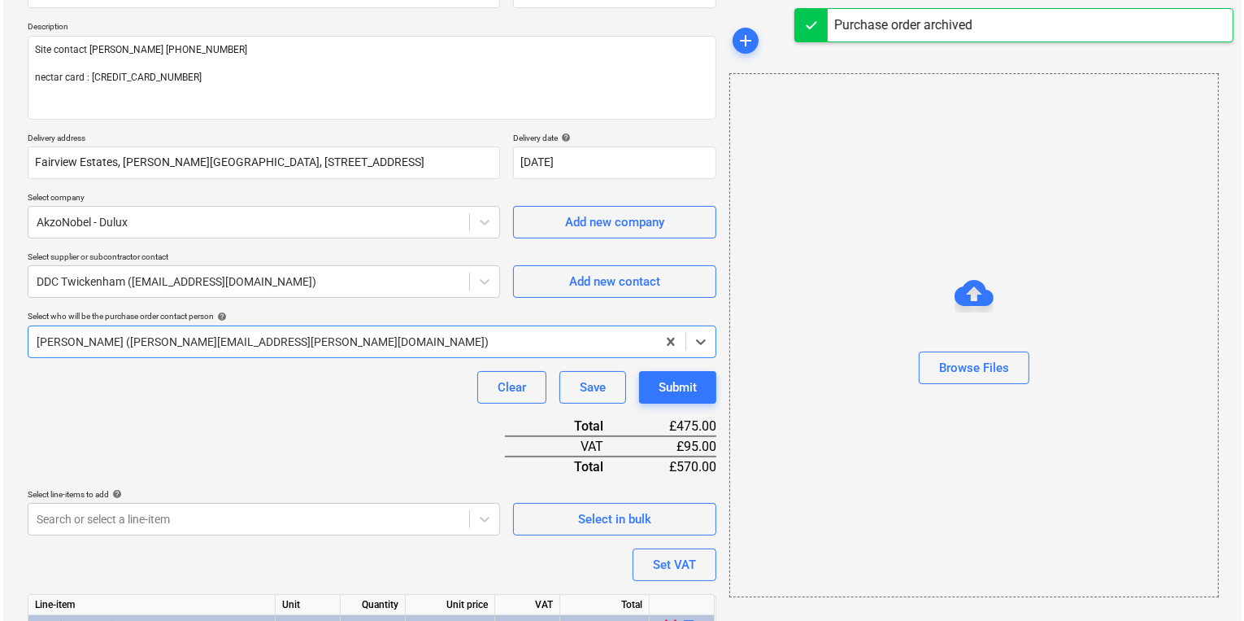
scroll to position [271, 0]
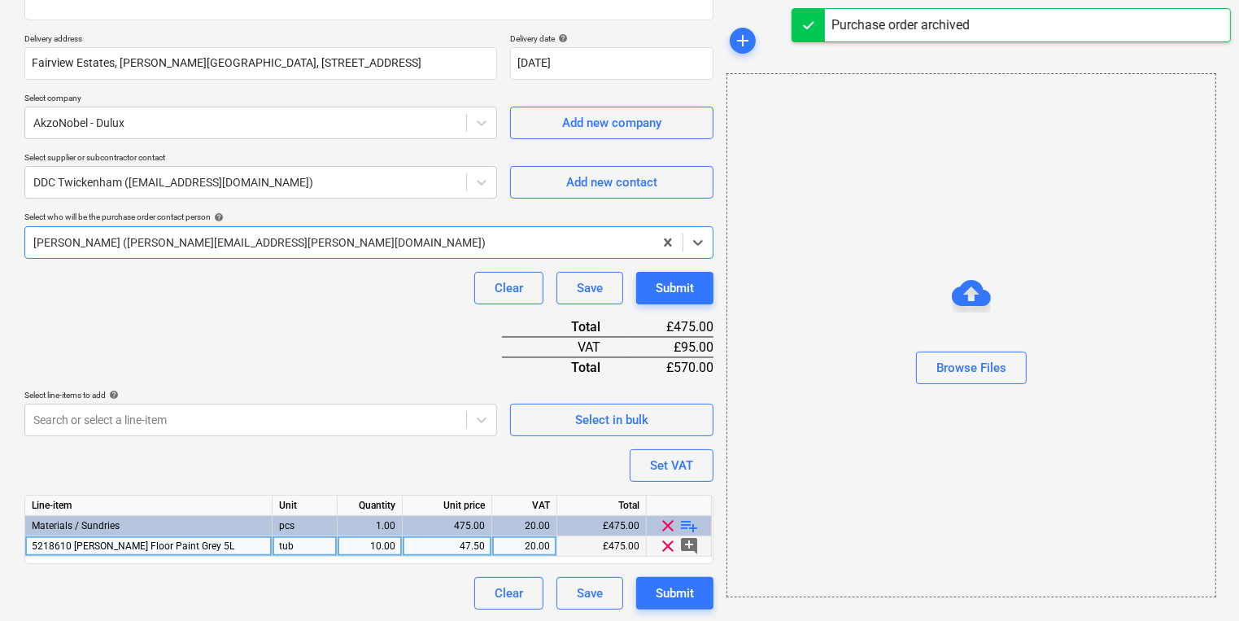
click at [455, 548] on div "47.50" at bounding box center [447, 546] width 76 height 20
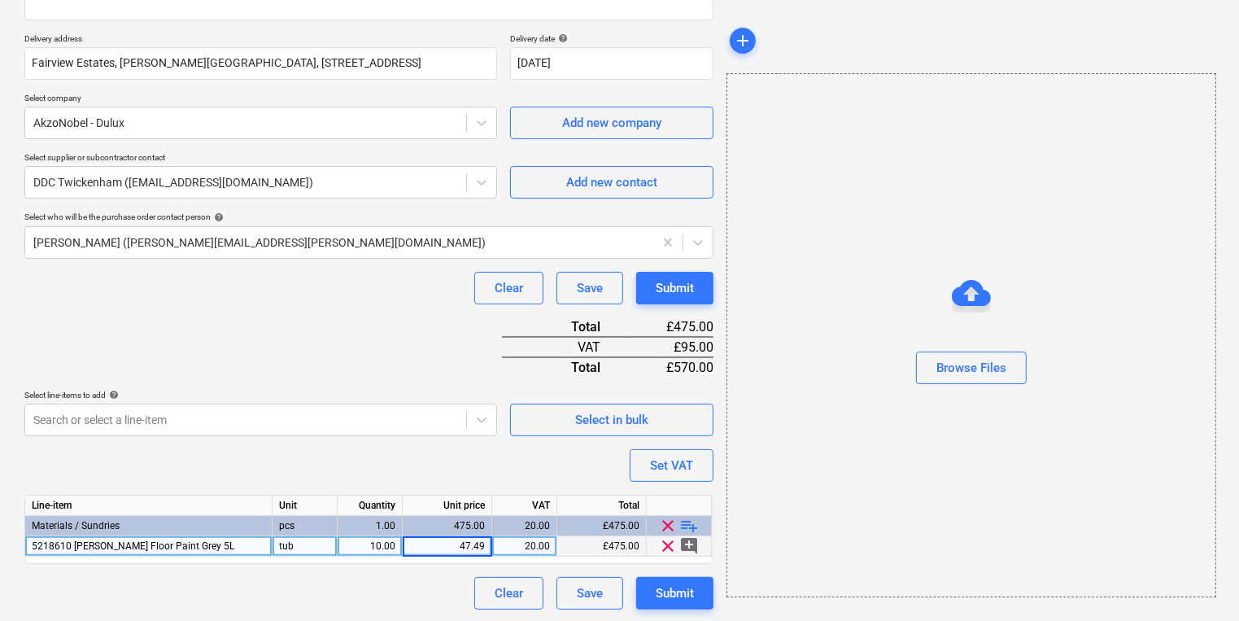
type input "47.498"
click at [699, 582] on button "Submit" at bounding box center [674, 593] width 77 height 33
type textarea "x"
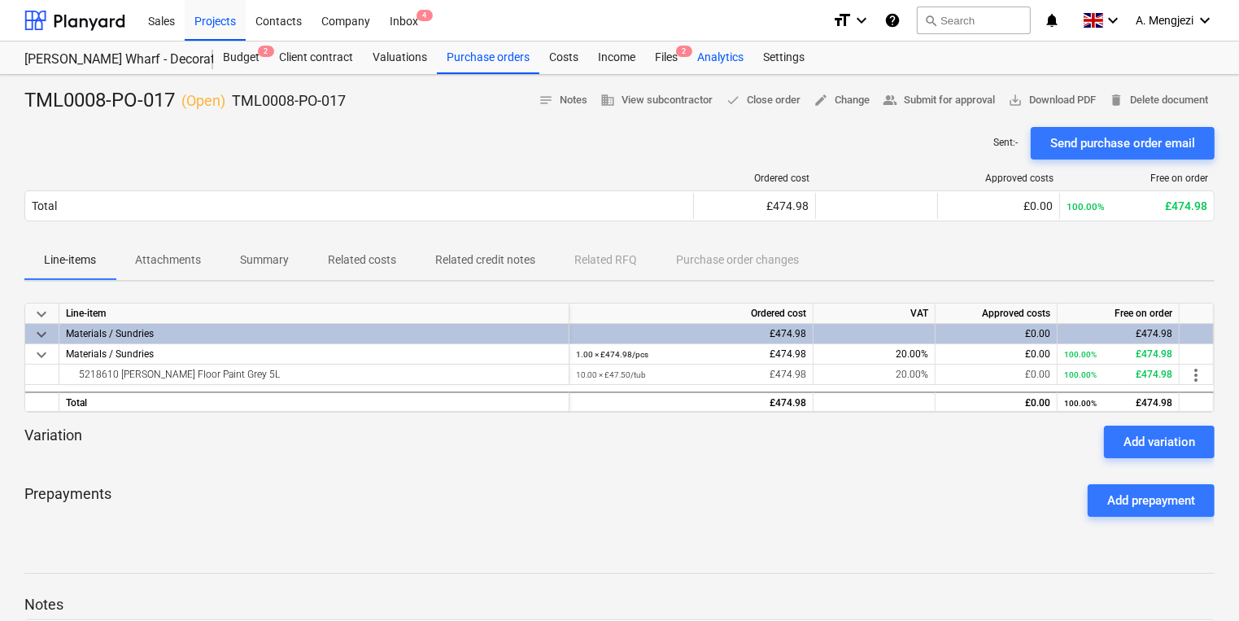
click at [704, 59] on div "Analytics" at bounding box center [720, 57] width 66 height 33
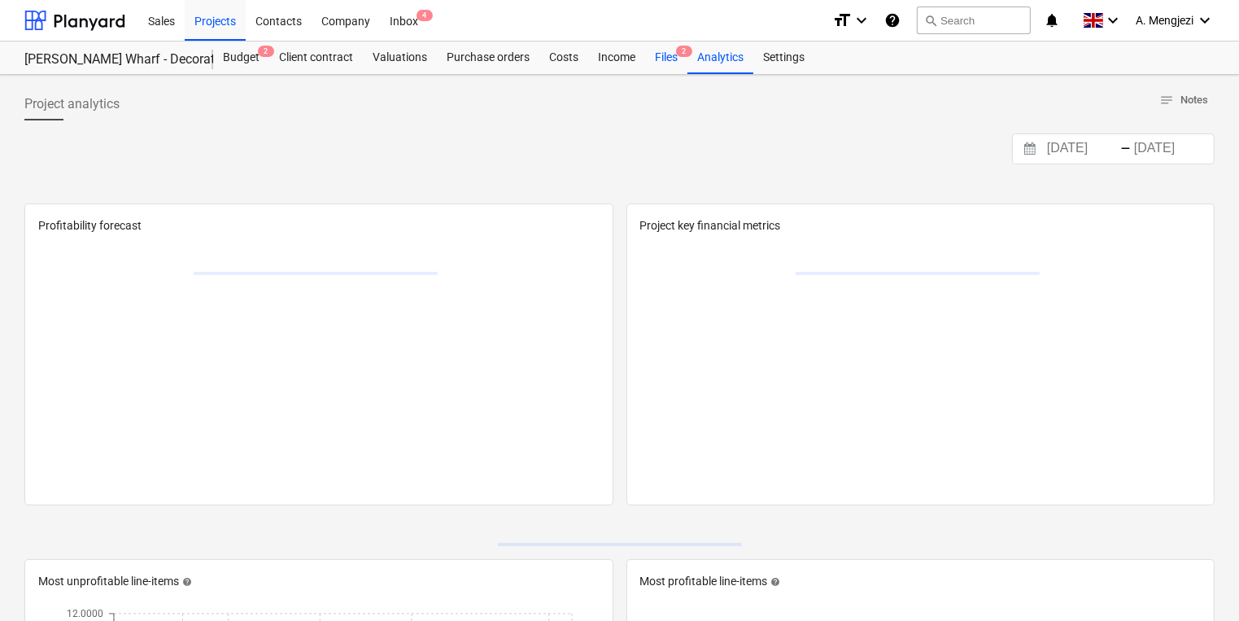
click at [679, 59] on div "Files 2" at bounding box center [666, 57] width 42 height 33
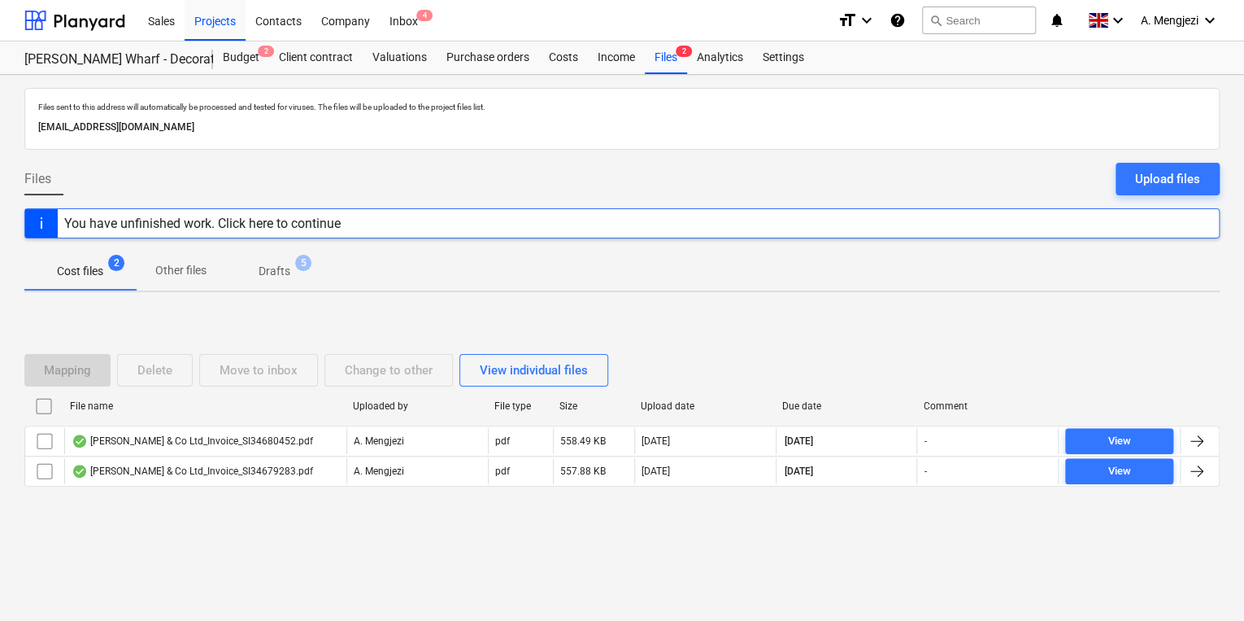
click at [309, 485] on div "File name Uploaded by File type Size Upload date Due date Comment [PERSON_NAME]…" at bounding box center [622, 443] width 1196 height 100
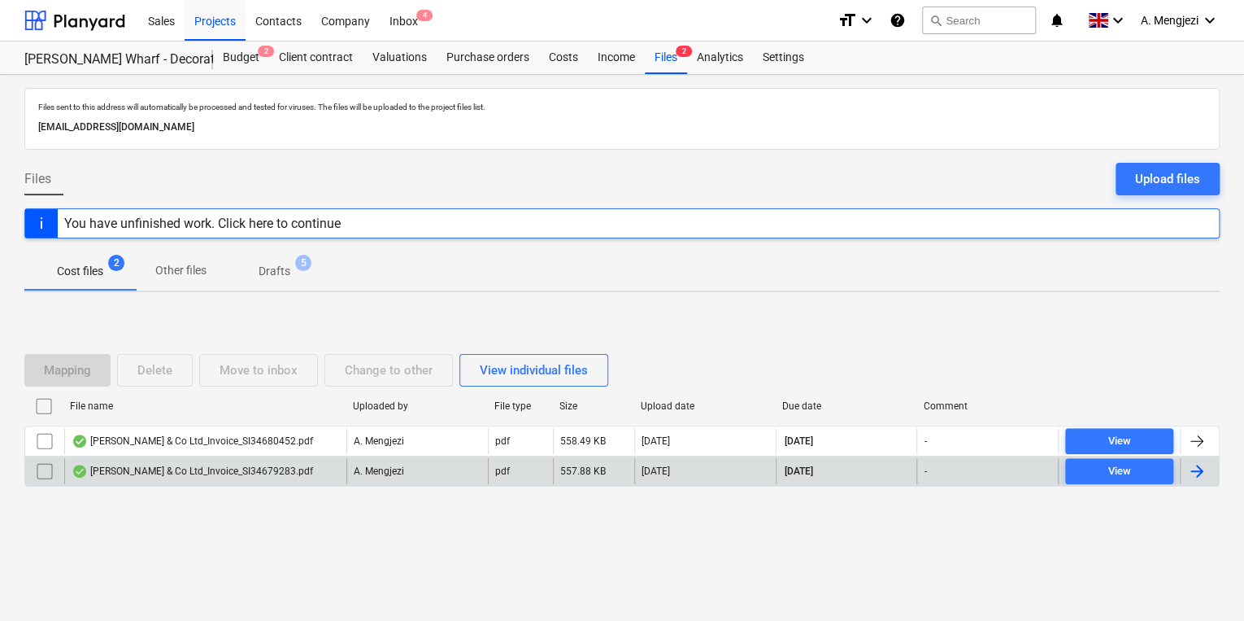
click at [310, 478] on div "[PERSON_NAME] & Co Ltd_Invoice_SI34679283.pdf" at bounding box center [205, 471] width 282 height 26
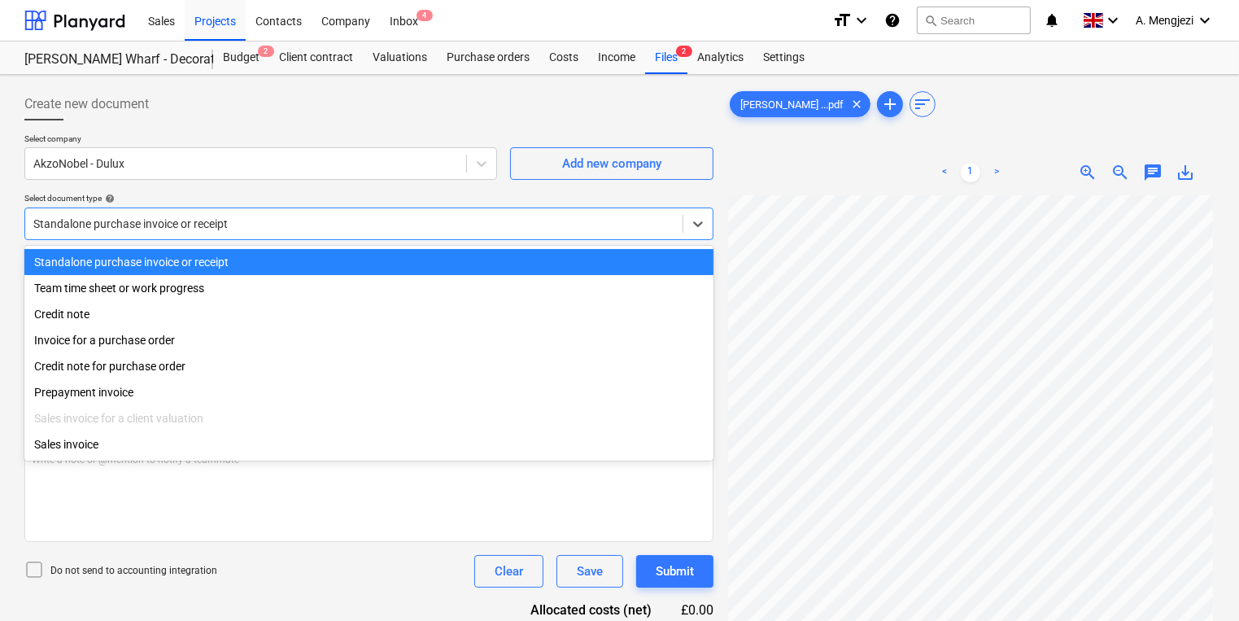
click at [285, 220] on div at bounding box center [353, 224] width 641 height 16
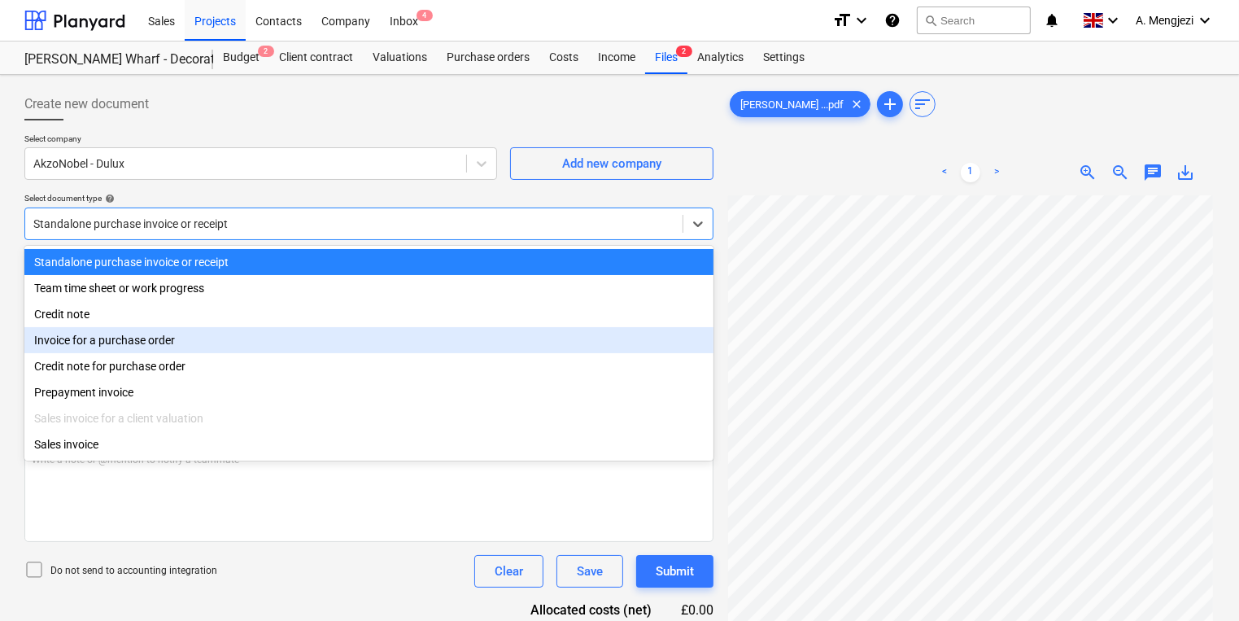
click at [247, 346] on div "Invoice for a purchase order" at bounding box center [368, 340] width 689 height 26
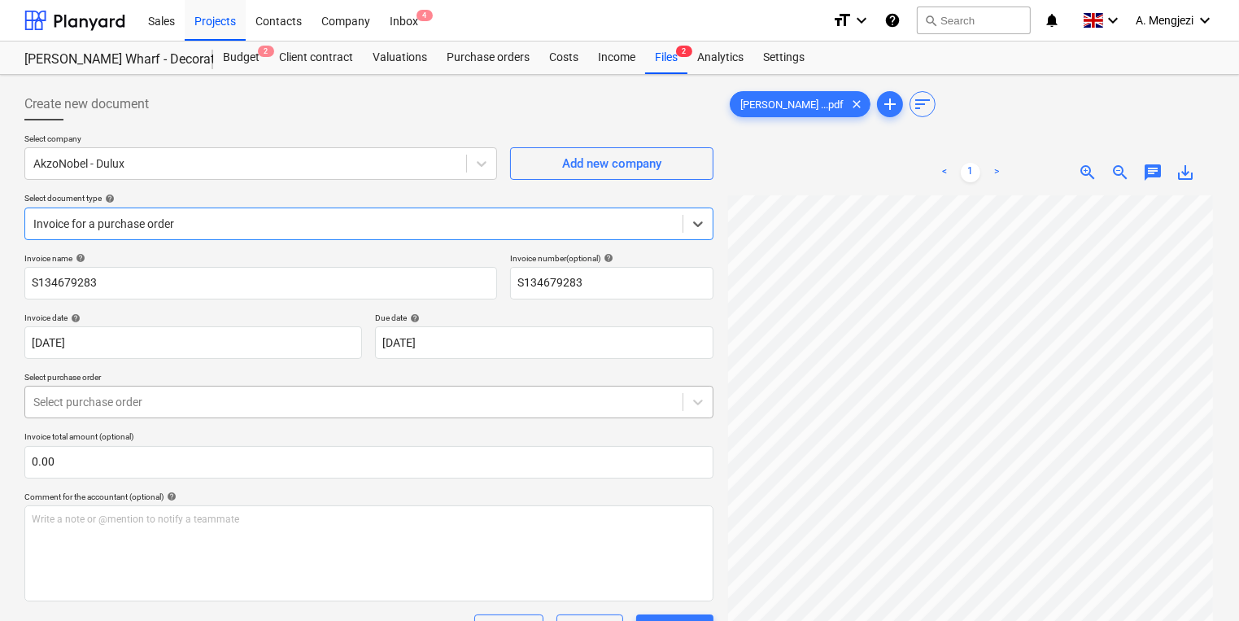
click at [247, 391] on div "Select purchase order" at bounding box center [353, 401] width 657 height 23
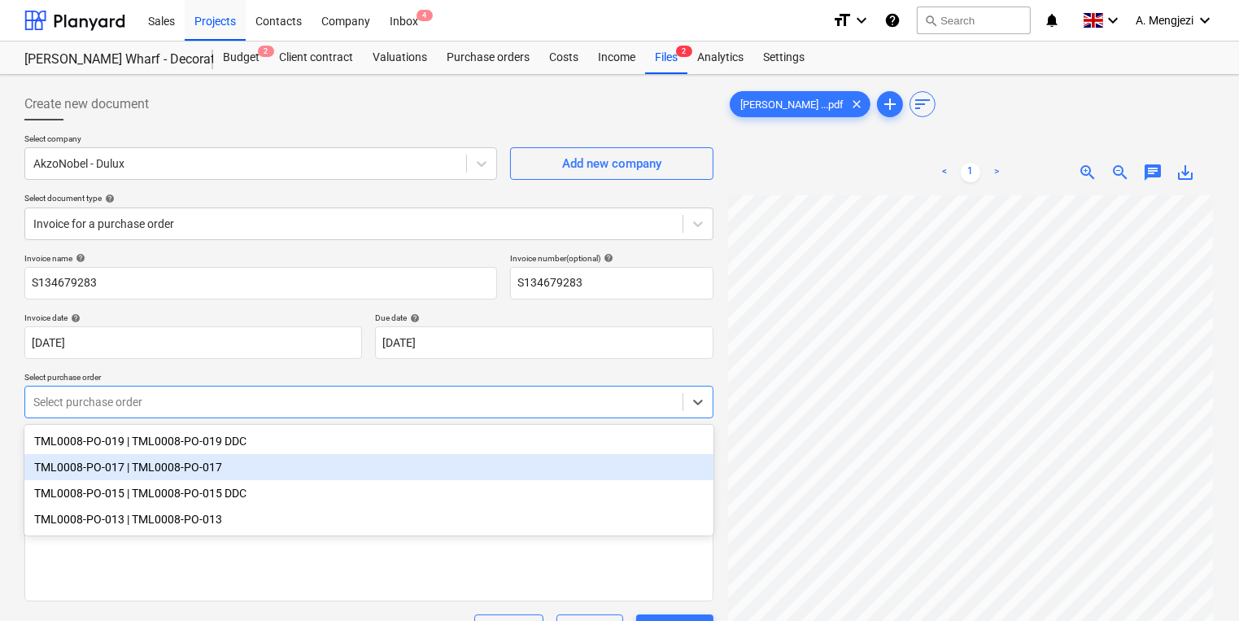
click at [249, 472] on div "TML0008-PO-017 | TML0008-PO-017" at bounding box center [368, 467] width 689 height 26
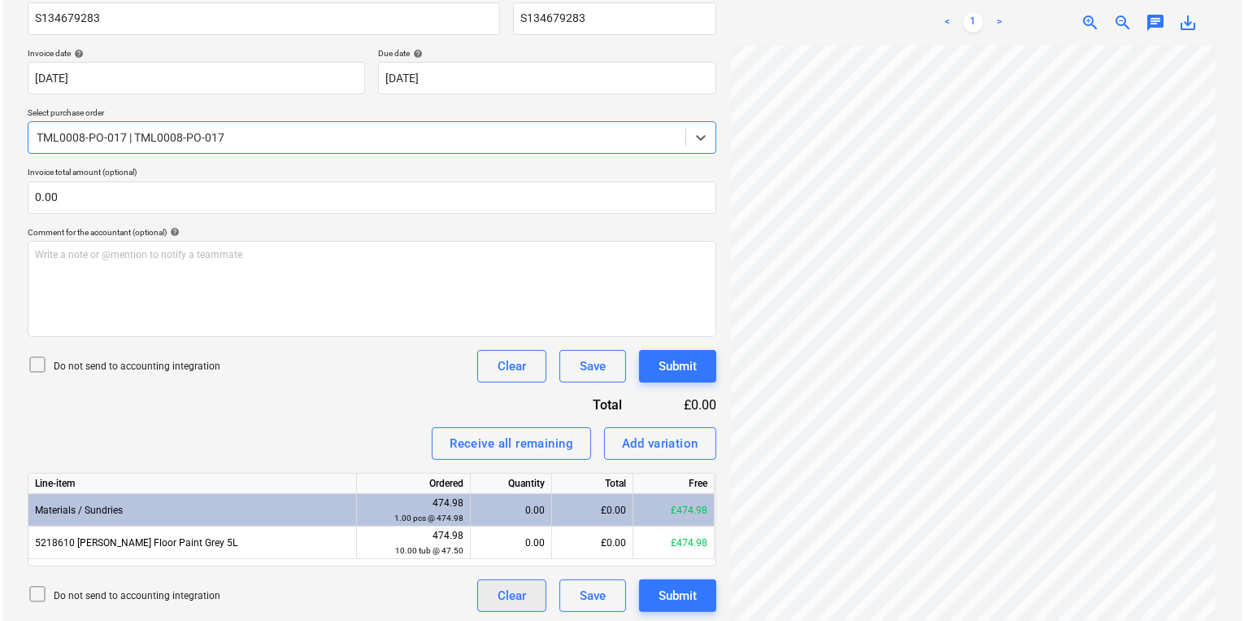
scroll to position [268, 0]
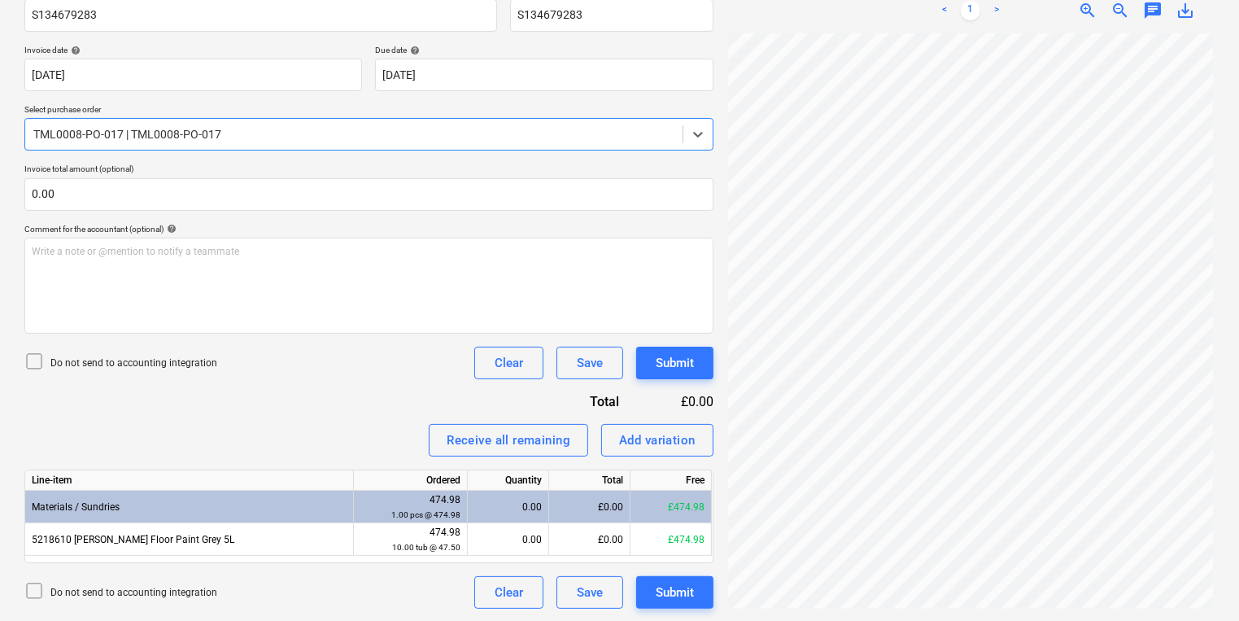
click at [514, 518] on div "0.00" at bounding box center [508, 506] width 68 height 33
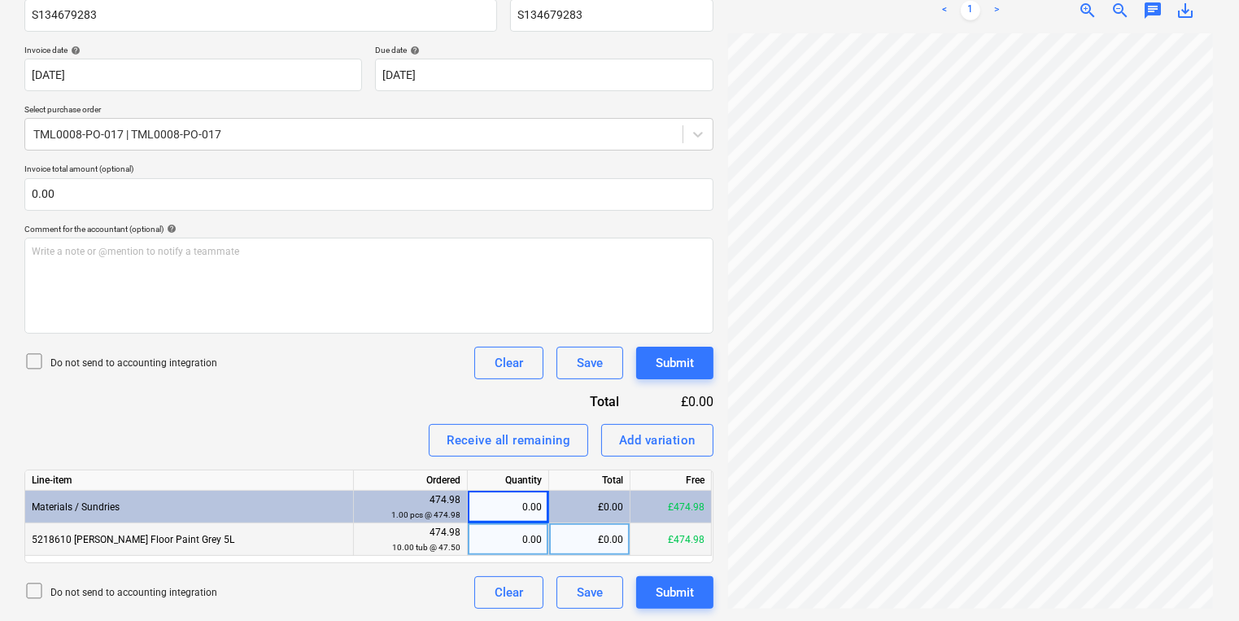
click at [515, 538] on div "0.00" at bounding box center [508, 539] width 68 height 33
type input "10"
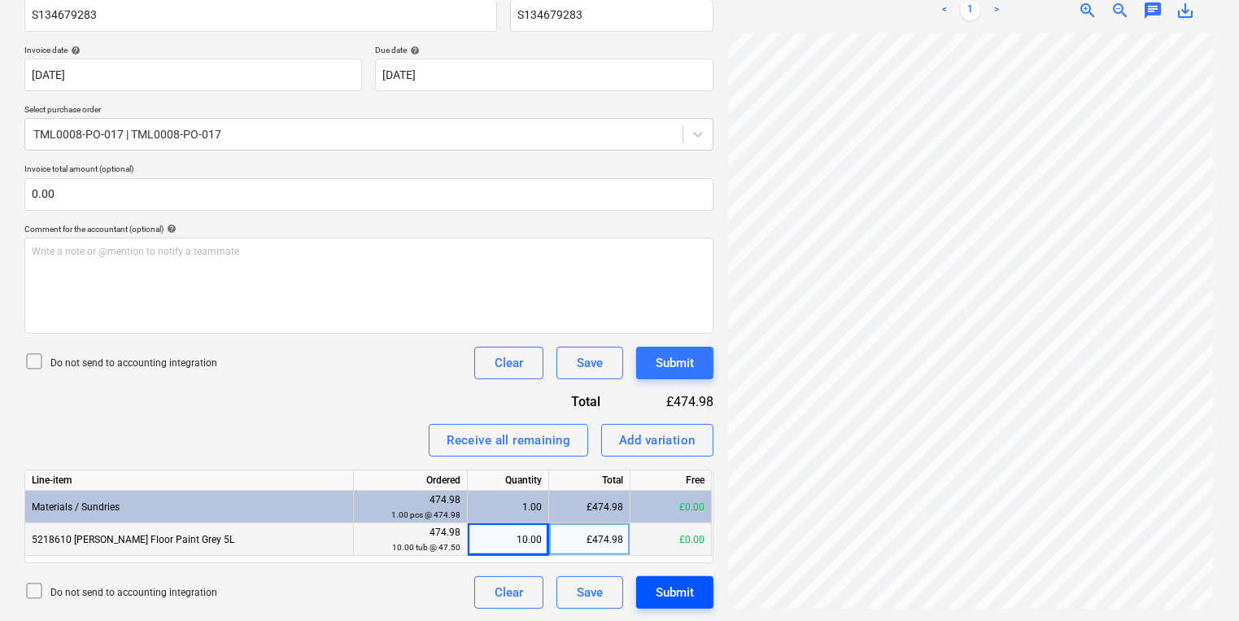
click at [660, 583] on div "Submit" at bounding box center [675, 592] width 38 height 21
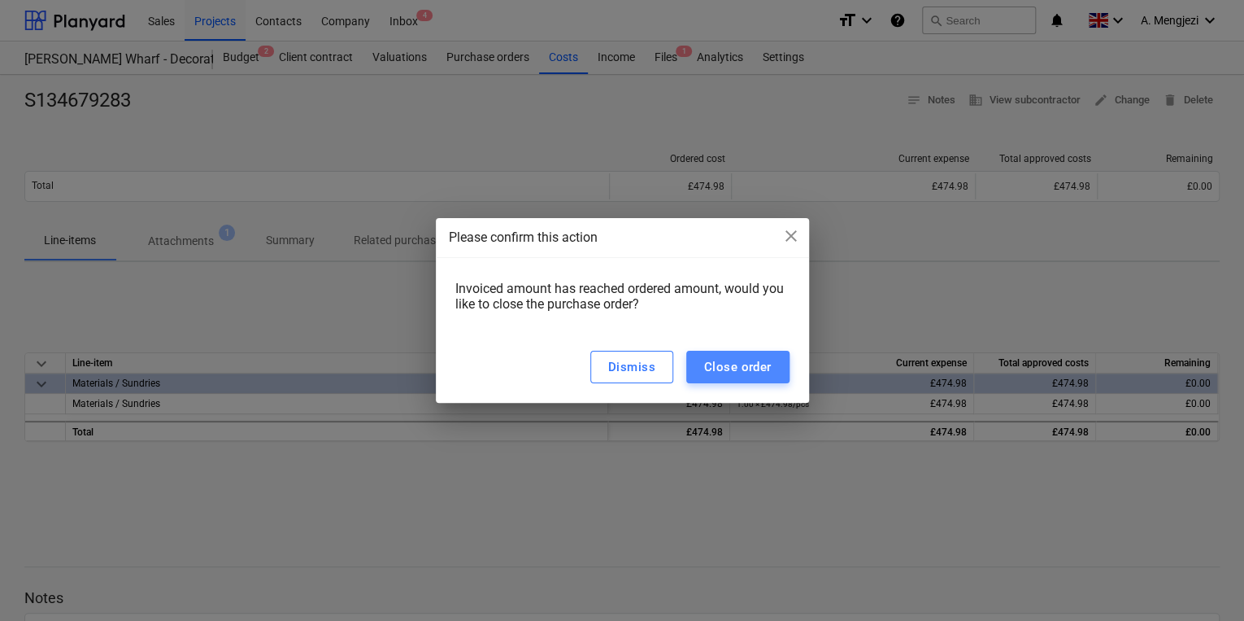
click at [759, 373] on div "Close order" at bounding box center [738, 366] width 68 height 21
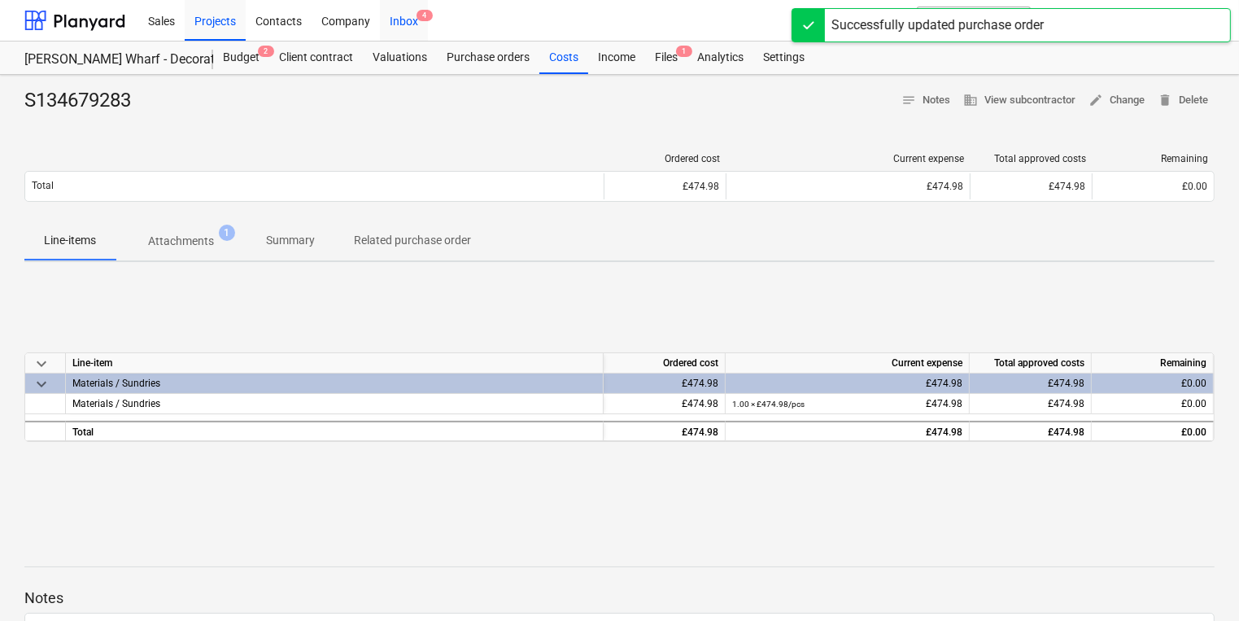
click at [386, 28] on div "Inbox 4" at bounding box center [404, 19] width 48 height 41
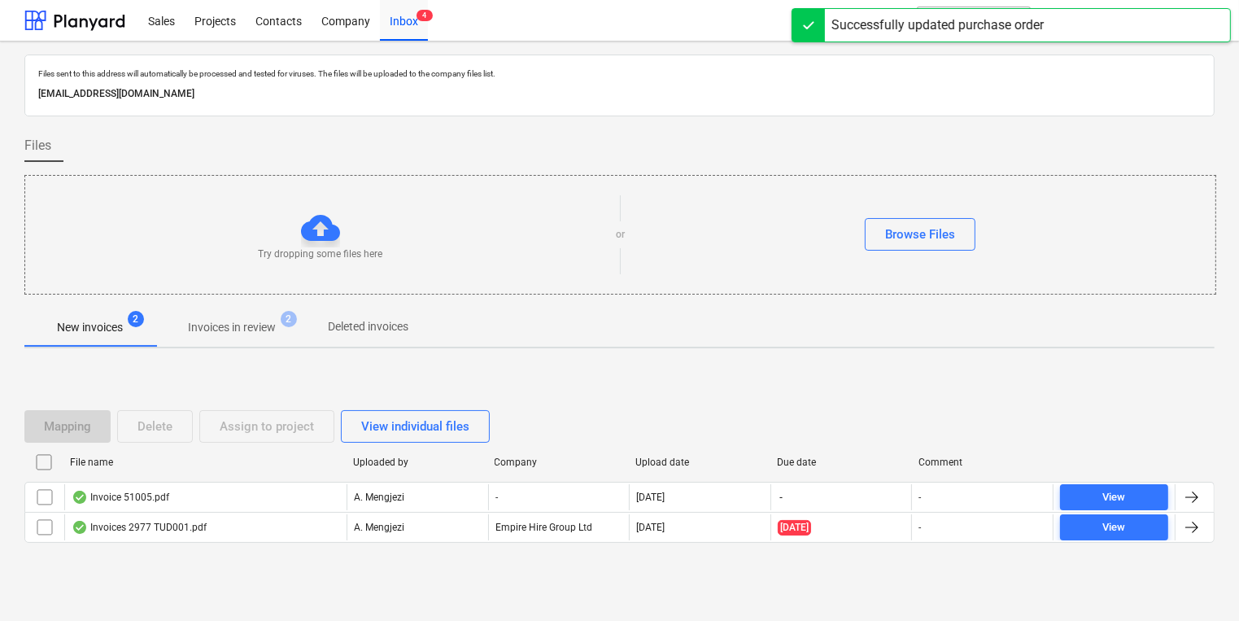
click at [254, 316] on span "Invoices in review 2" at bounding box center [231, 326] width 153 height 29
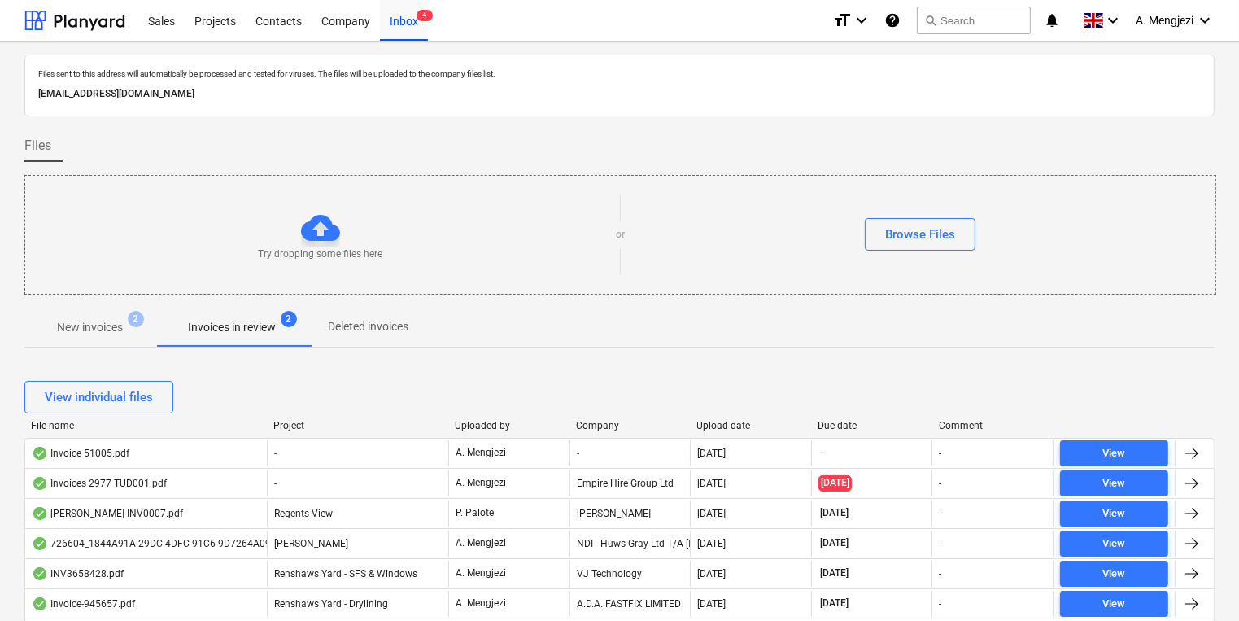
click at [293, 420] on div "Project" at bounding box center [357, 425] width 168 height 11
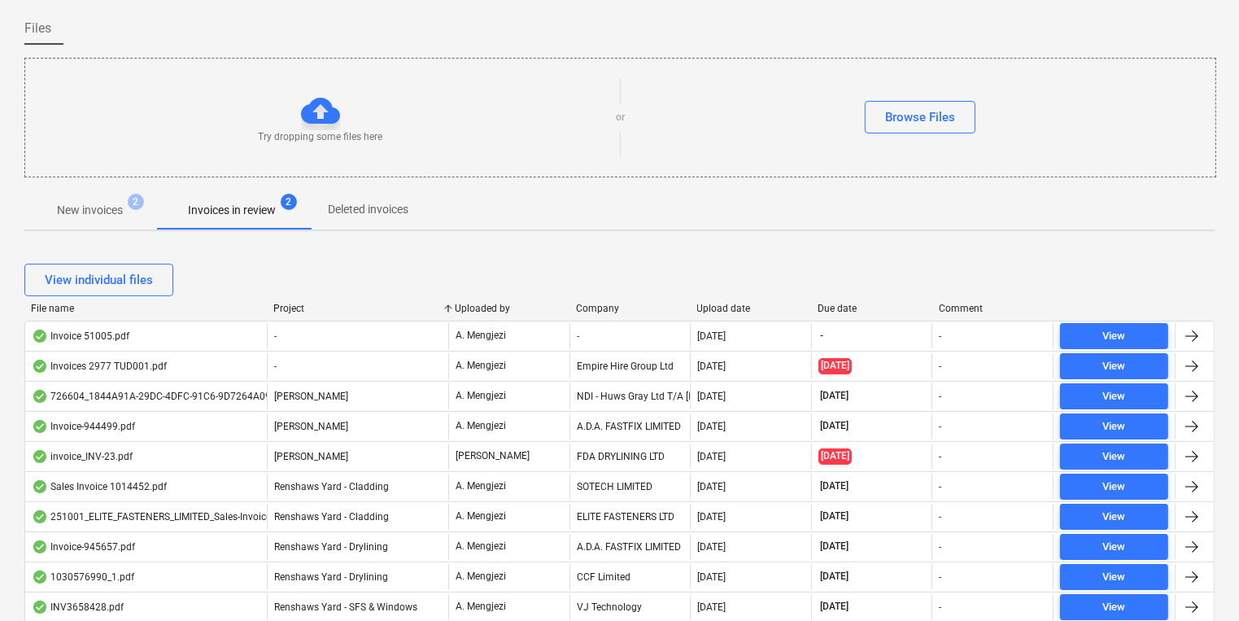
scroll to position [325, 0]
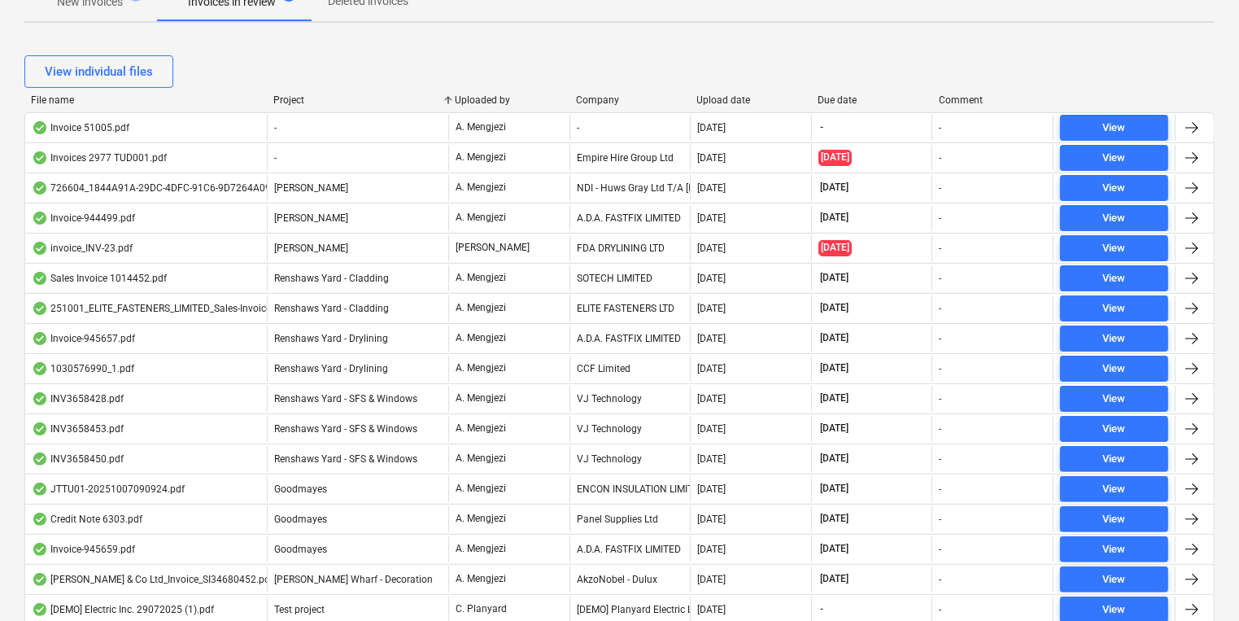
click at [573, 220] on div "A.D.A. FASTFIX LIMITED" at bounding box center [629, 218] width 121 height 26
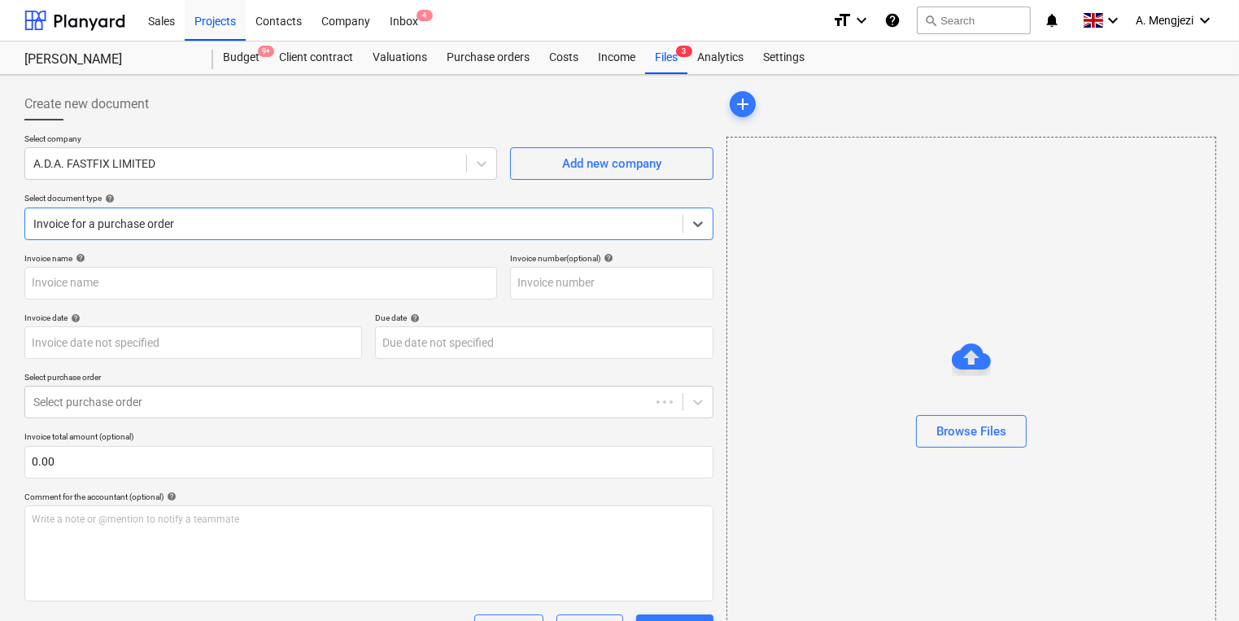
type input "944499"
type input "[DATE]"
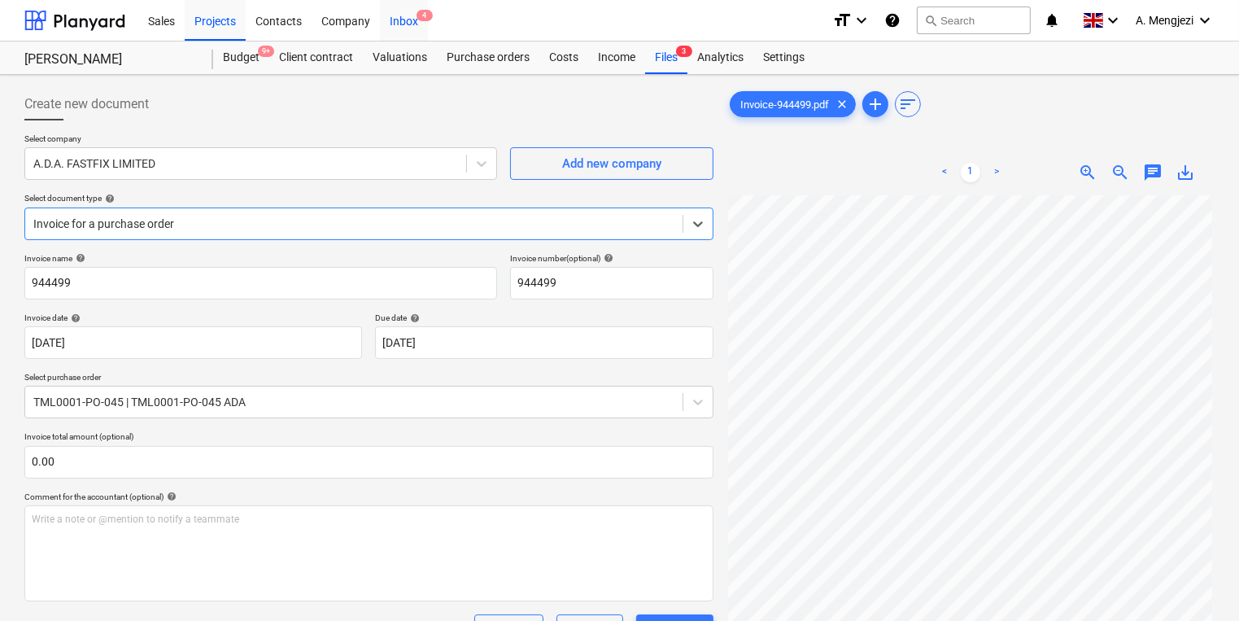
click at [381, 14] on div "Inbox 4" at bounding box center [404, 19] width 48 height 41
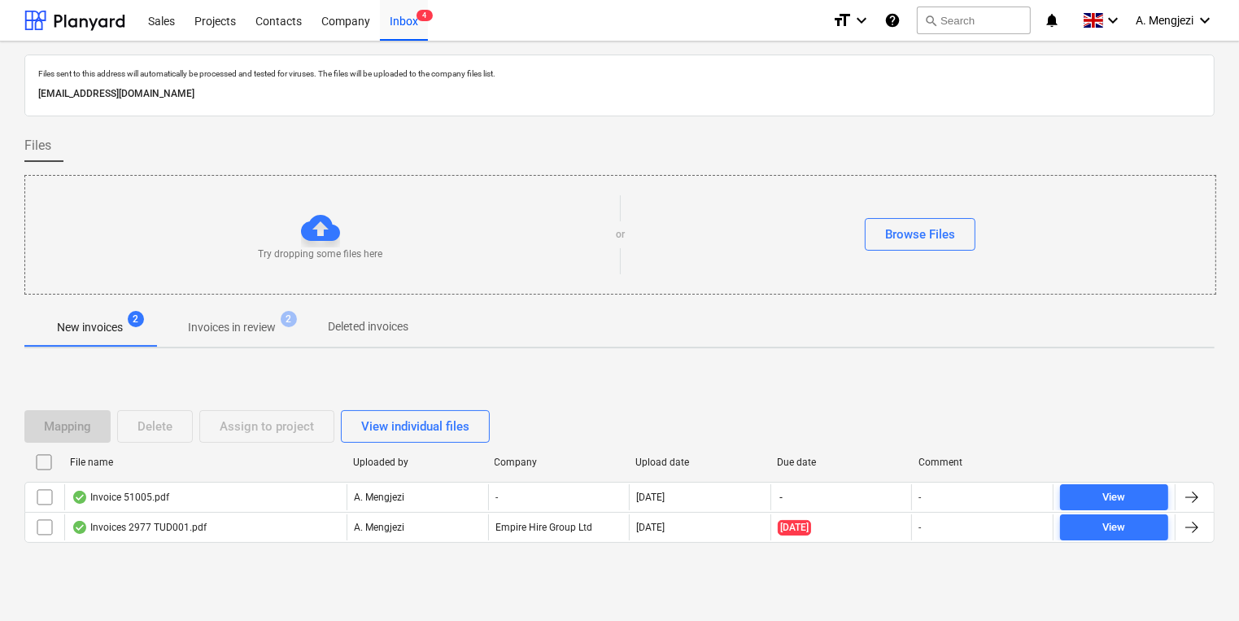
click at [194, 329] on p "Invoices in review" at bounding box center [232, 327] width 88 height 17
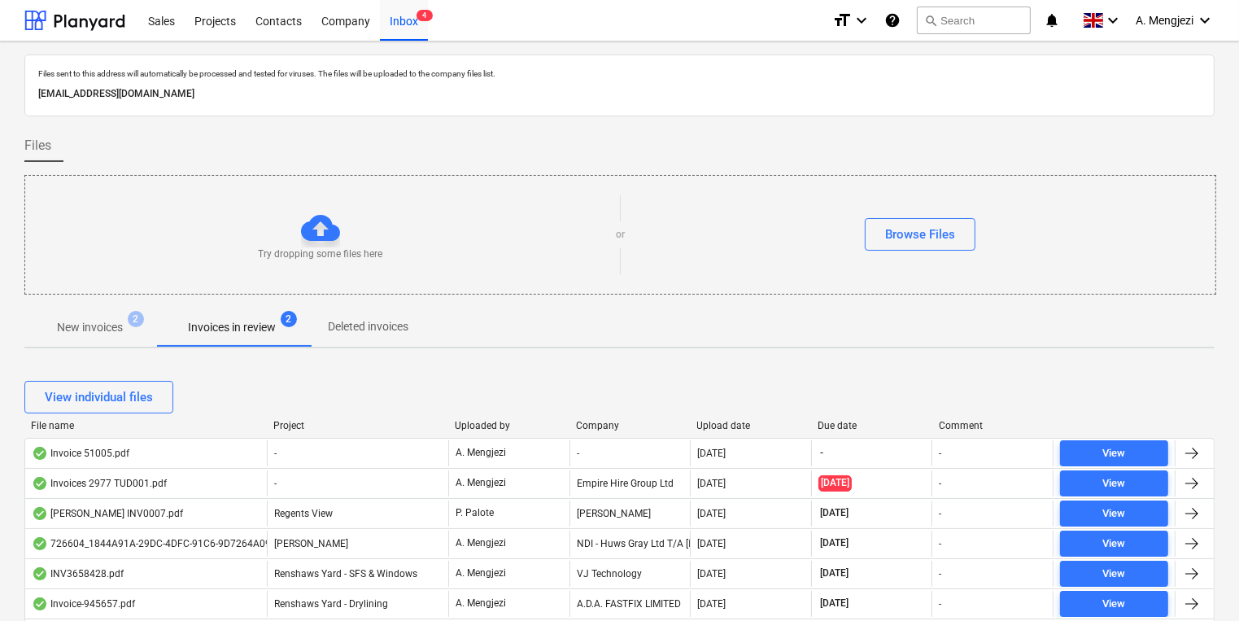
click at [277, 425] on div at bounding box center [266, 425] width 29 height 11
click at [281, 417] on div "View individual files" at bounding box center [619, 397] width 1190 height 46
click at [282, 417] on div "View individual files" at bounding box center [619, 397] width 1190 height 46
click at [283, 425] on div "Project" at bounding box center [357, 425] width 168 height 11
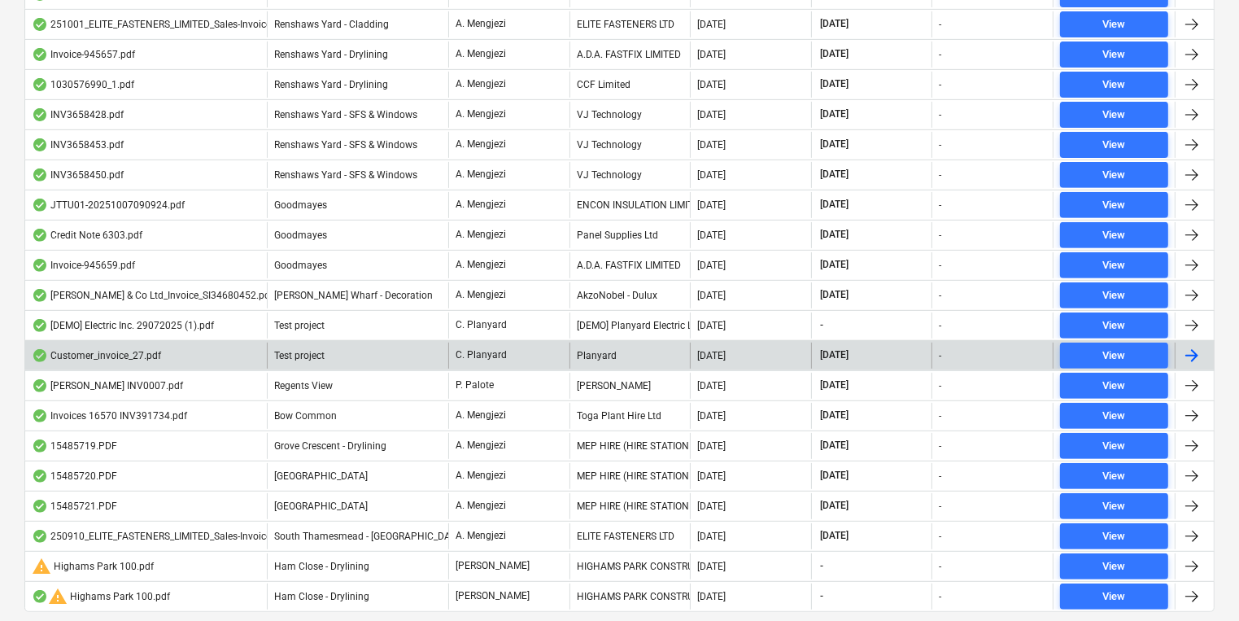
scroll to position [588, 0]
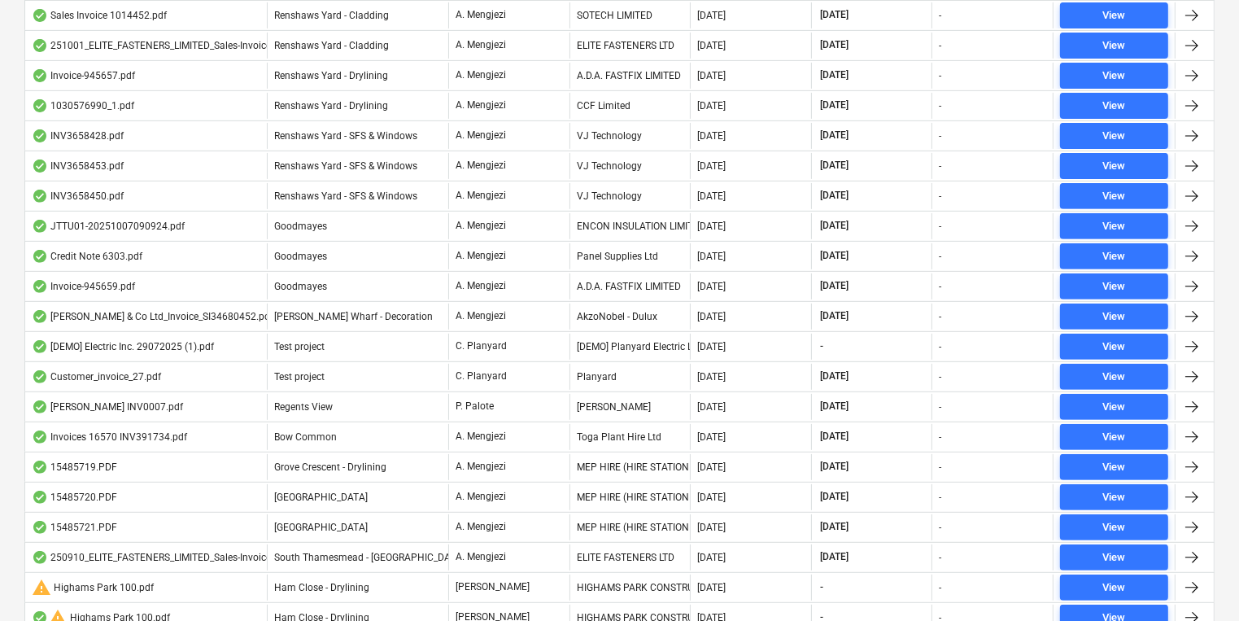
click at [5, 250] on div "Files sent to this address will automatically be processed and tested for virus…" at bounding box center [619, 72] width 1239 height 1238
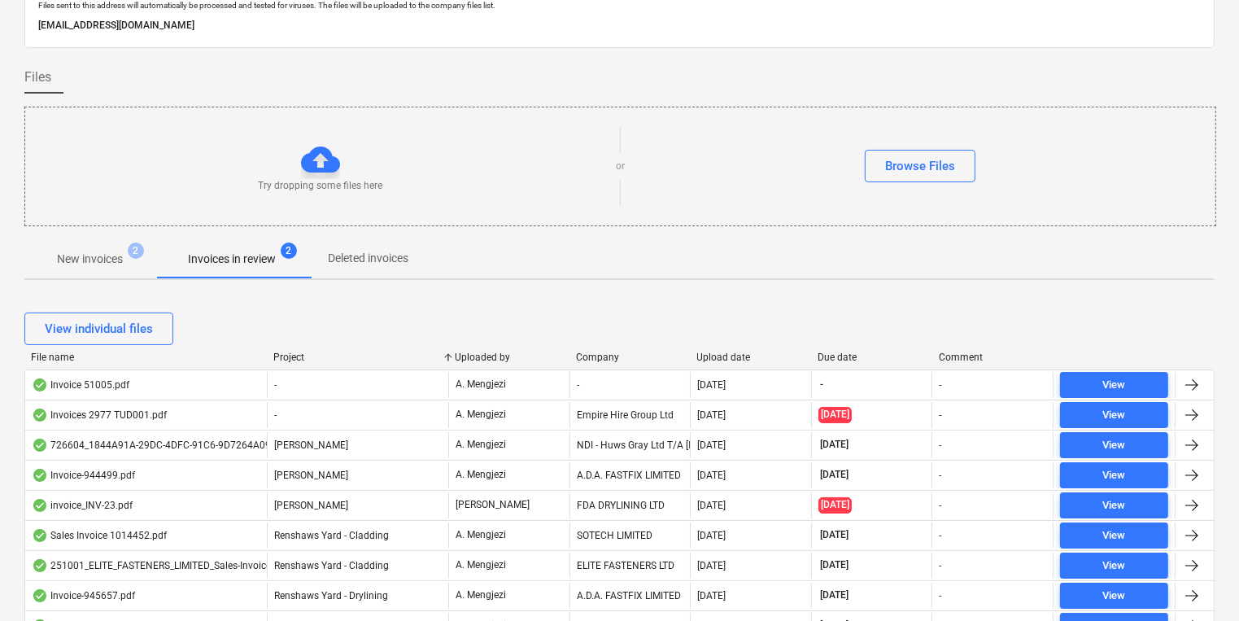
scroll to position [0, 0]
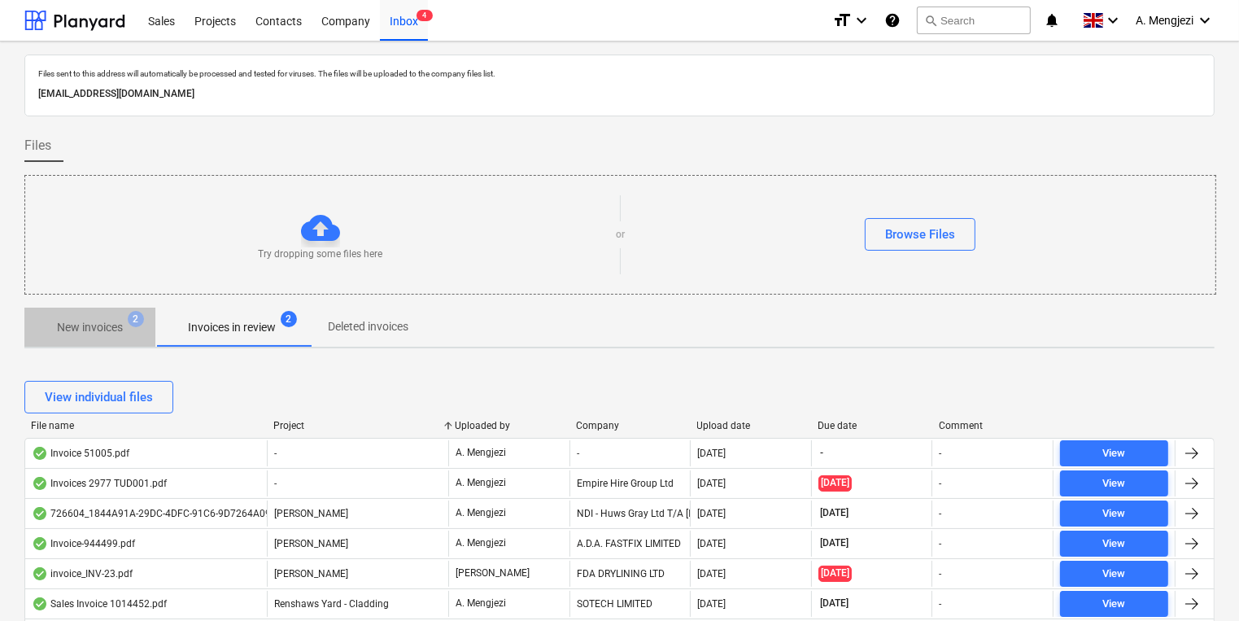
click at [129, 330] on span "New invoices 2" at bounding box center [90, 327] width 92 height 17
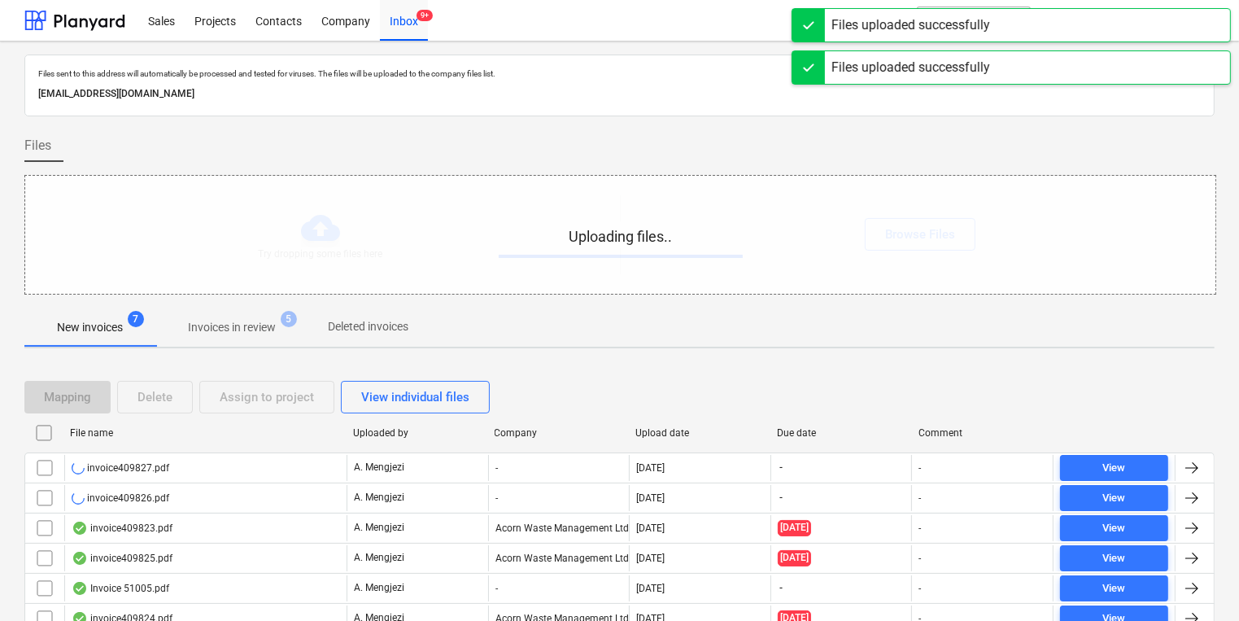
click at [231, 227] on div "Uploading files.." at bounding box center [620, 235] width 1190 height 118
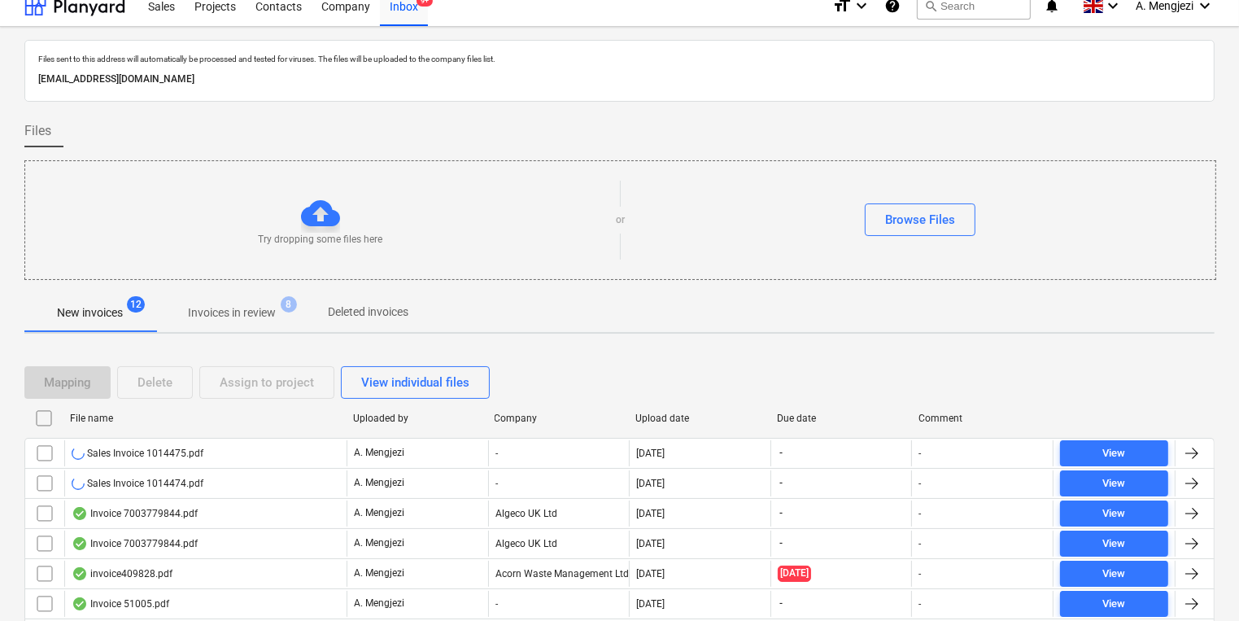
scroll to position [248, 0]
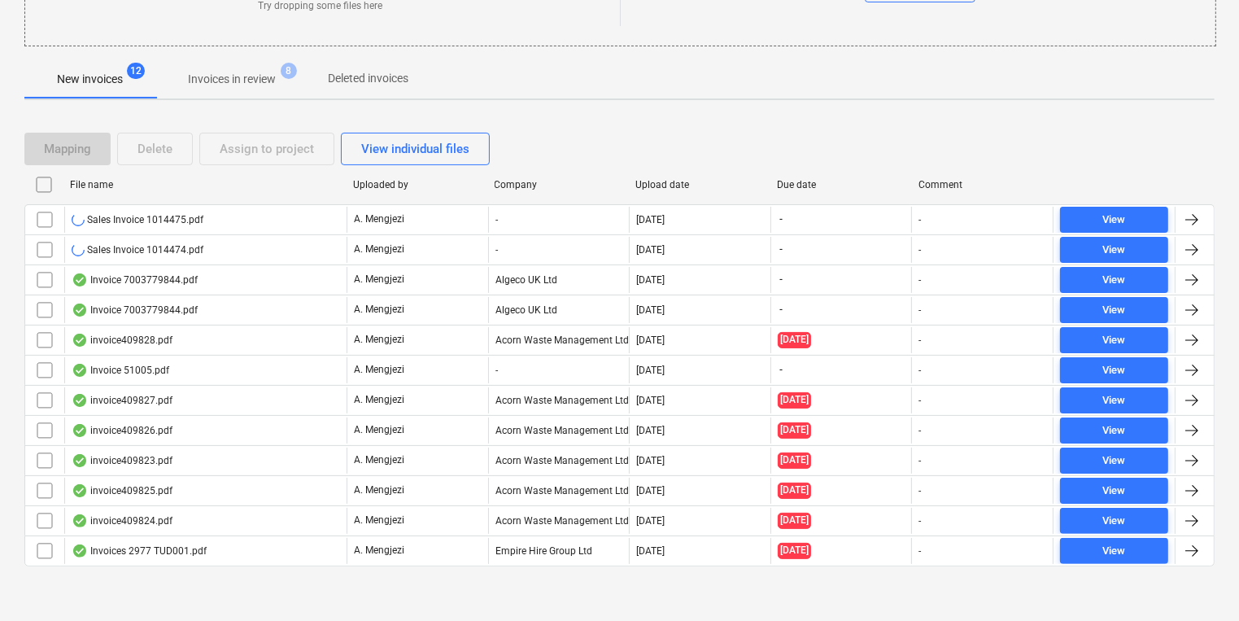
click at [532, 163] on div "Mapping Delete Assign to project View individual files" at bounding box center [619, 149] width 1190 height 33
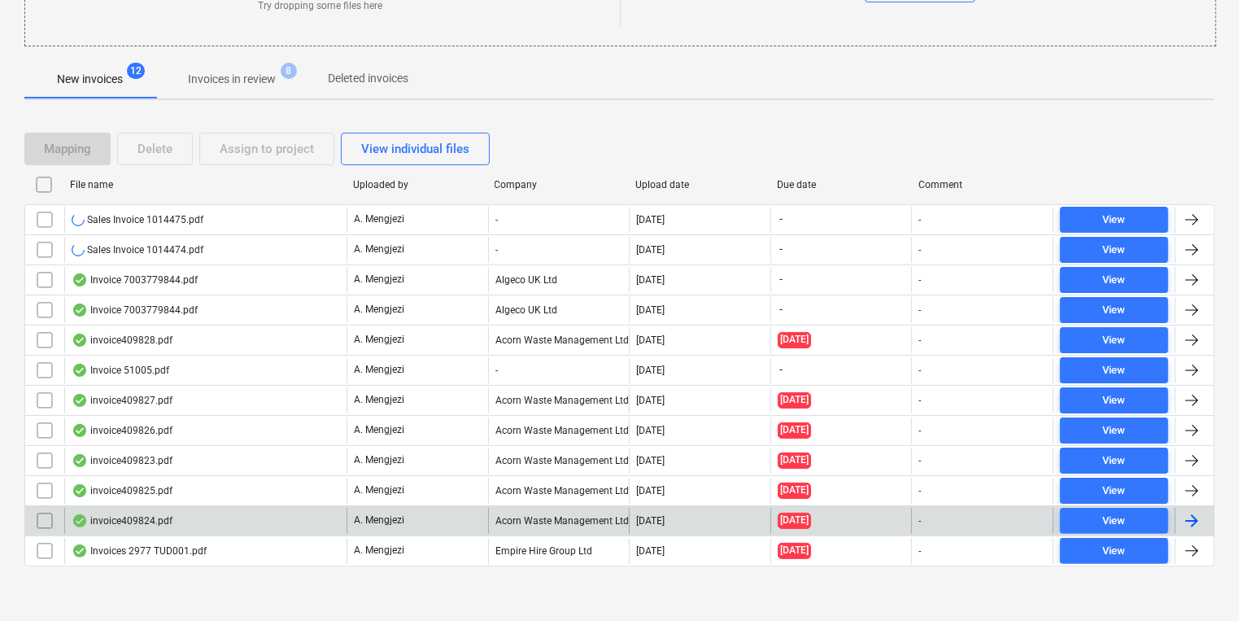
click at [306, 513] on div "invoice409824.pdf" at bounding box center [205, 521] width 282 height 26
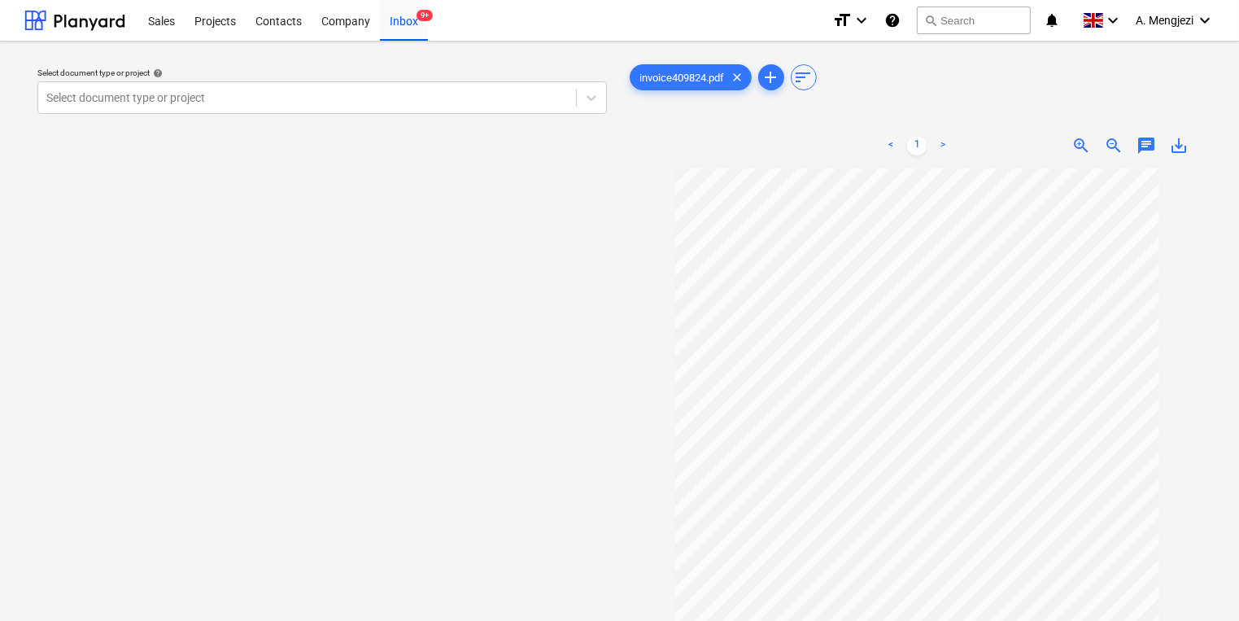
drag, startPoint x: 176, startPoint y: 319, endPoint x: 189, endPoint y: 320, distance: 13.1
click at [176, 319] on div "Select document type or project help Select document type or project" at bounding box center [321, 401] width 595 height 695
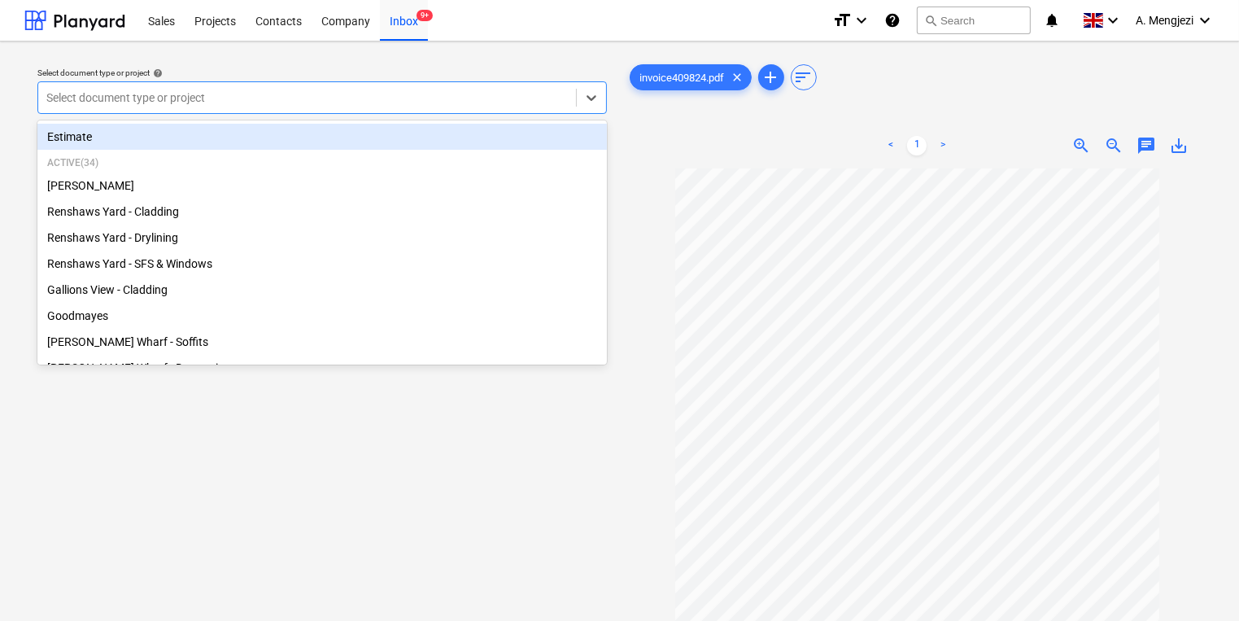
click at [464, 98] on div at bounding box center [306, 97] width 521 height 16
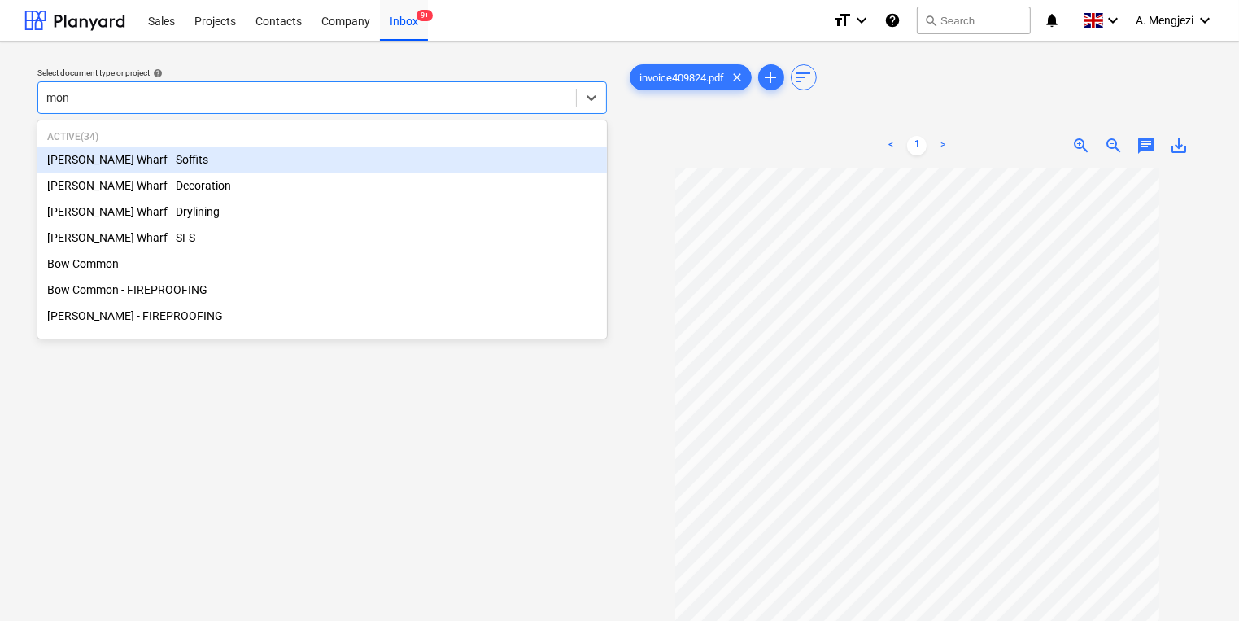
type input "mont"
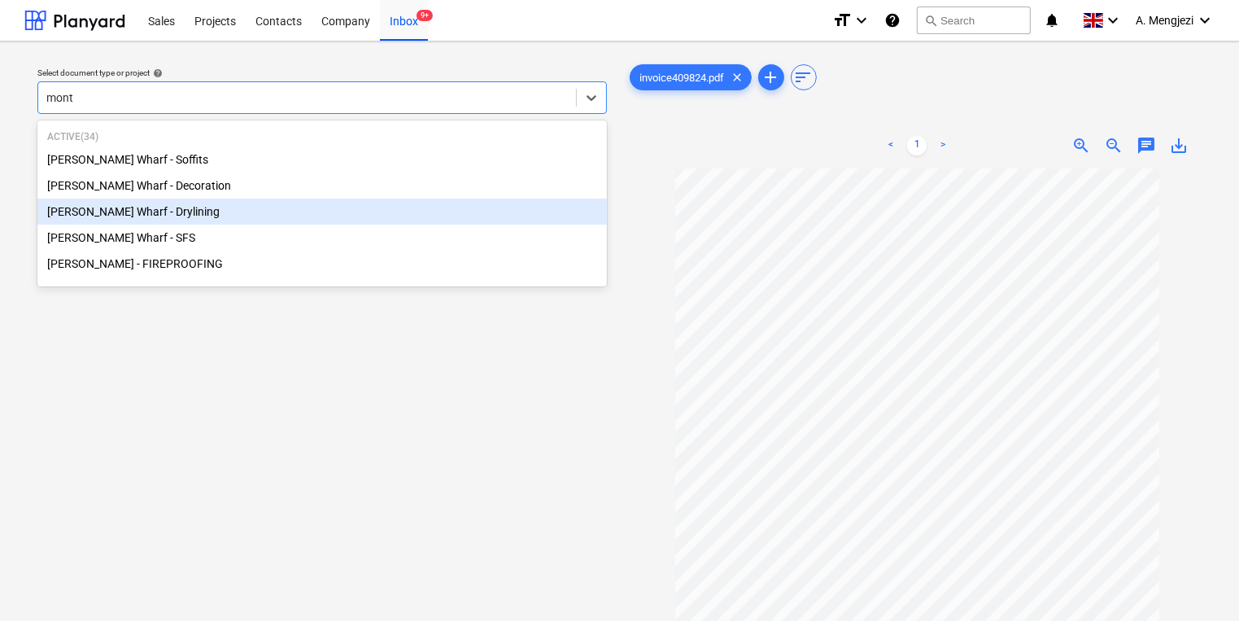
click at [198, 222] on div "[PERSON_NAME] Wharf - Drylining" at bounding box center [321, 211] width 569 height 26
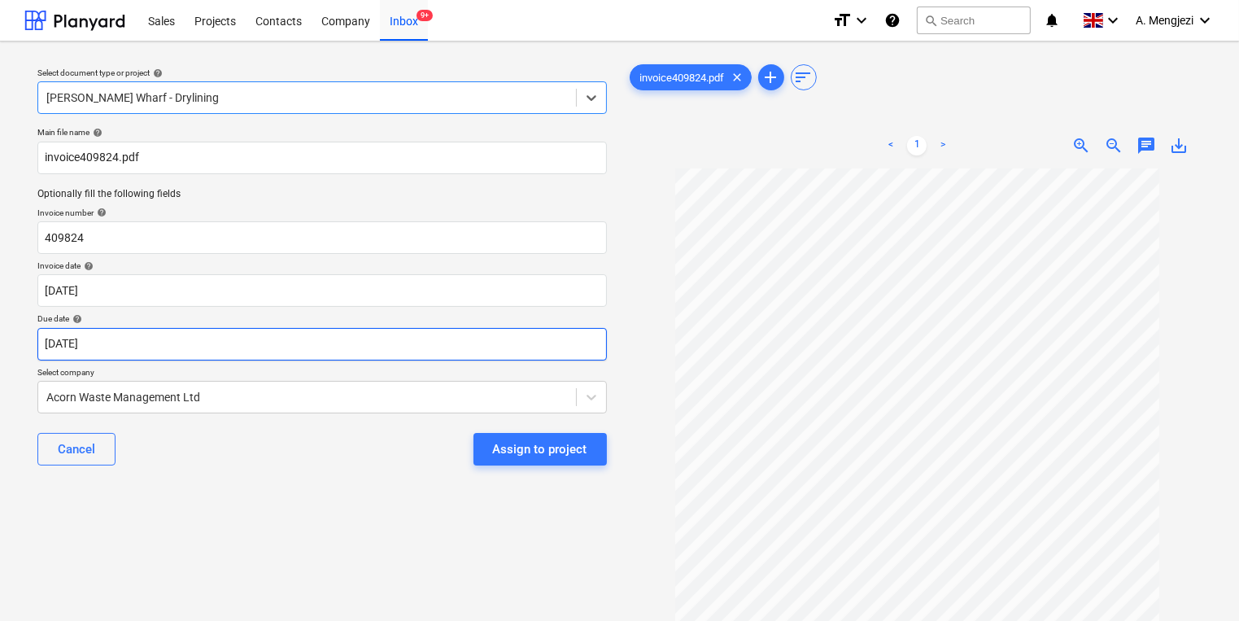
click at [490, 355] on body "Sales Projects Contacts Company Inbox 9+ format_size keyboard_arrow_down help s…" at bounding box center [619, 310] width 1239 height 621
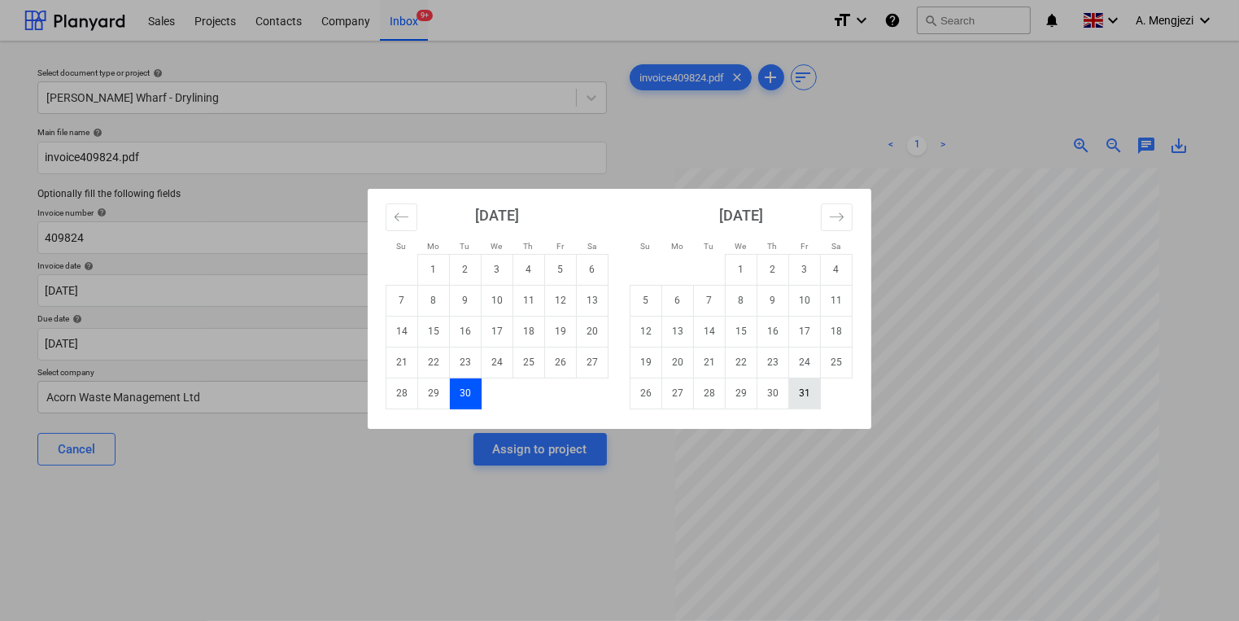
click at [813, 394] on td "31" at bounding box center [805, 392] width 32 height 31
type input "[DATE]"
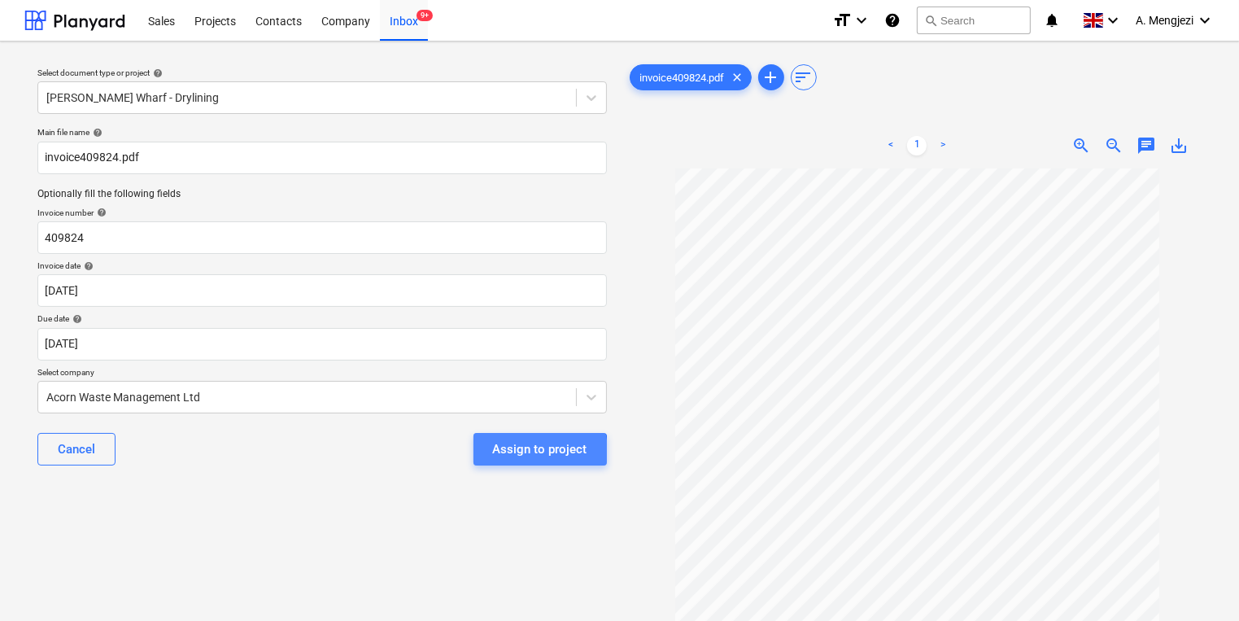
click at [516, 452] on div "Assign to project" at bounding box center [540, 448] width 94 height 21
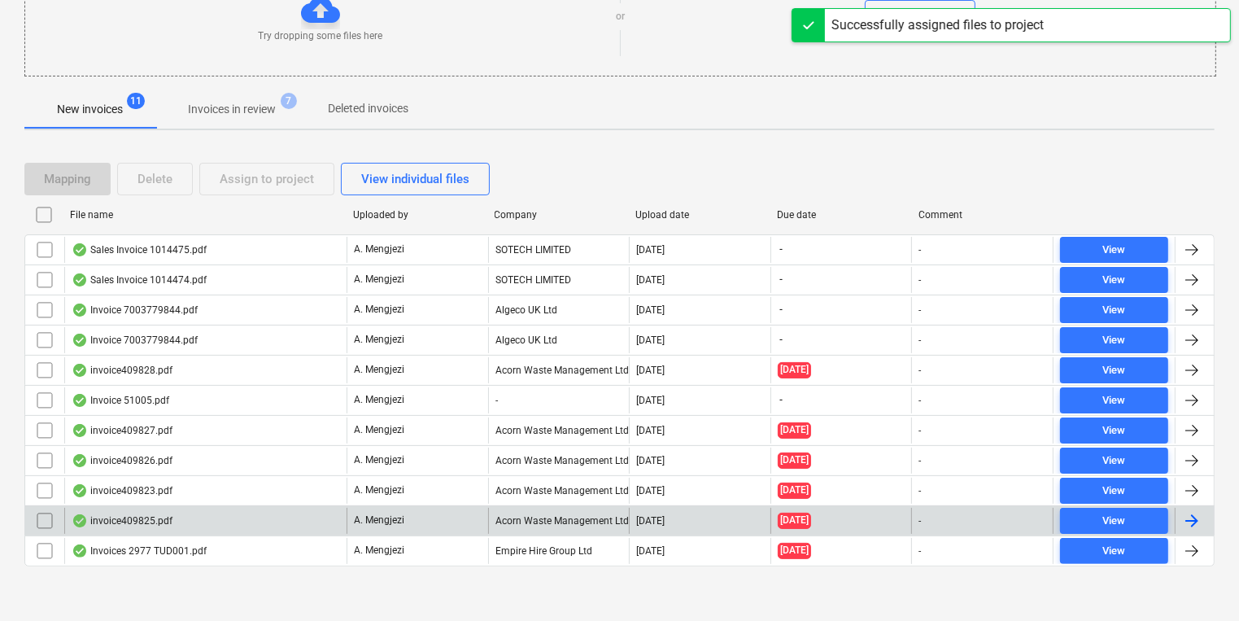
click at [316, 524] on div "invoice409825.pdf" at bounding box center [205, 521] width 282 height 26
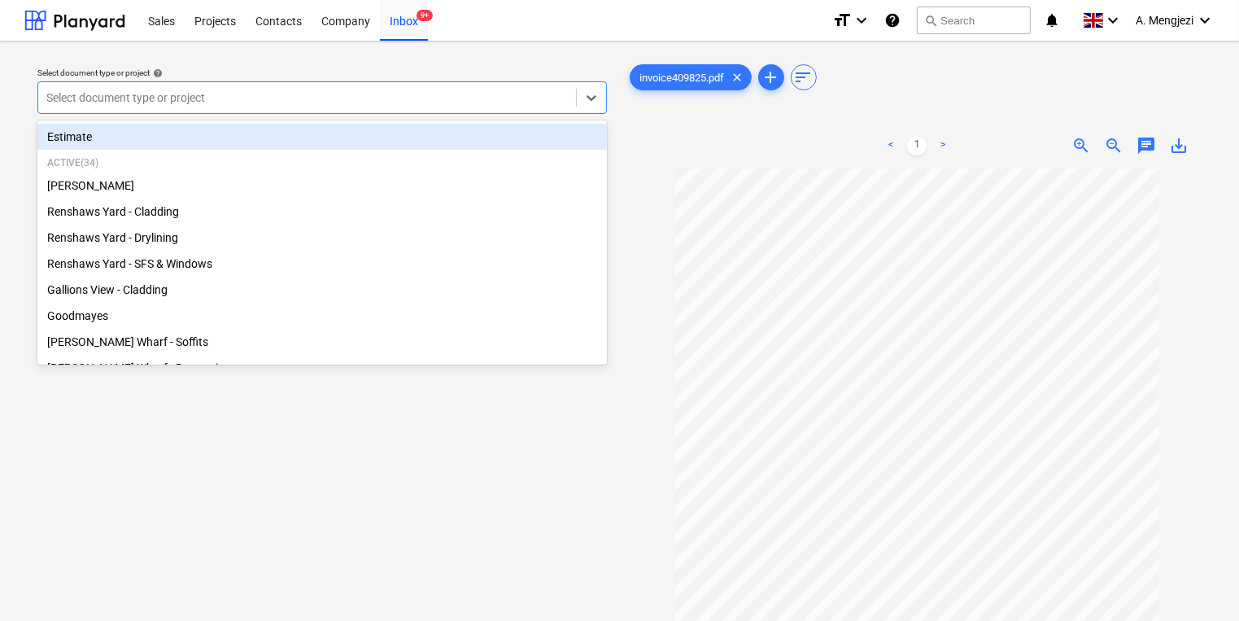
click at [460, 107] on div "Select document type or project" at bounding box center [307, 97] width 538 height 23
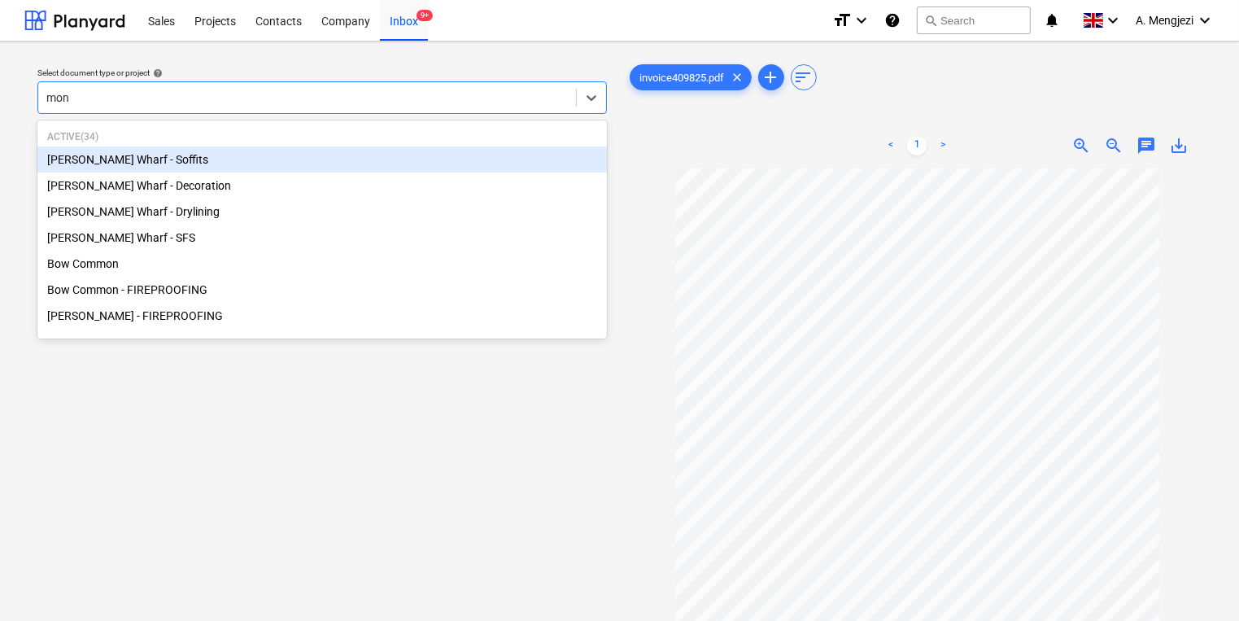
type input "mont"
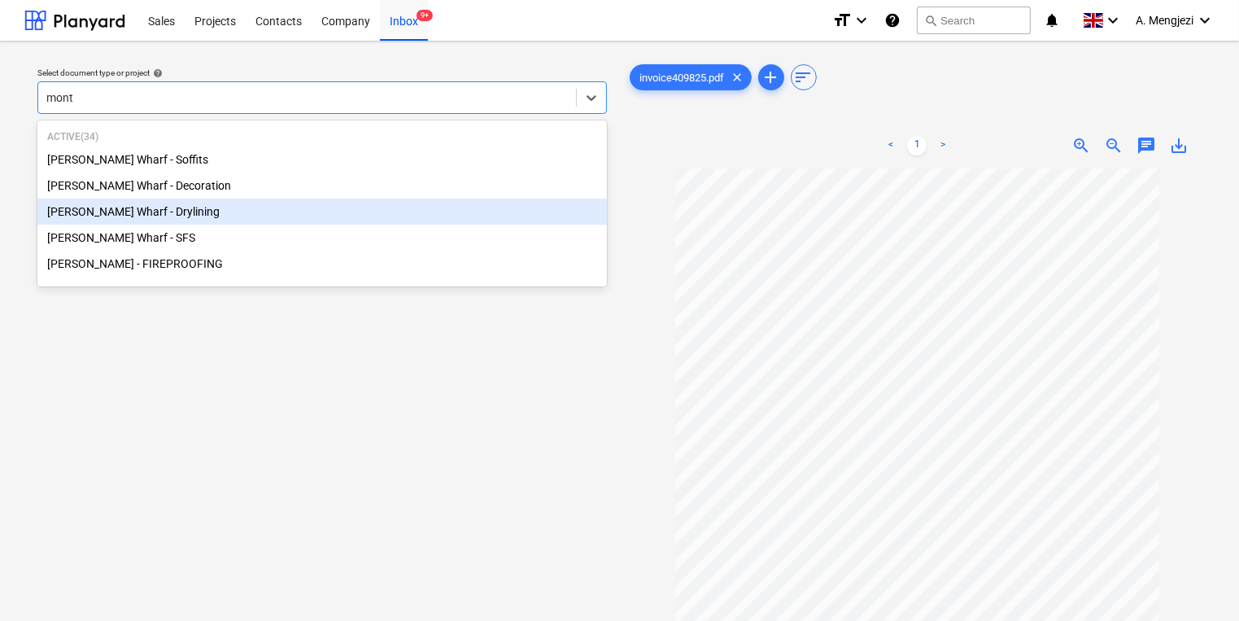
click at [303, 215] on div "[PERSON_NAME] Wharf - Drylining" at bounding box center [321, 211] width 569 height 26
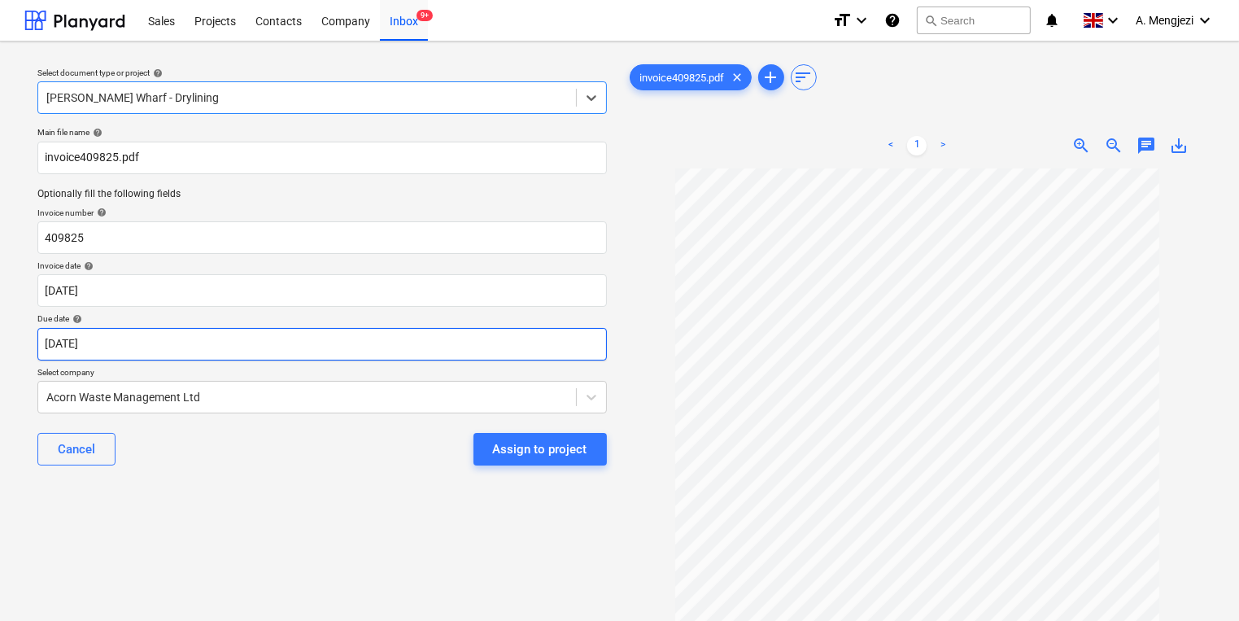
click at [147, 346] on body "Sales Projects Contacts Company Inbox 9+ format_size keyboard_arrow_down help s…" at bounding box center [619, 310] width 1239 height 621
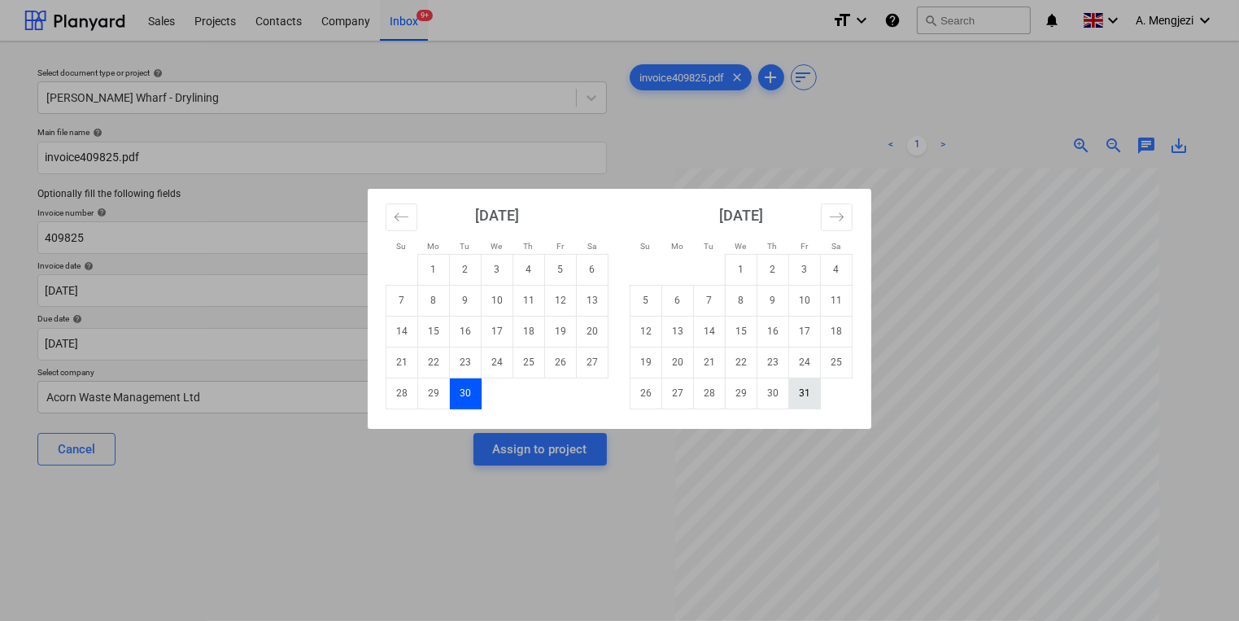
click at [806, 399] on td "31" at bounding box center [805, 392] width 32 height 31
type input "[DATE]"
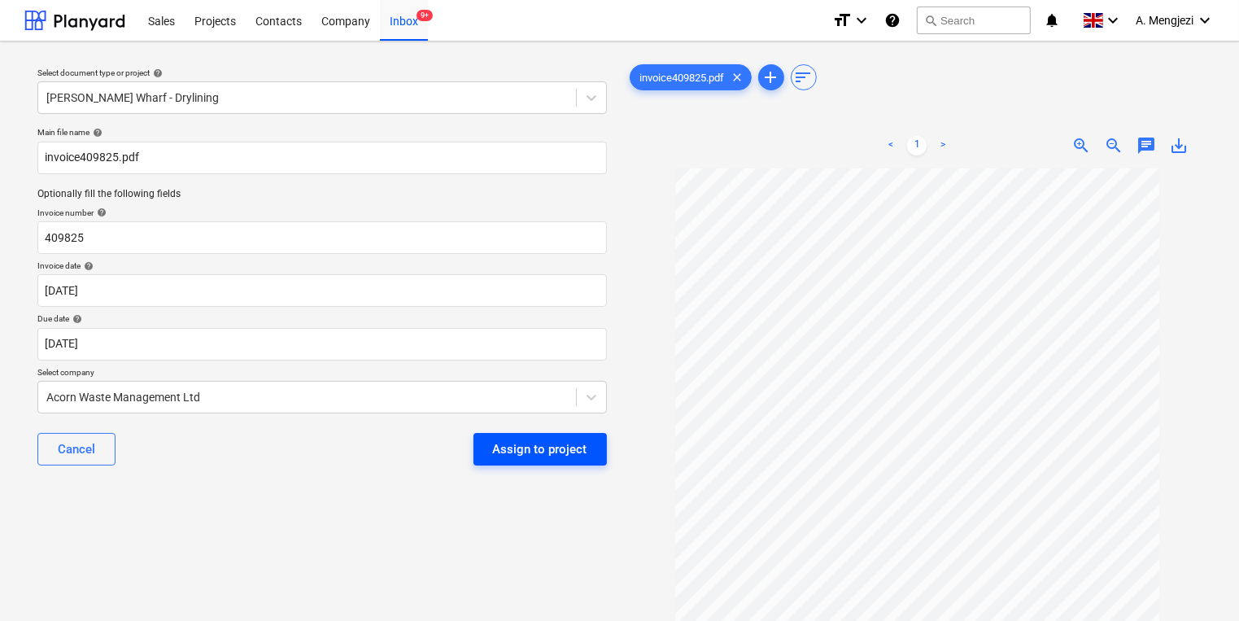
click at [551, 447] on div "Assign to project" at bounding box center [540, 448] width 94 height 21
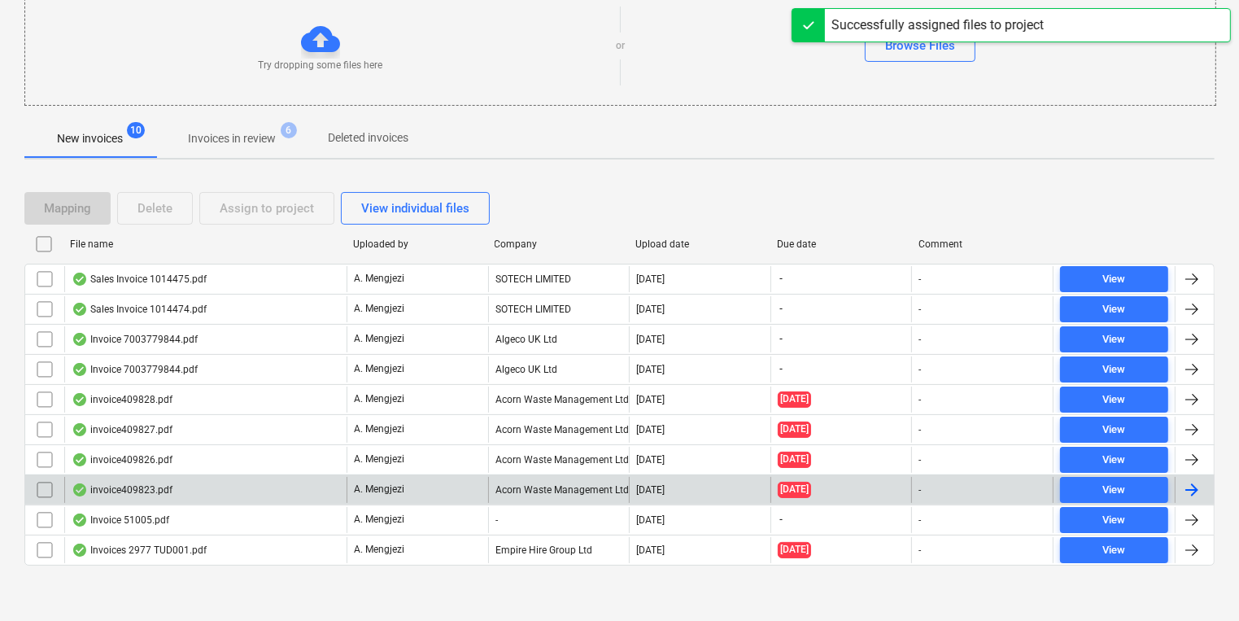
click at [447, 478] on div "A. Mengjezi" at bounding box center [417, 490] width 142 height 26
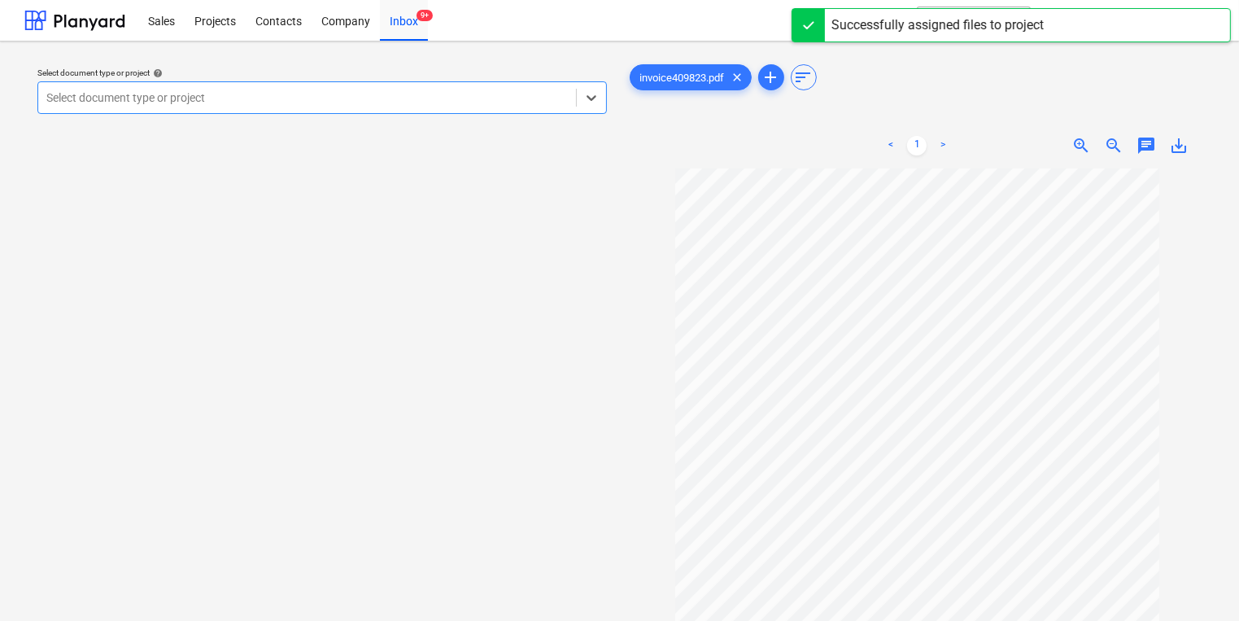
click at [325, 94] on div at bounding box center [306, 97] width 521 height 16
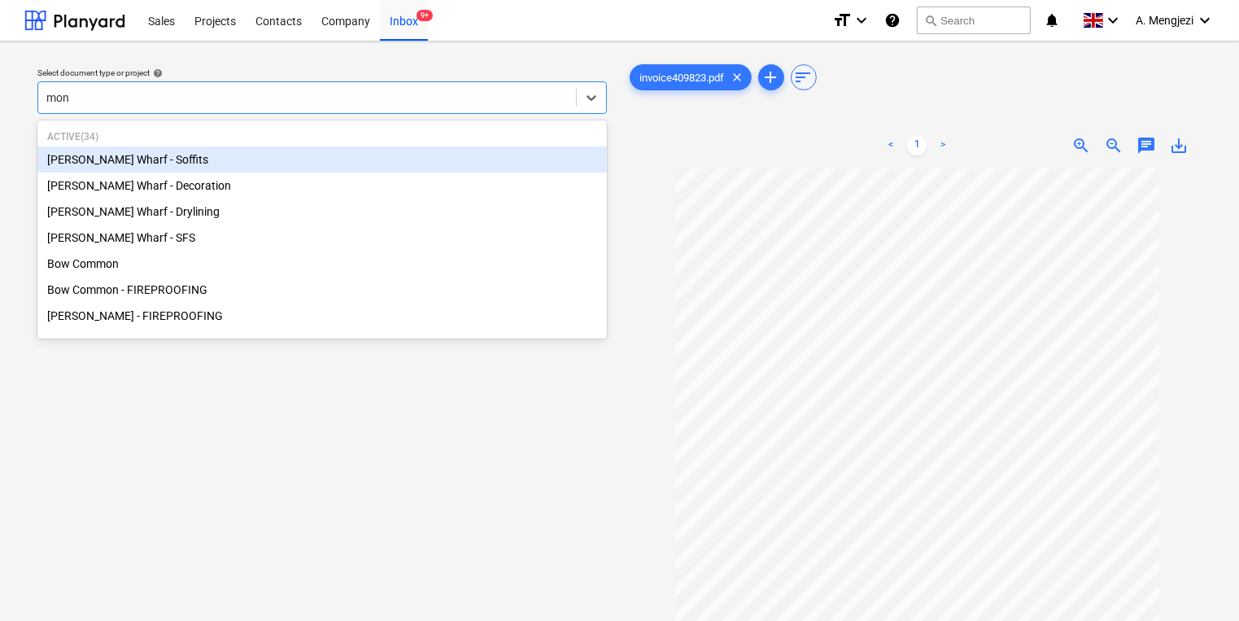
type input "mont"
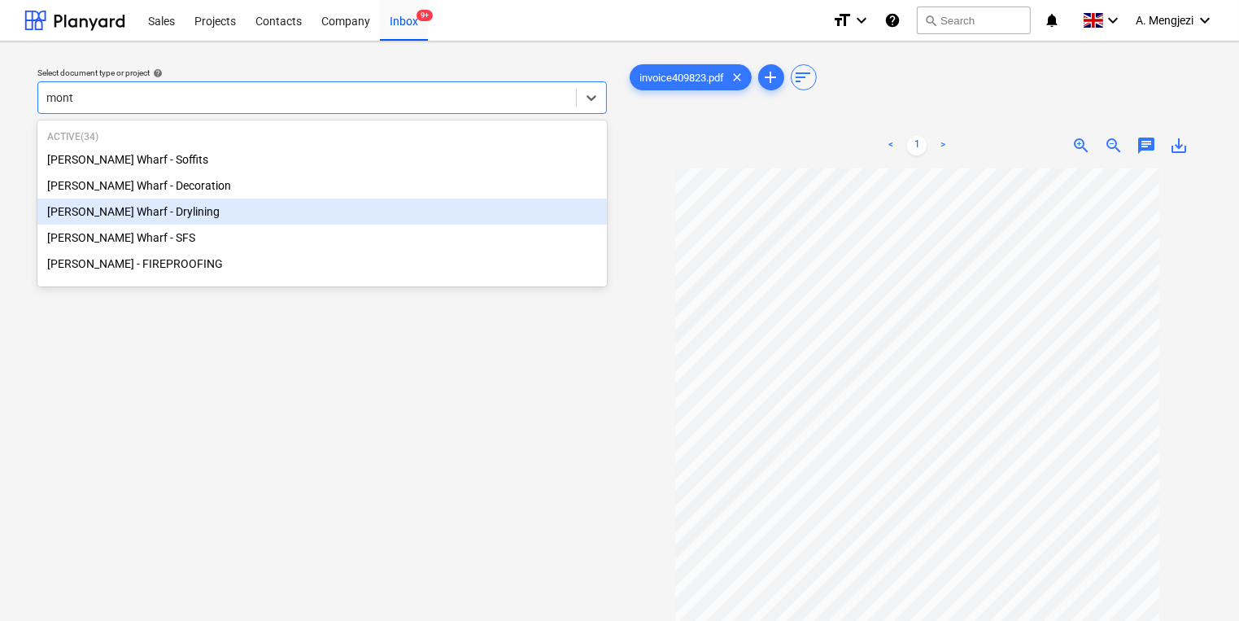
click at [316, 218] on div "[PERSON_NAME] Wharf - Drylining" at bounding box center [321, 211] width 569 height 26
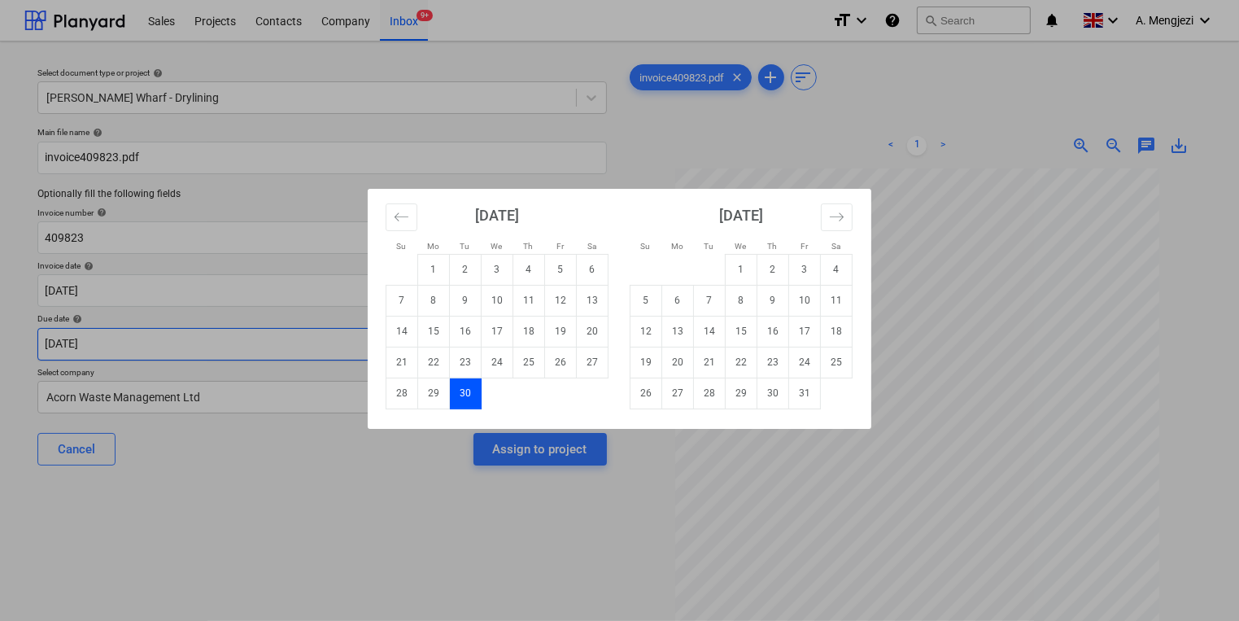
click at [332, 329] on body "Sales Projects Contacts Company Inbox 9+ format_size keyboard_arrow_down help s…" at bounding box center [619, 310] width 1239 height 621
click at [795, 399] on td "31" at bounding box center [805, 392] width 32 height 31
type input "[DATE]"
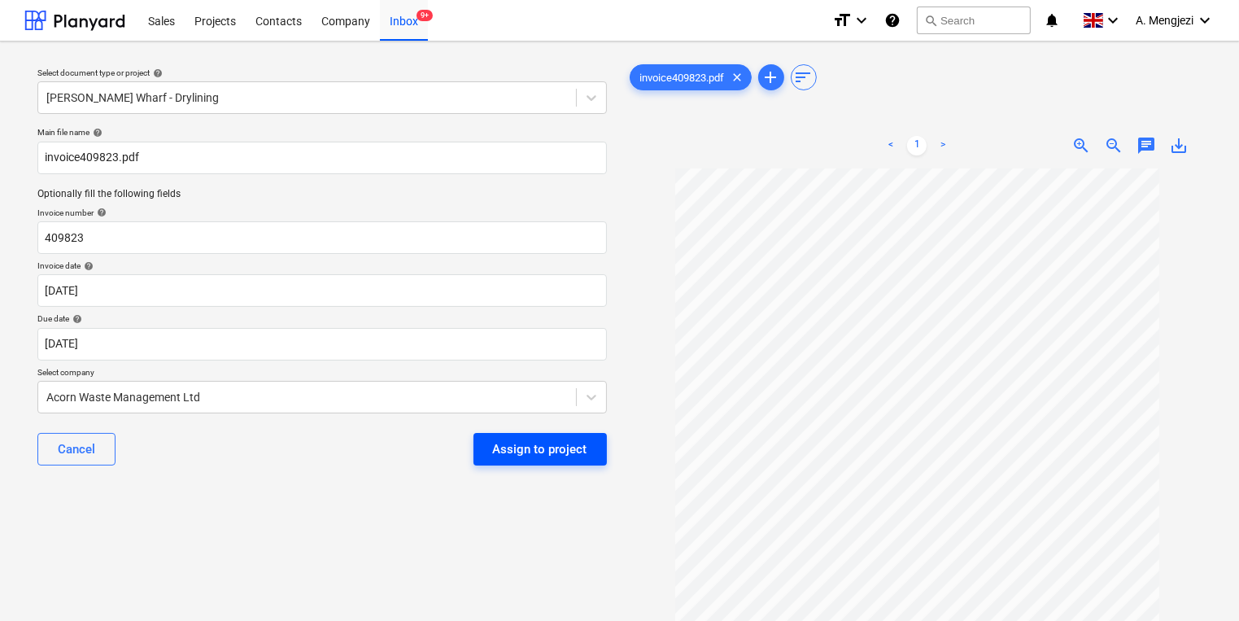
click at [582, 441] on div "Assign to project" at bounding box center [540, 448] width 94 height 21
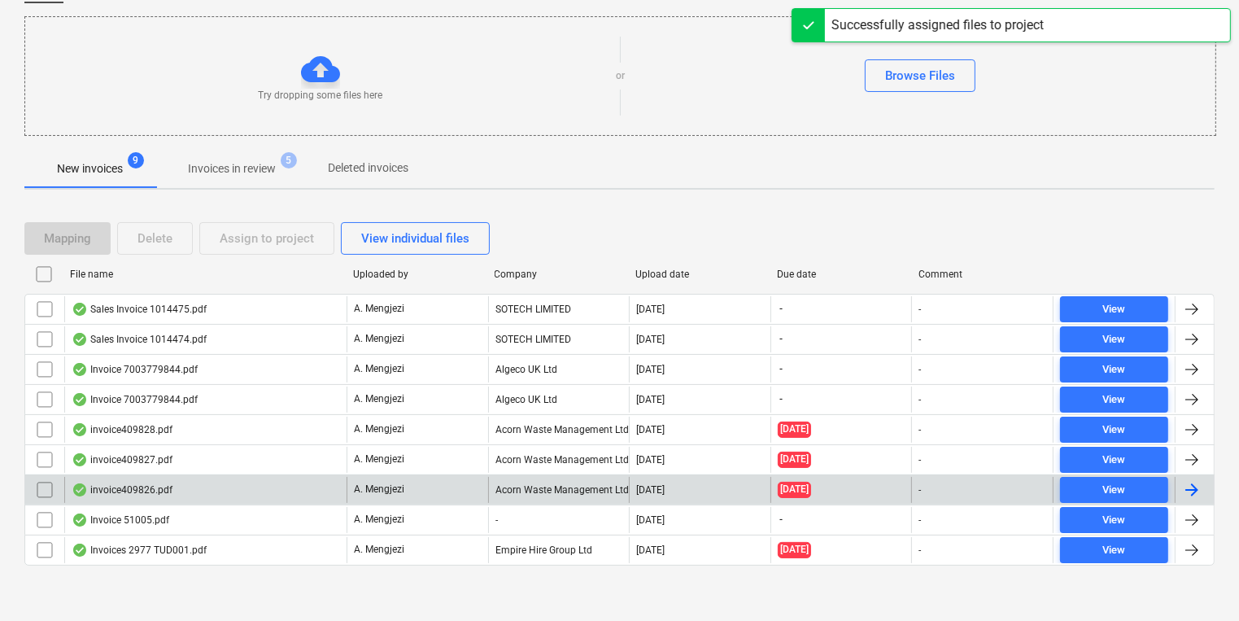
click at [471, 489] on div "A. Mengjezi" at bounding box center [417, 490] width 142 height 26
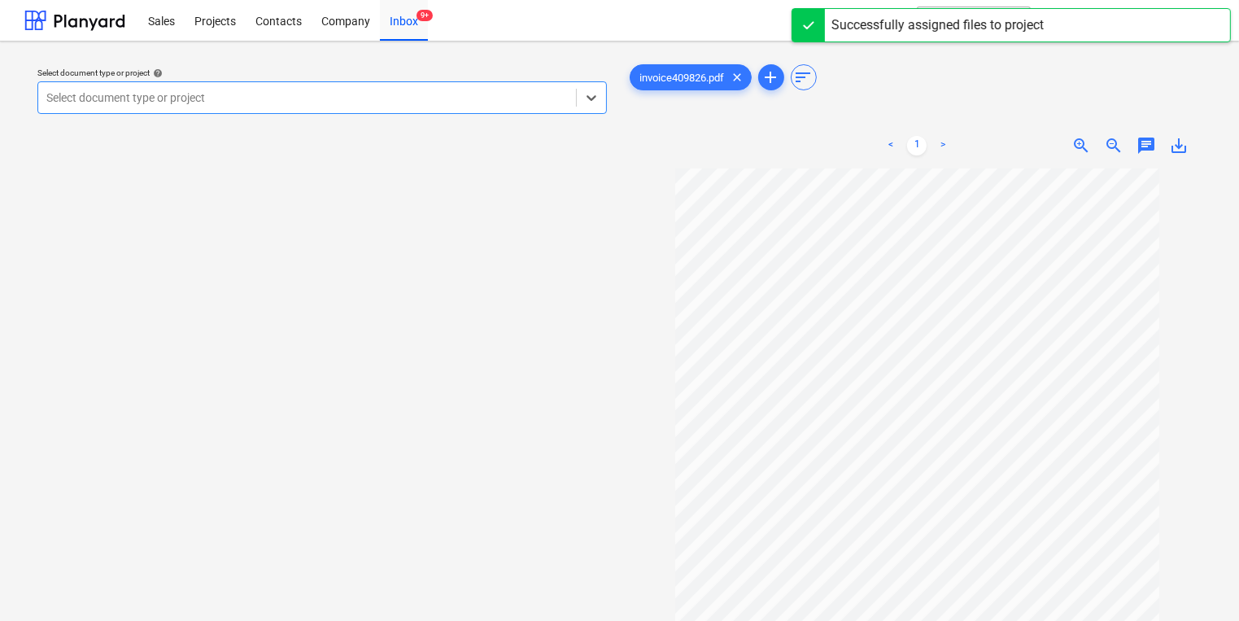
click at [355, 114] on div "Select document type or project help Select is focused ,type to refine list, pr…" at bounding box center [322, 90] width 582 height 59
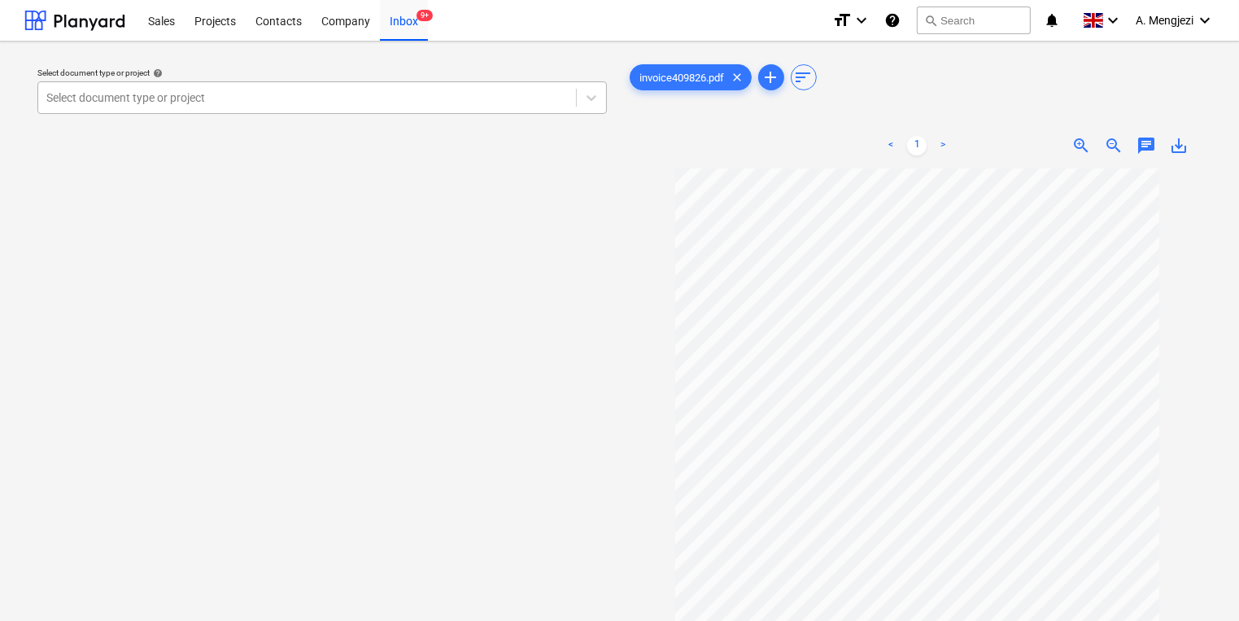
click at [348, 94] on div at bounding box center [306, 97] width 521 height 16
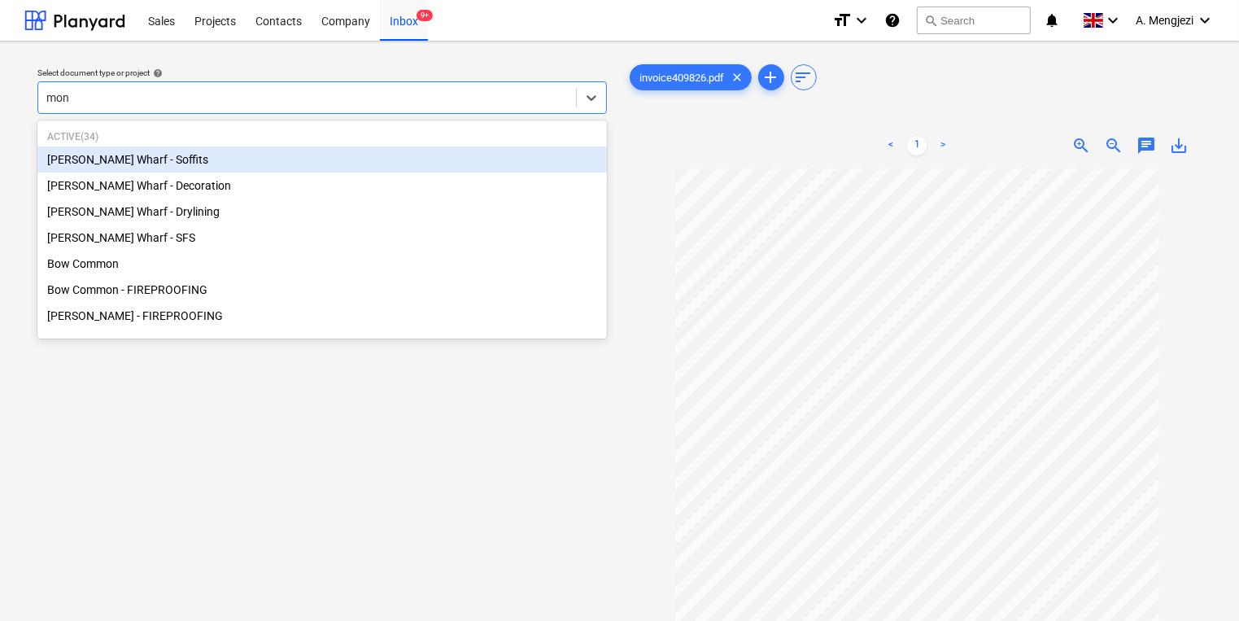
type input "mont"
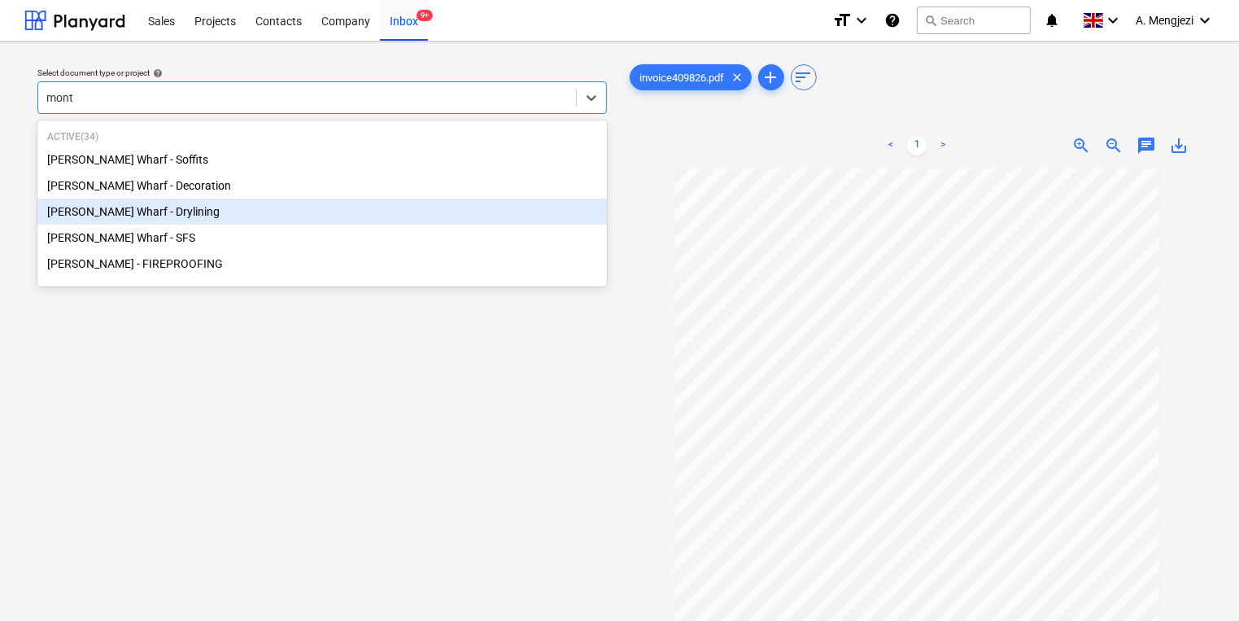
click at [338, 208] on div "[PERSON_NAME] Wharf - Drylining" at bounding box center [321, 211] width 569 height 26
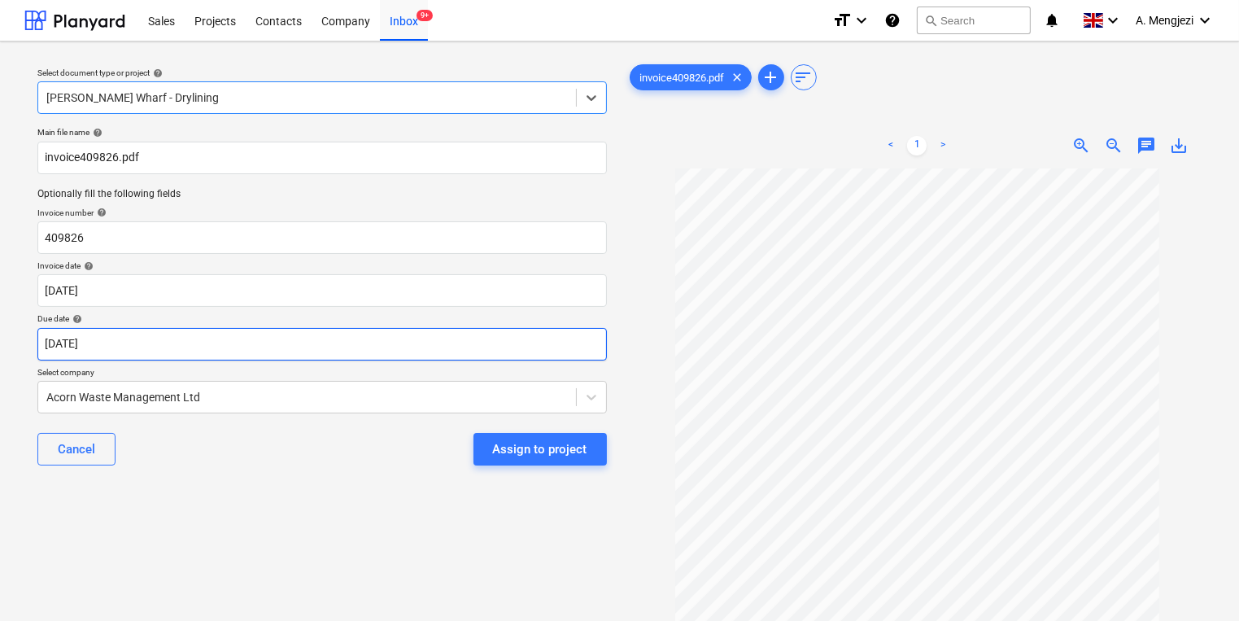
click at [303, 342] on body "Sales Projects Contacts Company Inbox 9+ format_size keyboard_arrow_down help s…" at bounding box center [619, 310] width 1239 height 621
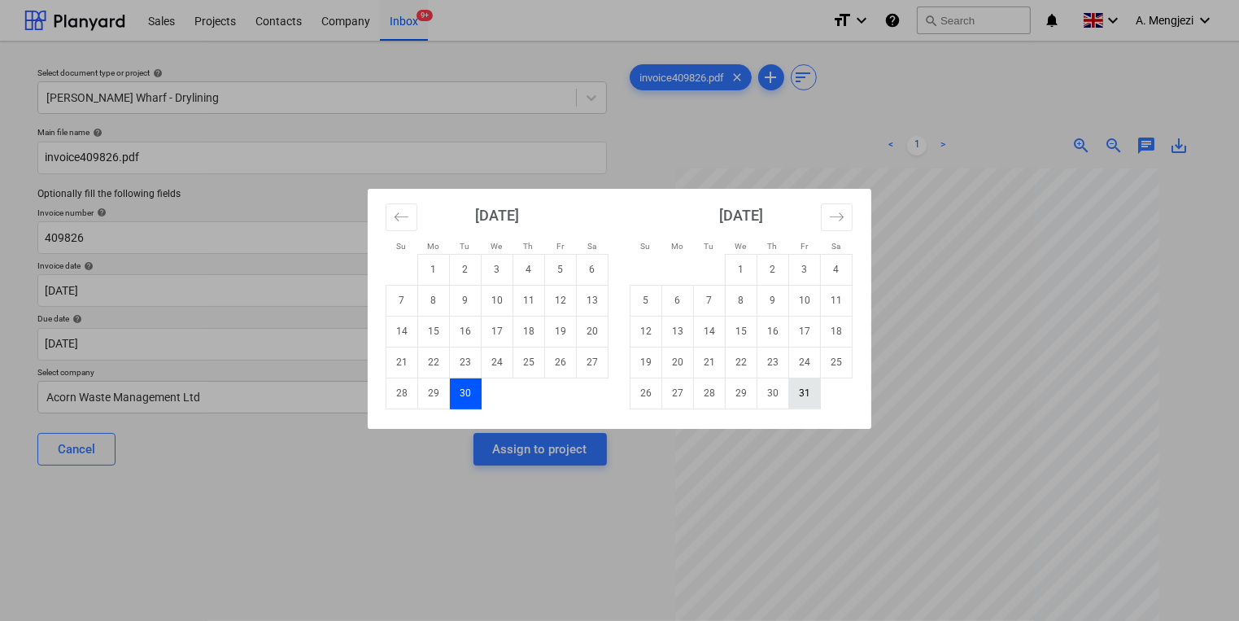
click at [797, 403] on td "31" at bounding box center [805, 392] width 32 height 31
type input "[DATE]"
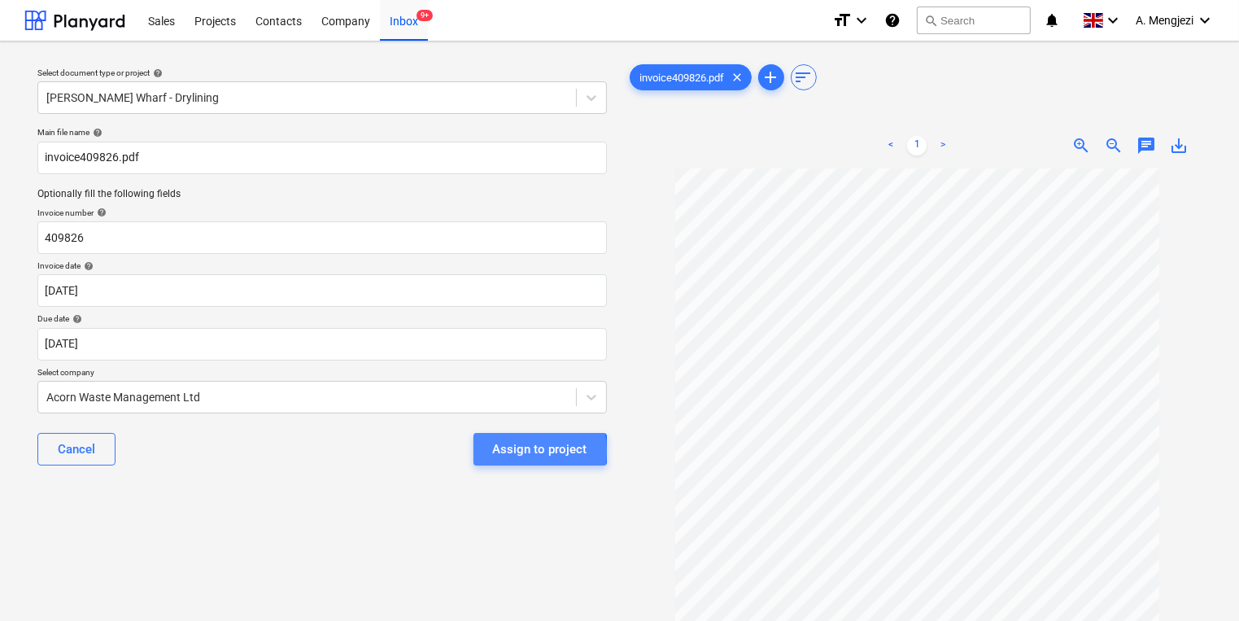
click at [497, 451] on div "Assign to project" at bounding box center [540, 448] width 94 height 21
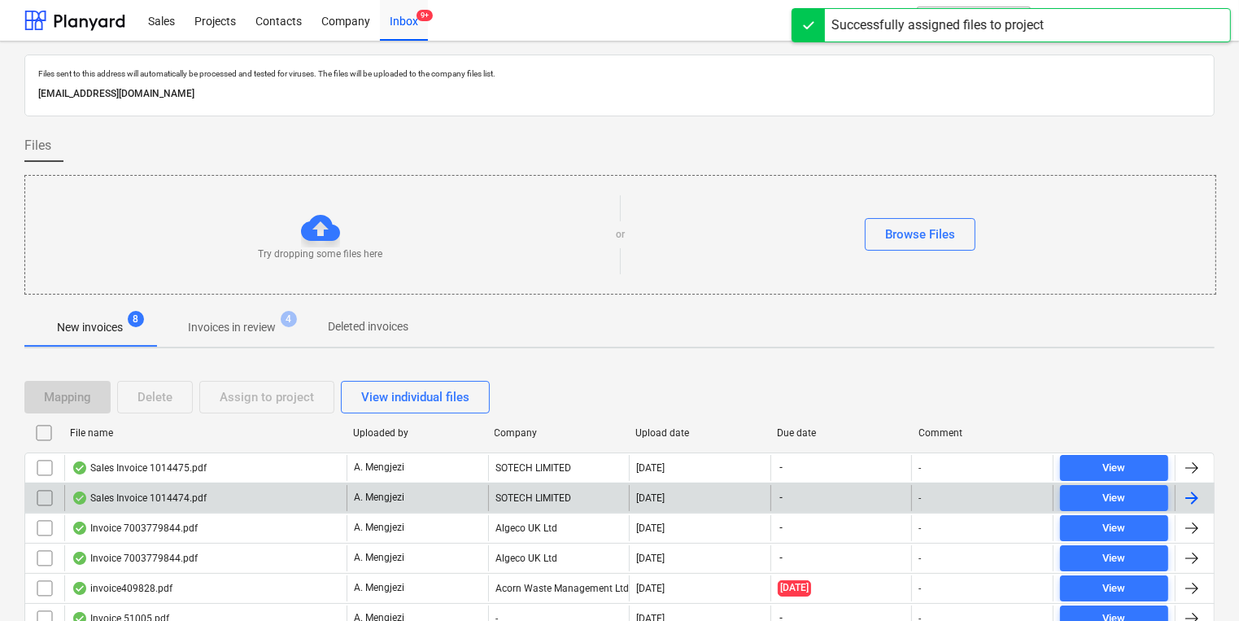
scroll to position [129, 0]
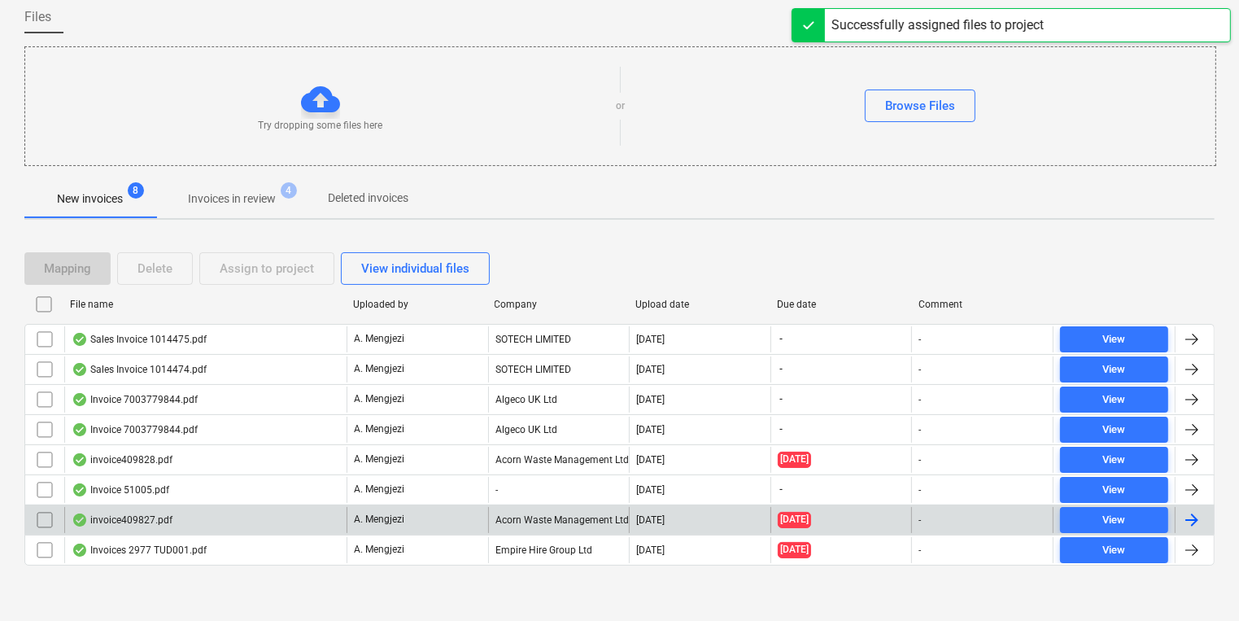
click at [394, 516] on p "A. Mengjezi" at bounding box center [379, 519] width 50 height 14
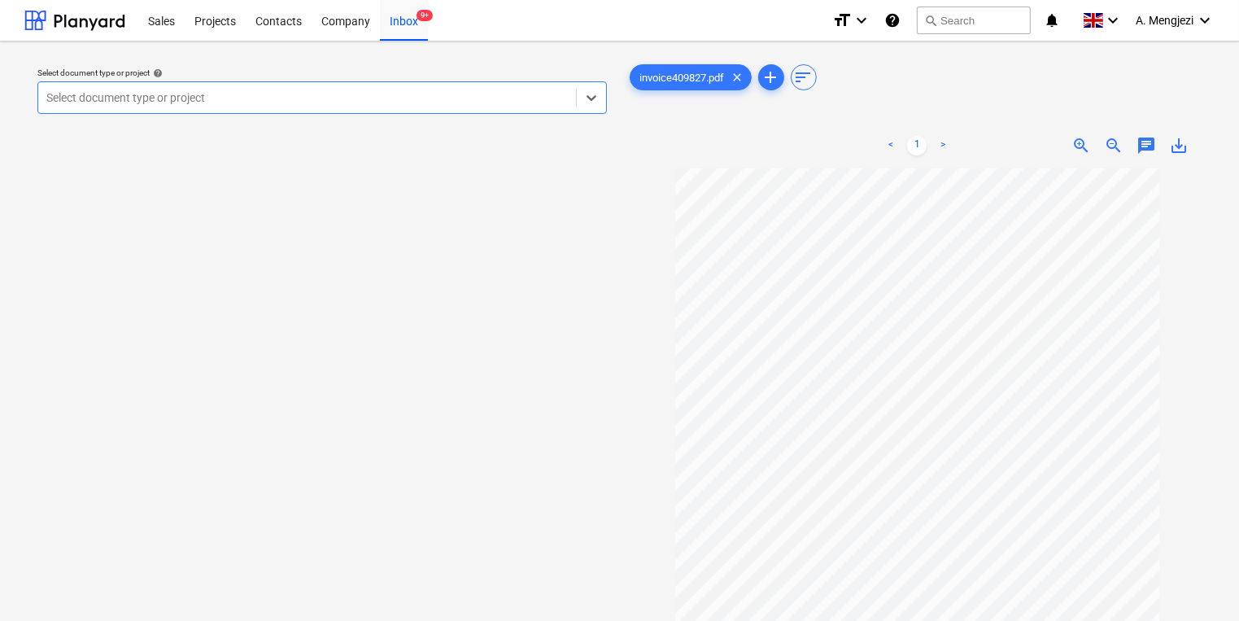
click at [459, 90] on div at bounding box center [306, 97] width 521 height 16
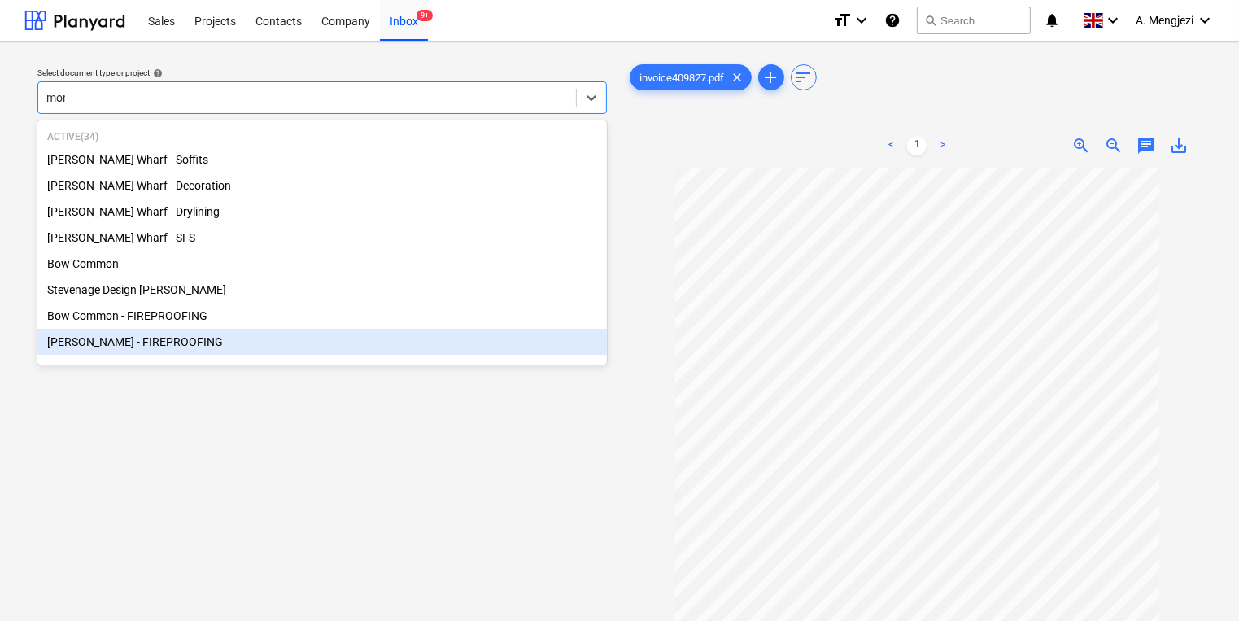
type input "mont"
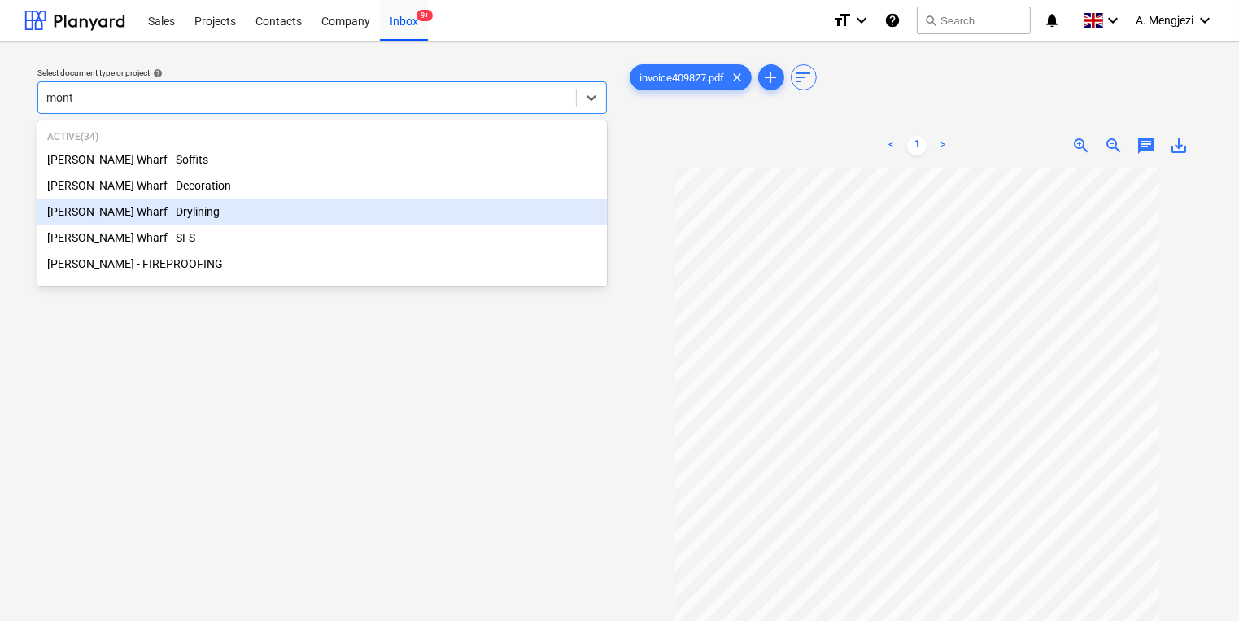
click at [166, 218] on div "[PERSON_NAME] Wharf - Drylining" at bounding box center [321, 211] width 569 height 26
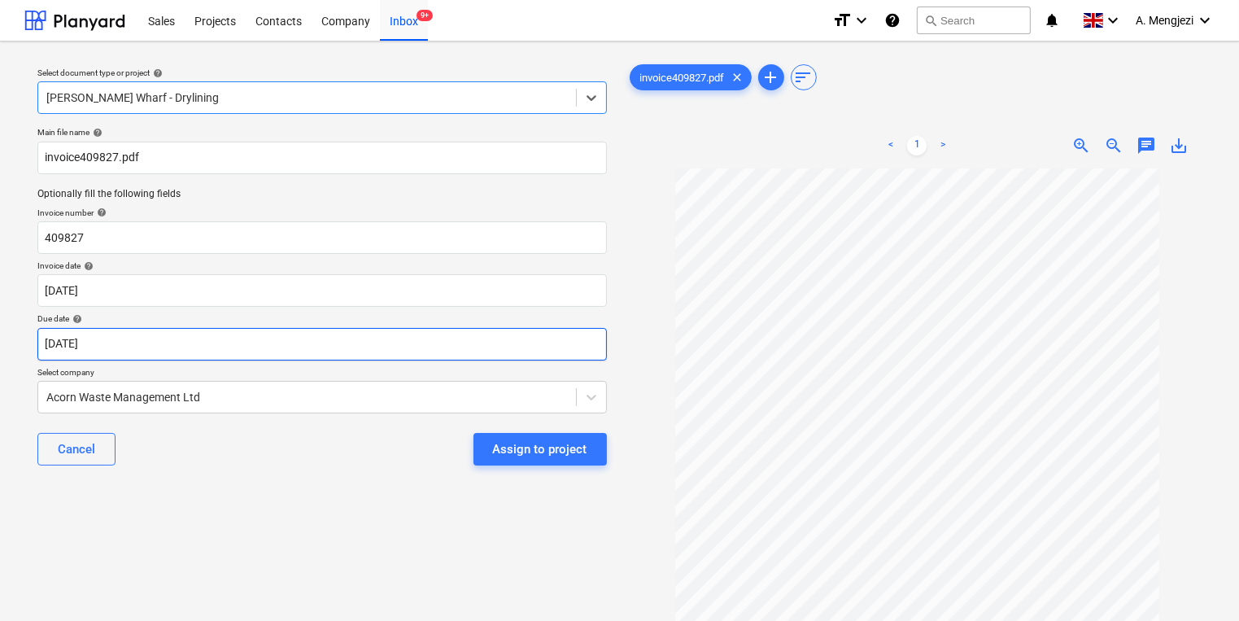
click at [283, 355] on body "Sales Projects Contacts Company Inbox 9+ format_size keyboard_arrow_down help s…" at bounding box center [619, 310] width 1239 height 621
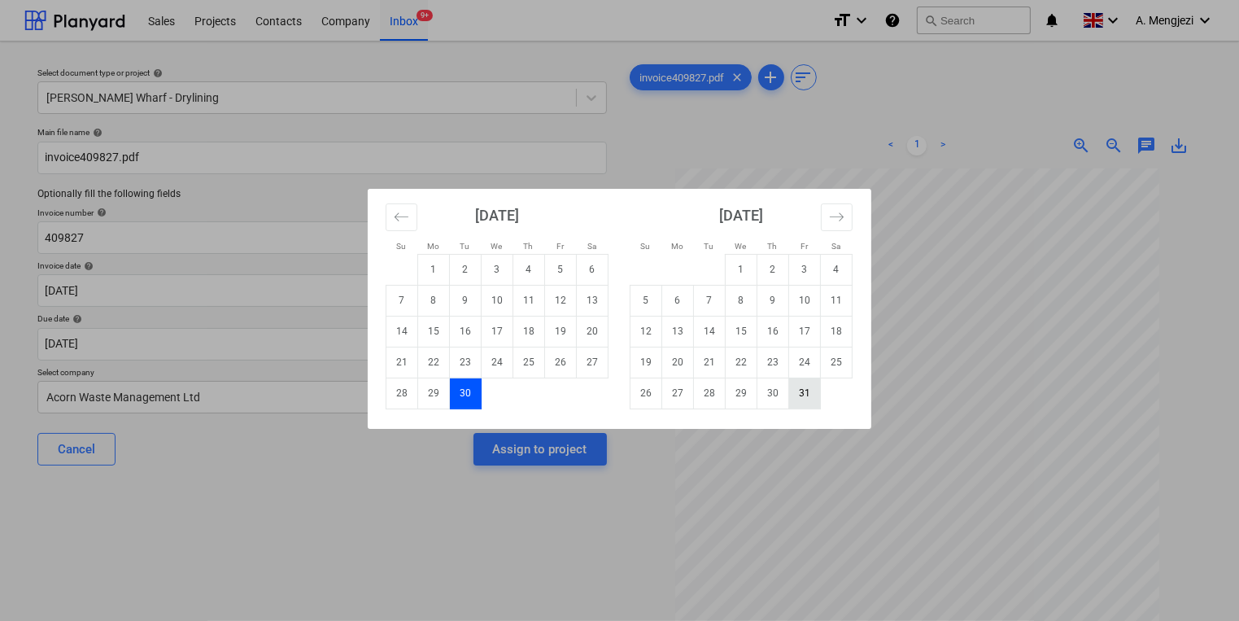
click at [809, 390] on td "31" at bounding box center [805, 392] width 32 height 31
type input "[DATE]"
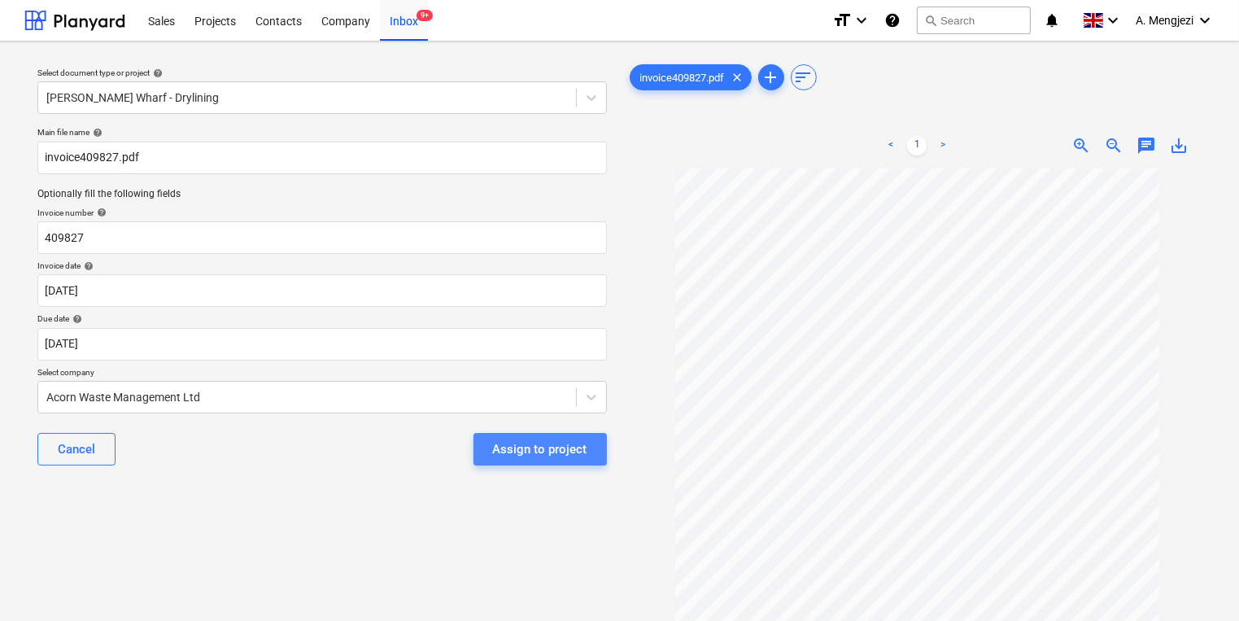
click at [589, 440] on button "Assign to project" at bounding box center [539, 449] width 133 height 33
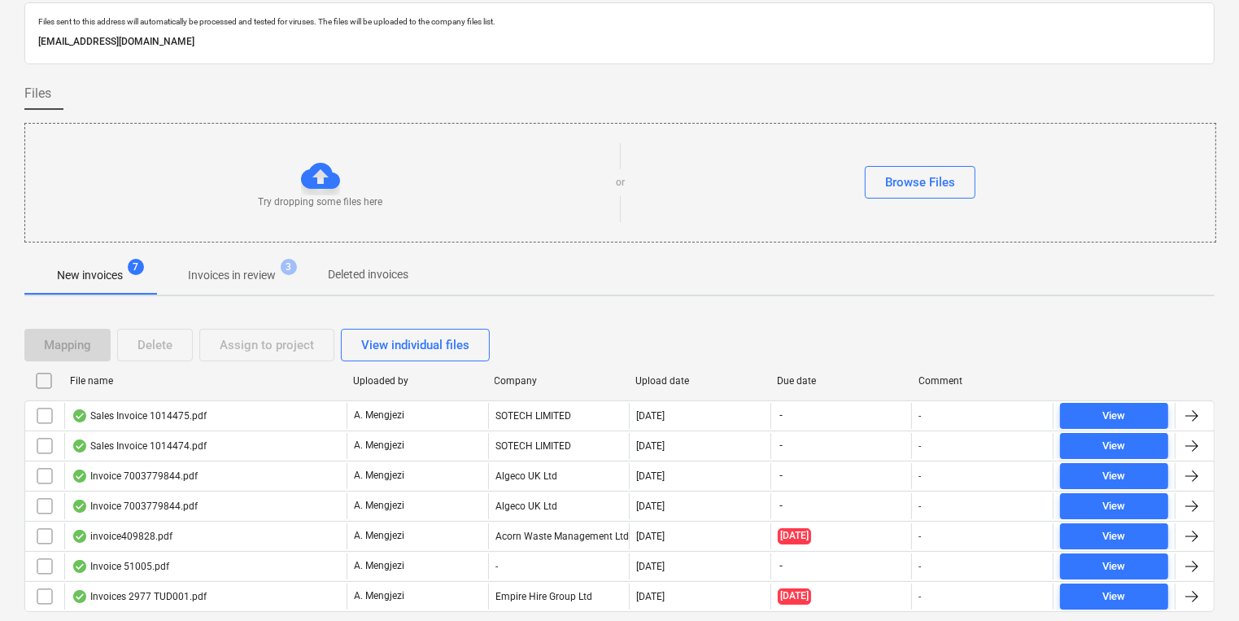
scroll to position [98, 0]
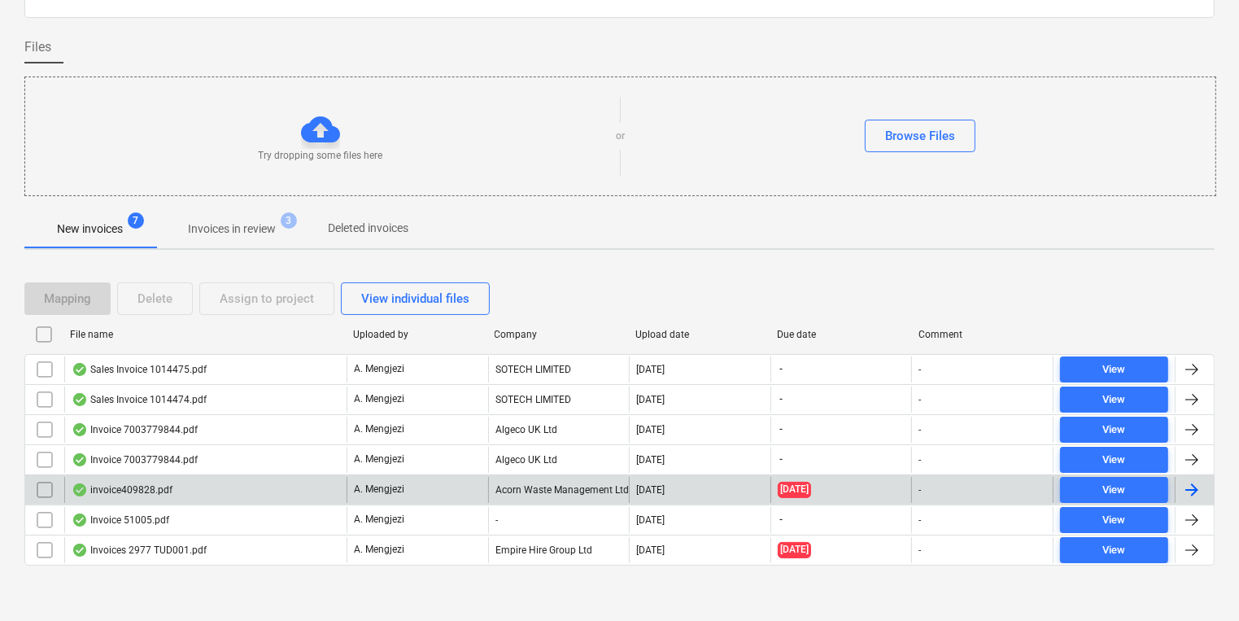
click at [565, 494] on div "Acorn Waste Management Ltd" at bounding box center [559, 490] width 142 height 26
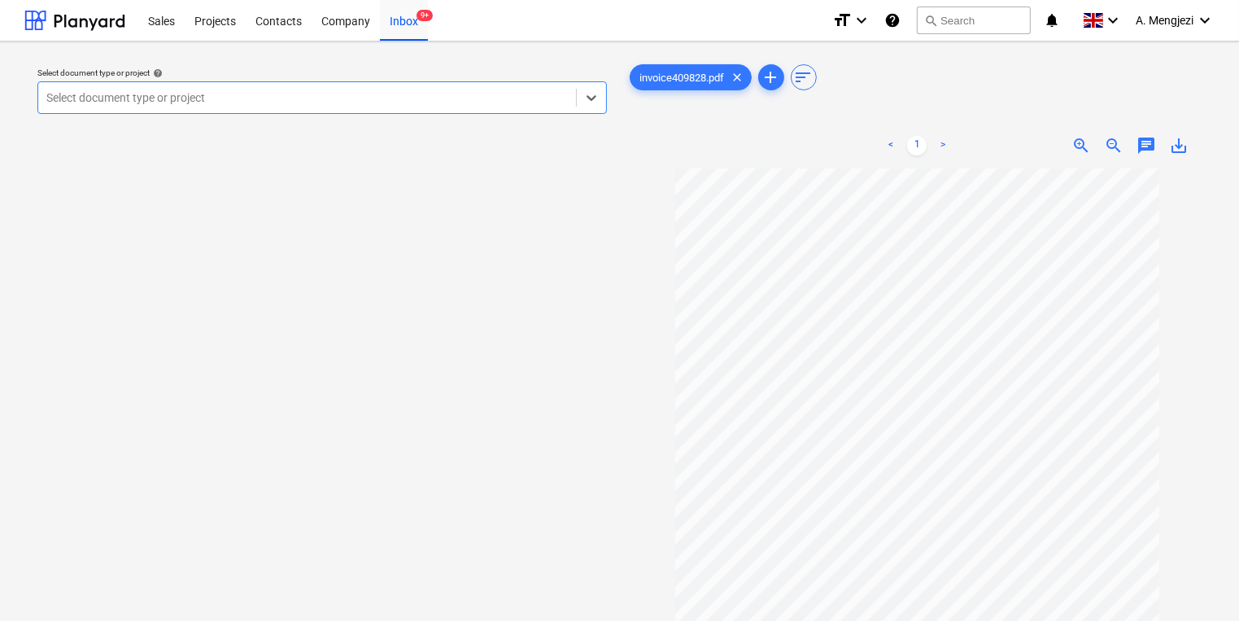
click at [421, 98] on div at bounding box center [306, 97] width 521 height 16
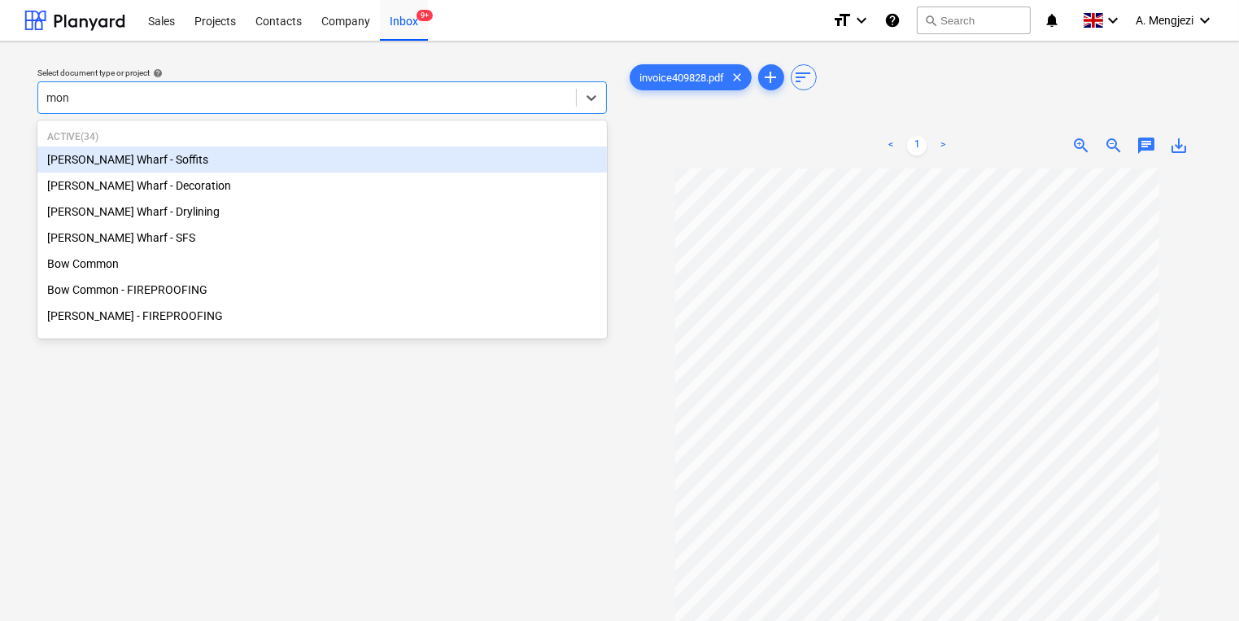
type input "mont"
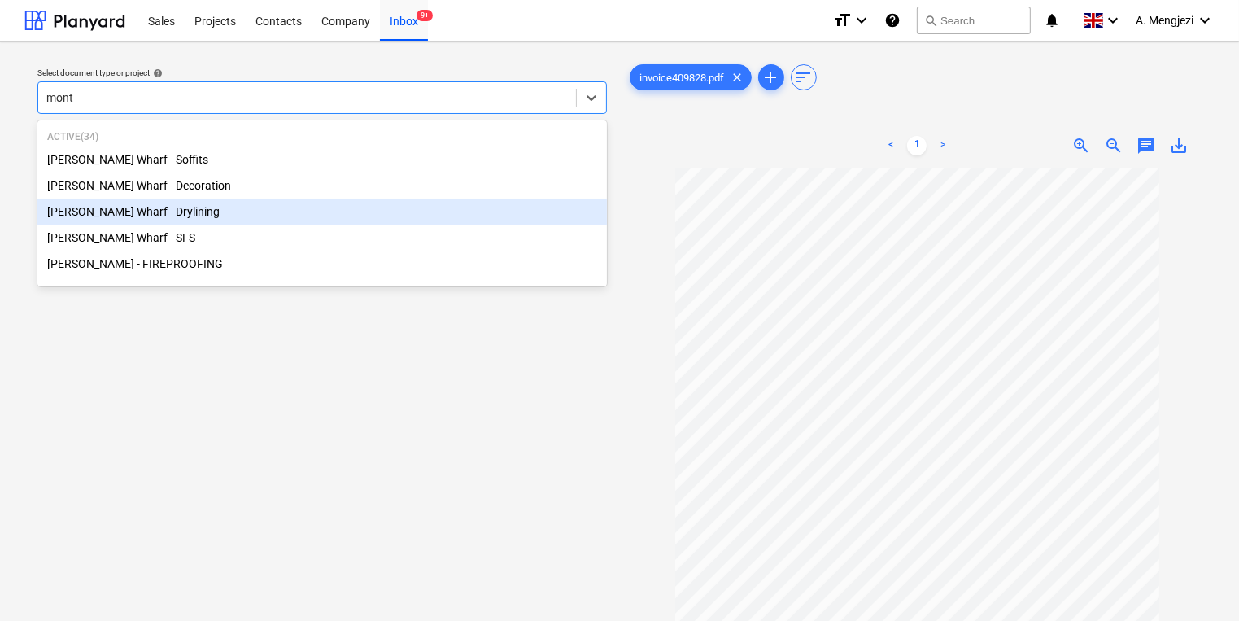
click at [322, 216] on div "[PERSON_NAME] Wharf - Drylining" at bounding box center [321, 211] width 569 height 26
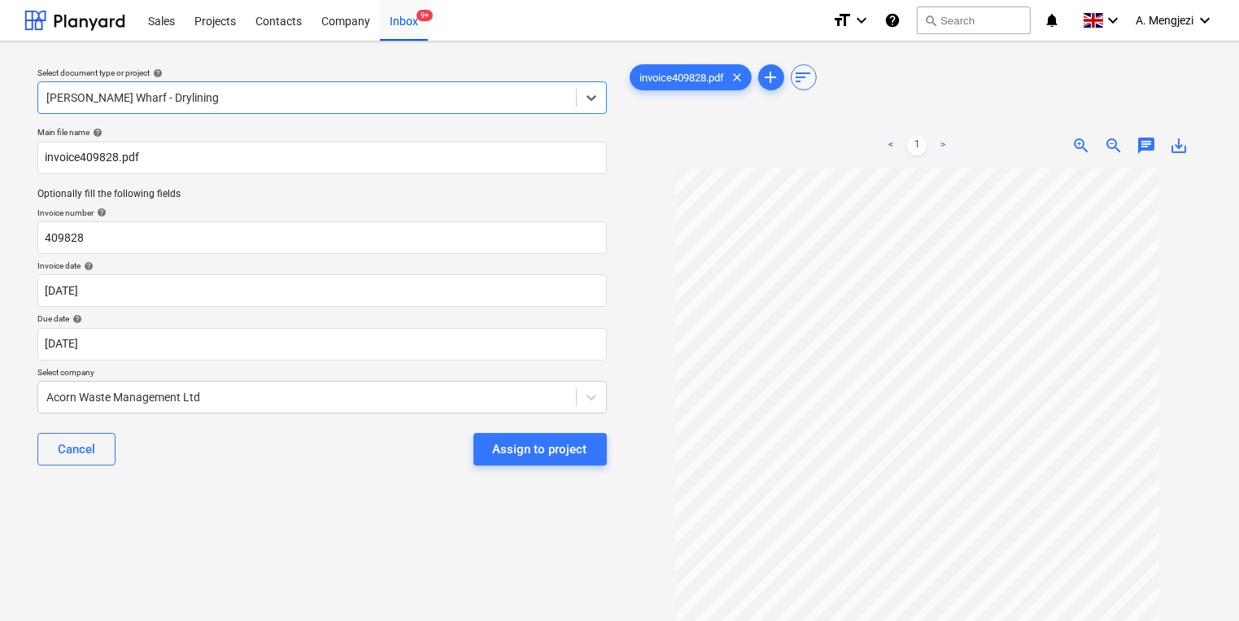
click at [325, 519] on div "Select document type or project help option [PERSON_NAME] Wharf - Drylining, se…" at bounding box center [321, 401] width 595 height 695
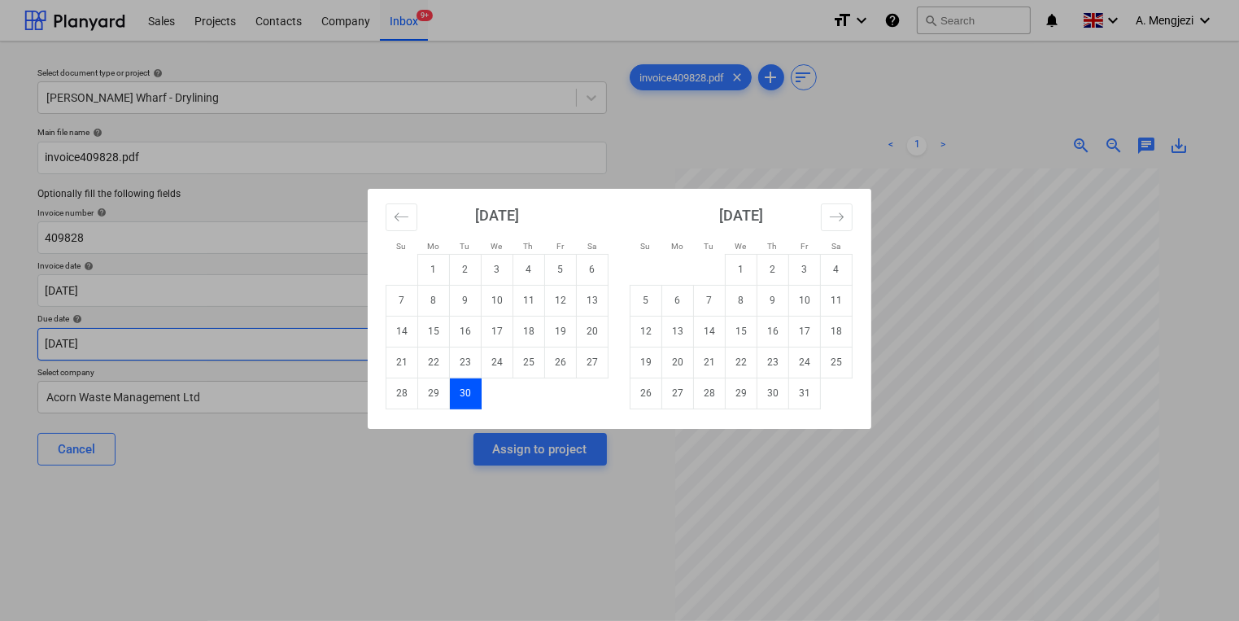
click at [302, 335] on body "Sales Projects Contacts Company Inbox 9+ format_size keyboard_arrow_down help s…" at bounding box center [619, 310] width 1239 height 621
click at [804, 391] on td "31" at bounding box center [805, 392] width 32 height 31
type input "[DATE]"
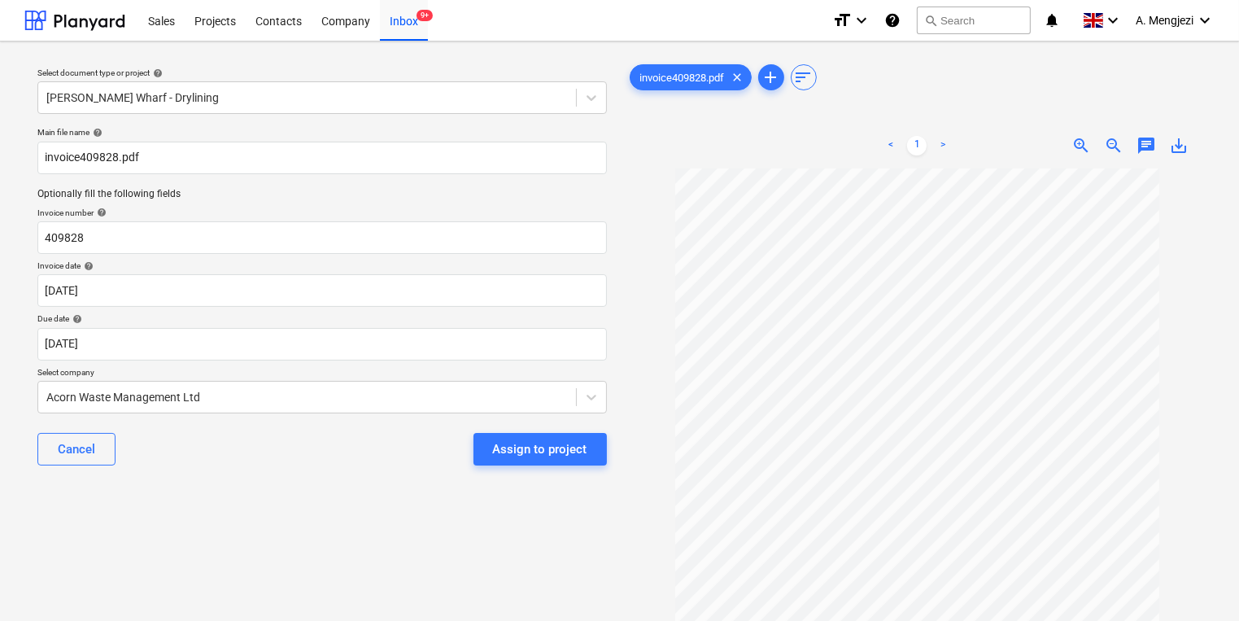
click at [380, 620] on div "Select document type or project help [PERSON_NAME] Wharf - Drylining Main file …" at bounding box center [321, 401] width 595 height 695
click at [499, 446] on div "Assign to project" at bounding box center [540, 448] width 94 height 21
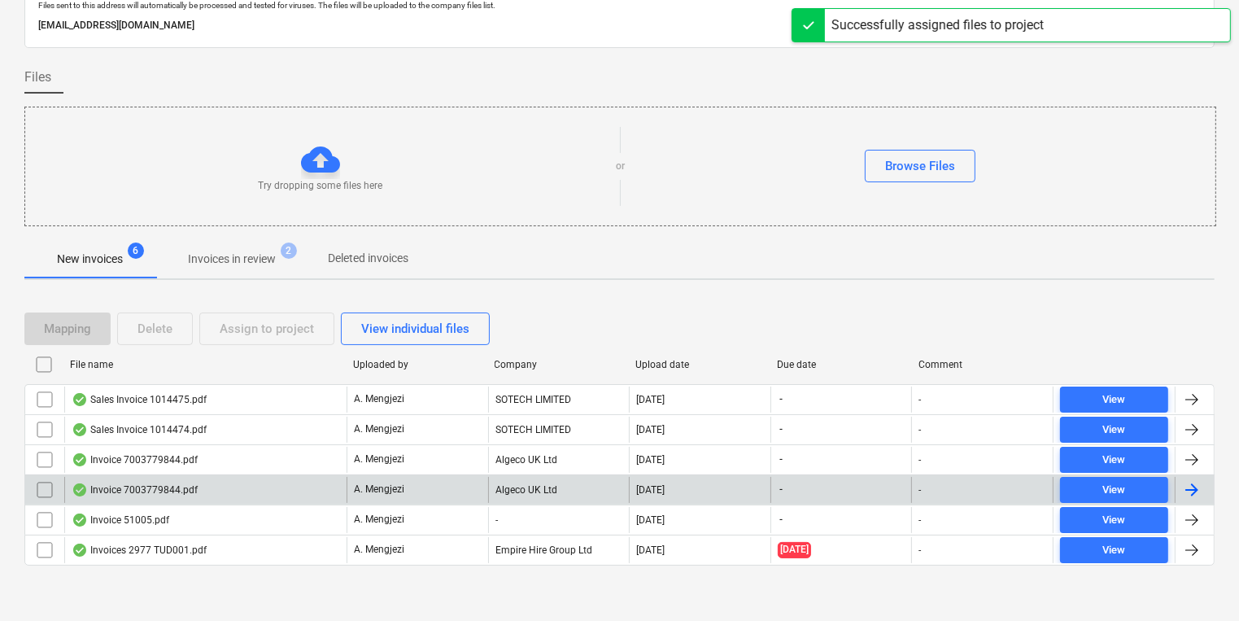
click at [498, 486] on div "Algeco UK Ltd" at bounding box center [559, 490] width 142 height 26
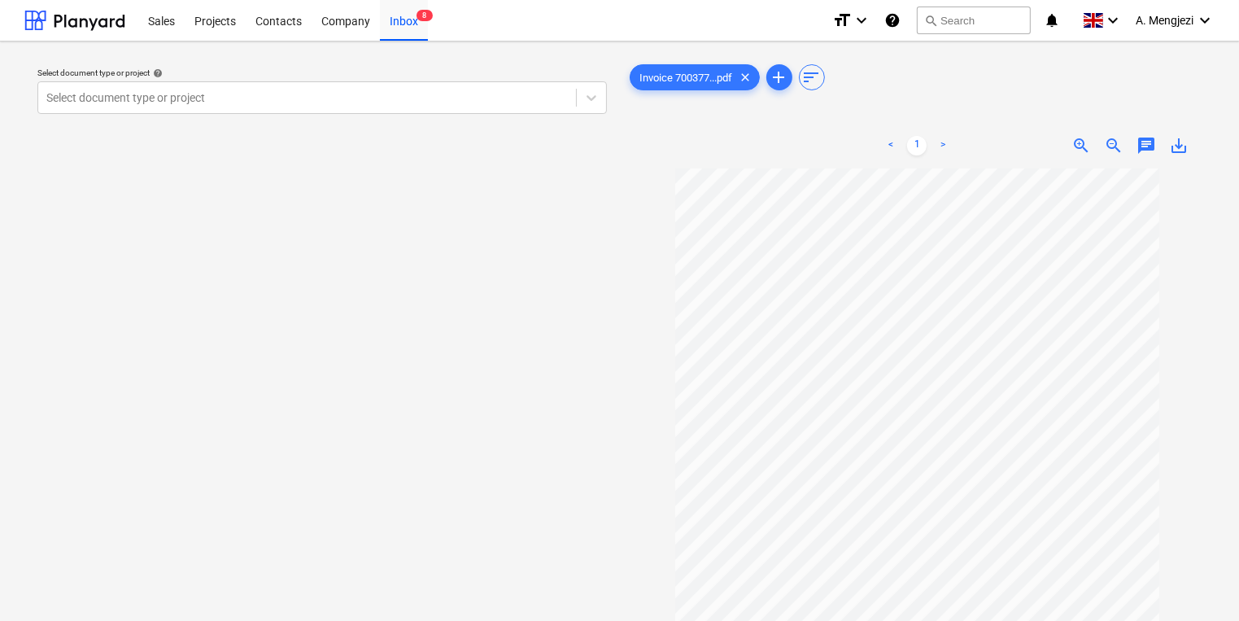
click at [405, 44] on div "Select document type or project help Select document type or project Invoice 70…" at bounding box center [619, 401] width 1239 height 721
click at [412, 33] on div "Inbox 8" at bounding box center [404, 19] width 48 height 41
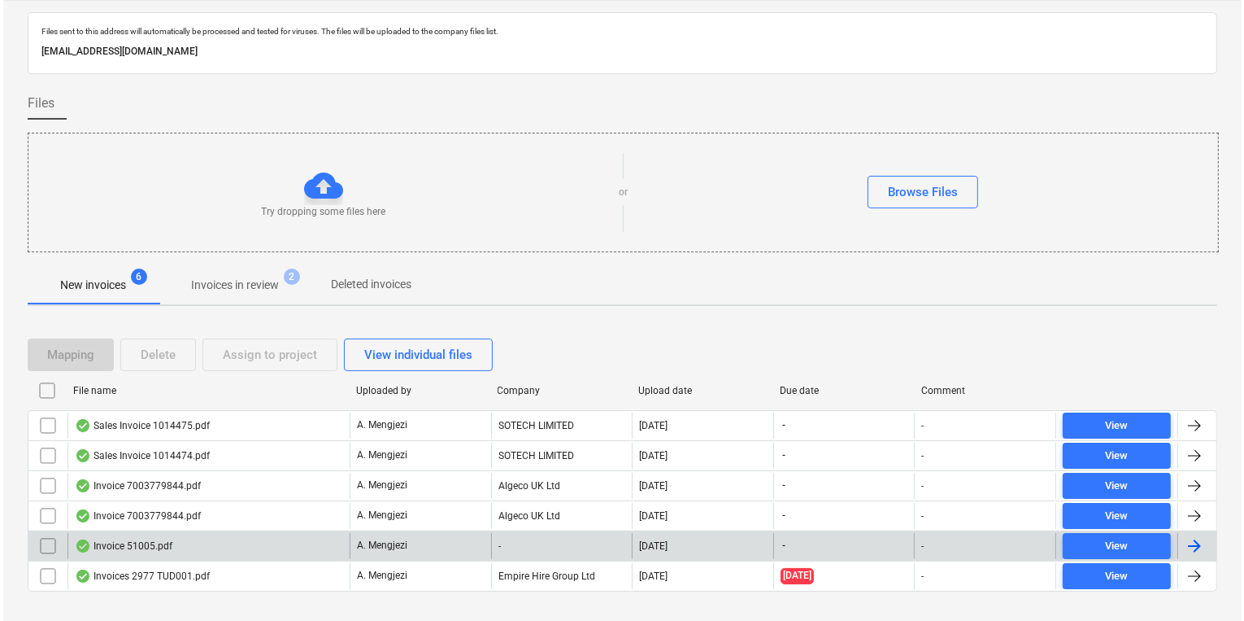
scroll to position [65, 0]
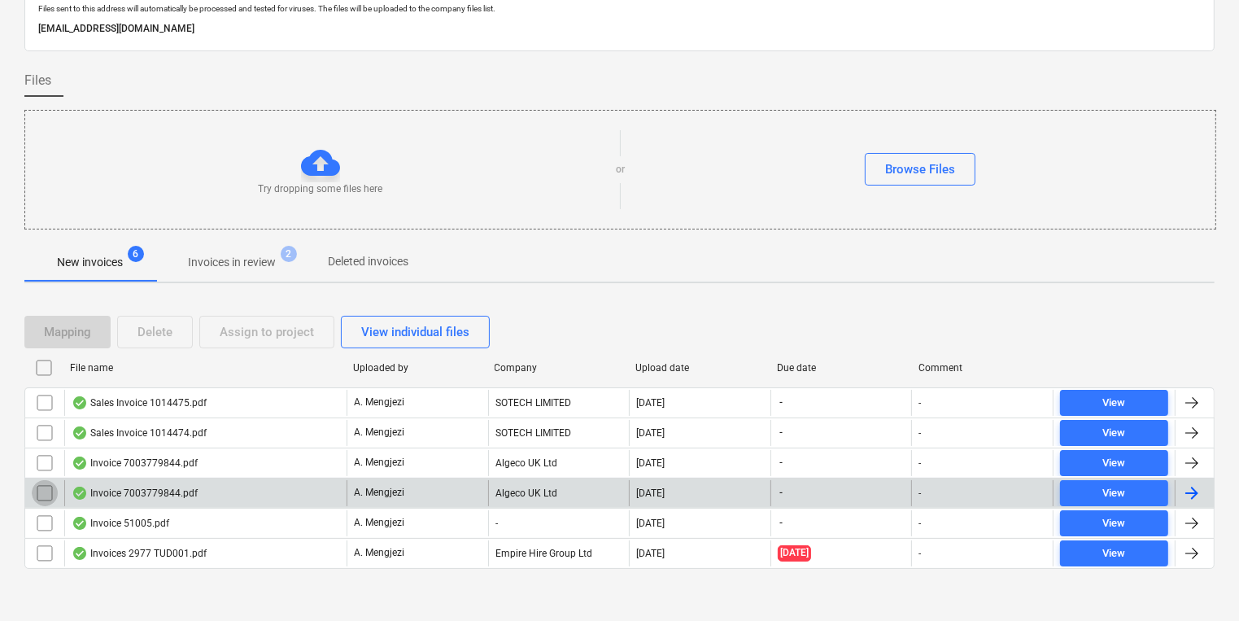
click at [33, 488] on input "checkbox" at bounding box center [45, 493] width 26 height 26
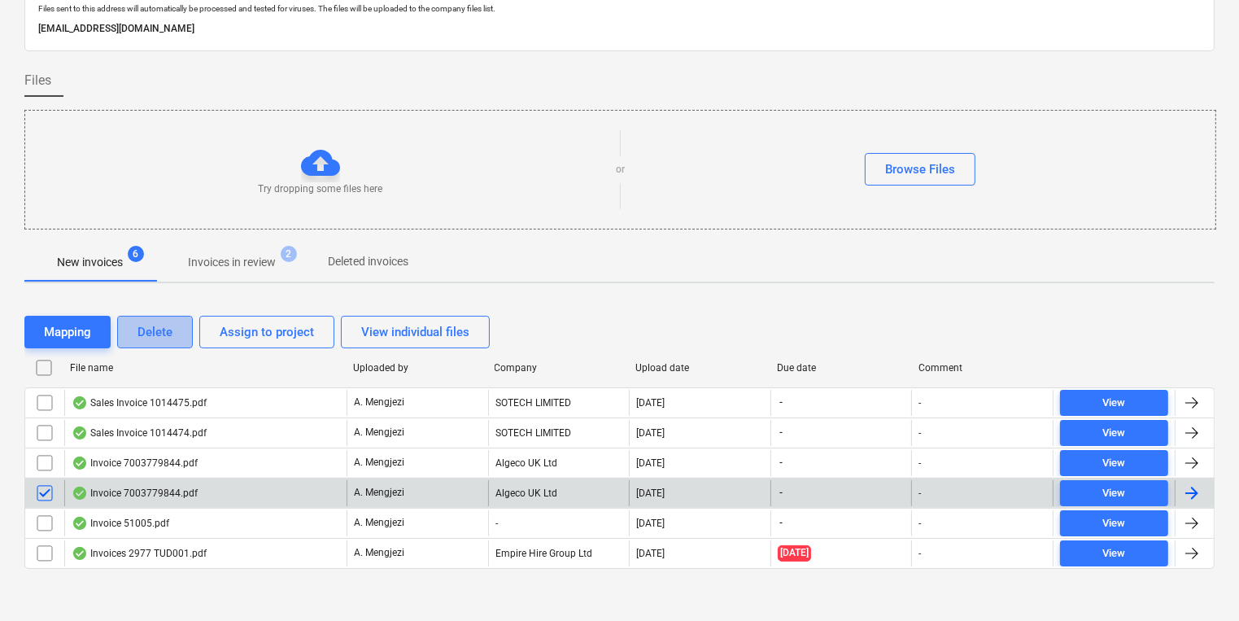
click at [159, 329] on div "Delete" at bounding box center [154, 331] width 35 height 21
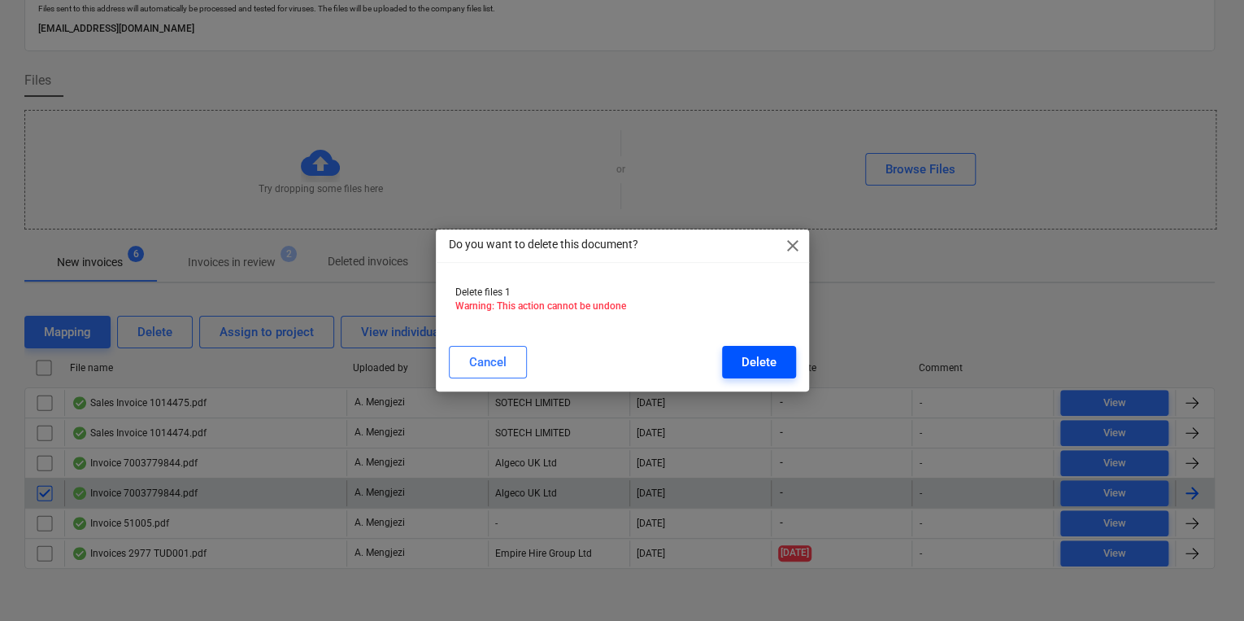
click at [744, 368] on div "Delete" at bounding box center [759, 361] width 35 height 21
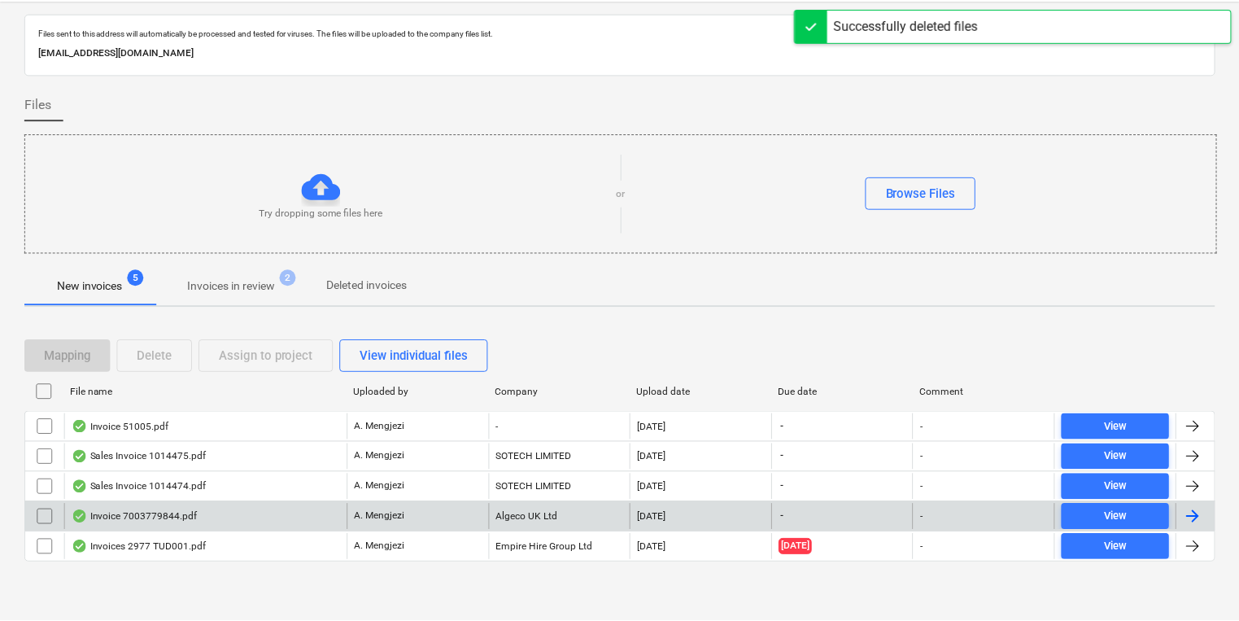
scroll to position [39, 0]
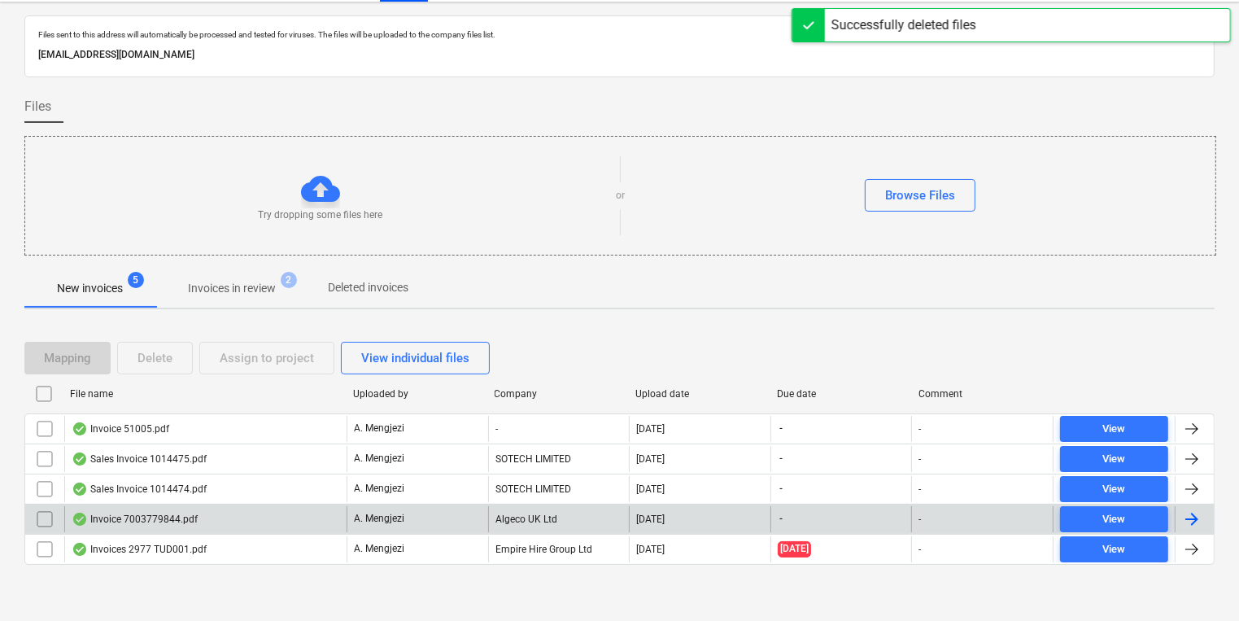
click at [237, 509] on div "Invoice 7003779844.pdf" at bounding box center [205, 519] width 282 height 26
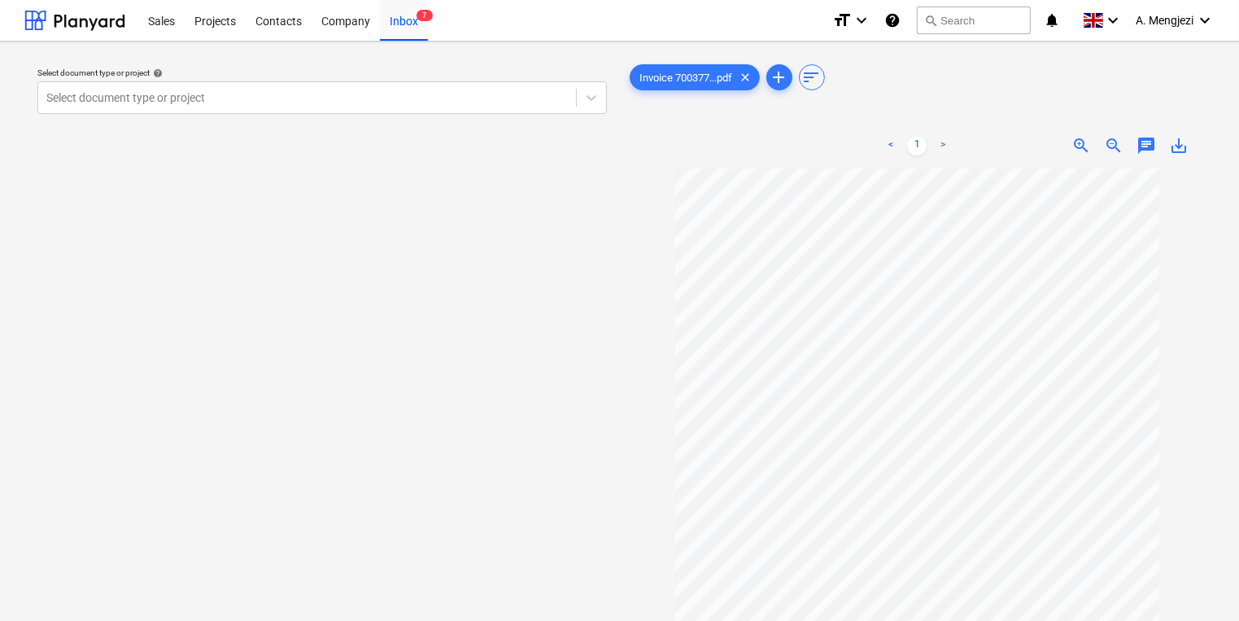
click at [463, 120] on div "Select document type or project help Select document type or project" at bounding box center [321, 401] width 595 height 695
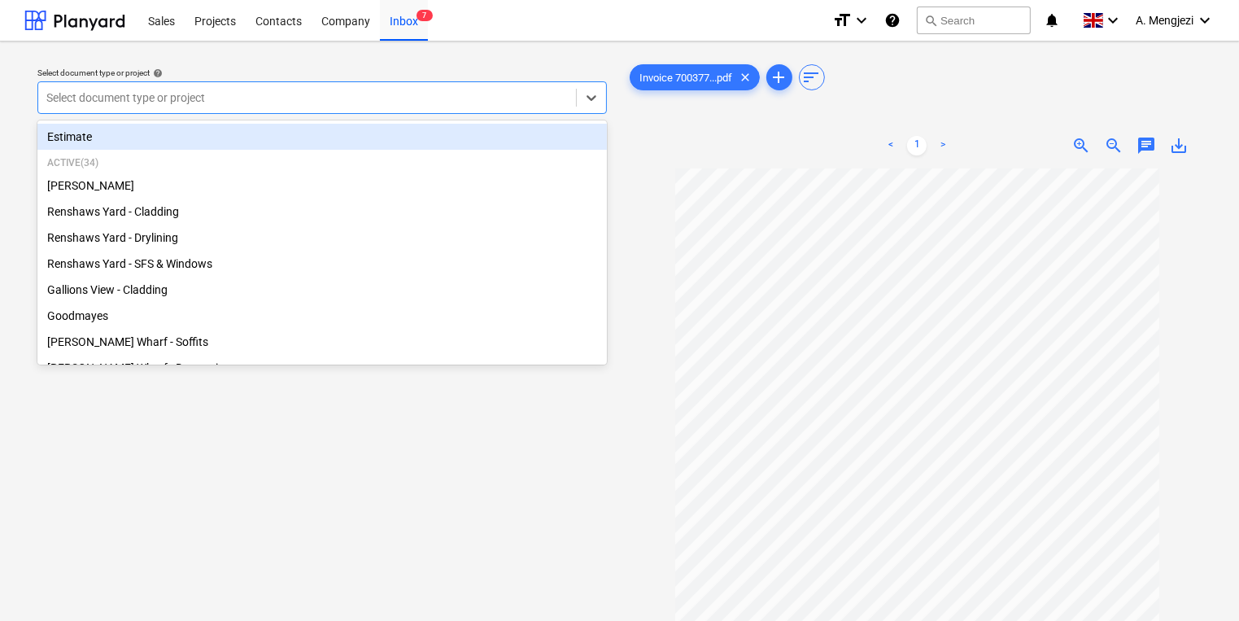
click at [390, 100] on div at bounding box center [306, 97] width 521 height 16
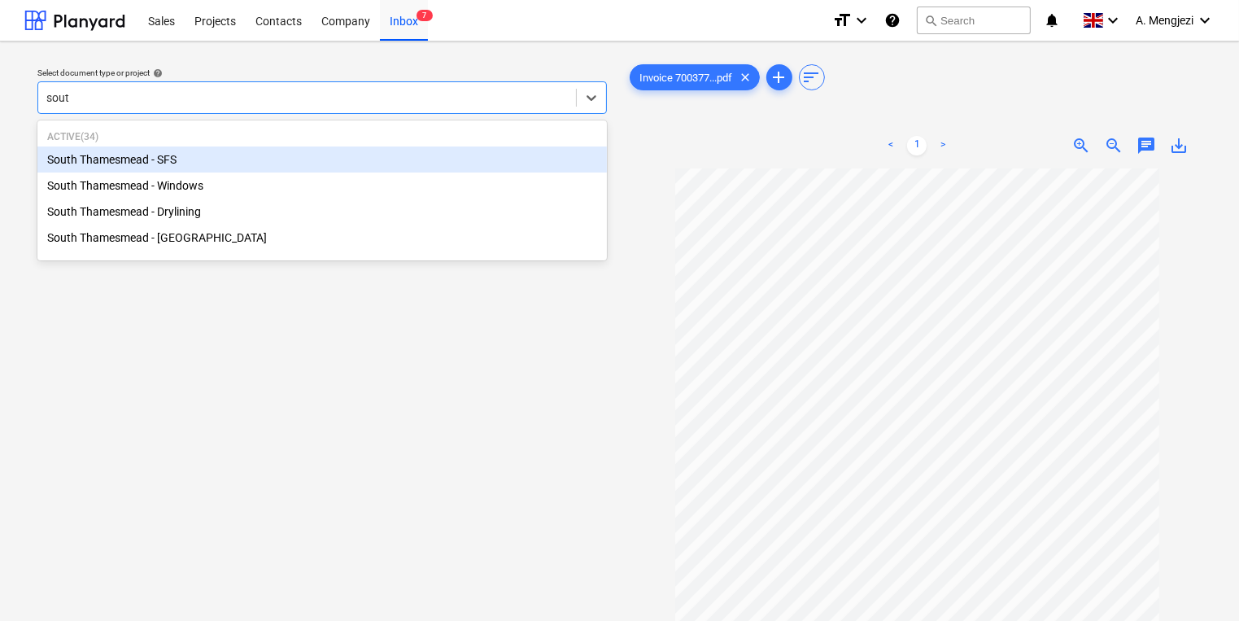
type input "south"
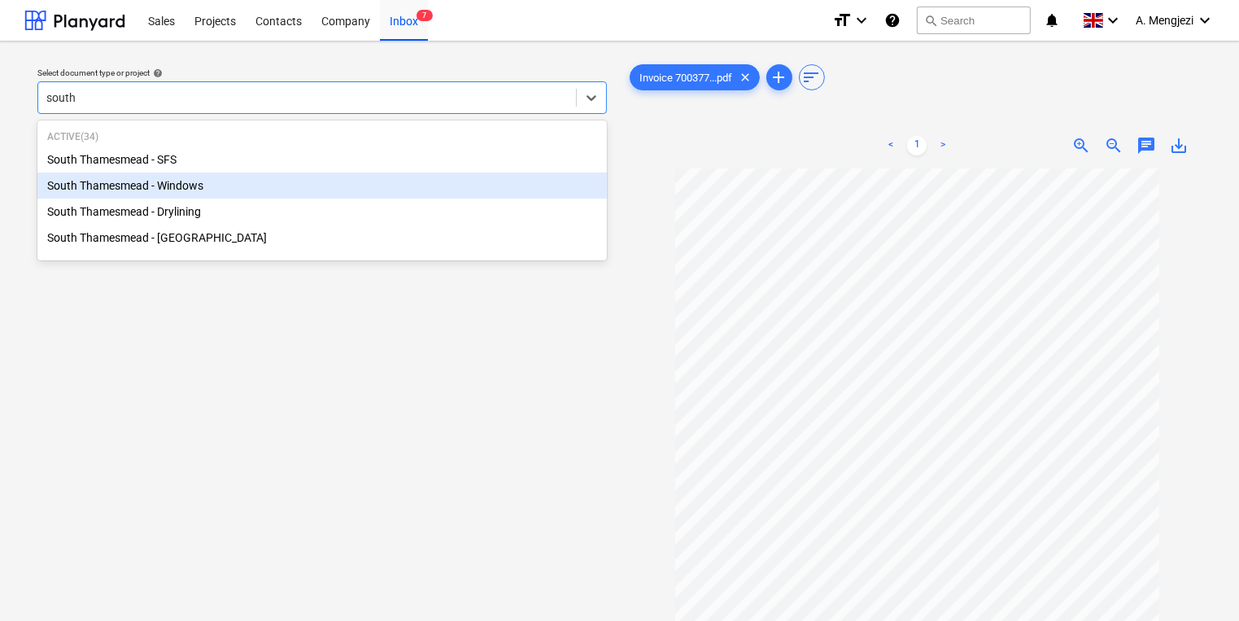
click at [312, 196] on div "South Thamesmead - Windows" at bounding box center [321, 185] width 569 height 26
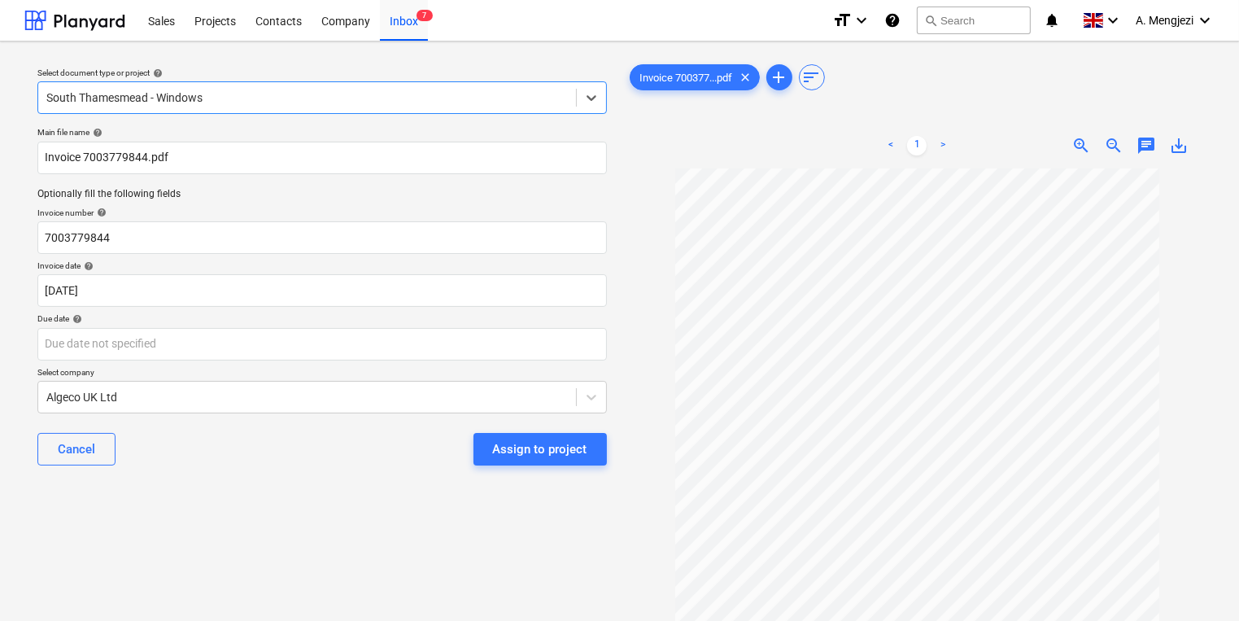
click at [329, 115] on div "Select document type or project help option South Thamesmead - Windows, selecte…" at bounding box center [322, 90] width 582 height 59
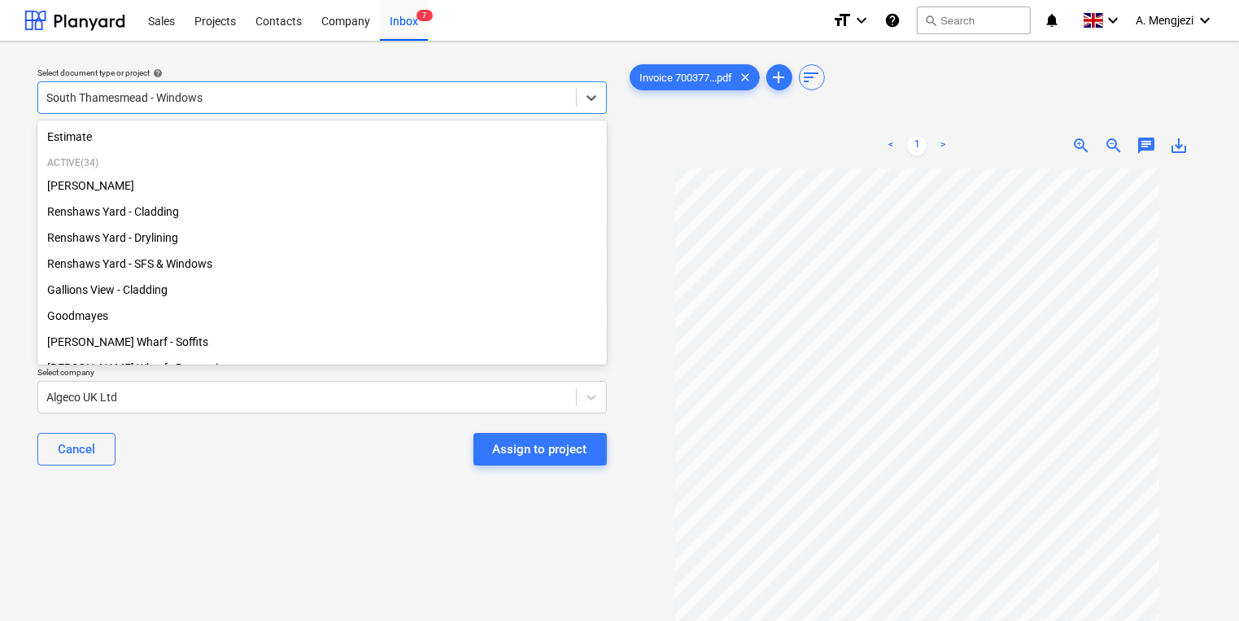
click at [328, 98] on div at bounding box center [306, 97] width 521 height 16
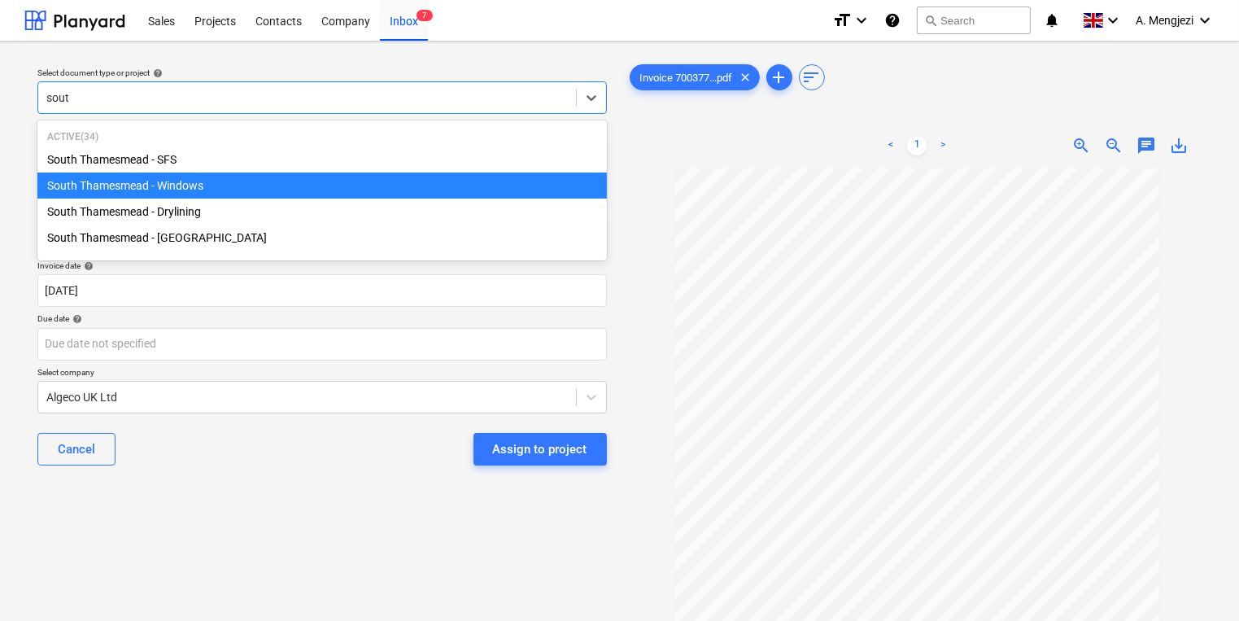
type input "south"
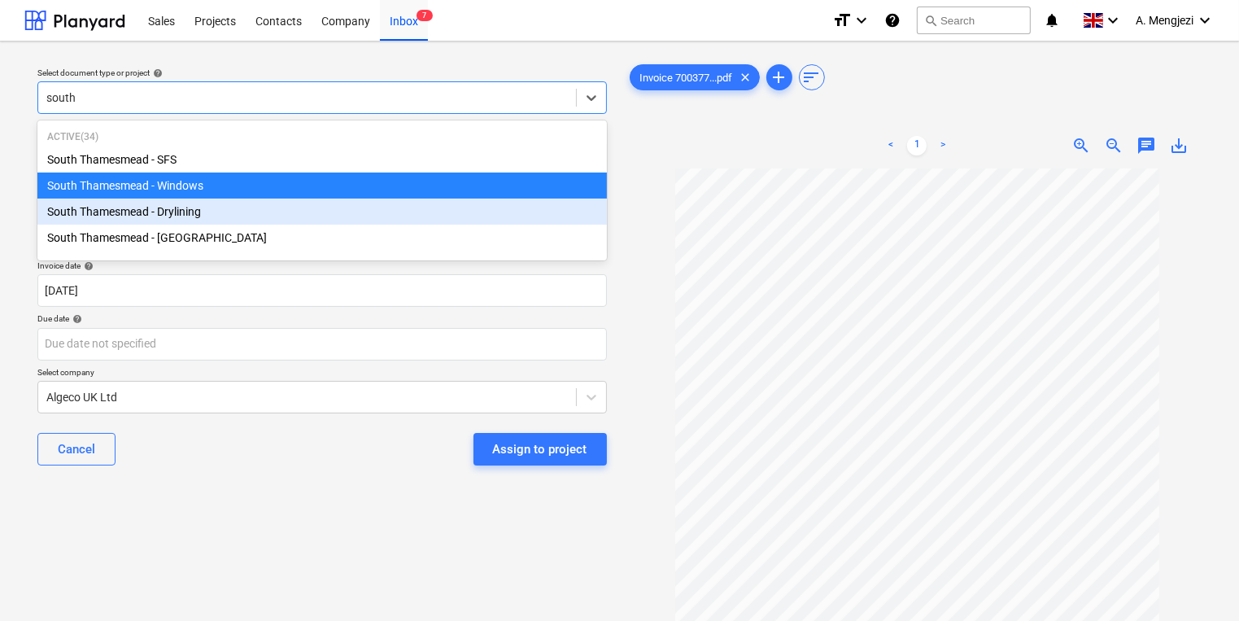
click at [306, 202] on div "South Thamesmead - Drylining" at bounding box center [321, 211] width 569 height 26
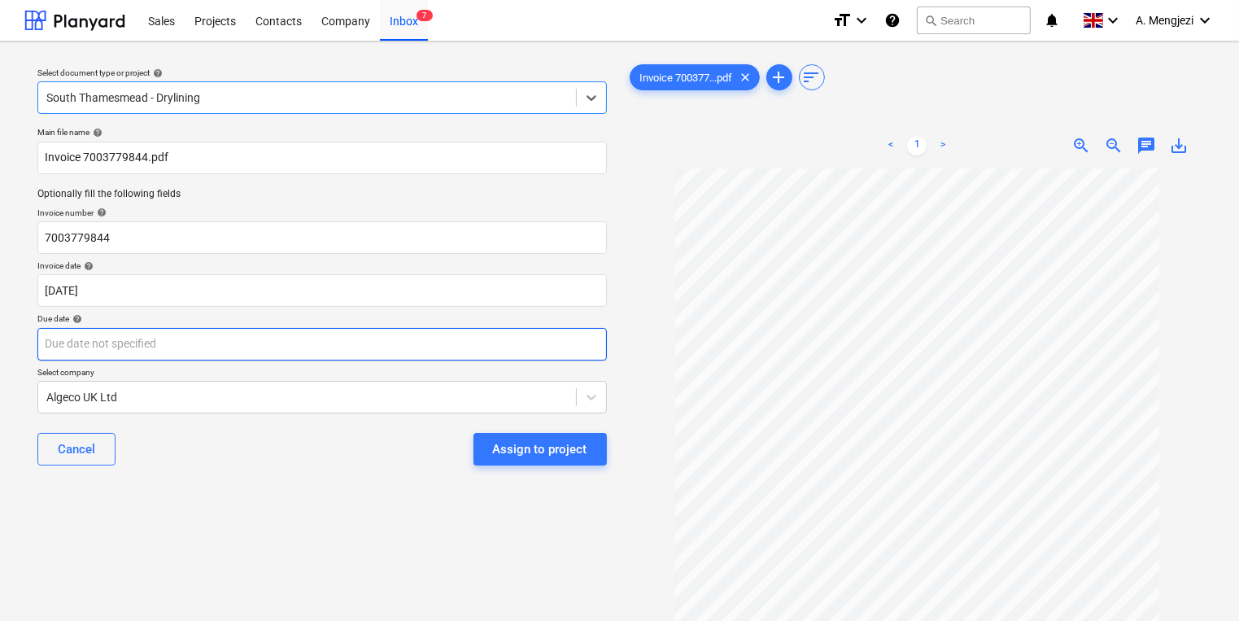
click at [307, 341] on body "Sales Projects Contacts Company Inbox 7 format_size keyboard_arrow_down help se…" at bounding box center [619, 310] width 1239 height 621
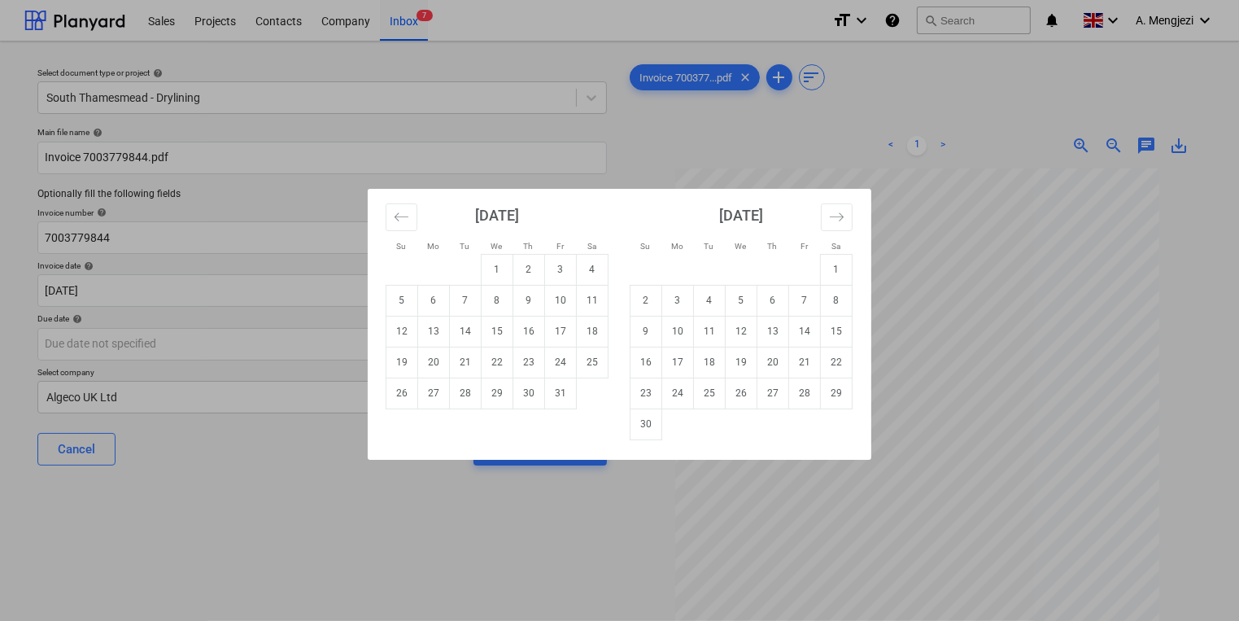
click at [987, 579] on div "Su Mo Tu We Th Fr Sa Su Mo Tu We Th Fr Sa [DATE] 1 2 3 4 5 6 7 8 9 10 11 12 13 …" at bounding box center [619, 310] width 1239 height 621
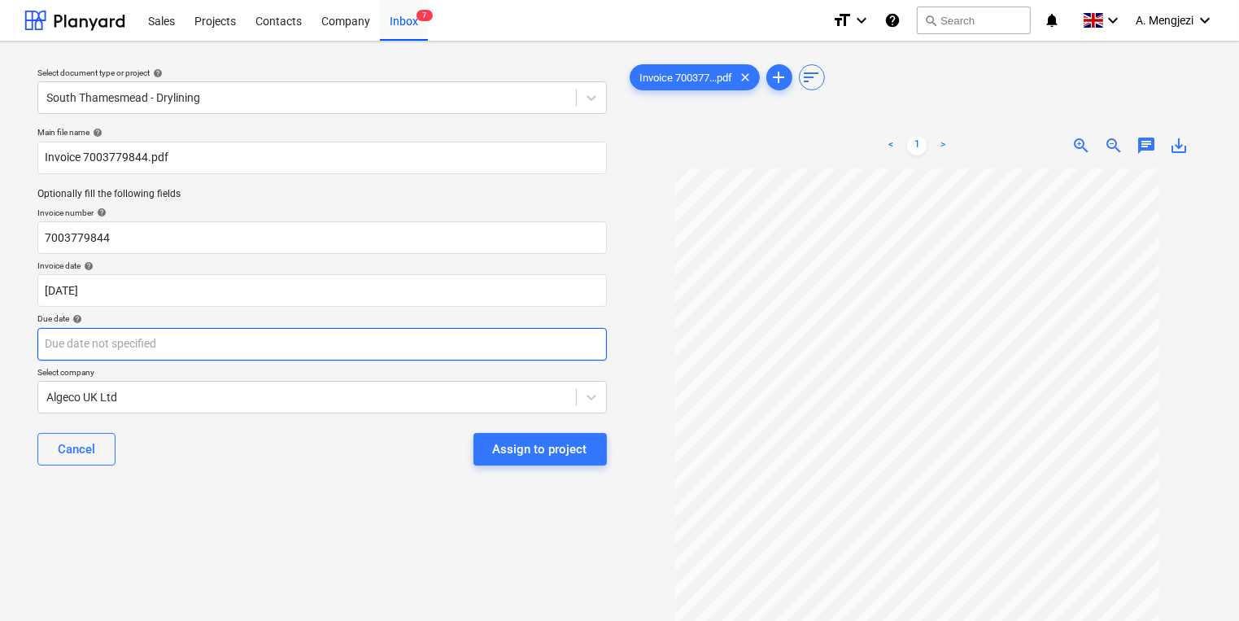
click at [459, 346] on body "Sales Projects Contacts Company Inbox 7 format_size keyboard_arrow_down help se…" at bounding box center [619, 310] width 1239 height 621
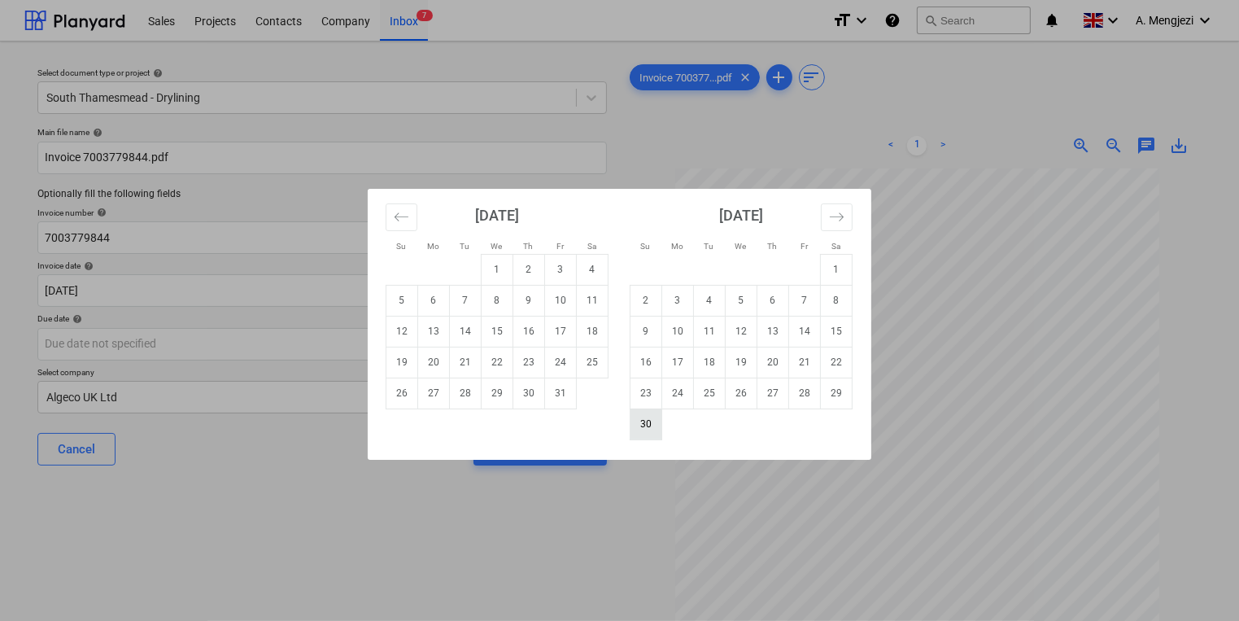
click at [641, 413] on td "30" at bounding box center [646, 423] width 32 height 31
type input "[DATE]"
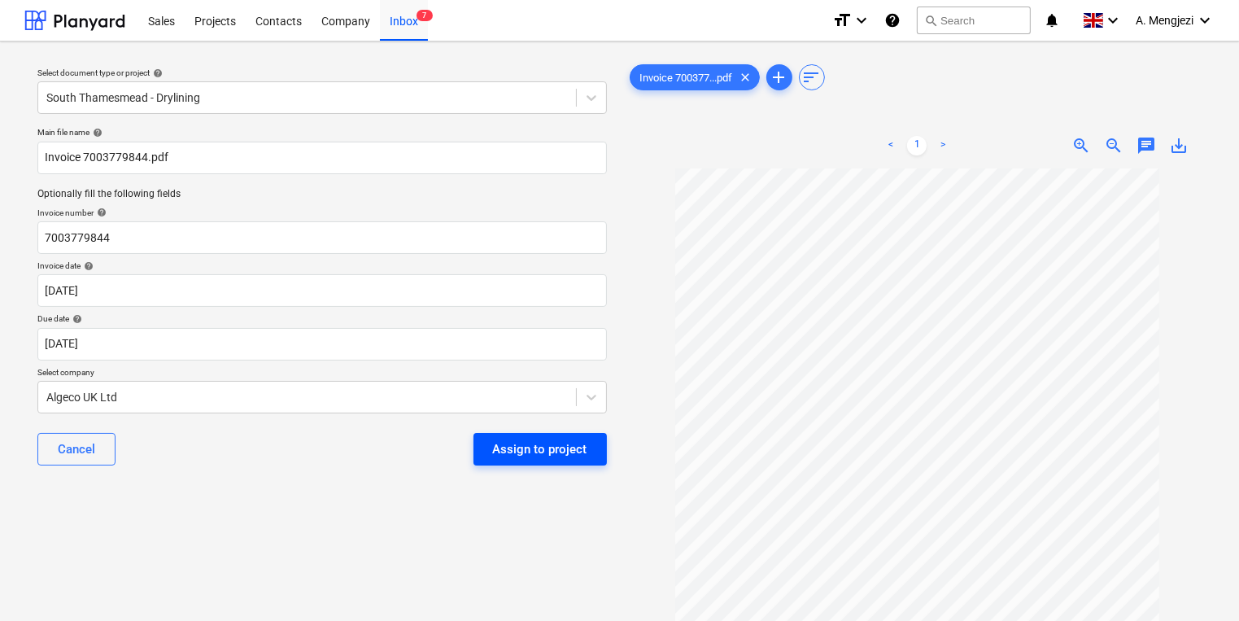
click at [492, 453] on button "Assign to project" at bounding box center [539, 449] width 133 height 33
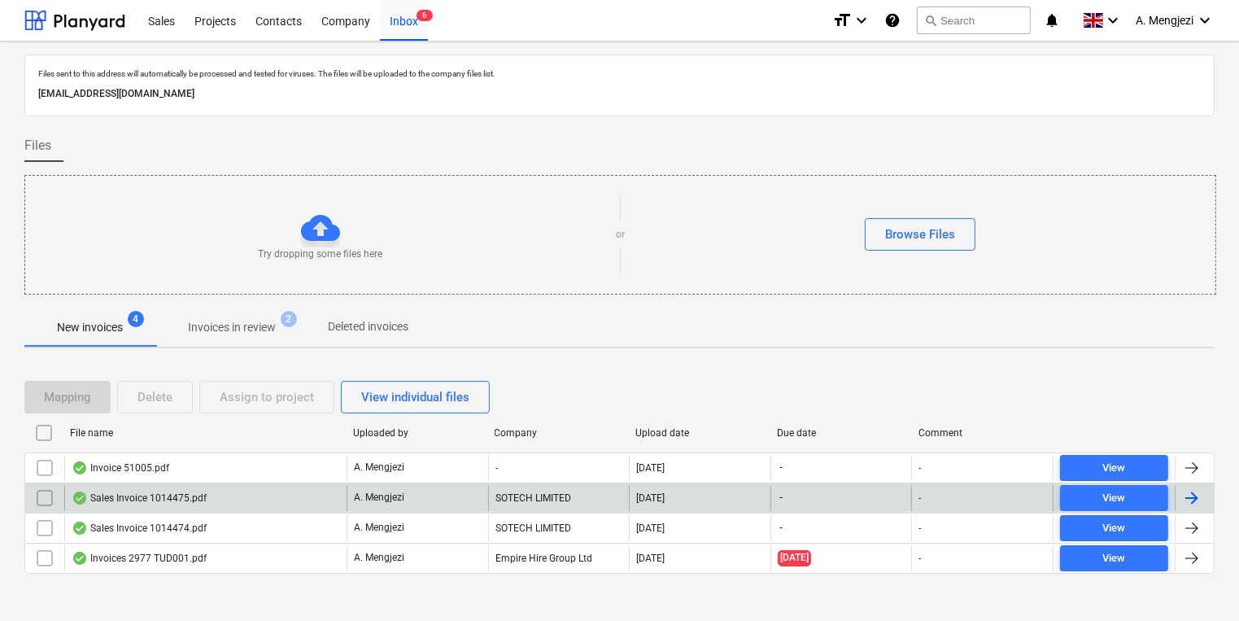
click at [386, 504] on div "A. Mengjezi" at bounding box center [417, 498] width 142 height 26
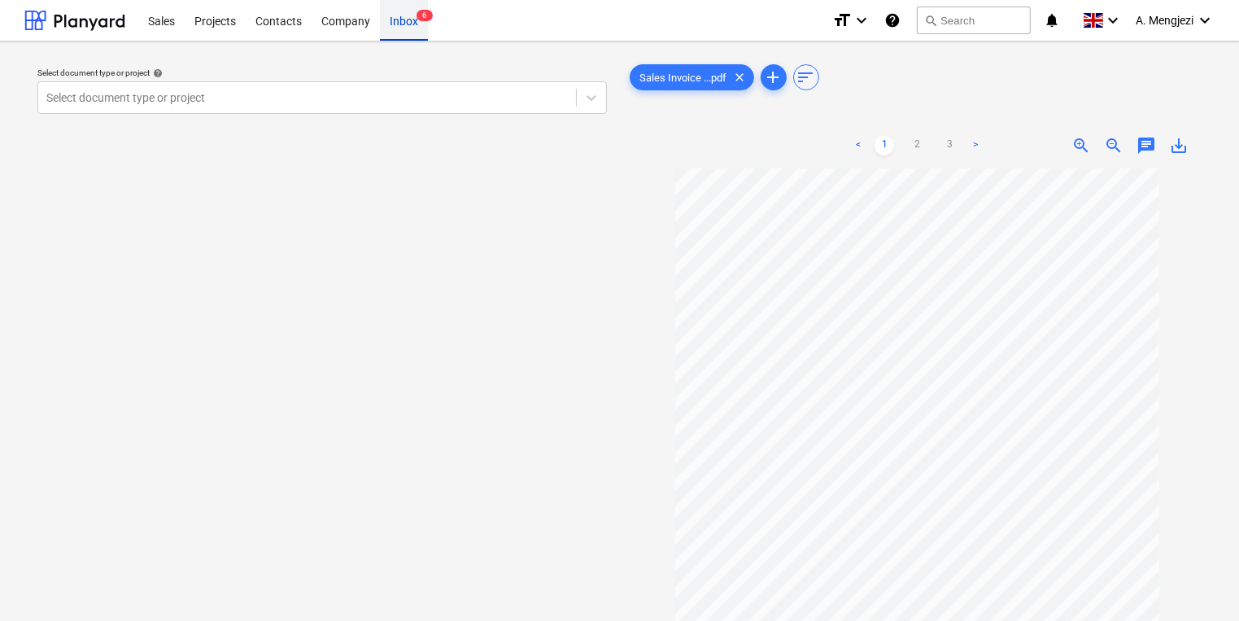
click at [416, 20] on div "Inbox 6" at bounding box center [404, 19] width 48 height 41
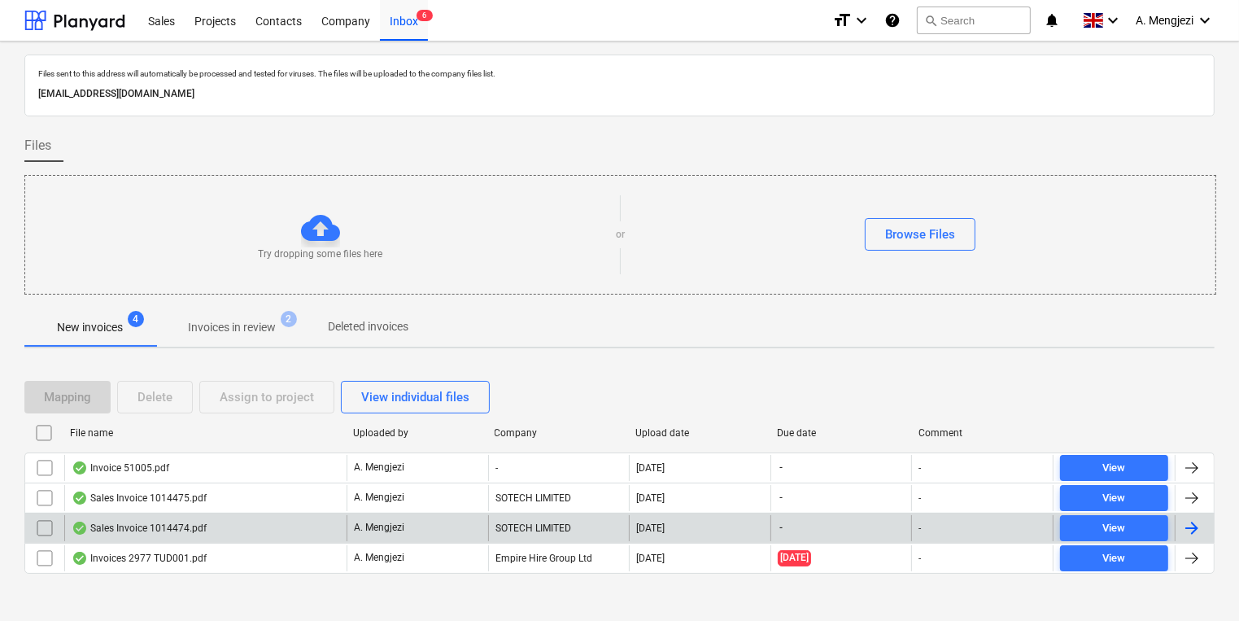
click at [224, 523] on div "Sales Invoice 1014474.pdf" at bounding box center [205, 528] width 282 height 26
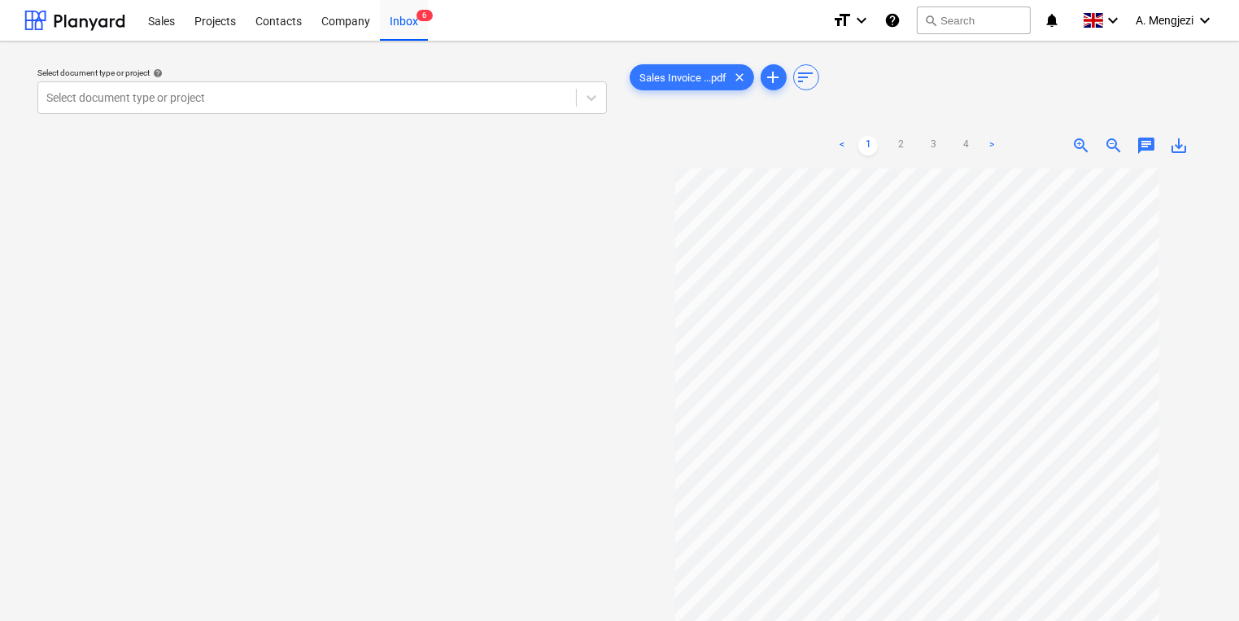
click at [614, 337] on div "Select document type or project help Select document type or project" at bounding box center [321, 401] width 595 height 695
click at [658, 327] on div at bounding box center [917, 455] width 582 height 575
click at [411, 36] on div "Inbox 6" at bounding box center [404, 19] width 48 height 41
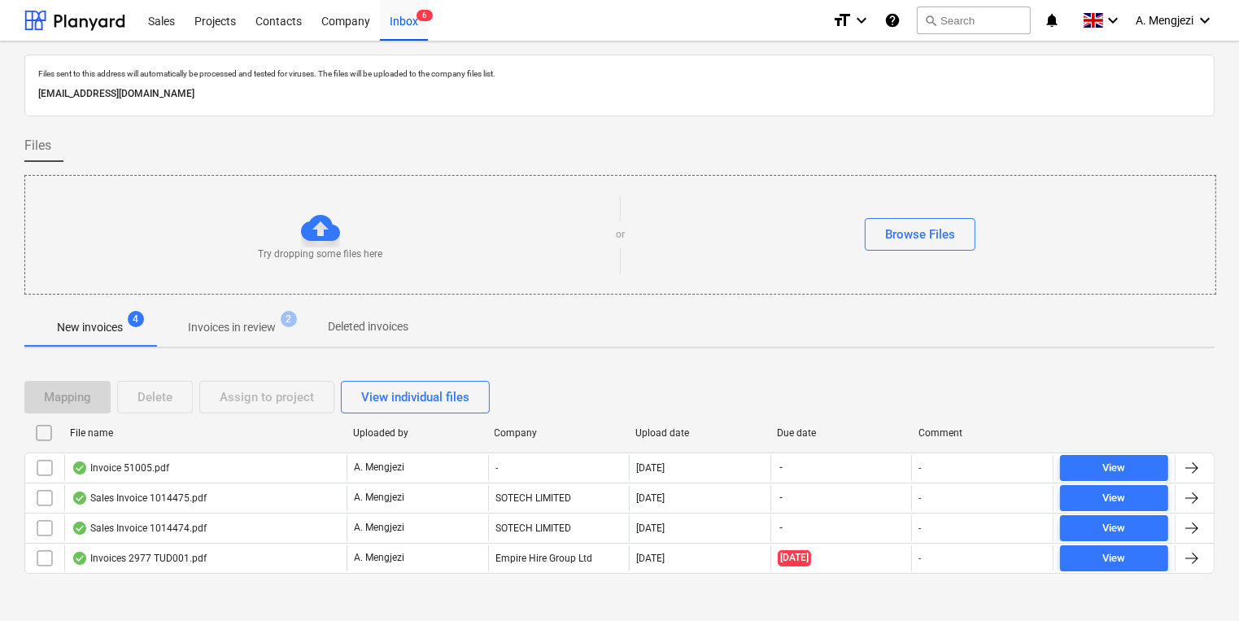
click at [507, 403] on div "Mapping Delete Assign to project View individual files" at bounding box center [619, 397] width 1190 height 33
click at [249, 333] on p "Invoices in review" at bounding box center [232, 327] width 88 height 17
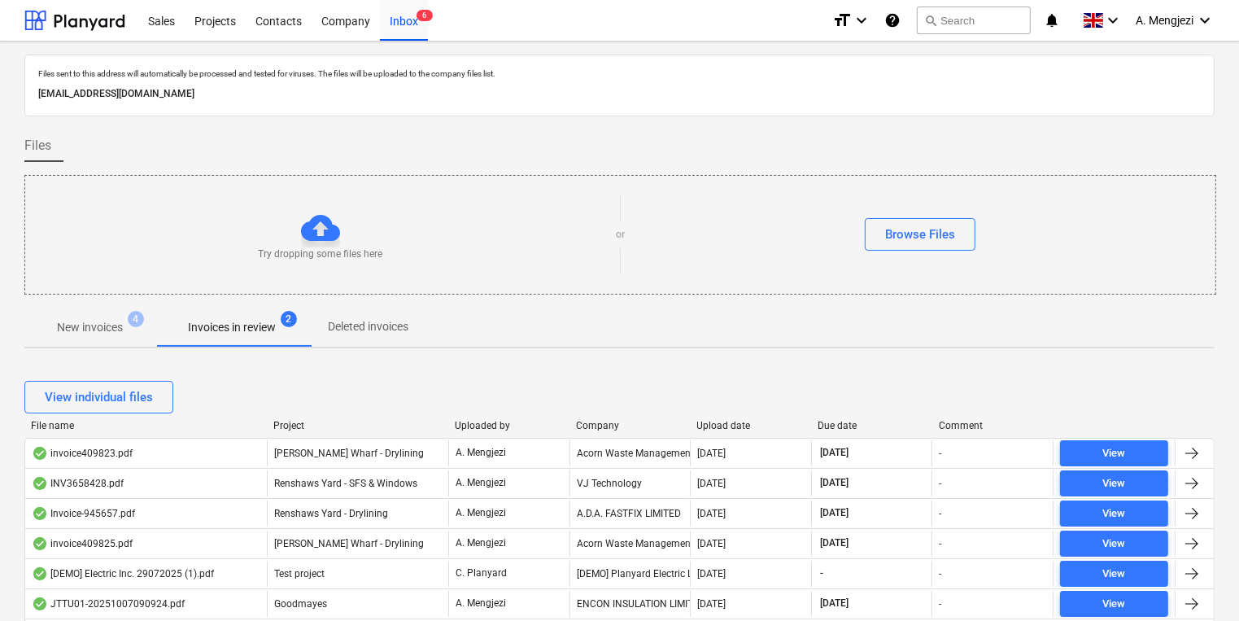
click at [510, 383] on div "View individual files" at bounding box center [619, 397] width 1190 height 33
click at [699, 423] on div at bounding box center [690, 425] width 29 height 11
click at [716, 426] on div "Upload date" at bounding box center [751, 425] width 108 height 11
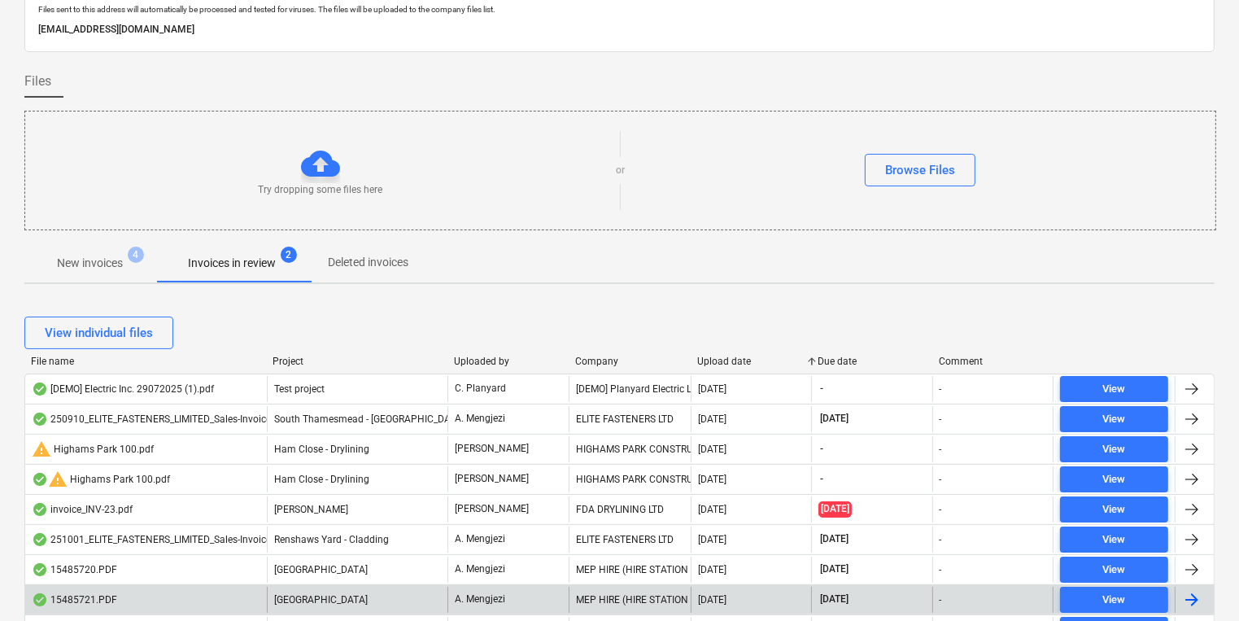
scroll to position [260, 0]
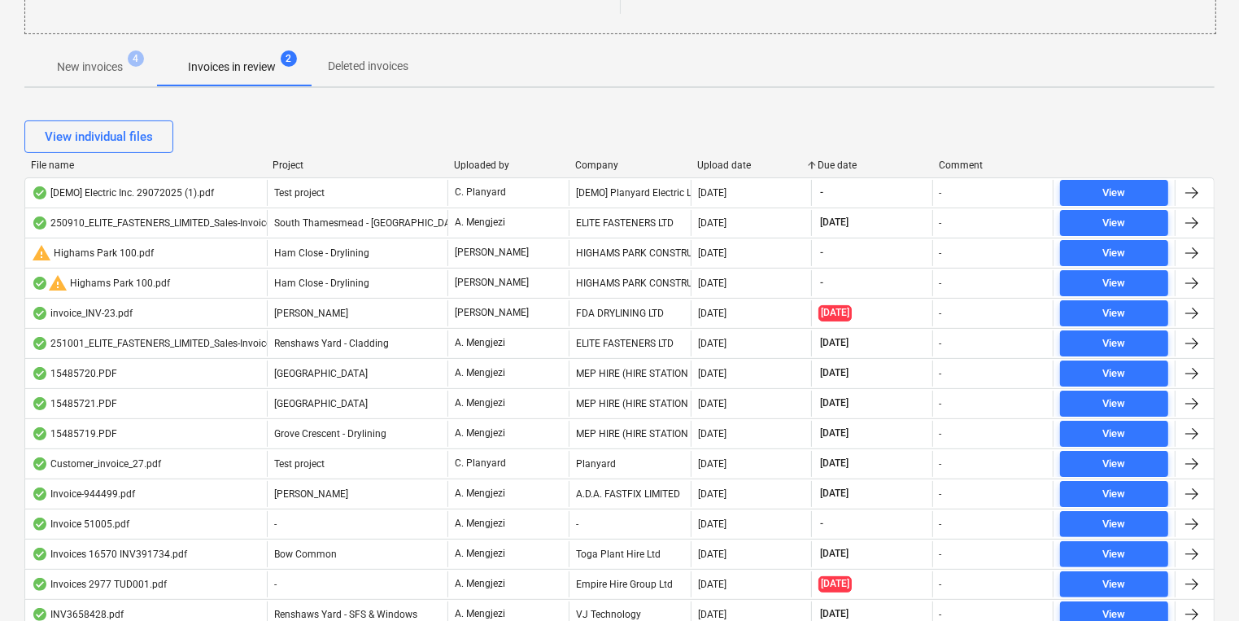
click at [722, 170] on div "File name Project Uploaded by Company Upload date Due date Comment" at bounding box center [619, 168] width 1190 height 18
click at [722, 163] on div "Upload date" at bounding box center [751, 164] width 108 height 11
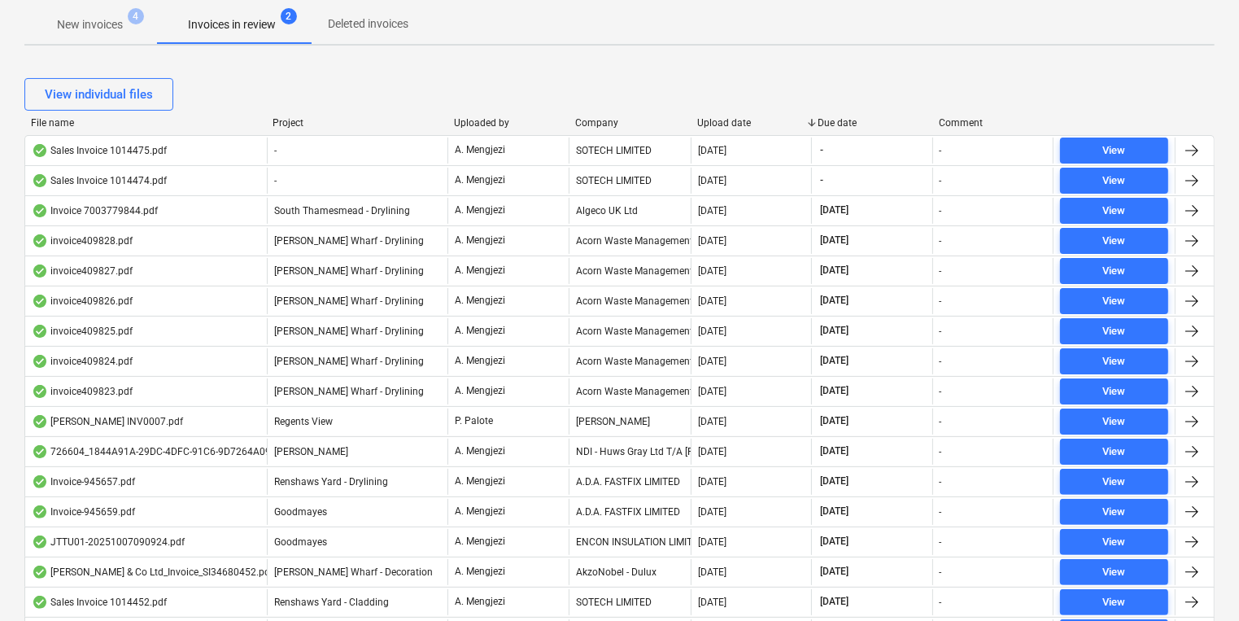
scroll to position [325, 0]
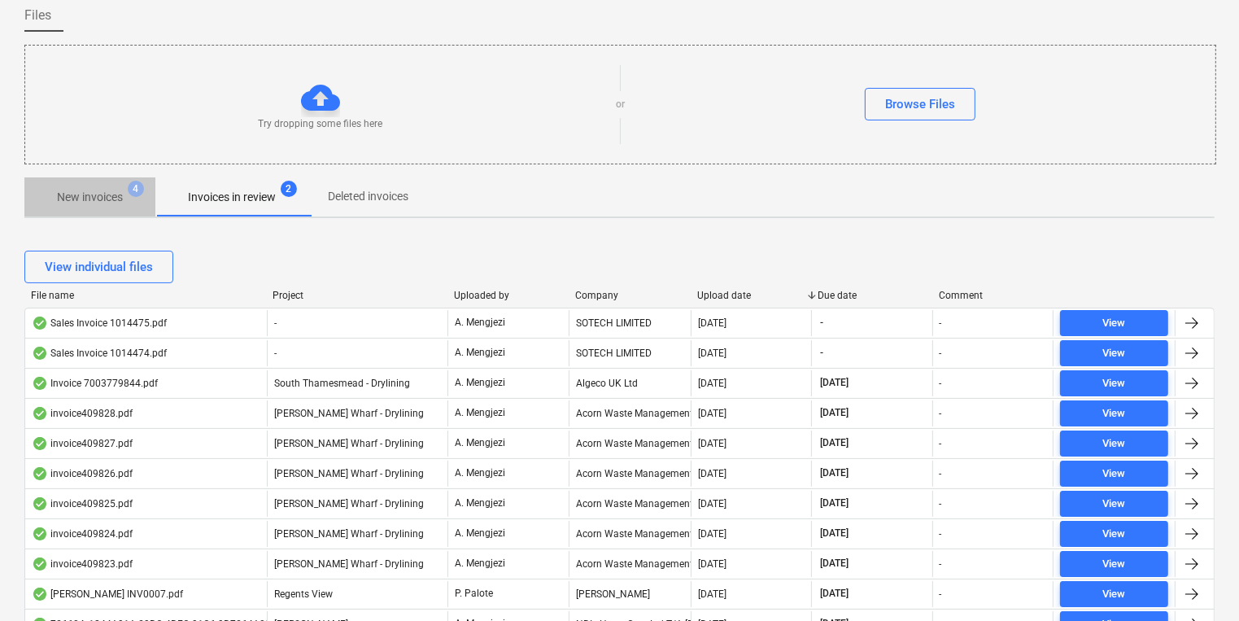
click at [134, 208] on span "New invoices 4" at bounding box center [89, 196] width 131 height 29
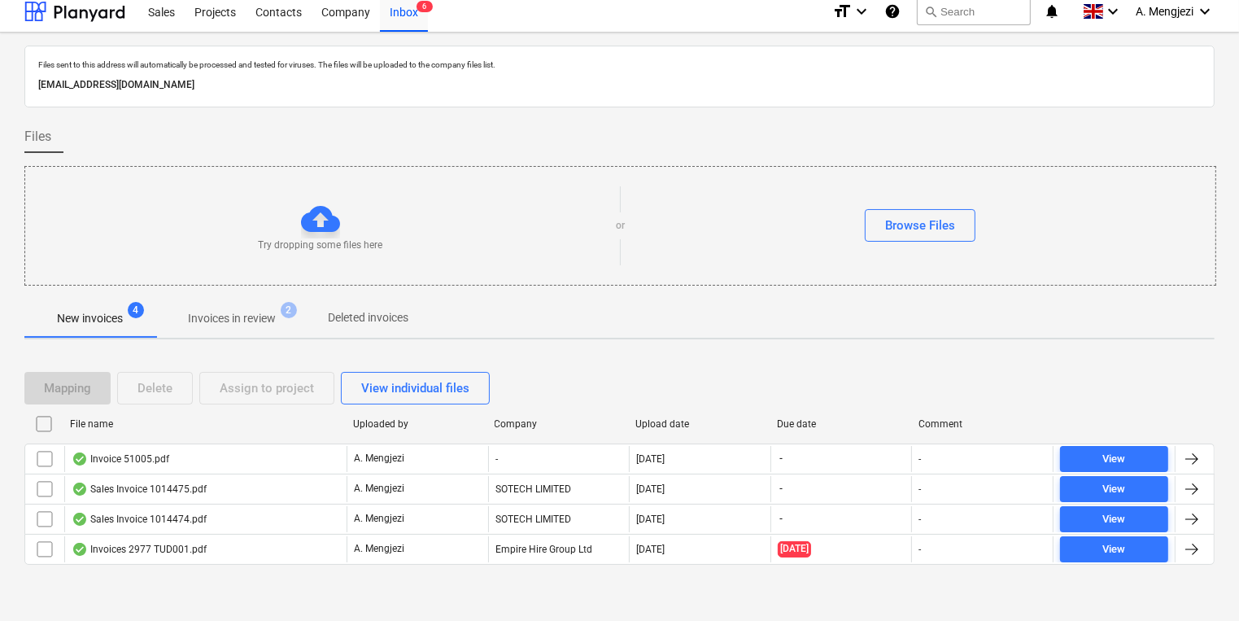
click at [281, 320] on span "Invoices in review 2" at bounding box center [232, 318] width 114 height 17
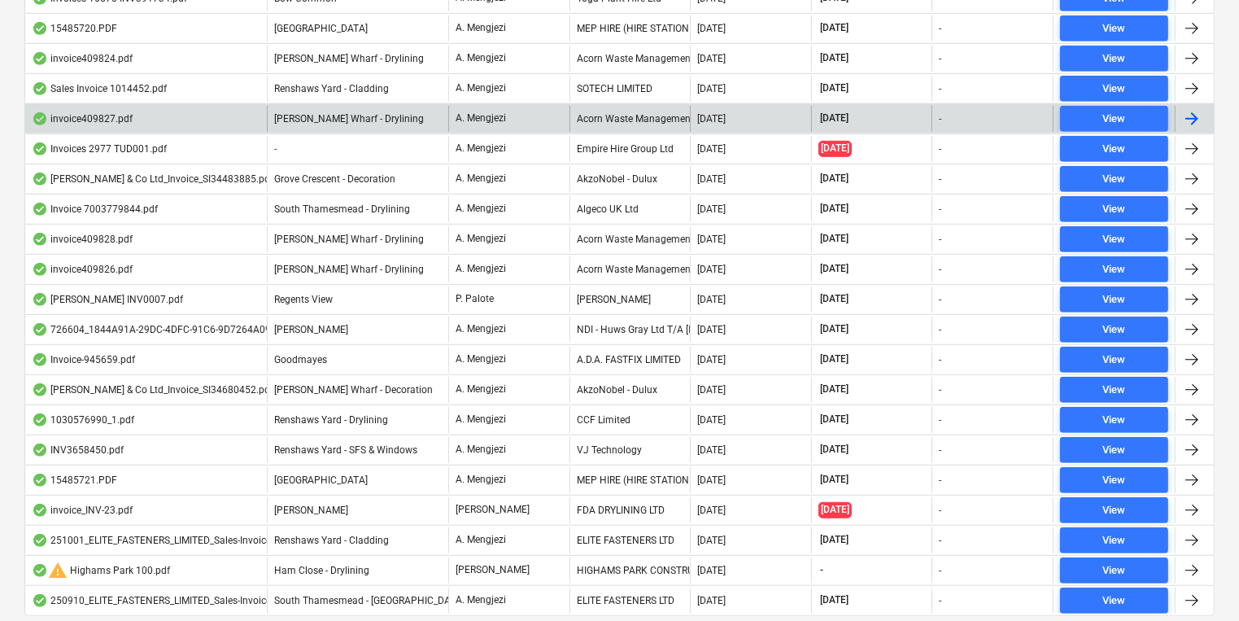
scroll to position [952, 0]
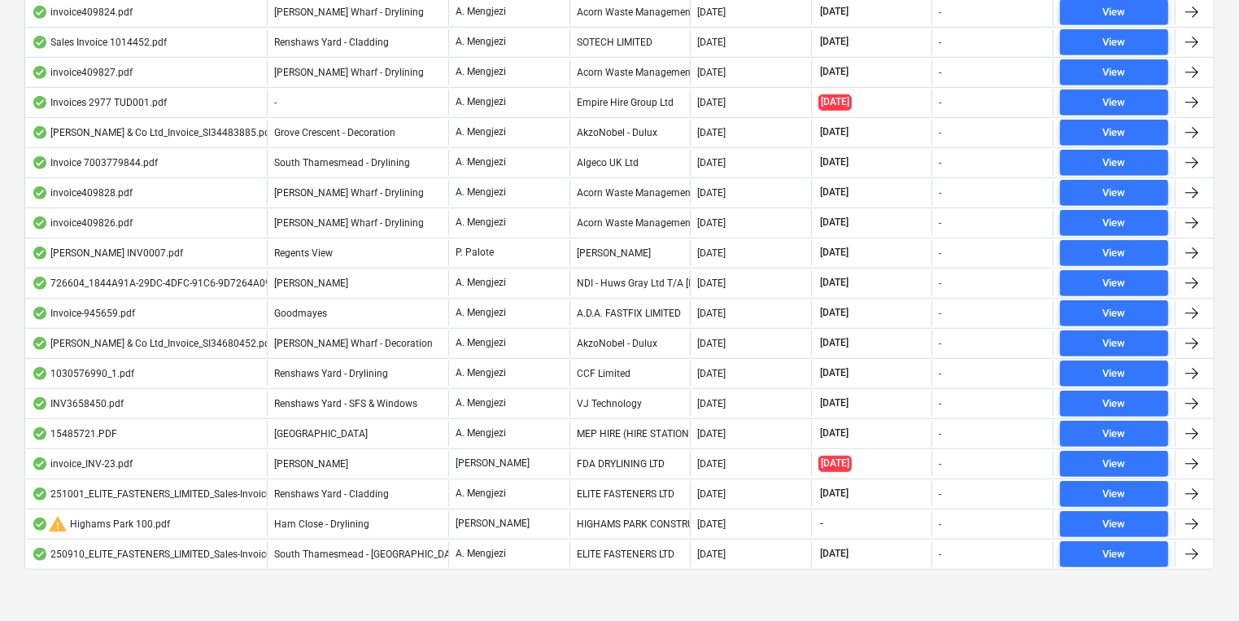
click at [920, 582] on div "View individual files File name Project Uploaded by Company Upload date Due dat…" at bounding box center [619, 5] width 1190 height 1193
click at [465, 582] on div at bounding box center [619, 582] width 1190 height 13
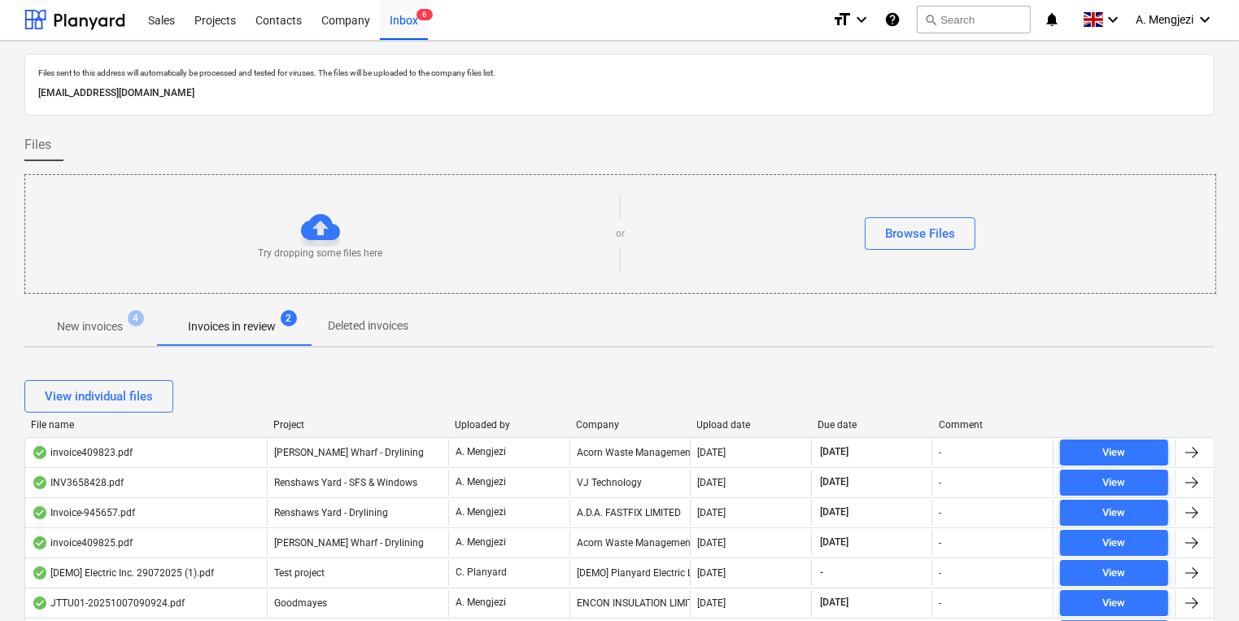
scroll to position [0, 0]
click at [120, 339] on span "New invoices 4" at bounding box center [89, 326] width 131 height 29
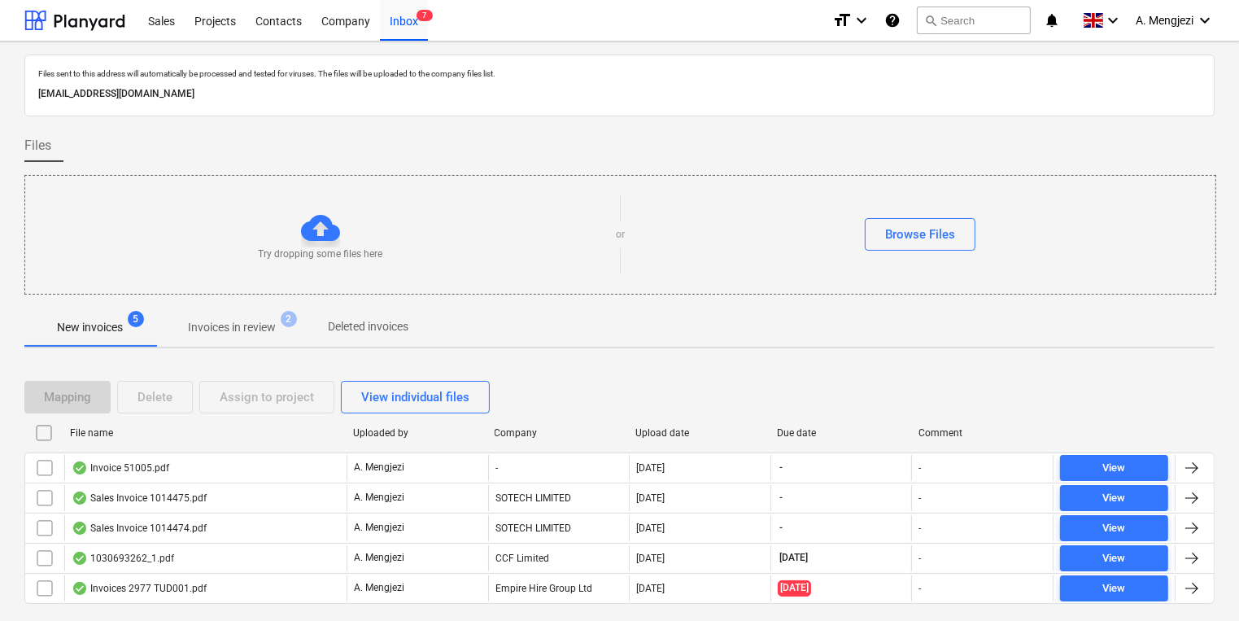
click at [605, 312] on div "New invoices 5 Invoices in review 2 Deleted invoices" at bounding box center [619, 326] width 1190 height 39
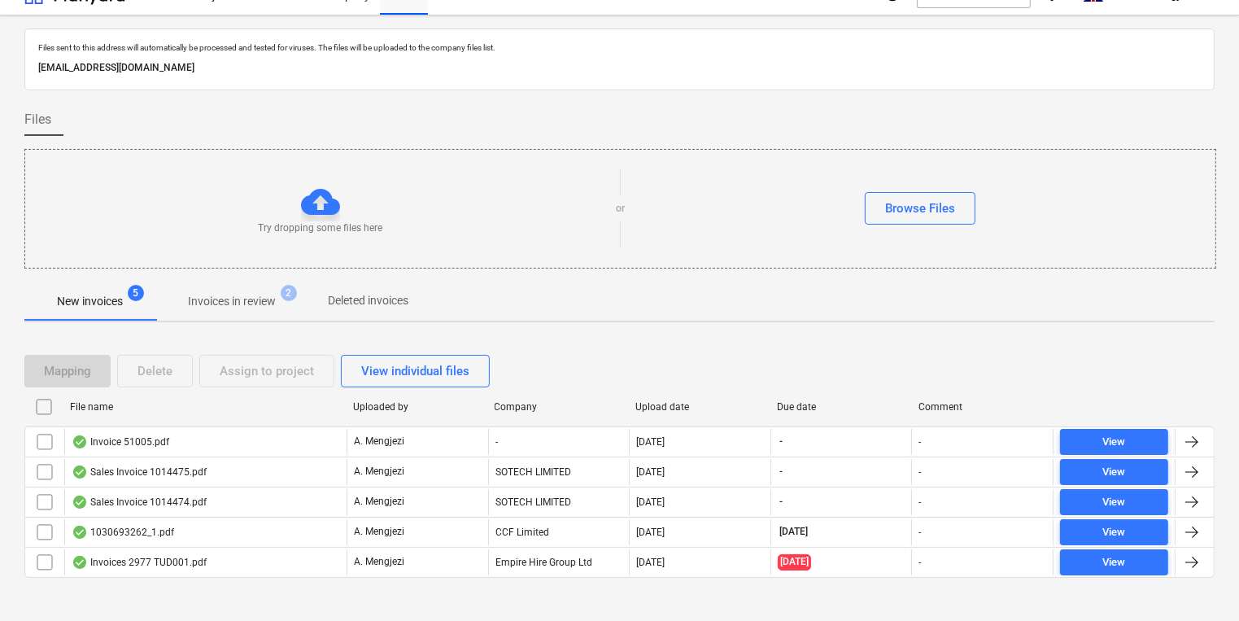
scroll to position [39, 0]
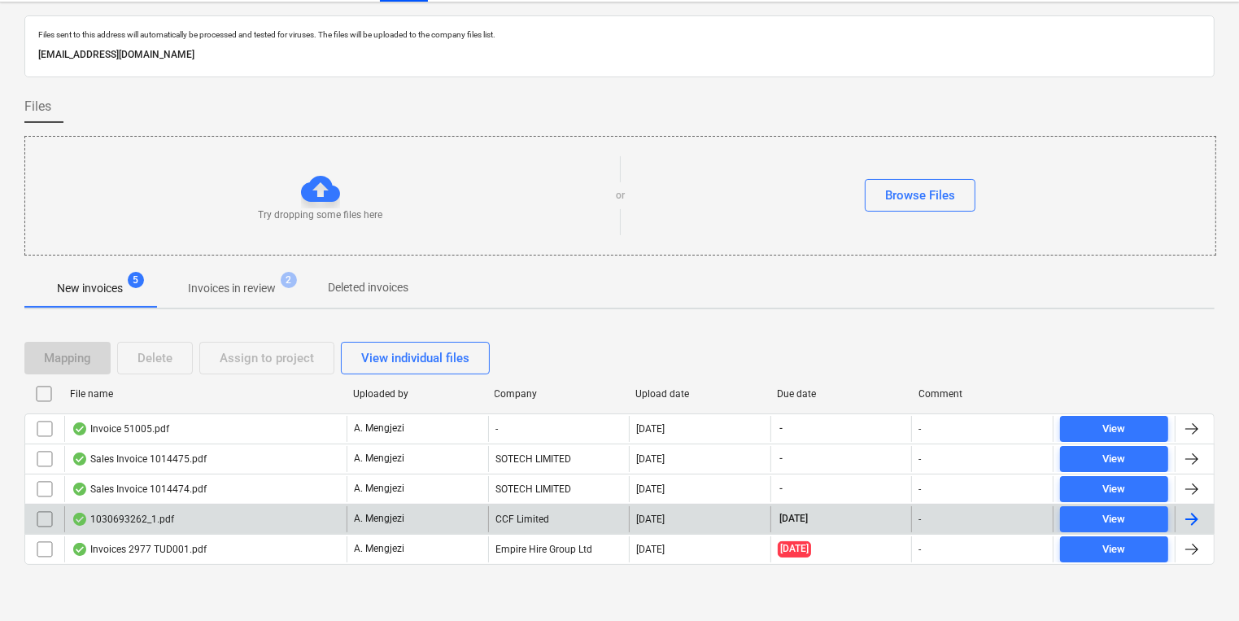
click at [576, 525] on div "CCF Limited" at bounding box center [559, 519] width 142 height 26
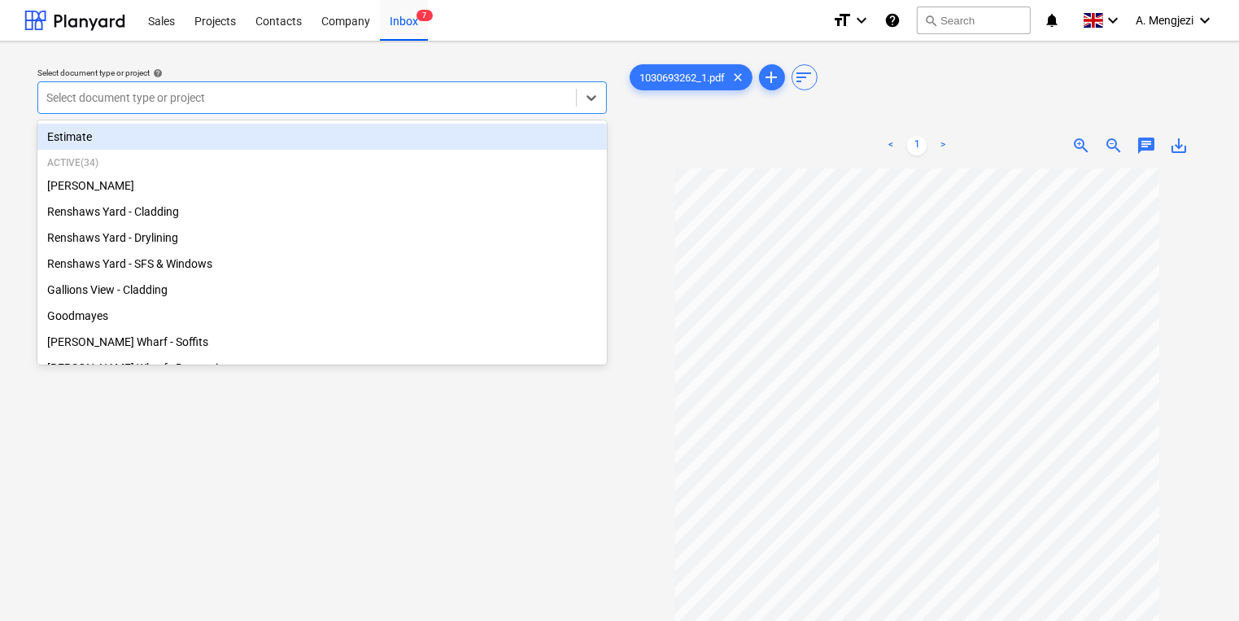
click at [503, 89] on div "Select document type or project" at bounding box center [307, 97] width 538 height 23
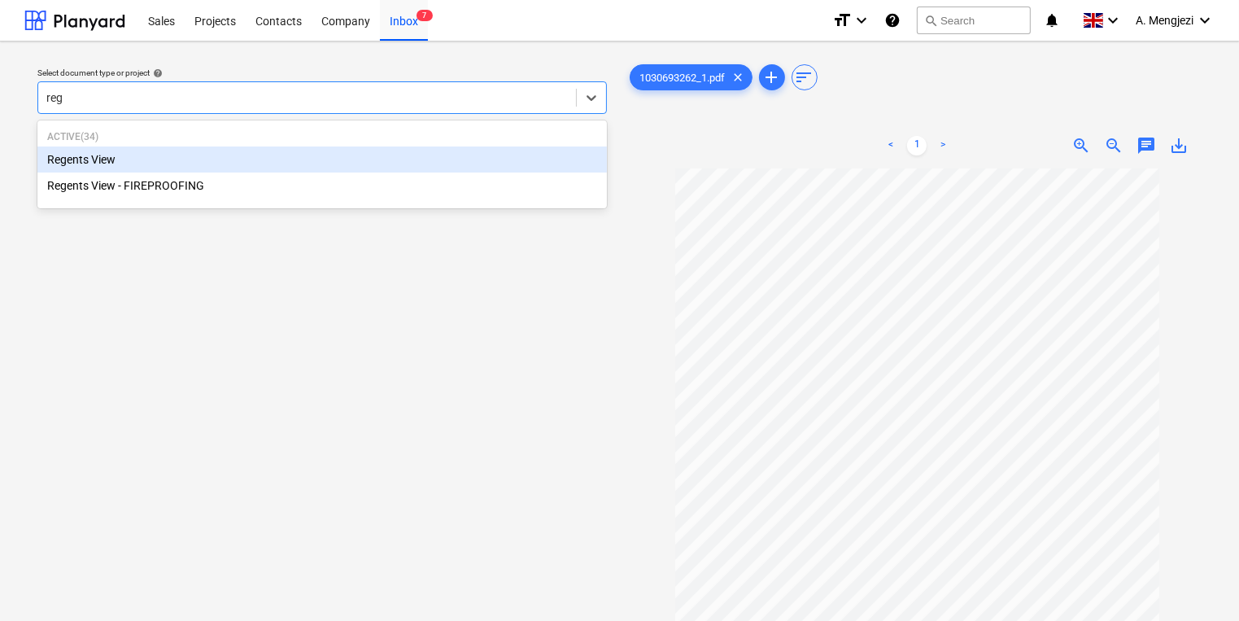
type input "rege"
click at [337, 146] on div "Regents View" at bounding box center [321, 159] width 569 height 26
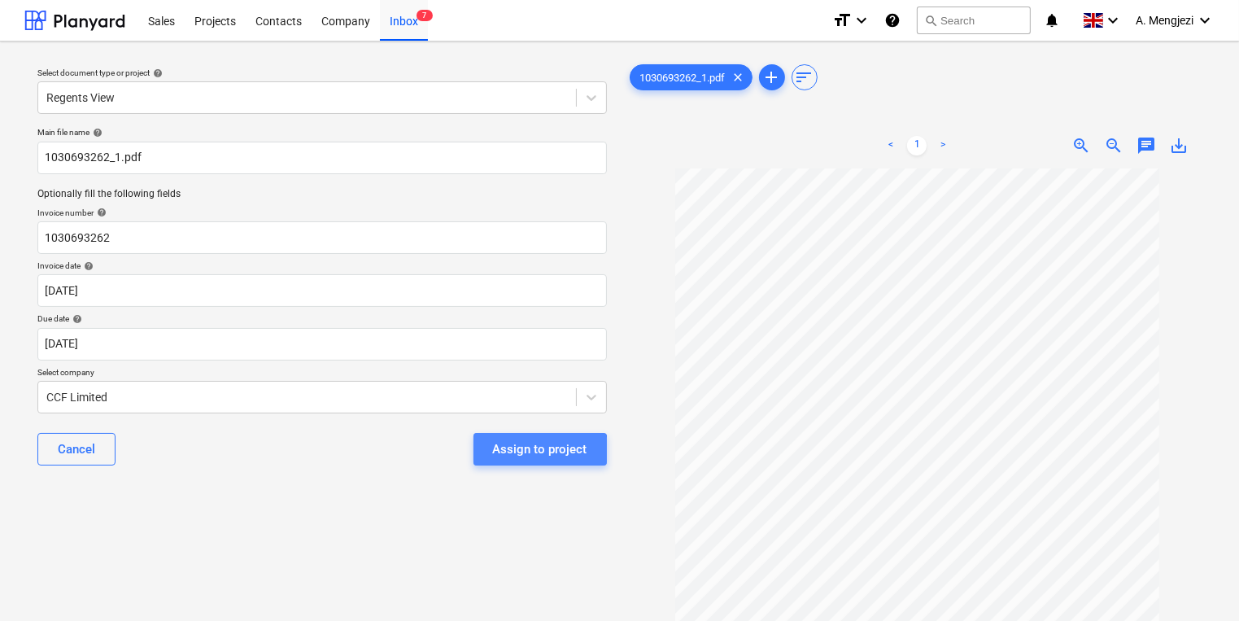
click at [518, 454] on div "Assign to project" at bounding box center [540, 448] width 94 height 21
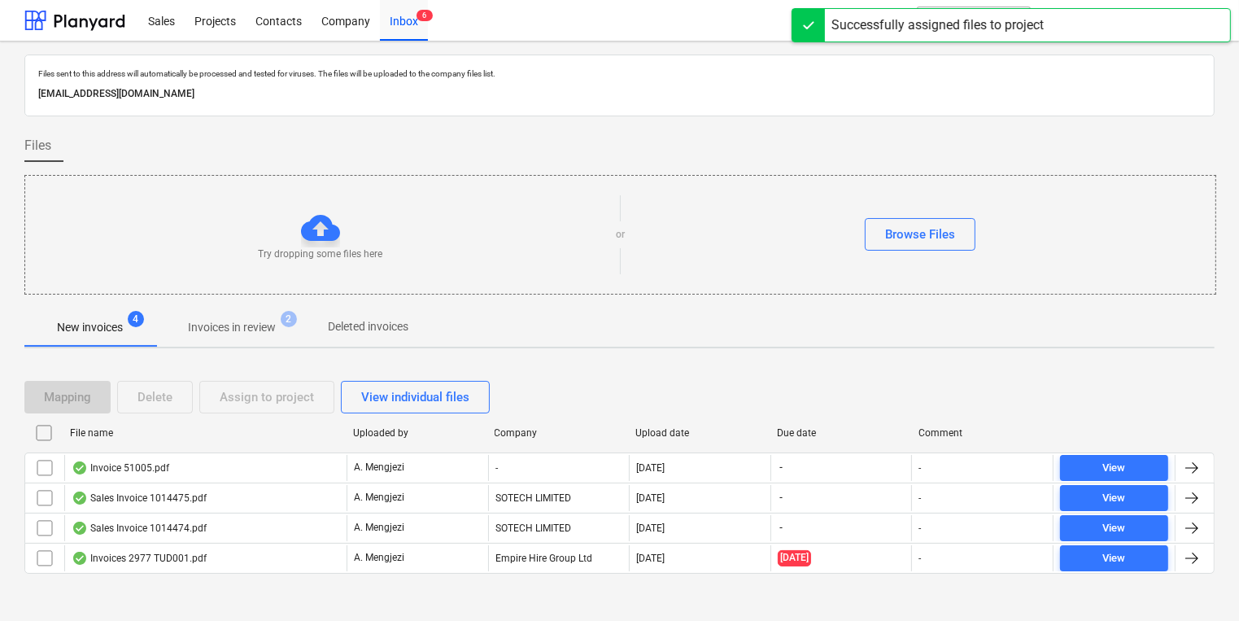
click at [526, 397] on div "Mapping Delete Assign to project View individual files" at bounding box center [619, 397] width 1190 height 33
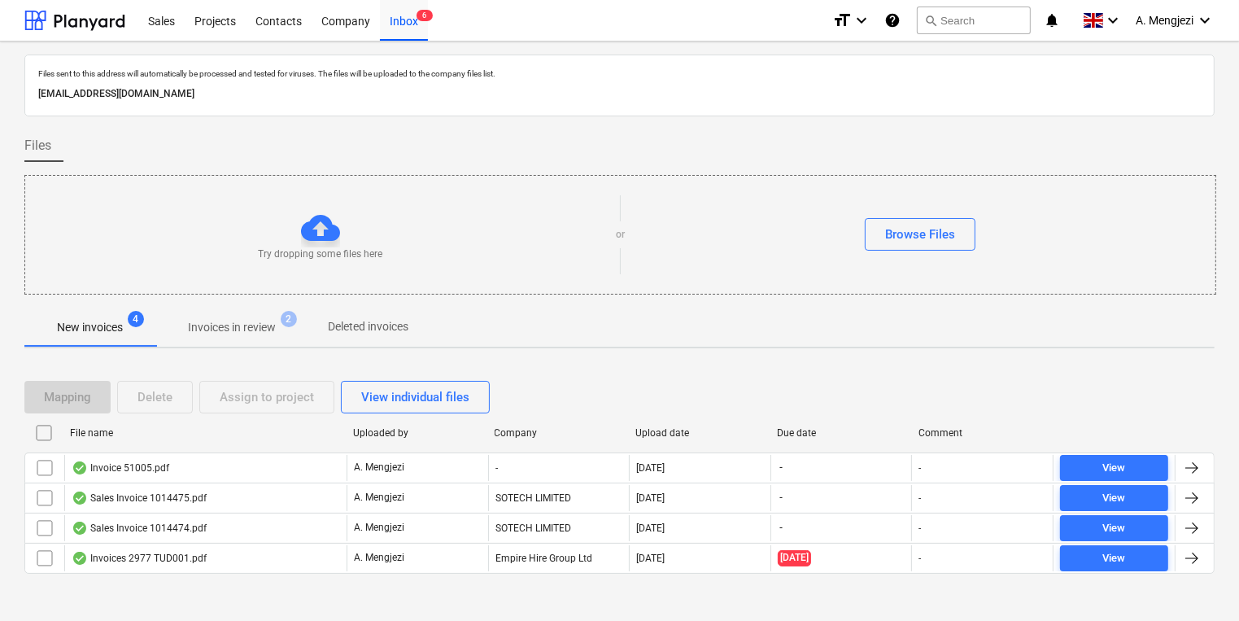
click at [698, 190] on div "Try dropping some files here or Browse Files" at bounding box center [619, 235] width 1191 height 120
click at [664, 316] on div "New invoices 4 Invoices in review 2 Deleted invoices" at bounding box center [619, 326] width 1190 height 39
click at [403, 335] on span "Deleted invoices" at bounding box center [368, 326] width 120 height 27
